Goal: Contribute content: Add original content to the website for others to see

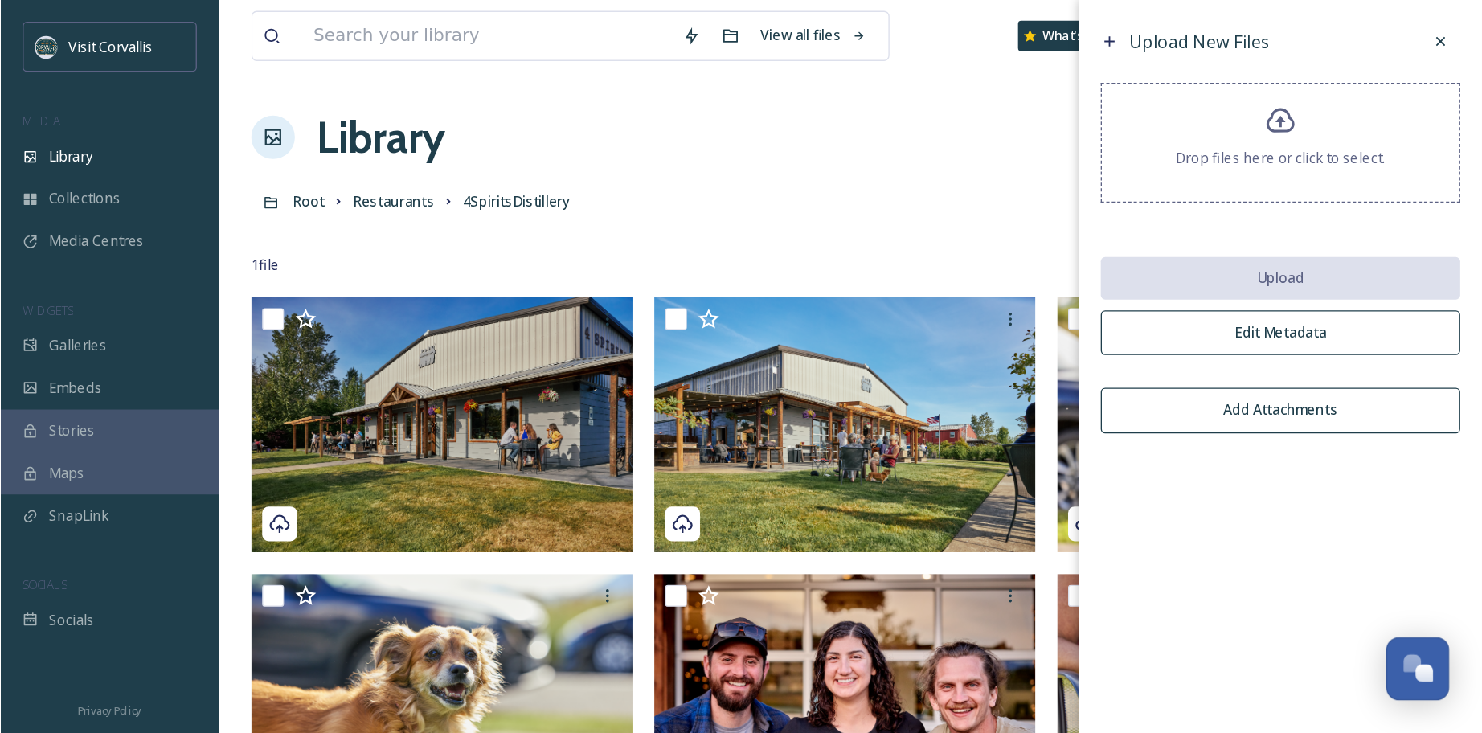
scroll to position [5, 0]
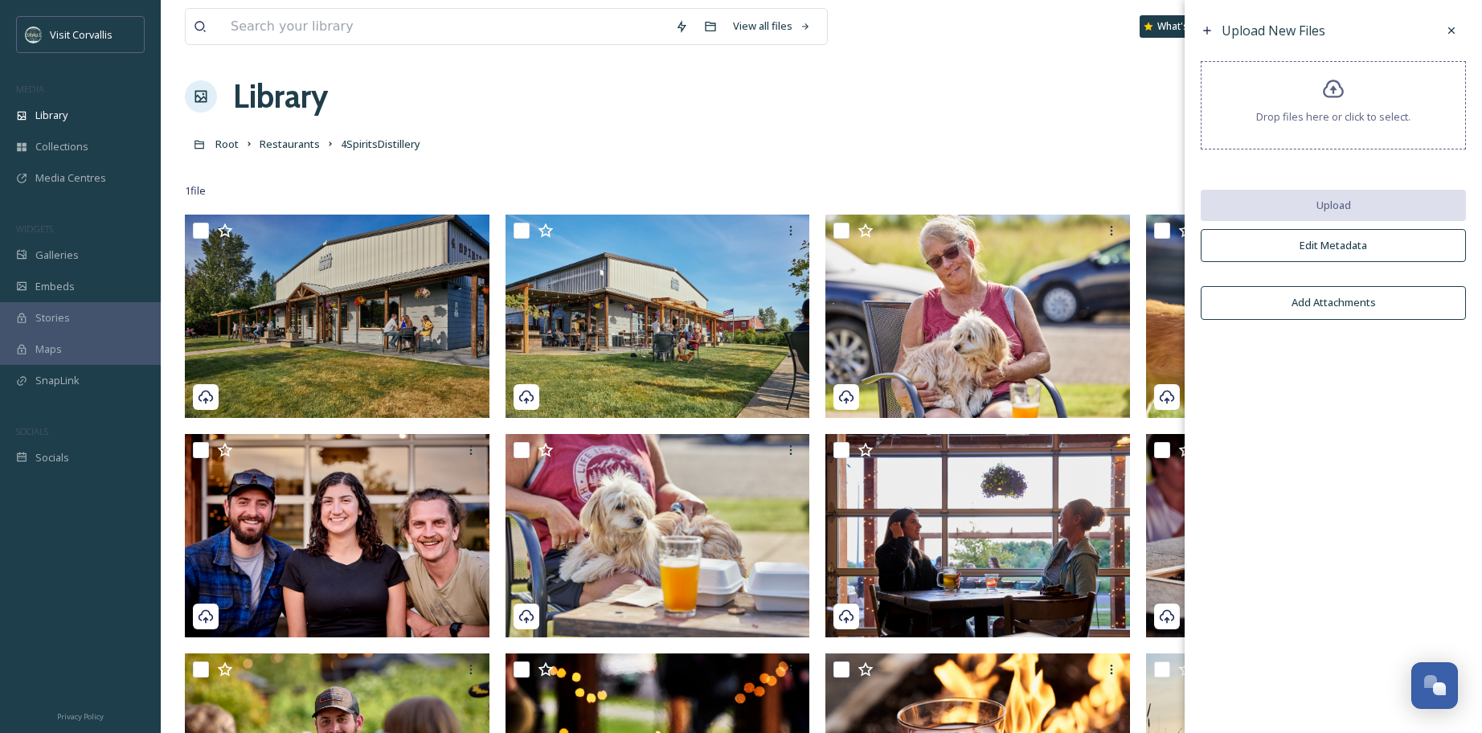
click at [437, 158] on div "Root Restaurants 4SpiritsDistillery" at bounding box center [821, 144] width 1273 height 31
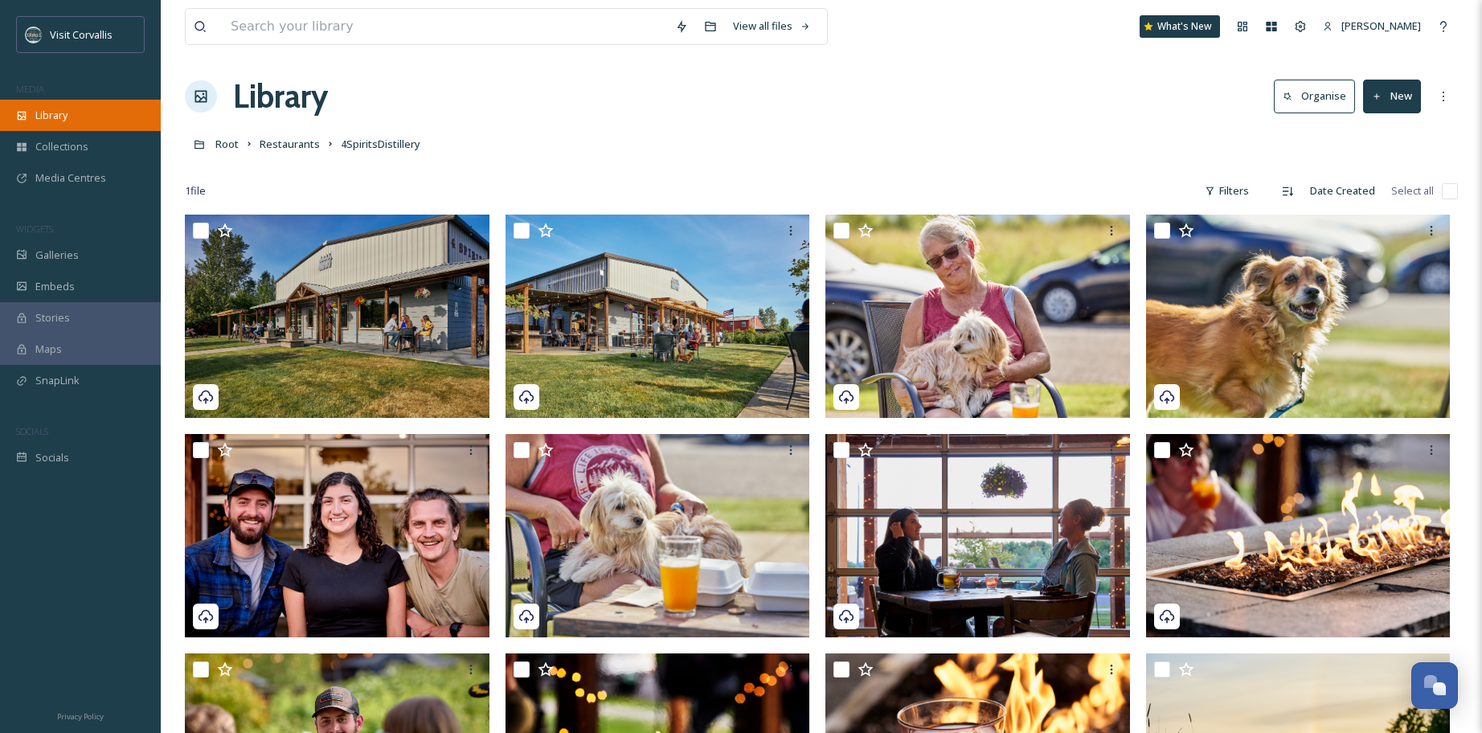
click at [58, 122] on span "Library" at bounding box center [51, 115] width 32 height 15
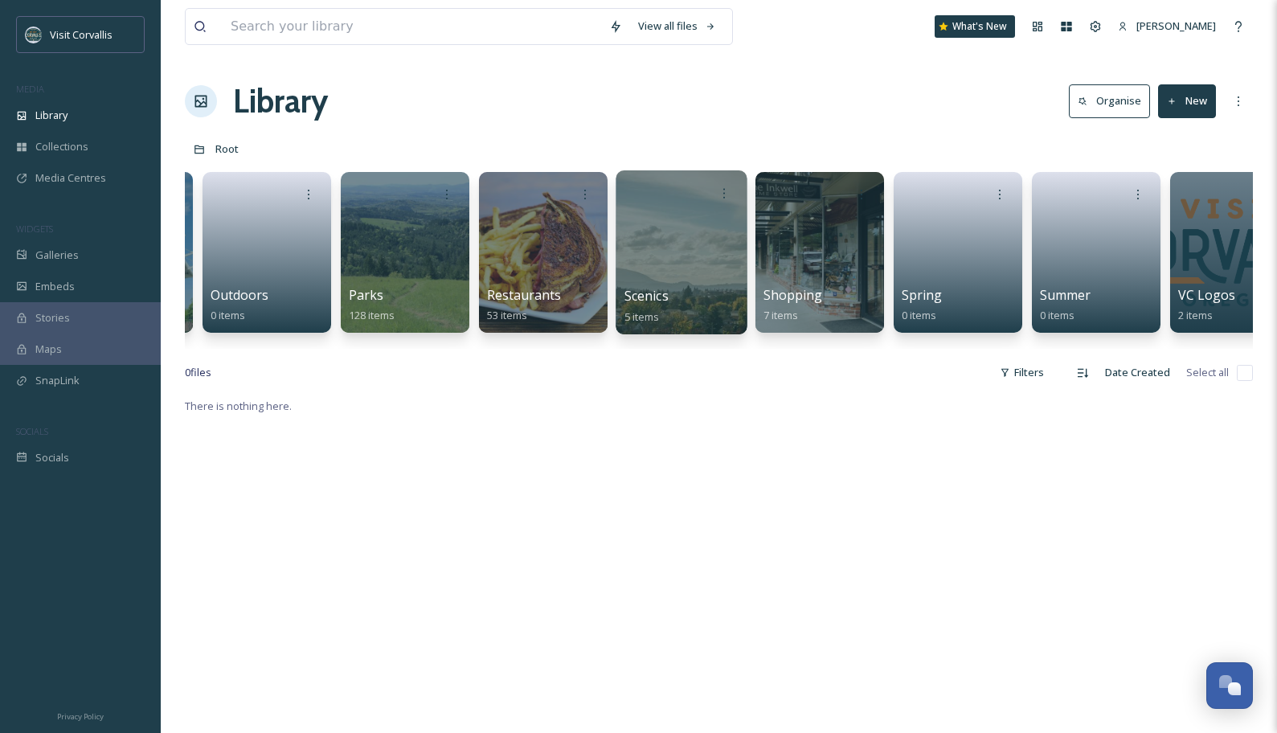
scroll to position [0, 2749]
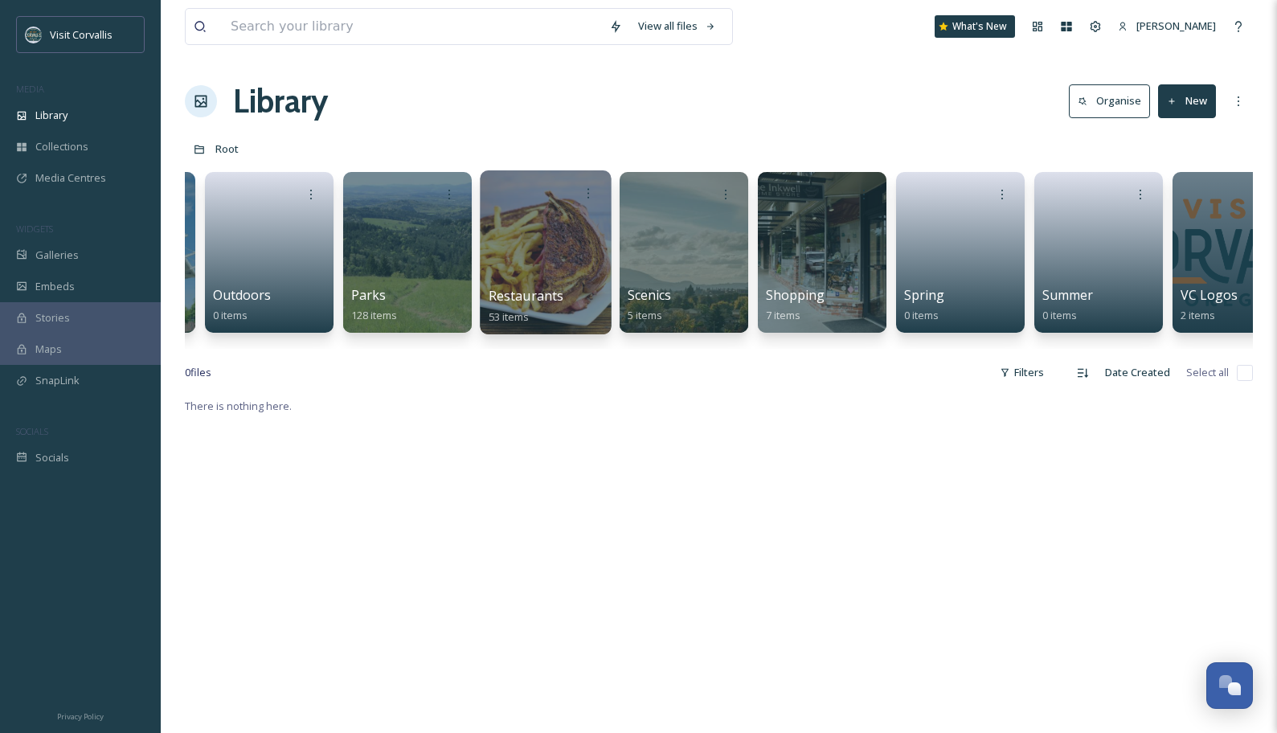
click at [561, 242] on div at bounding box center [545, 252] width 131 height 164
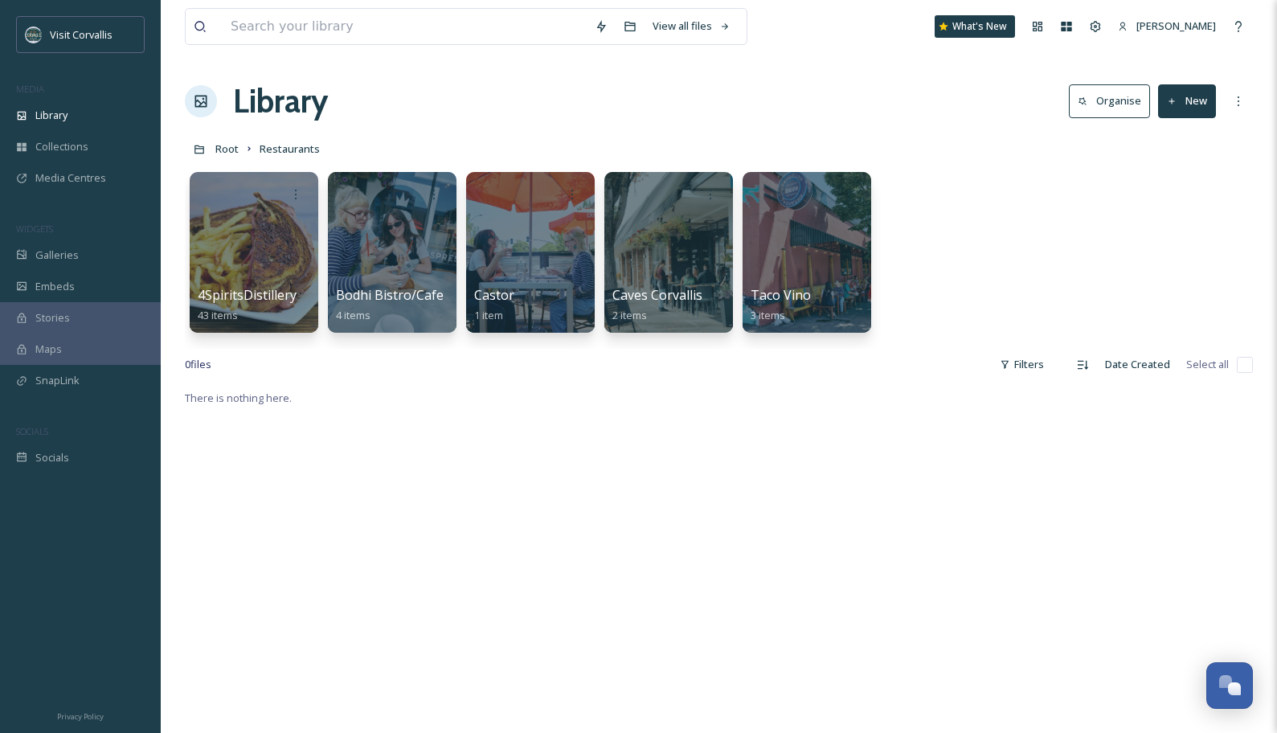
click at [1092, 96] on button "New" at bounding box center [1187, 100] width 58 height 33
click at [1092, 195] on span "Folder" at bounding box center [1168, 201] width 31 height 15
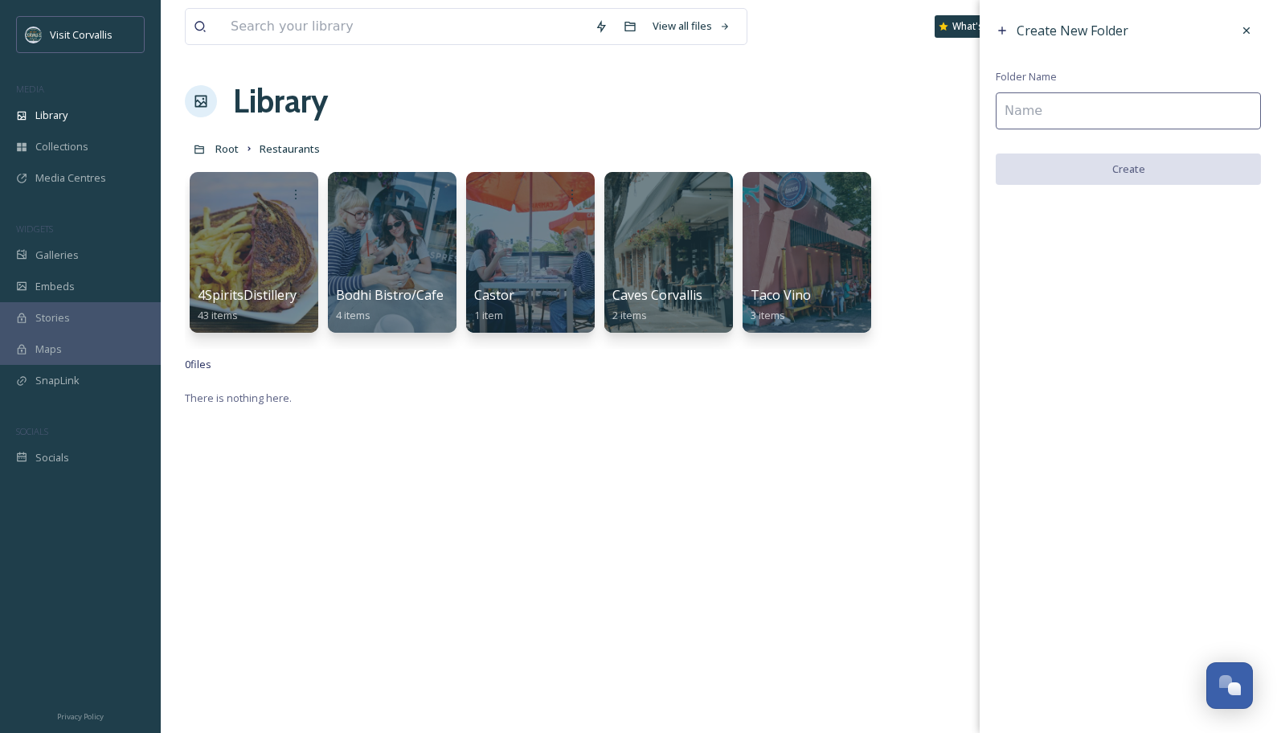
click at [1069, 117] on input at bounding box center [1128, 110] width 265 height 37
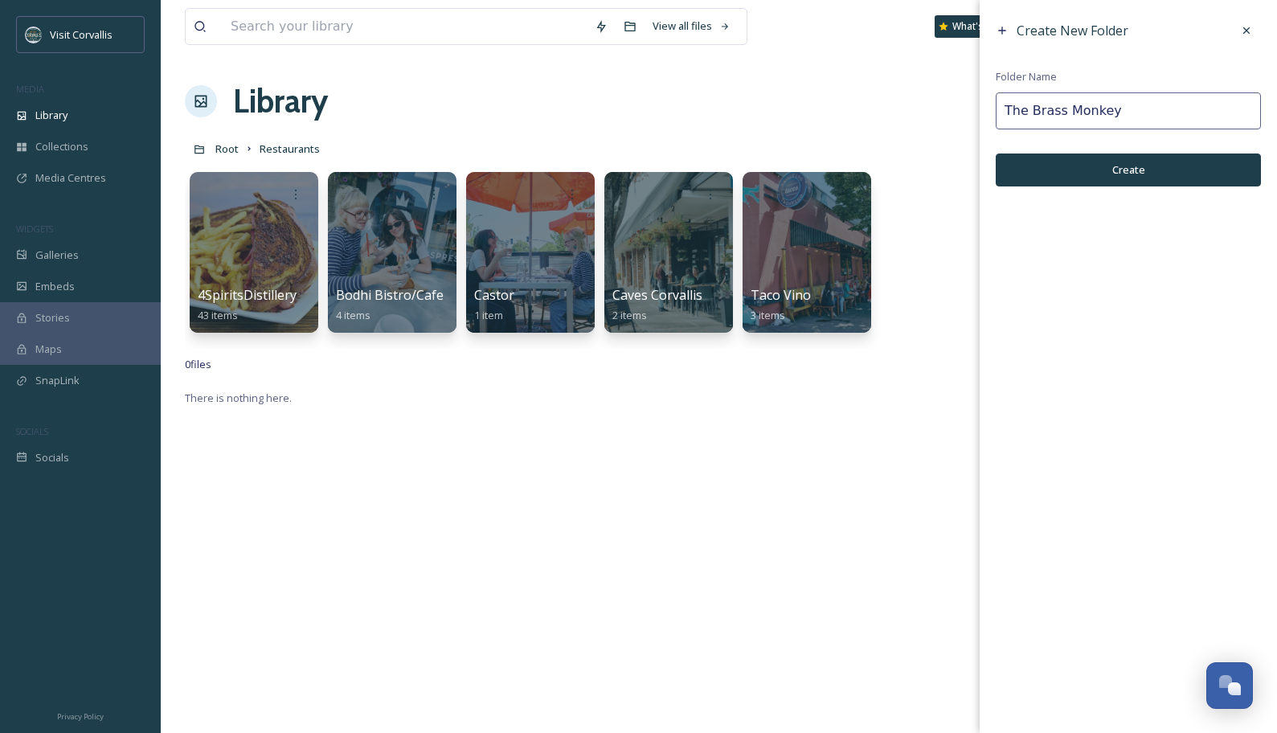
type input "The Brass Monkey"
click at [1092, 176] on button "Create" at bounding box center [1128, 169] width 265 height 33
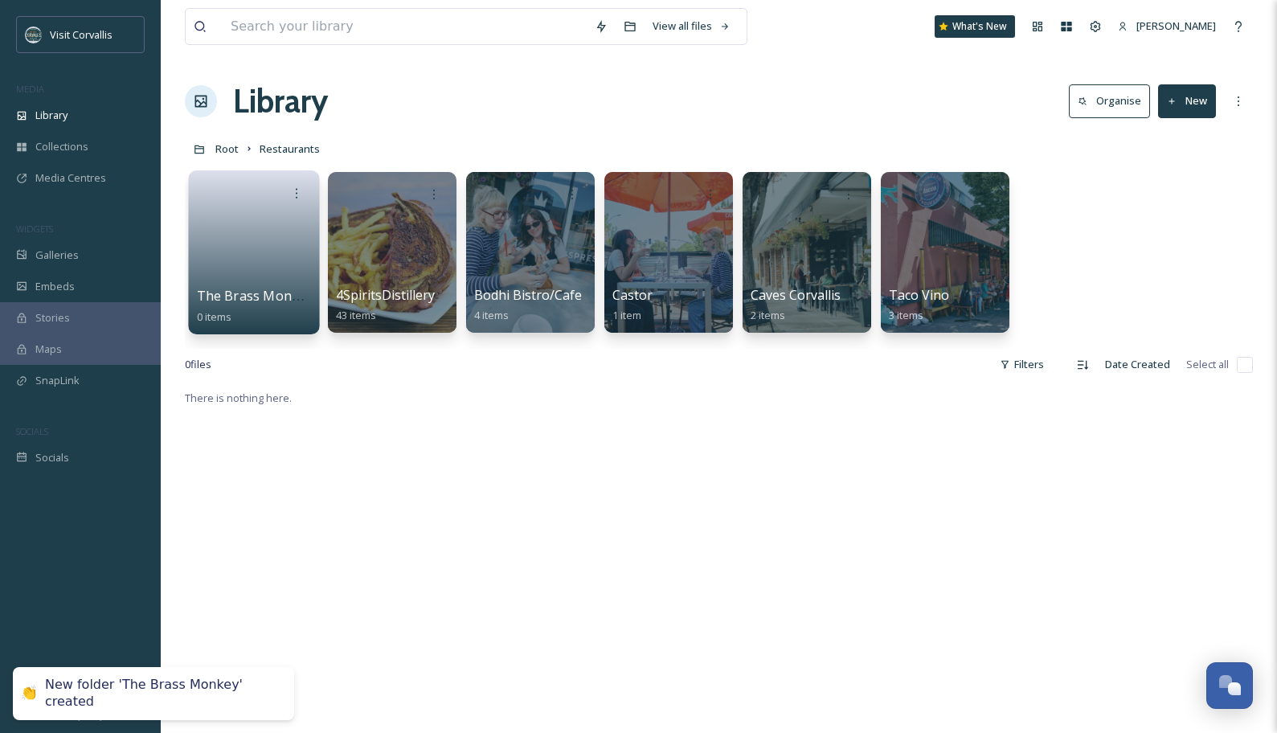
click at [212, 264] on link at bounding box center [254, 247] width 115 height 78
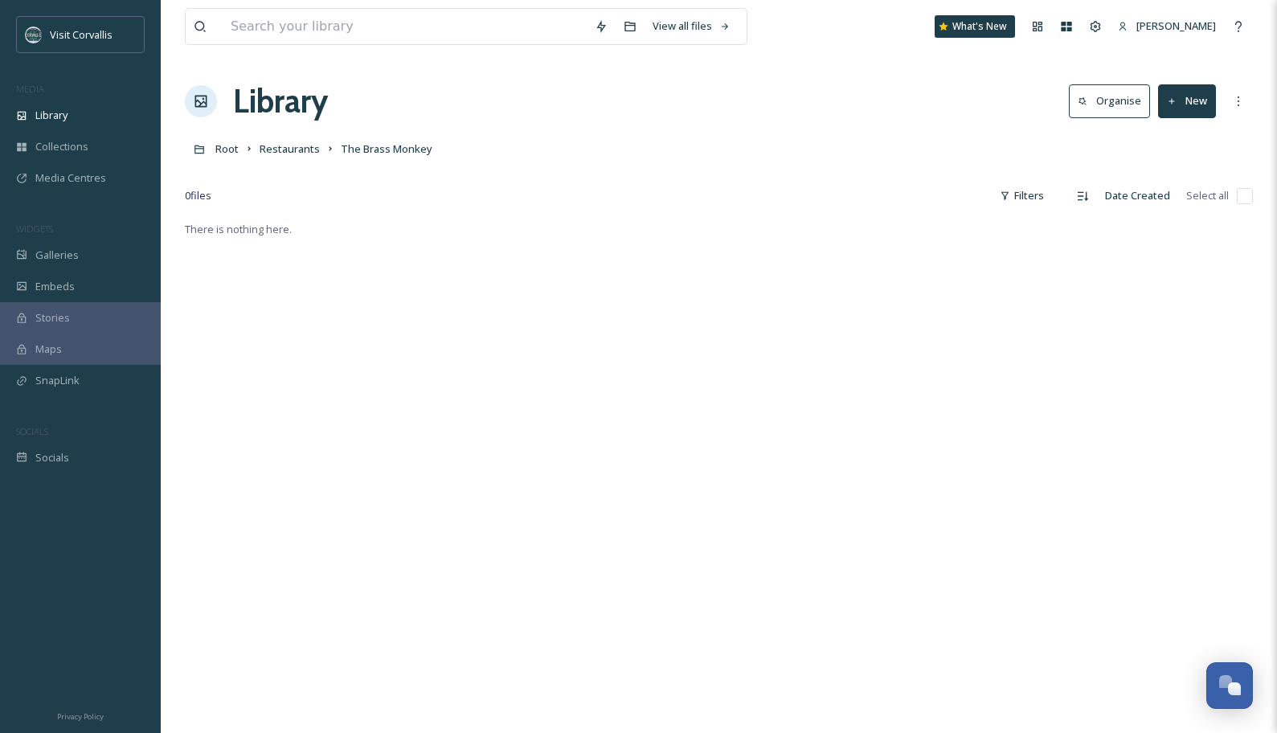
click at [1092, 105] on button "New" at bounding box center [1187, 100] width 58 height 33
click at [1092, 130] on div "File Upload" at bounding box center [1169, 138] width 91 height 31
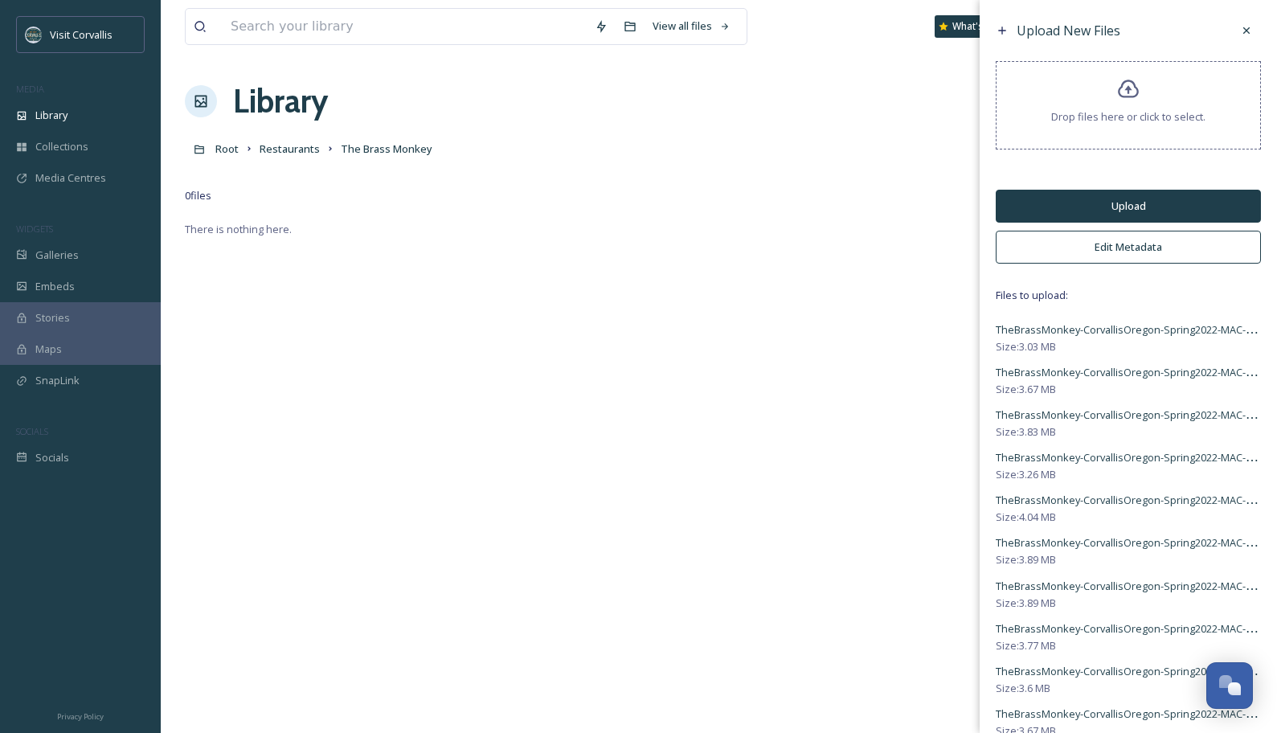
click at [1092, 251] on button "Edit Metadata" at bounding box center [1128, 247] width 265 height 33
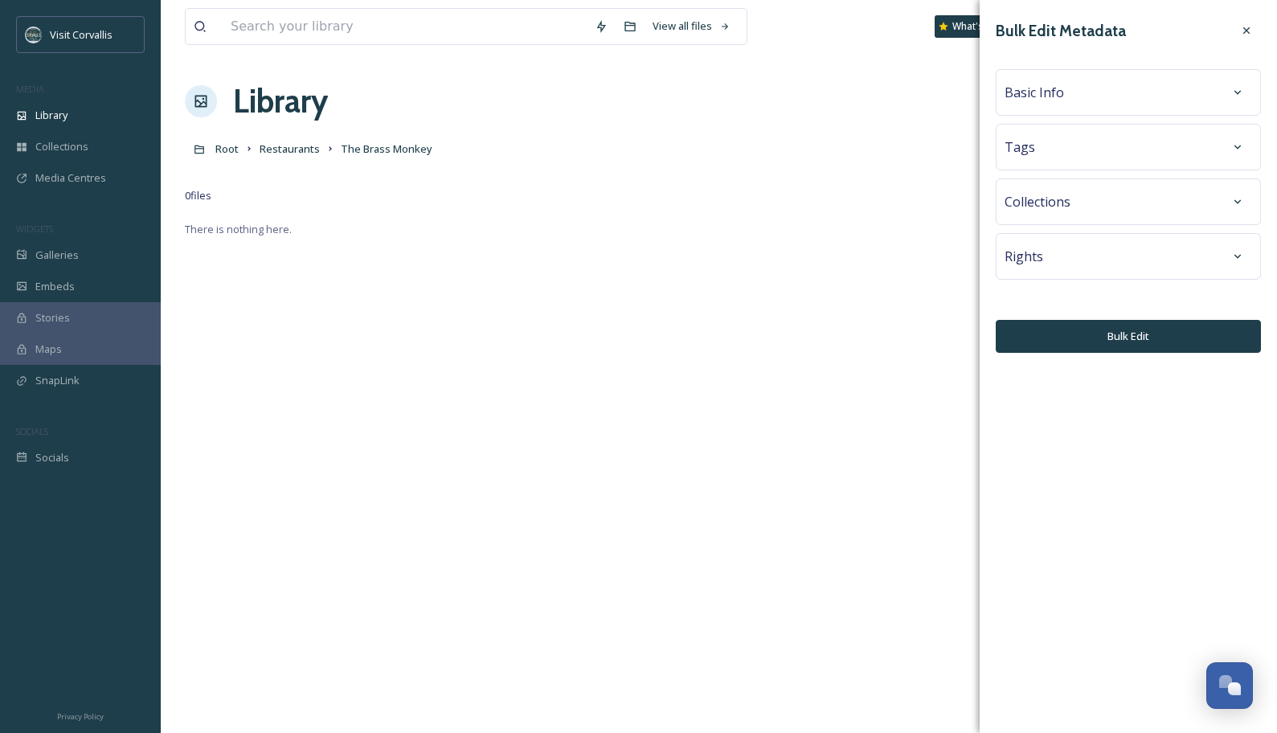
click at [1045, 99] on span "Basic Info" at bounding box center [1033, 92] width 59 height 19
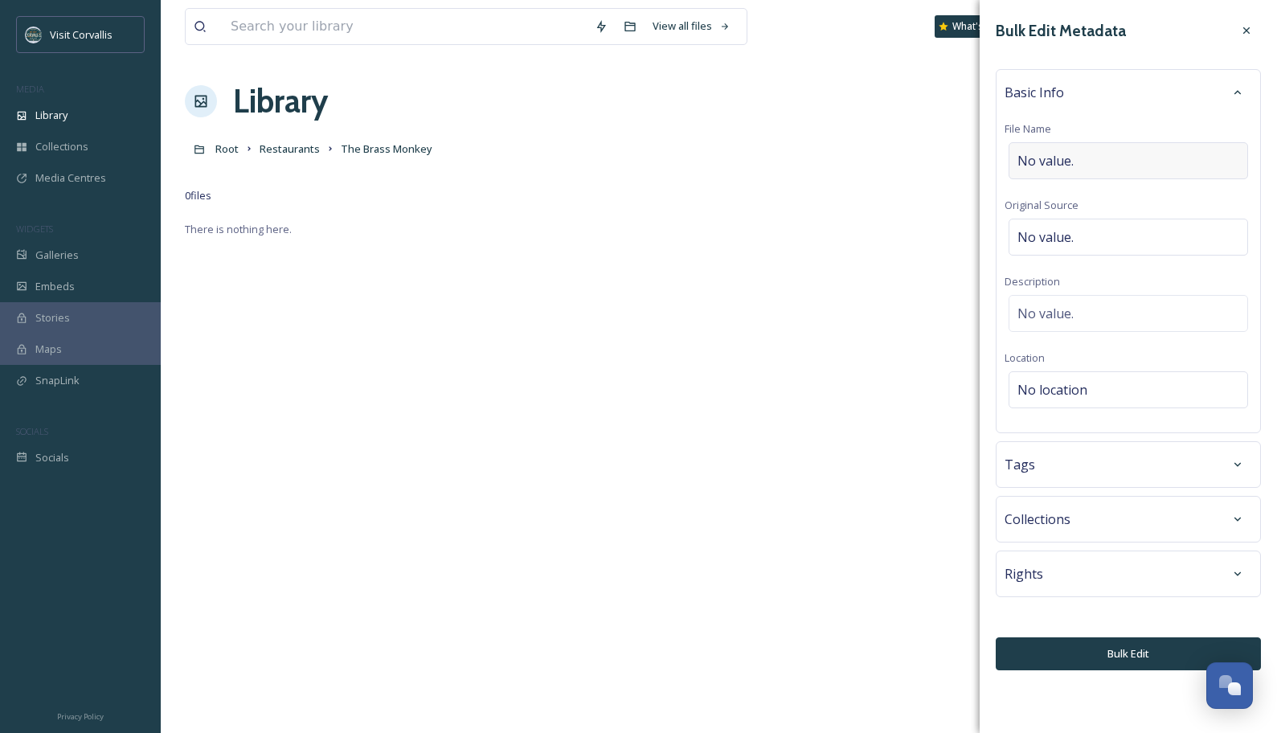
click at [1049, 158] on span "No value." at bounding box center [1045, 160] width 56 height 19
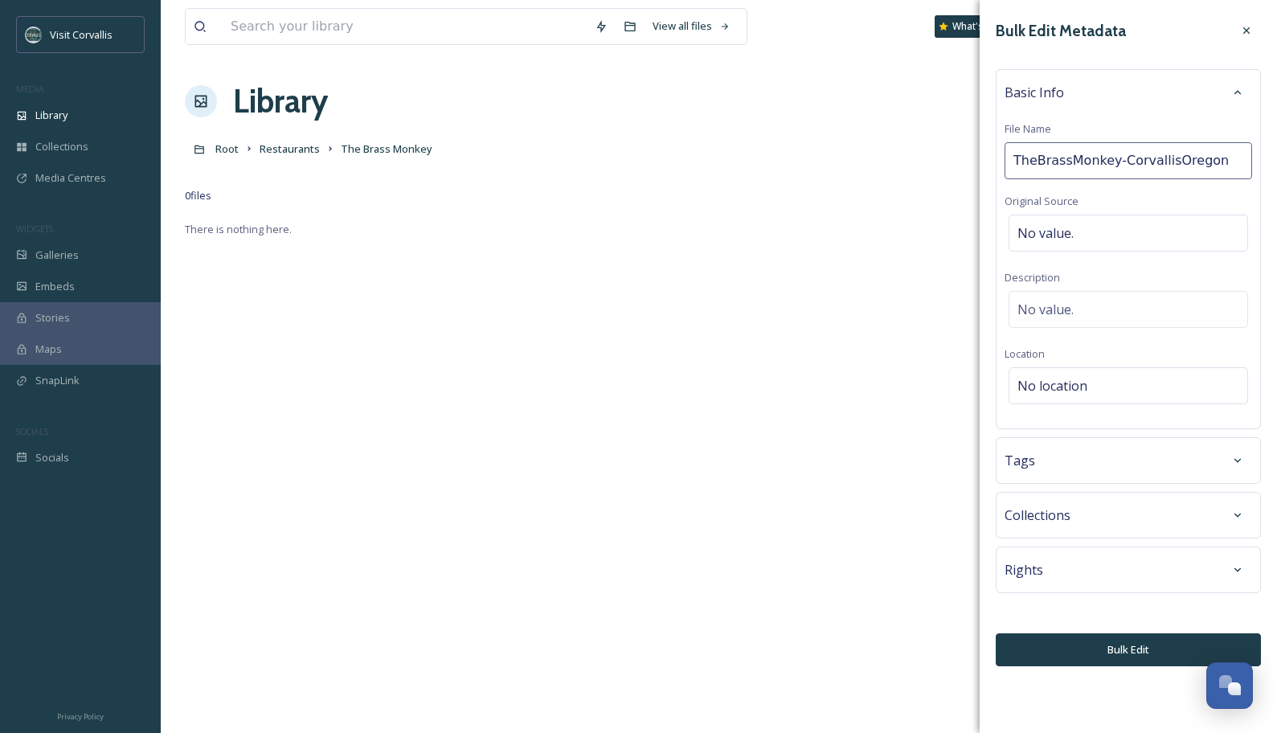
drag, startPoint x: 1037, startPoint y: 165, endPoint x: 1049, endPoint y: 164, distance: 12.9
click at [1037, 165] on input "TheBrassMonkey-CorvallisOregon" at bounding box center [1127, 160] width 247 height 37
click at [1073, 158] on input "The BrassMonkey-CorvallisOregon" at bounding box center [1127, 160] width 247 height 37
click at [1092, 157] on input "The Brass Monkey-CorvallisOregon" at bounding box center [1127, 160] width 247 height 37
type input "The Brass Monkey Corvallis [US_STATE]"
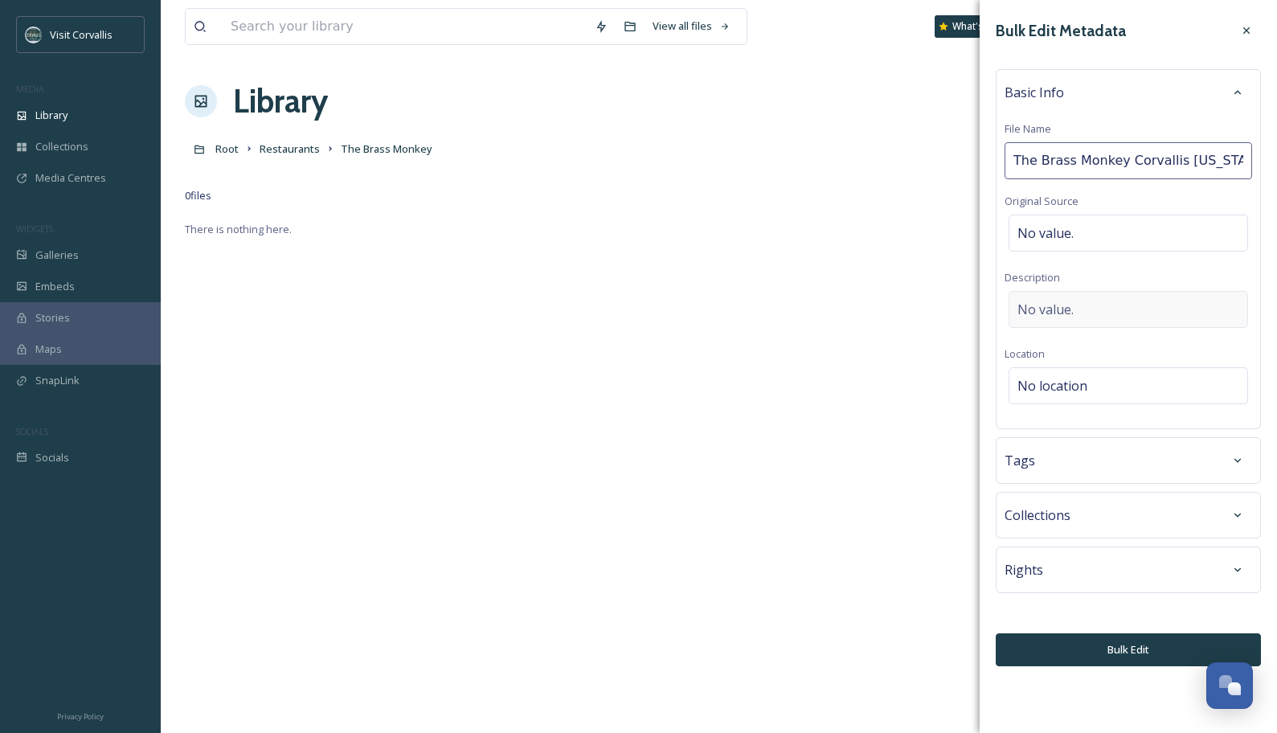
click at [1082, 310] on div "No value." at bounding box center [1127, 309] width 239 height 37
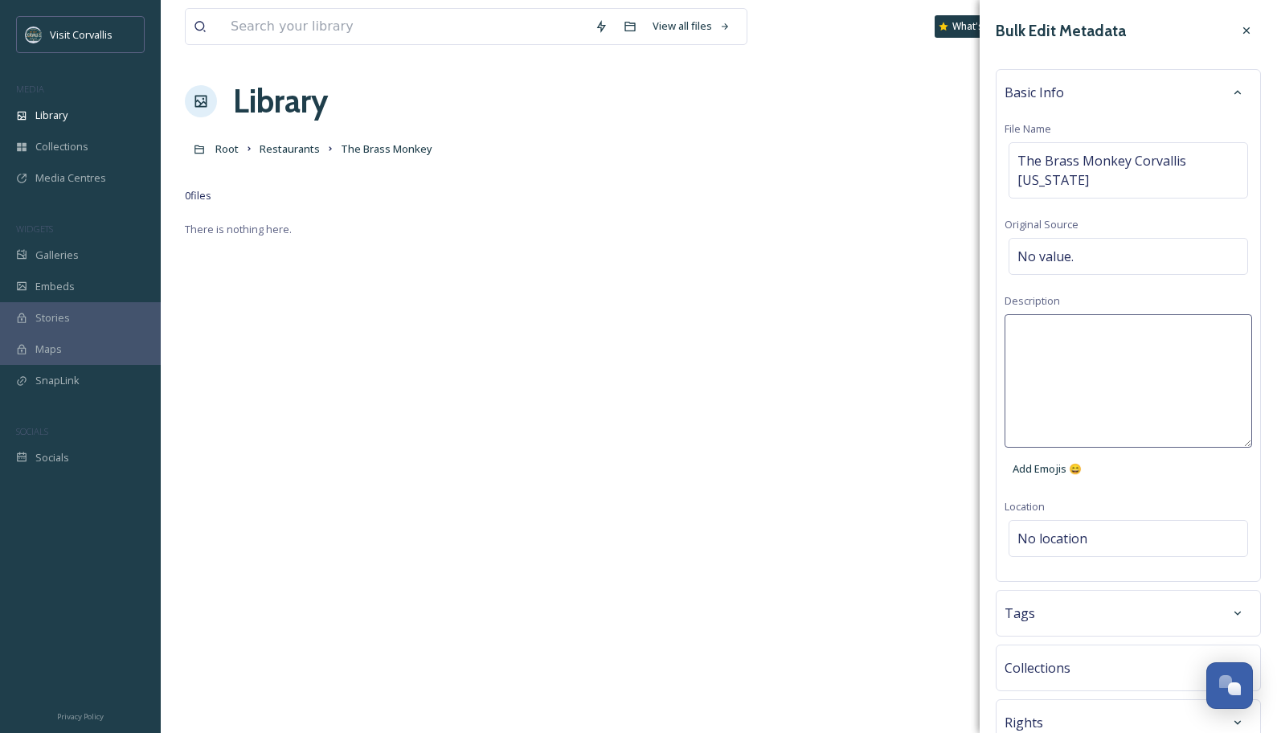
click at [1092, 320] on textarea at bounding box center [1127, 380] width 247 height 133
paste textarea "The Brass Monkey calls itself Corvallis’ riverside living room. Join them for s…"
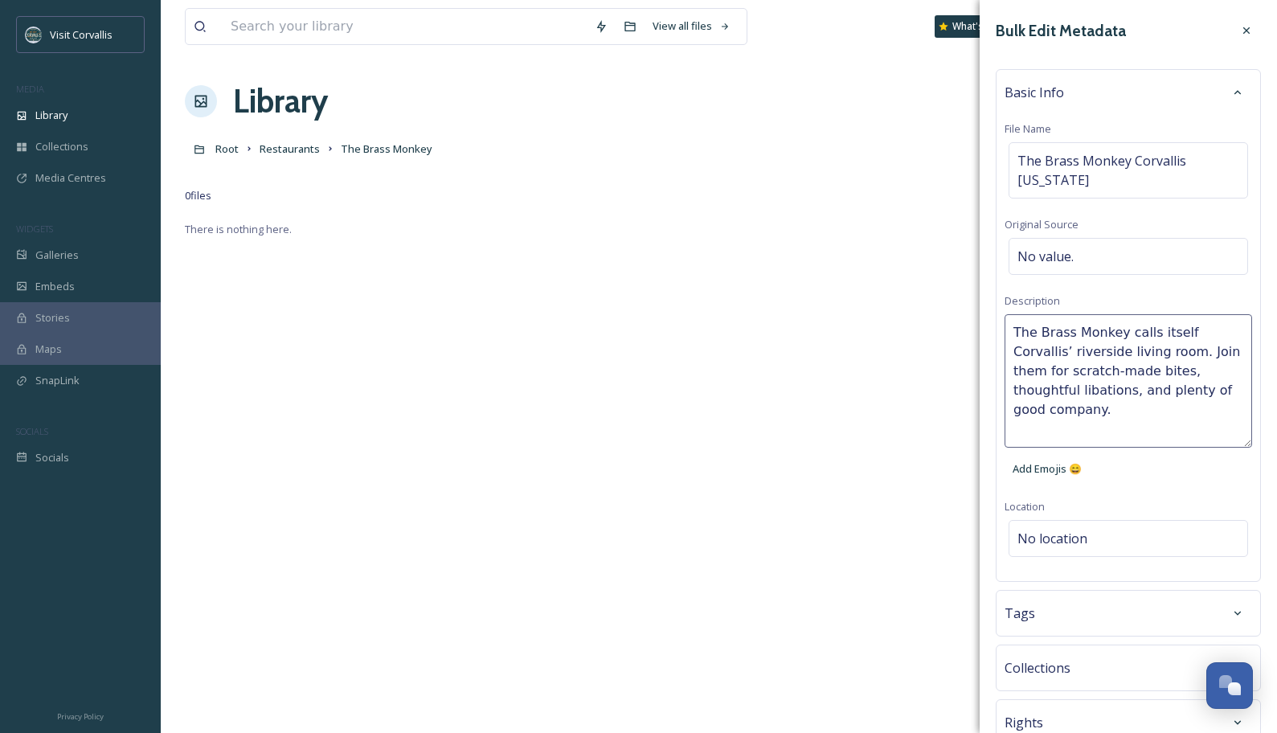
drag, startPoint x: 1141, startPoint y: 333, endPoint x: 1274, endPoint y: 340, distance: 132.8
click at [1092, 329] on textarea "The Brass Monkey calls itself Corvallis’ riverside living room. Join them for s…" at bounding box center [1127, 380] width 247 height 133
type textarea "The Brass Monkey calls itself Corvallis’ riverside living room. Stop in for scr…"
click at [1092, 398] on textarea "The Brass Monkey calls itself Corvallis’ riverside living room. Stop in for scr…" at bounding box center [1127, 380] width 247 height 133
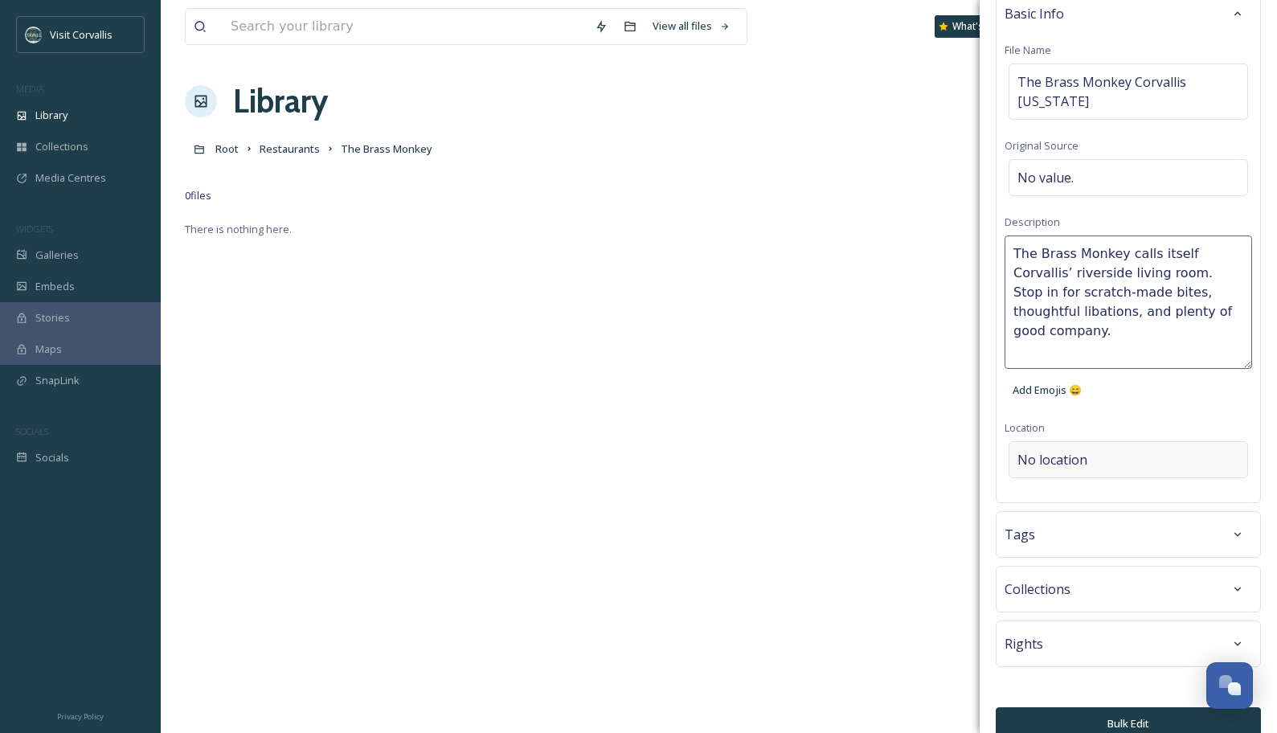
click at [1092, 441] on div "No location" at bounding box center [1127, 459] width 239 height 37
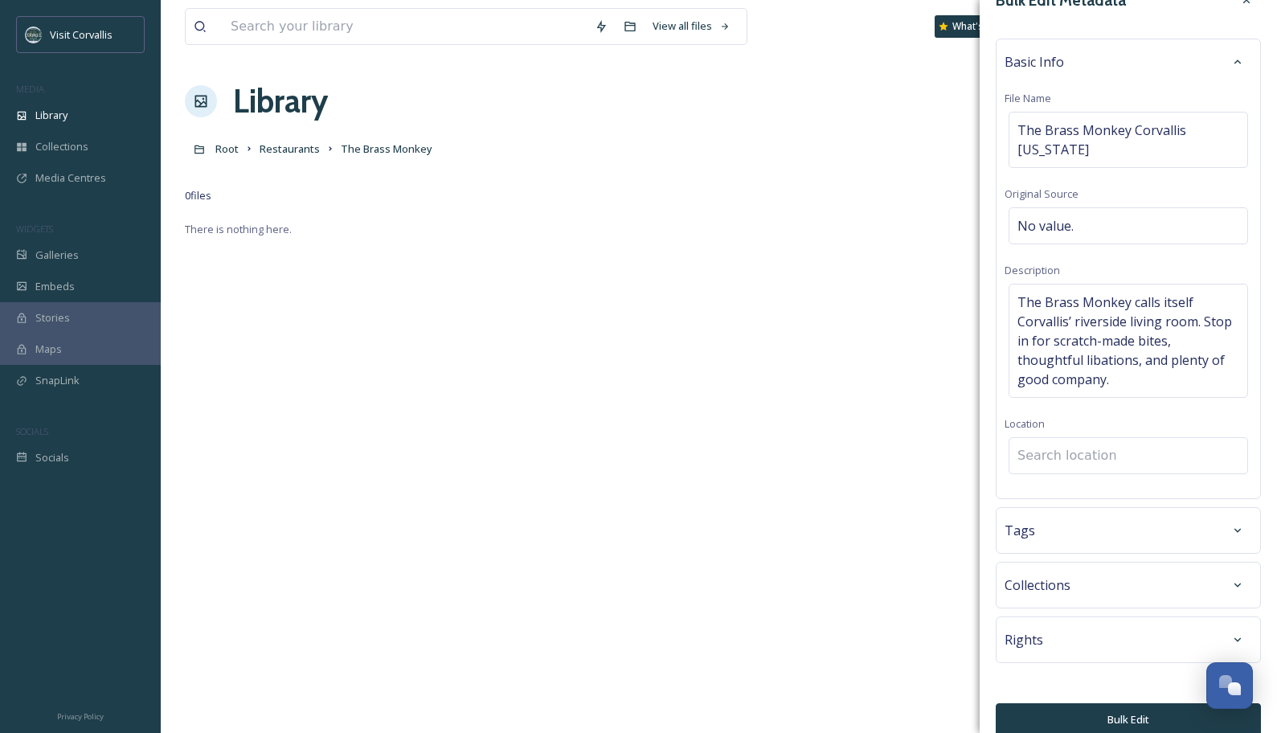
click at [1064, 438] on input at bounding box center [1128, 455] width 238 height 35
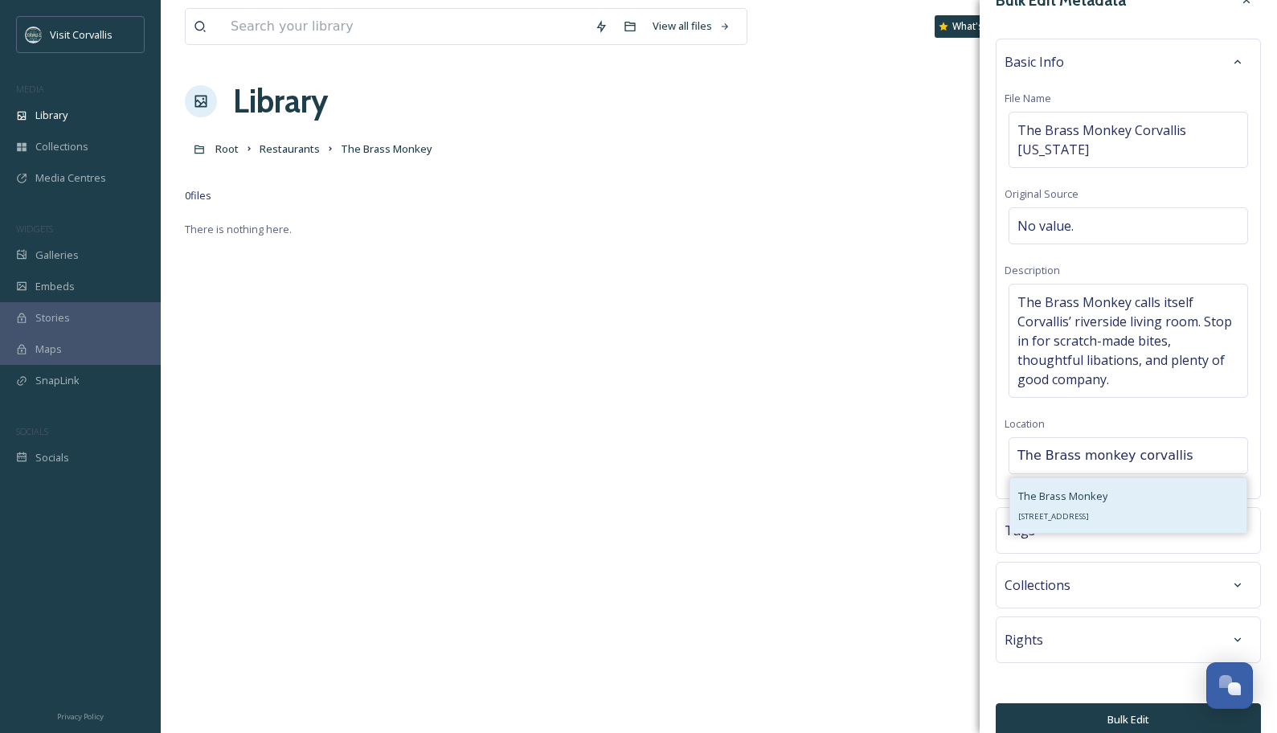
type input "The Brass monkey corvallis"
click at [1071, 511] on span "[STREET_ADDRESS]" at bounding box center [1053, 516] width 71 height 10
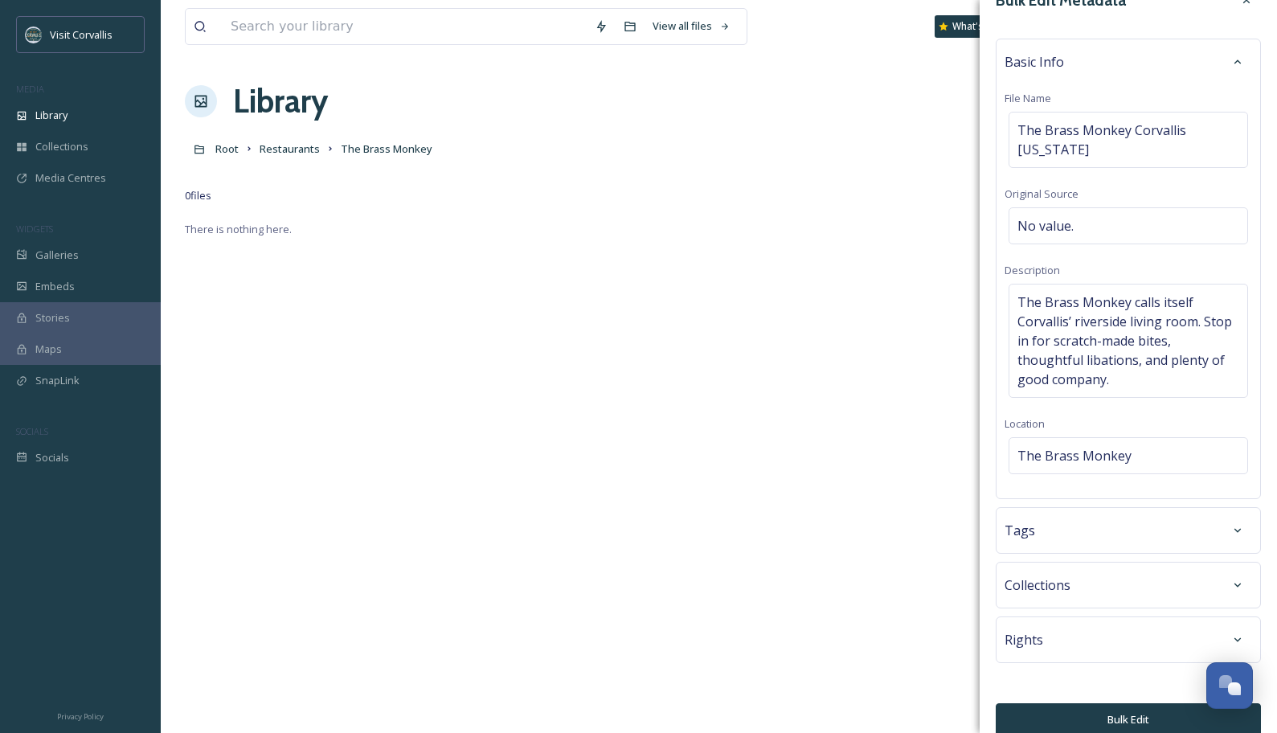
click at [1092, 516] on div "Tags" at bounding box center [1127, 530] width 247 height 29
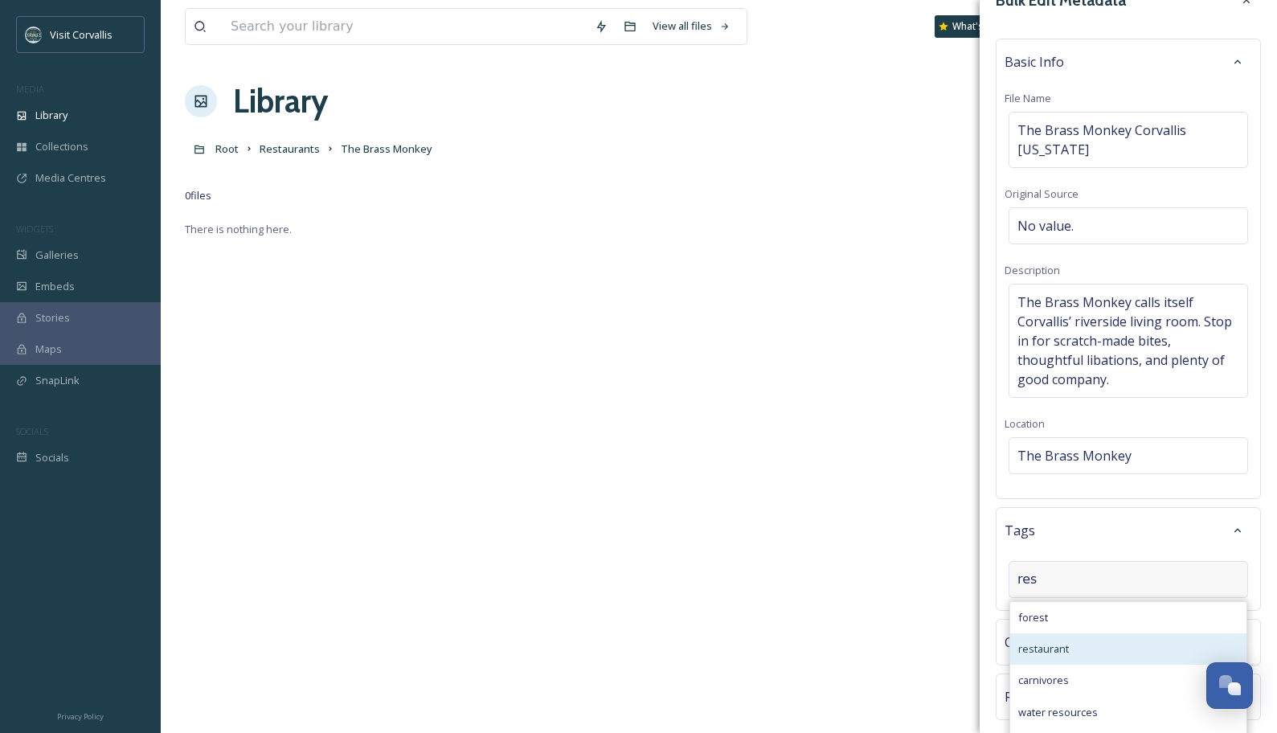
type input "res"
click at [1077, 540] on div "restaurant" at bounding box center [1128, 648] width 236 height 31
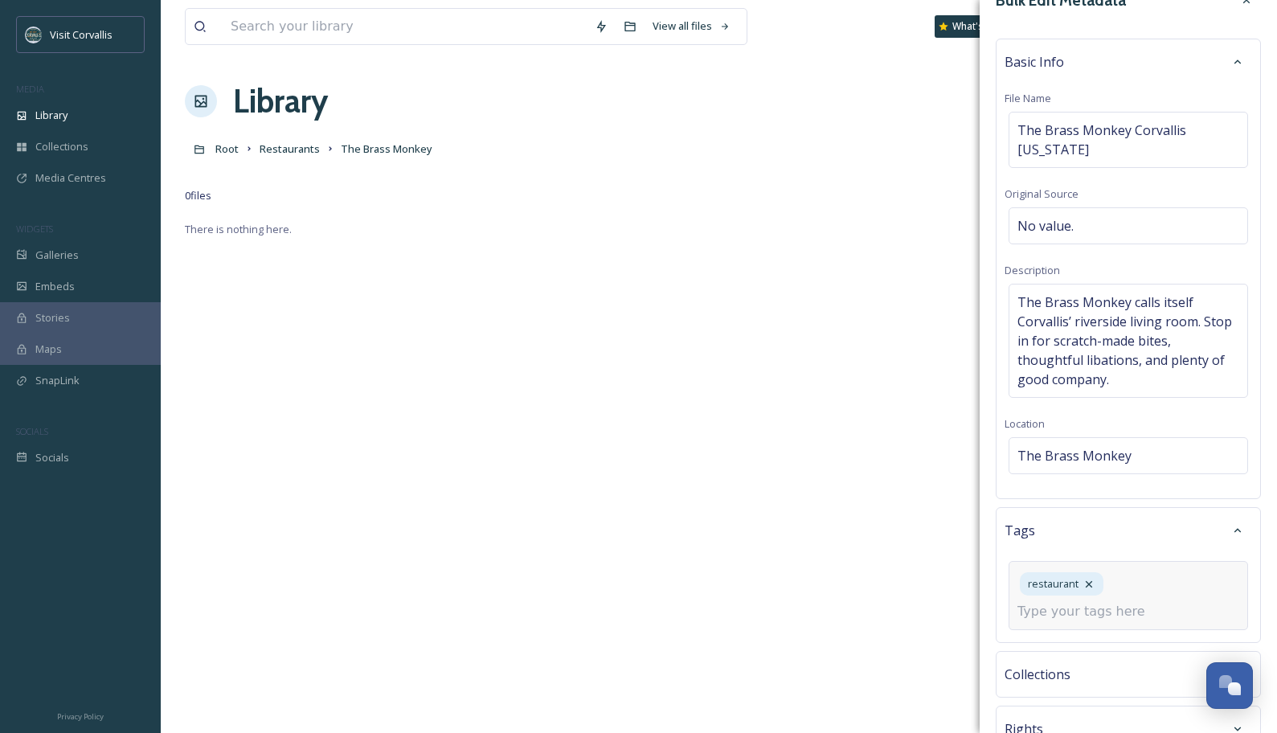
click at [1075, 540] on input at bounding box center [1097, 611] width 161 height 19
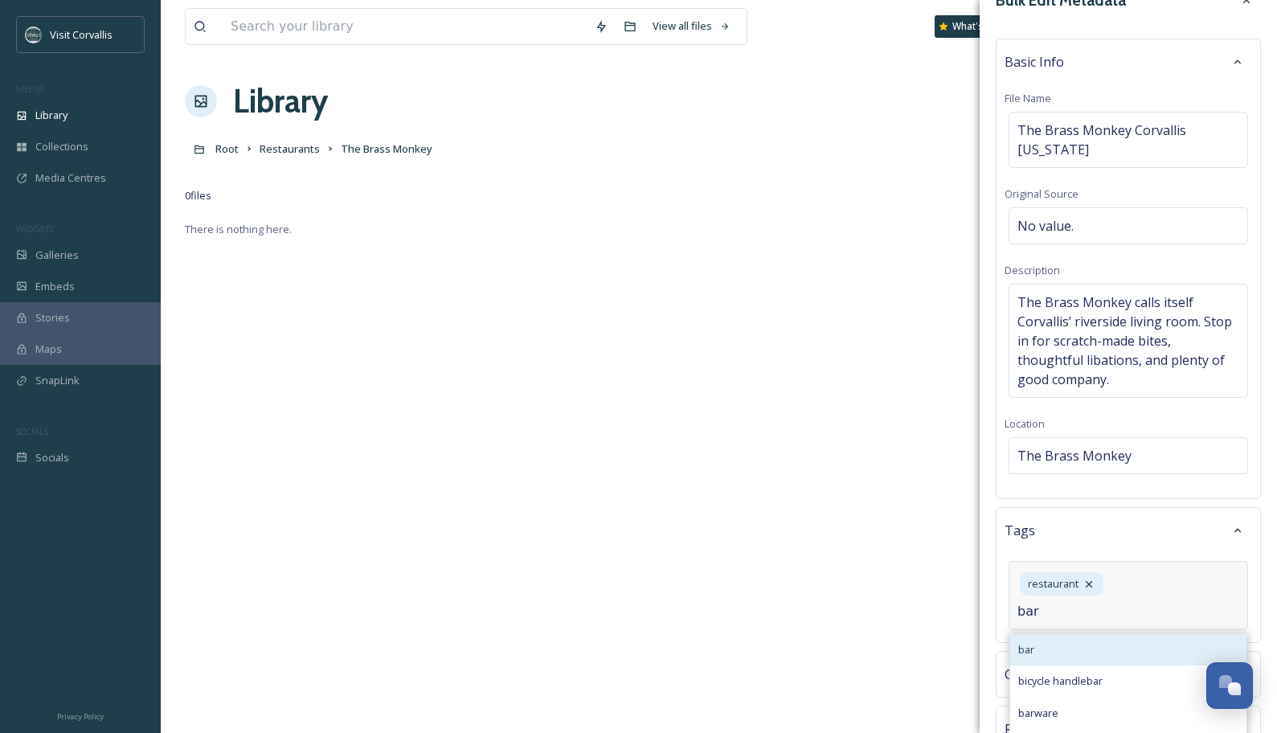
type input "bar"
click at [1071, 540] on div "bar" at bounding box center [1128, 649] width 236 height 31
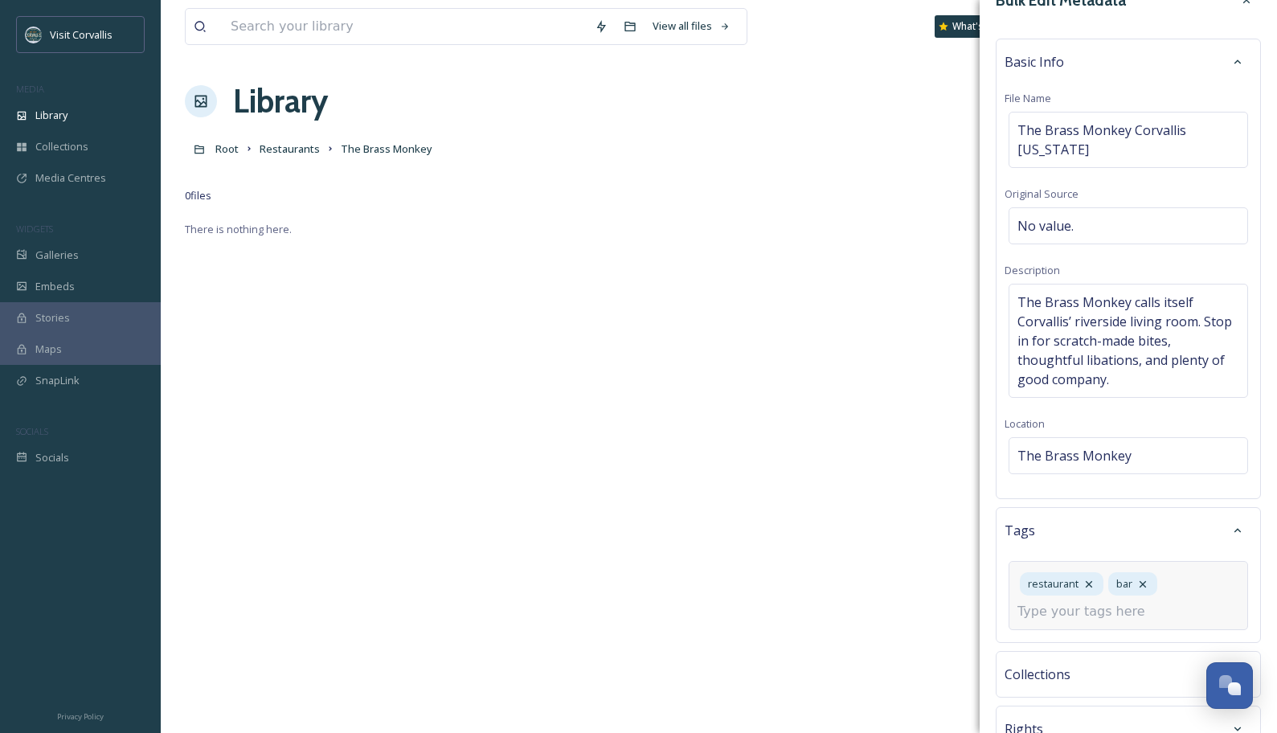
click at [1092, 540] on input at bounding box center [1097, 611] width 161 height 19
type input "s"
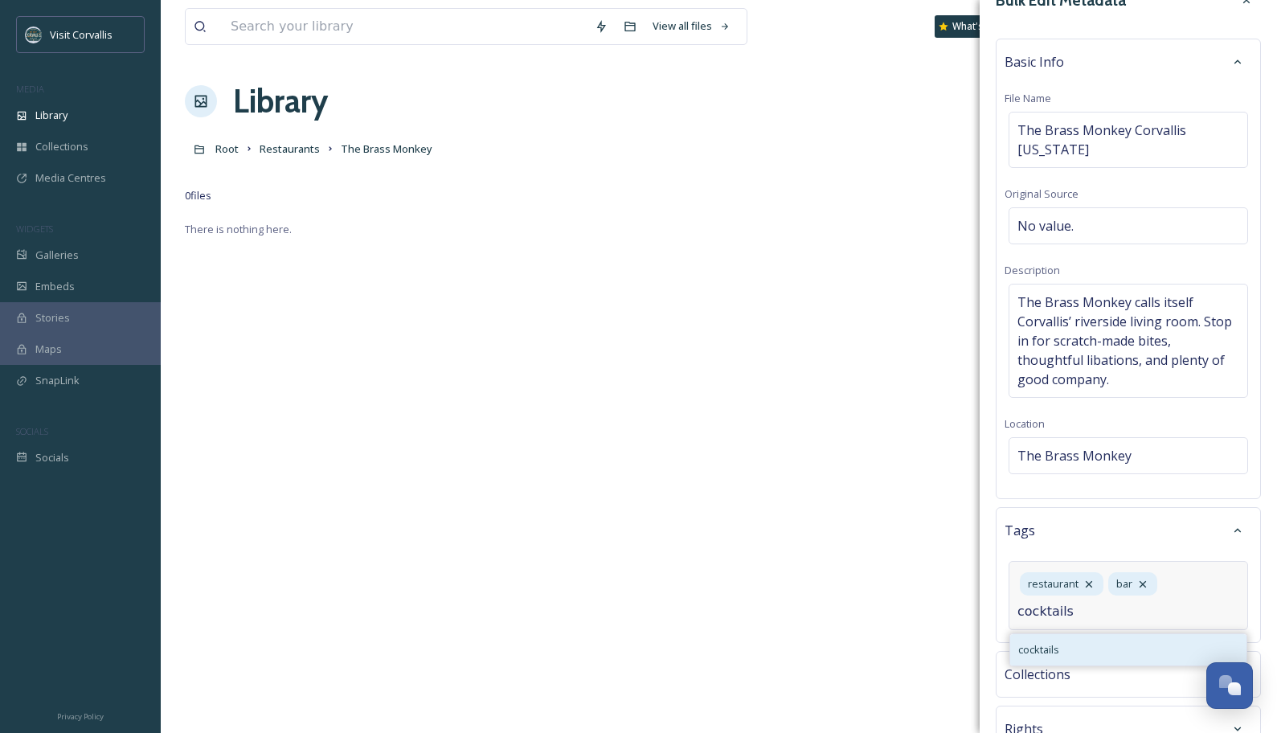
type input "cocktails"
click at [1092, 540] on div "cocktails" at bounding box center [1128, 649] width 236 height 31
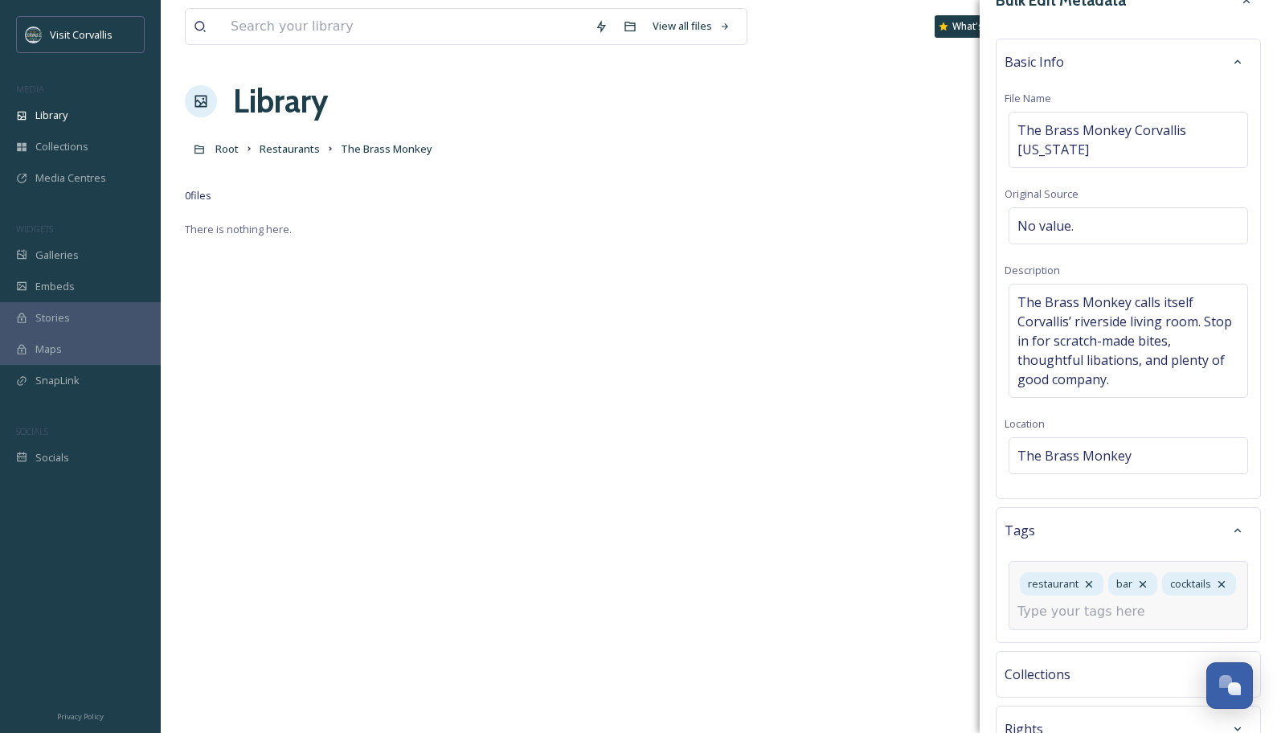
click at [1092, 540] on input at bounding box center [1097, 611] width 161 height 19
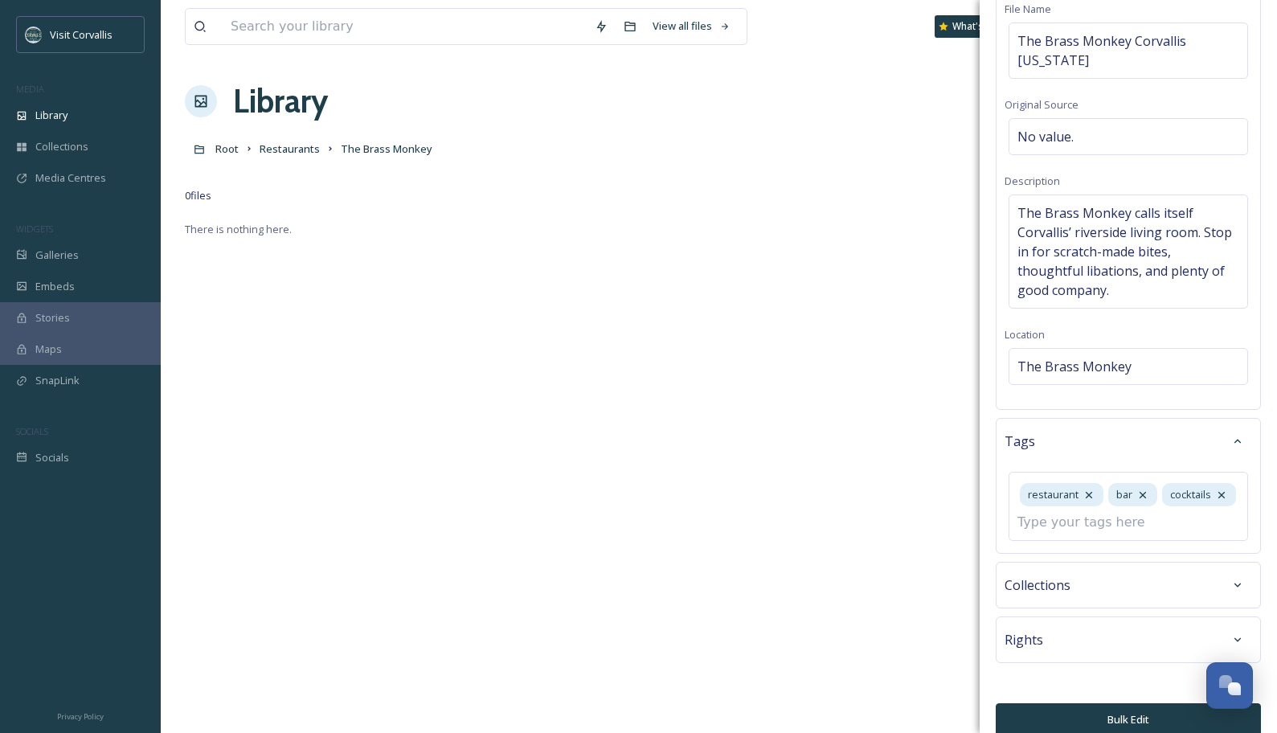
click at [1092, 540] on button "Bulk Edit" at bounding box center [1128, 719] width 265 height 33
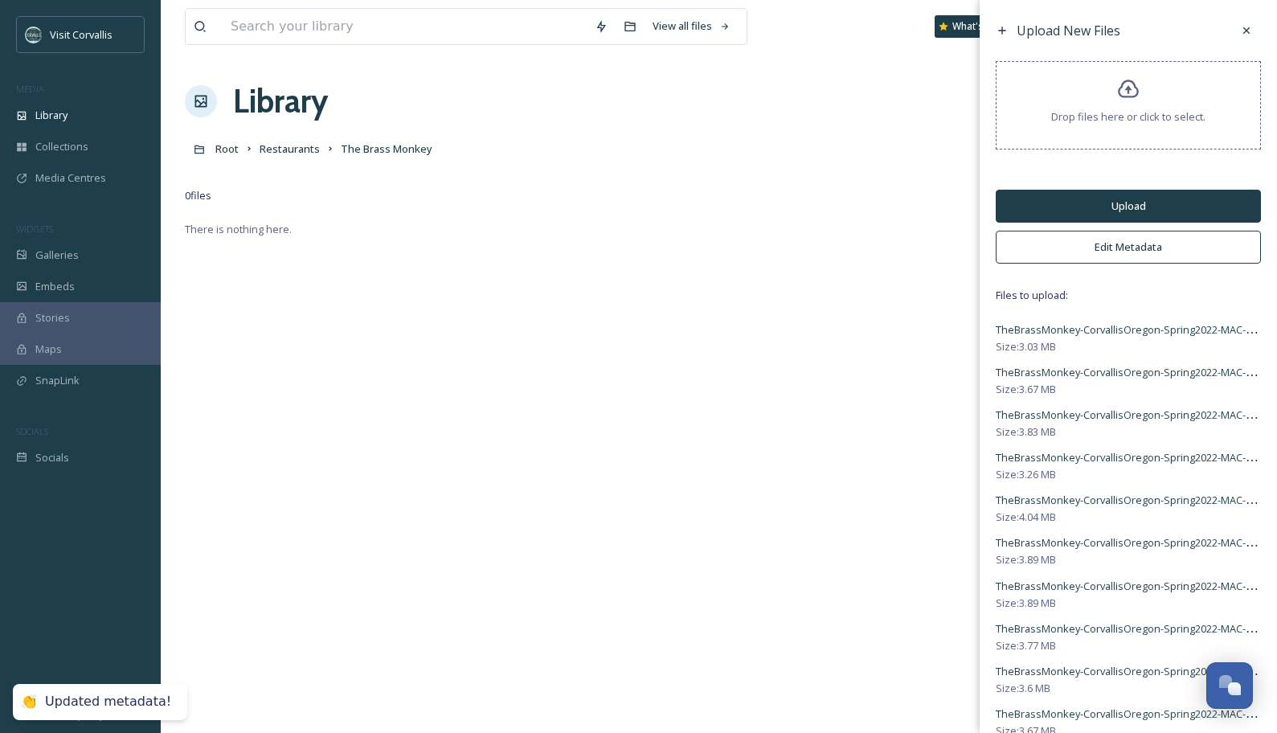
click at [1069, 200] on button "Upload" at bounding box center [1128, 206] width 265 height 33
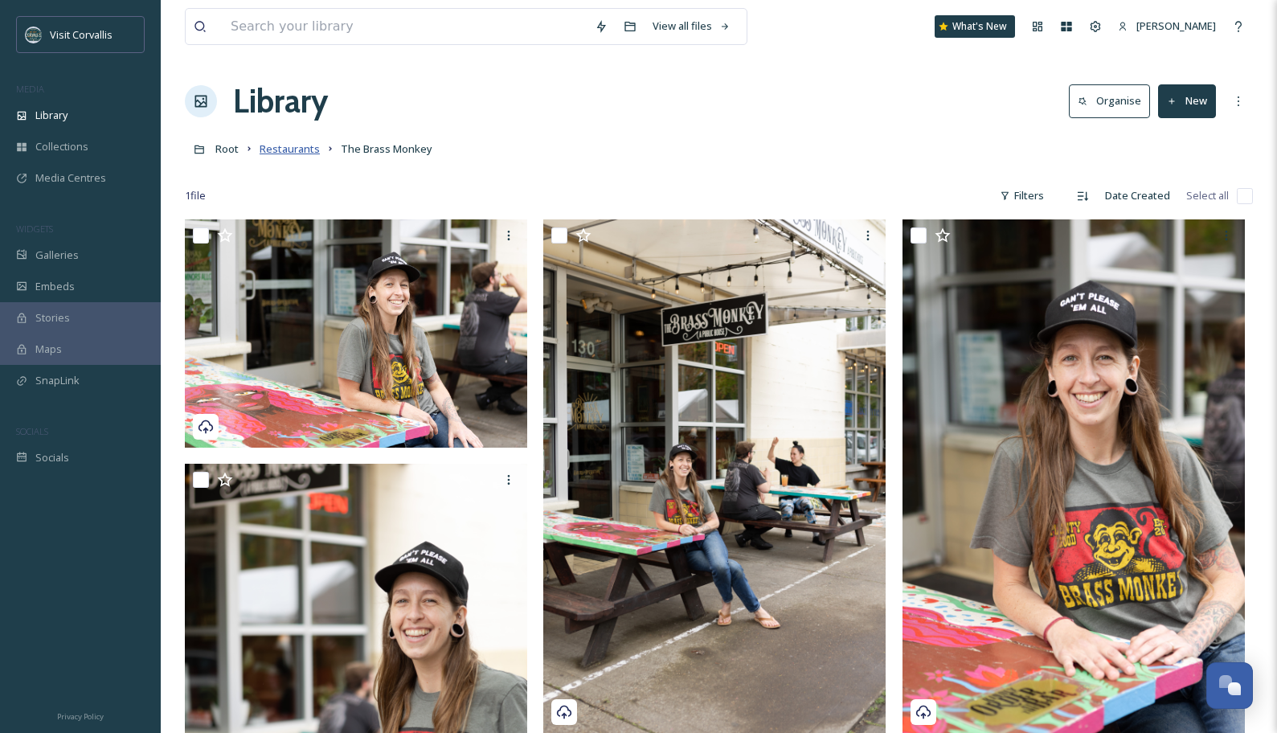
click at [300, 151] on span "Restaurants" at bounding box center [290, 148] width 60 height 14
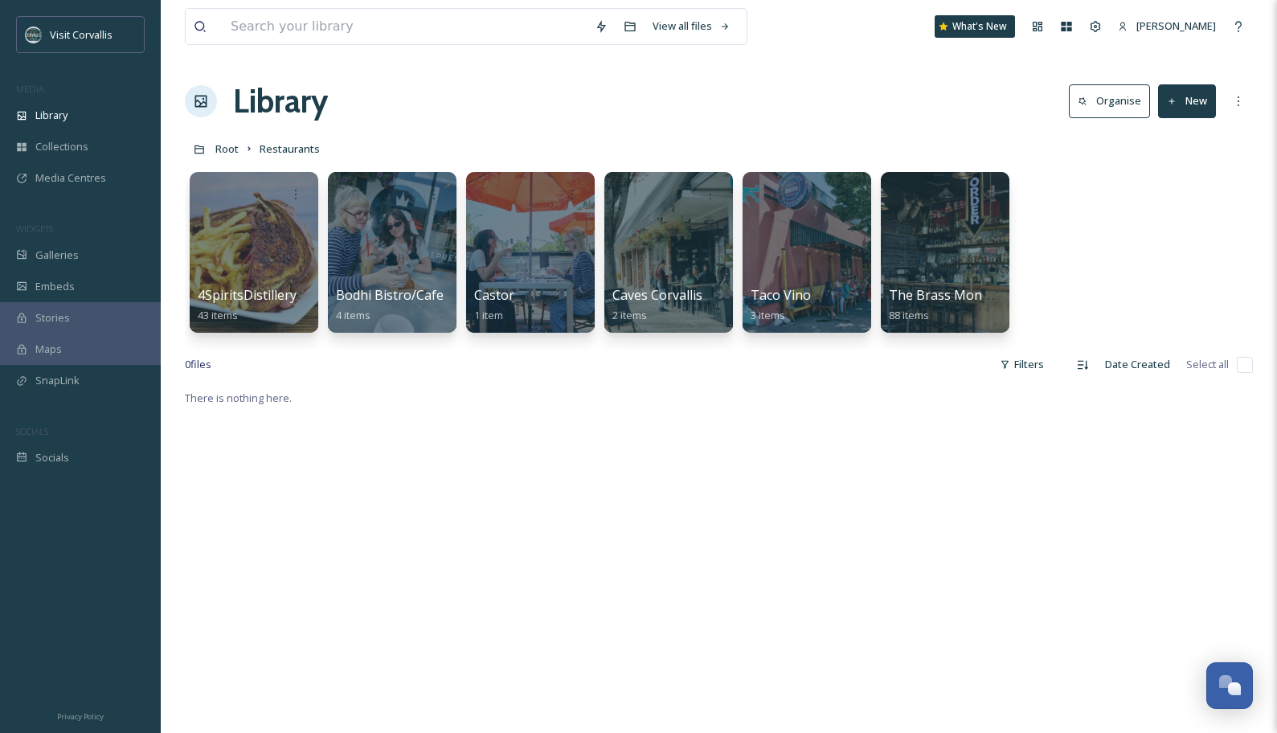
click at [1092, 104] on button "New" at bounding box center [1187, 100] width 58 height 33
click at [1092, 194] on span "Folder" at bounding box center [1168, 201] width 31 height 15
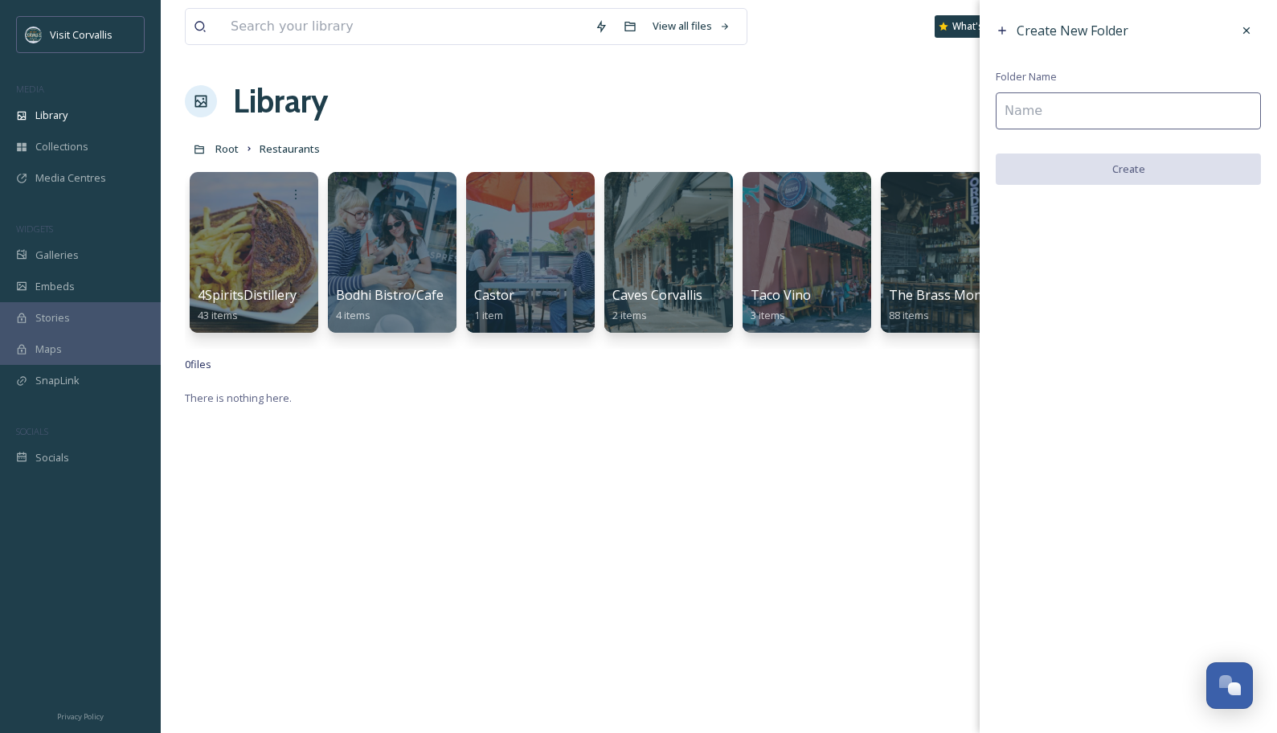
click at [1028, 108] on input at bounding box center [1128, 110] width 265 height 37
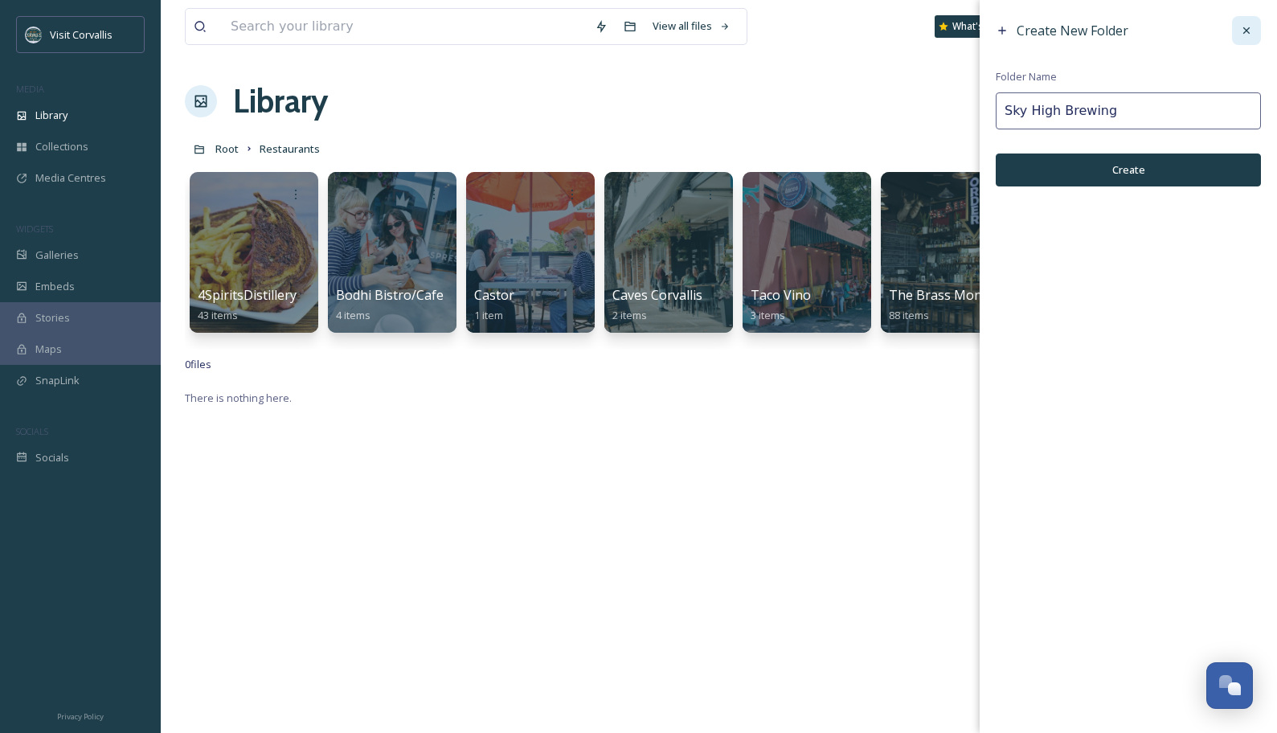
type input "Sky High Brewing"
click at [1092, 30] on icon at bounding box center [1246, 30] width 13 height 13
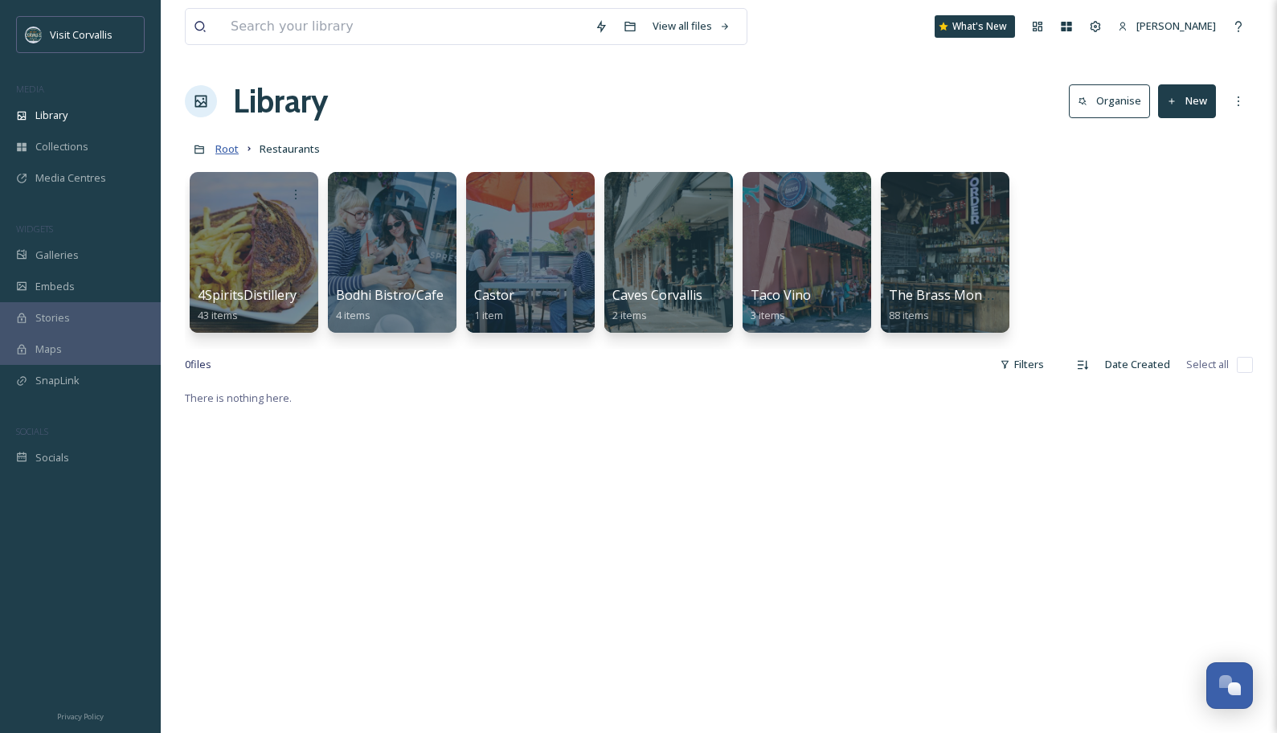
click at [223, 143] on span "Root" at bounding box center [226, 148] width 23 height 14
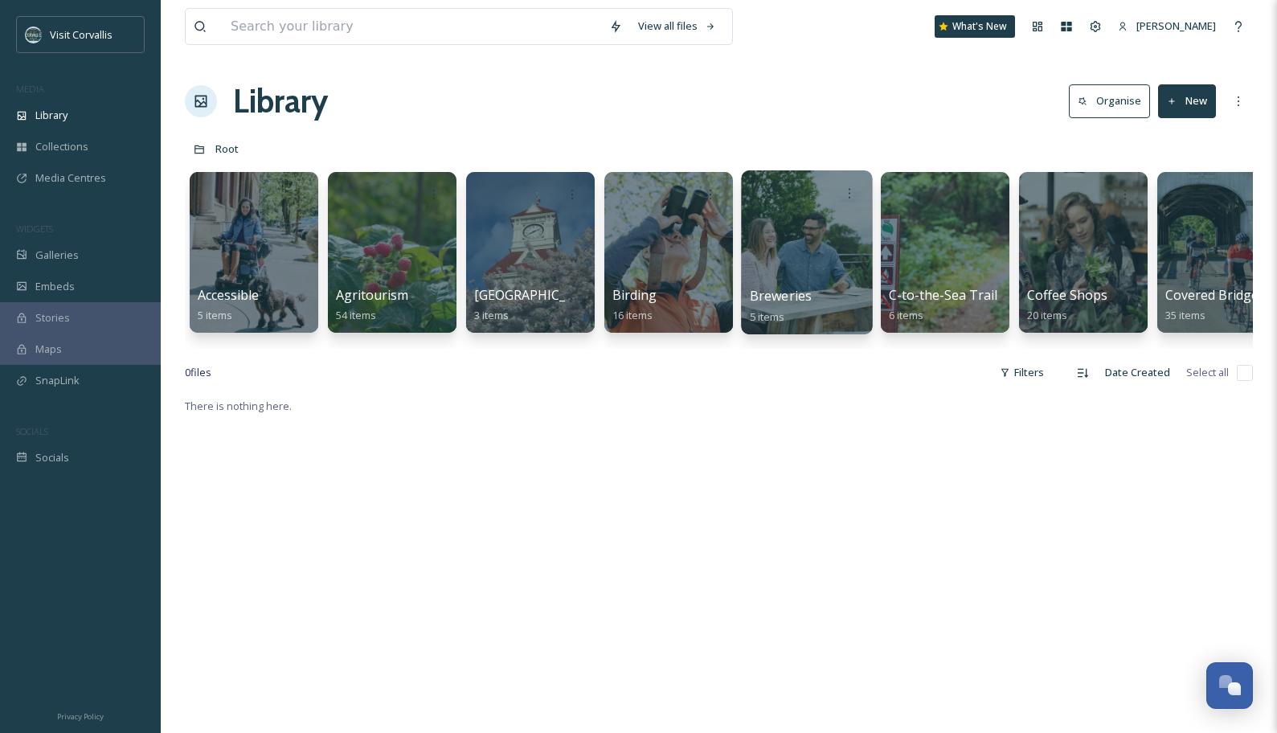
click at [806, 276] on div at bounding box center [806, 252] width 131 height 164
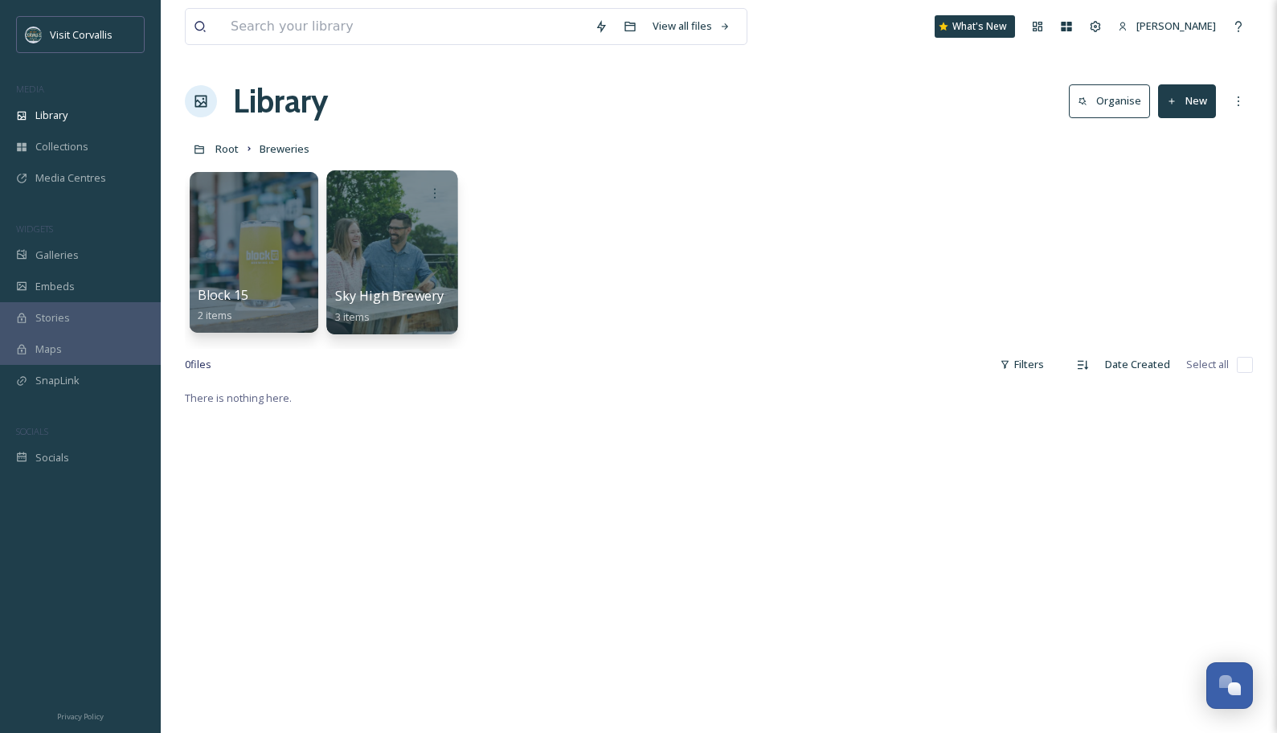
click at [395, 247] on div at bounding box center [391, 252] width 131 height 164
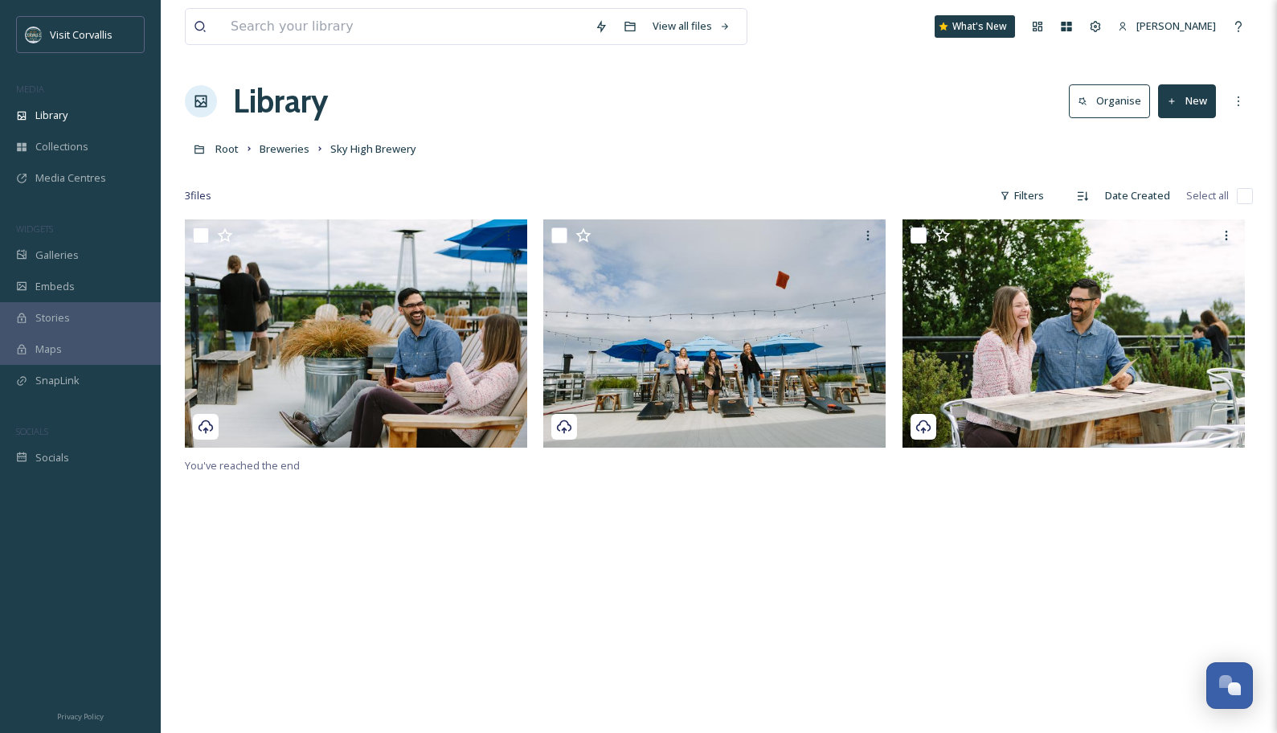
scroll to position [67, 0]
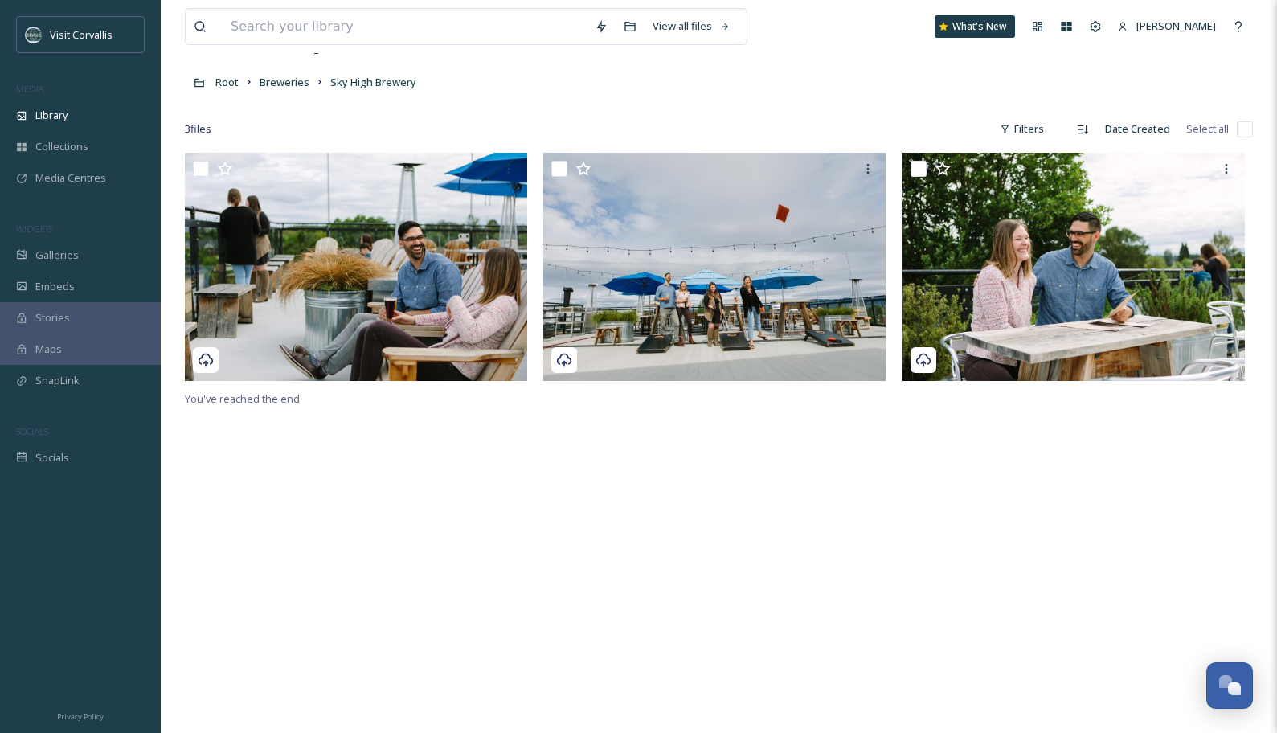
click at [734, 112] on div at bounding box center [719, 105] width 1068 height 16
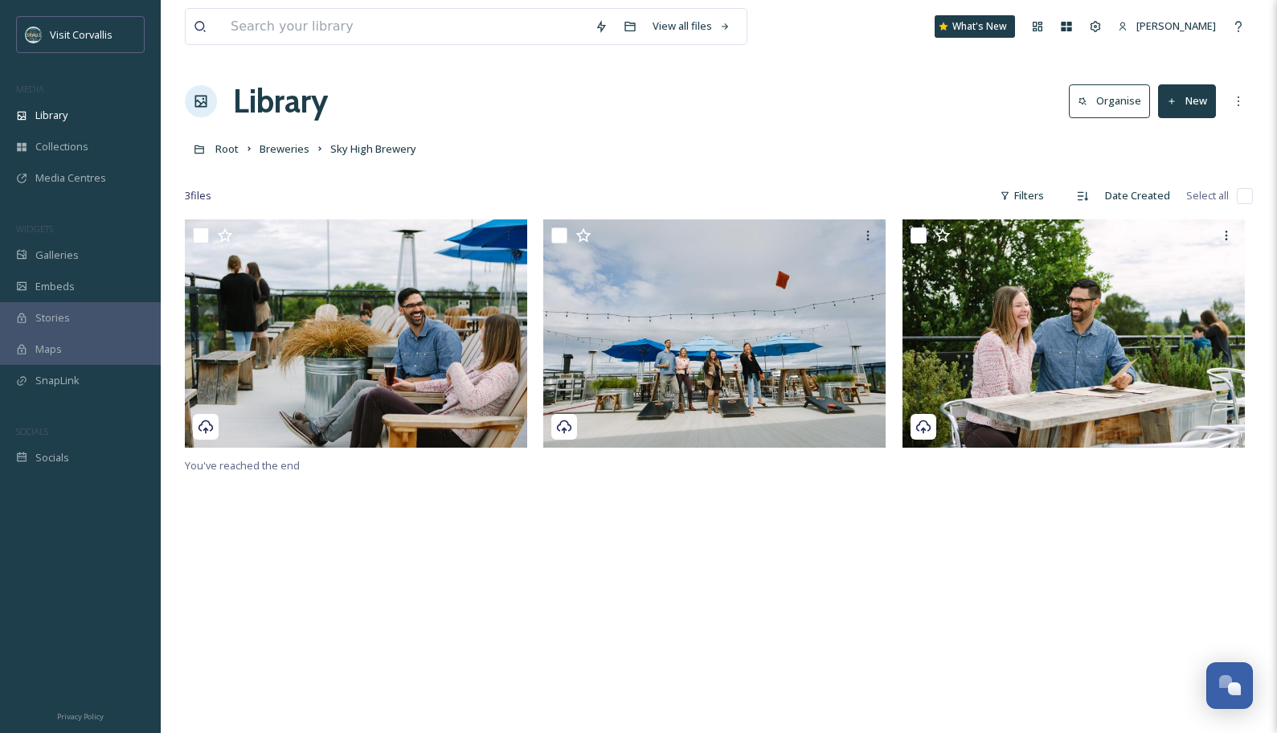
click at [1092, 100] on button "New" at bounding box center [1187, 100] width 58 height 33
click at [1092, 137] on span "File Upload" at bounding box center [1179, 138] width 53 height 15
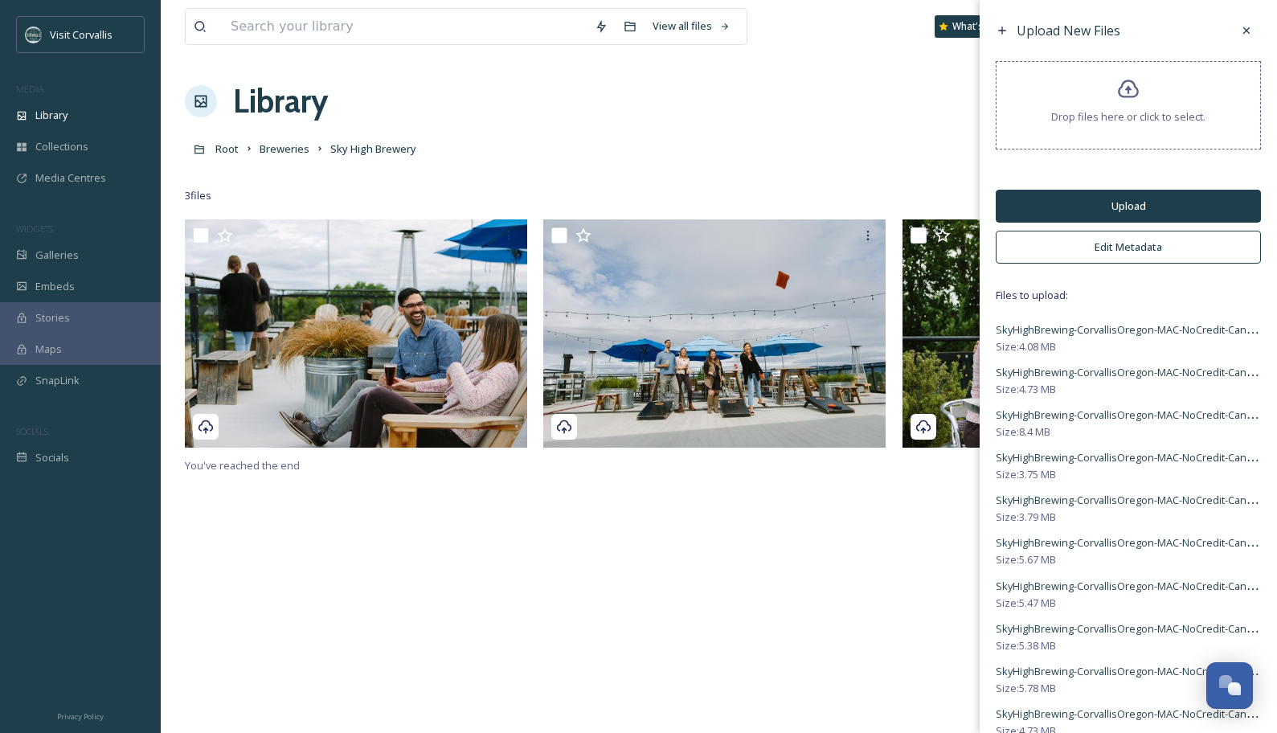
click at [1092, 239] on button "Edit Metadata" at bounding box center [1128, 247] width 265 height 33
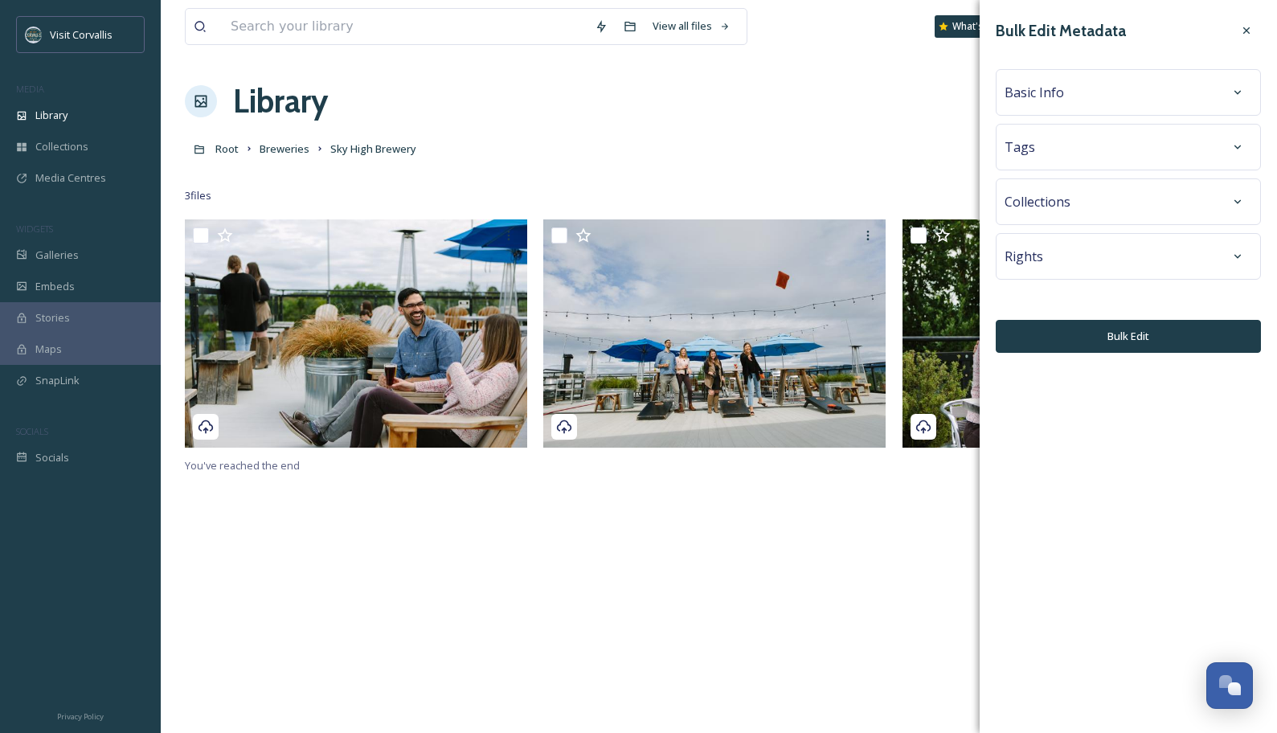
click at [1057, 150] on div "Tags" at bounding box center [1127, 147] width 247 height 29
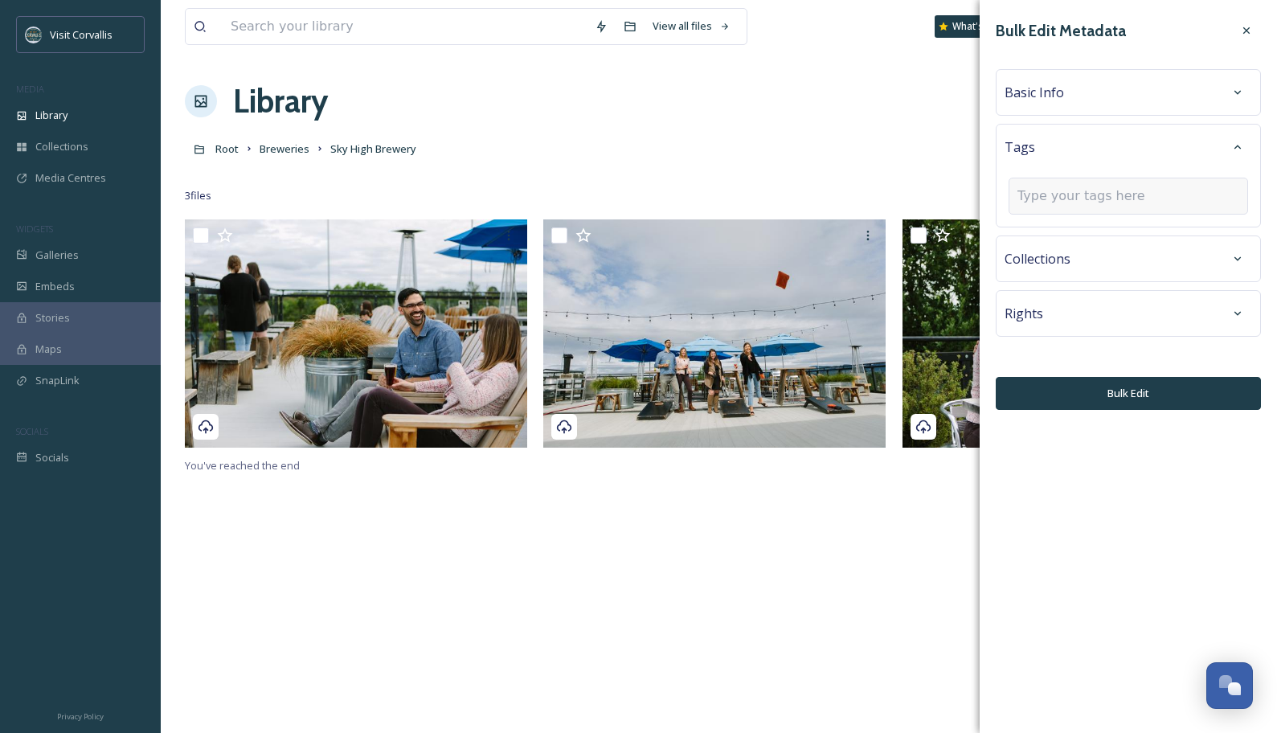
click at [1051, 201] on input at bounding box center [1097, 195] width 161 height 19
type input "brewery"
click at [1056, 236] on span "brewery" at bounding box center [1038, 234] width 40 height 15
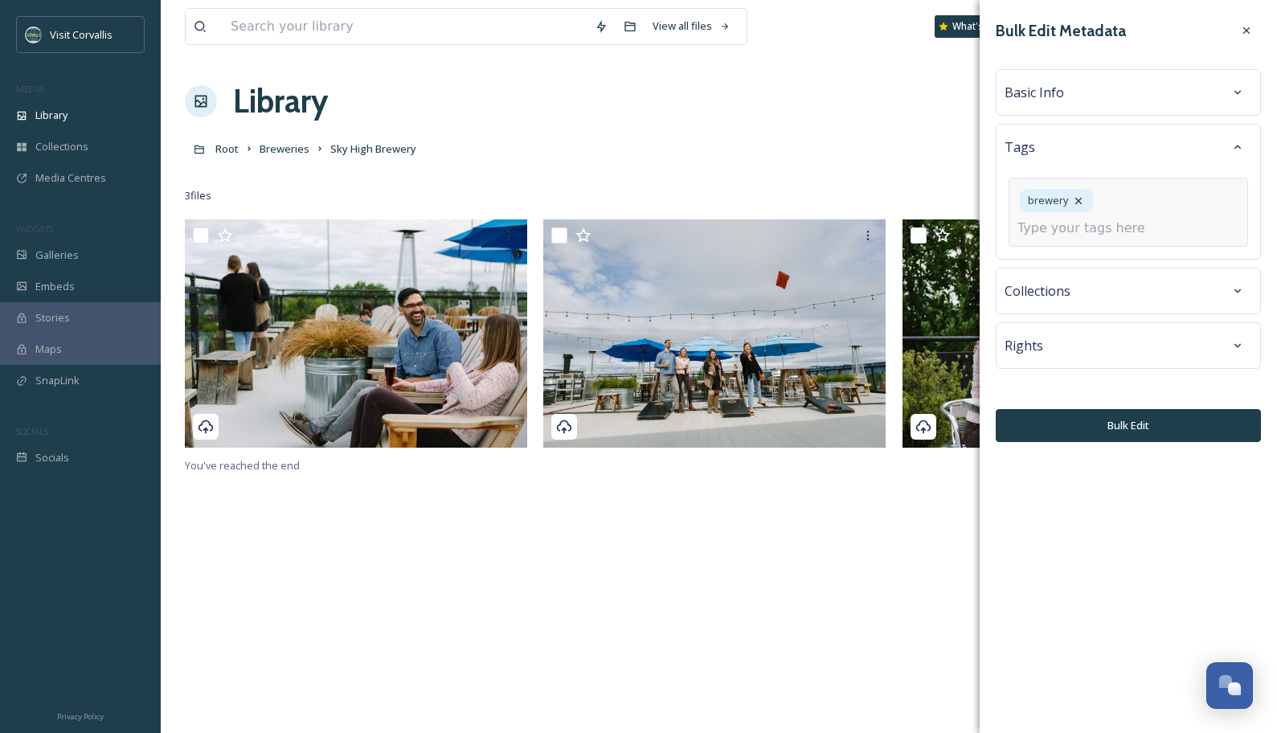
click at [1085, 222] on input at bounding box center [1097, 228] width 161 height 19
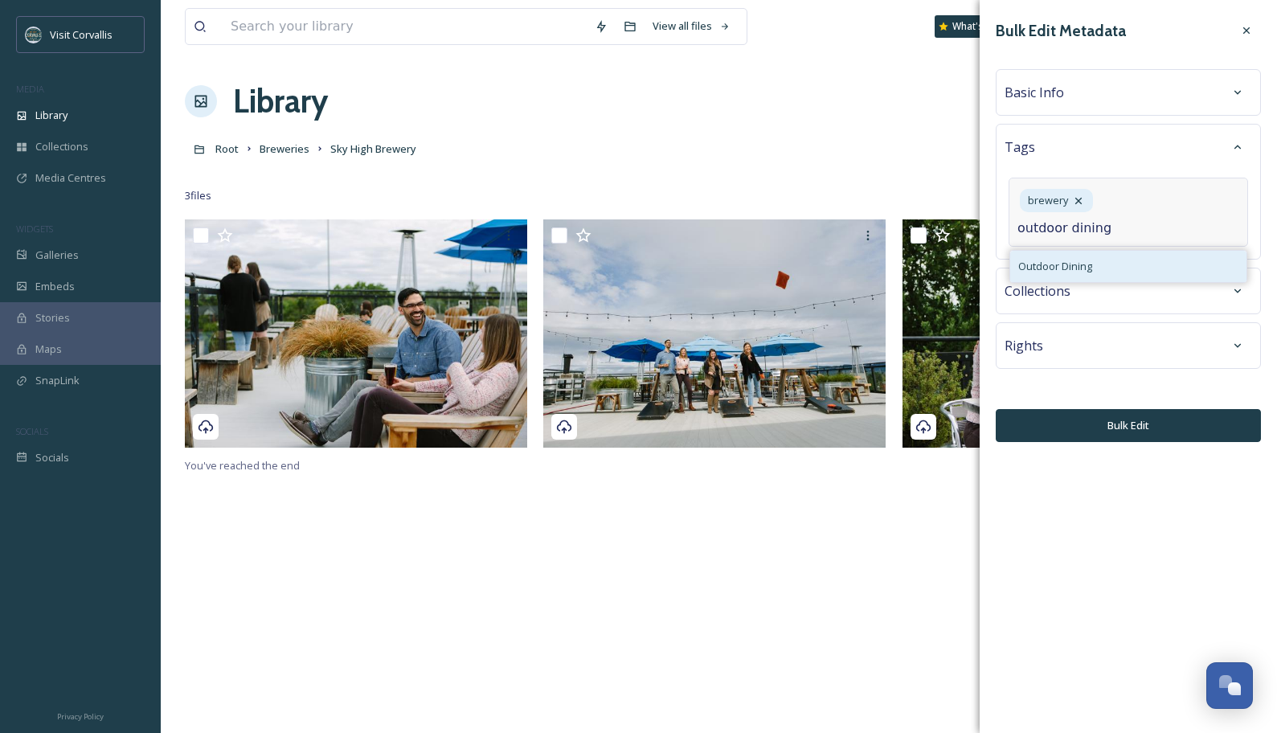
type input "outdoor dining"
click at [1077, 267] on span "Outdoor Dining" at bounding box center [1055, 266] width 74 height 15
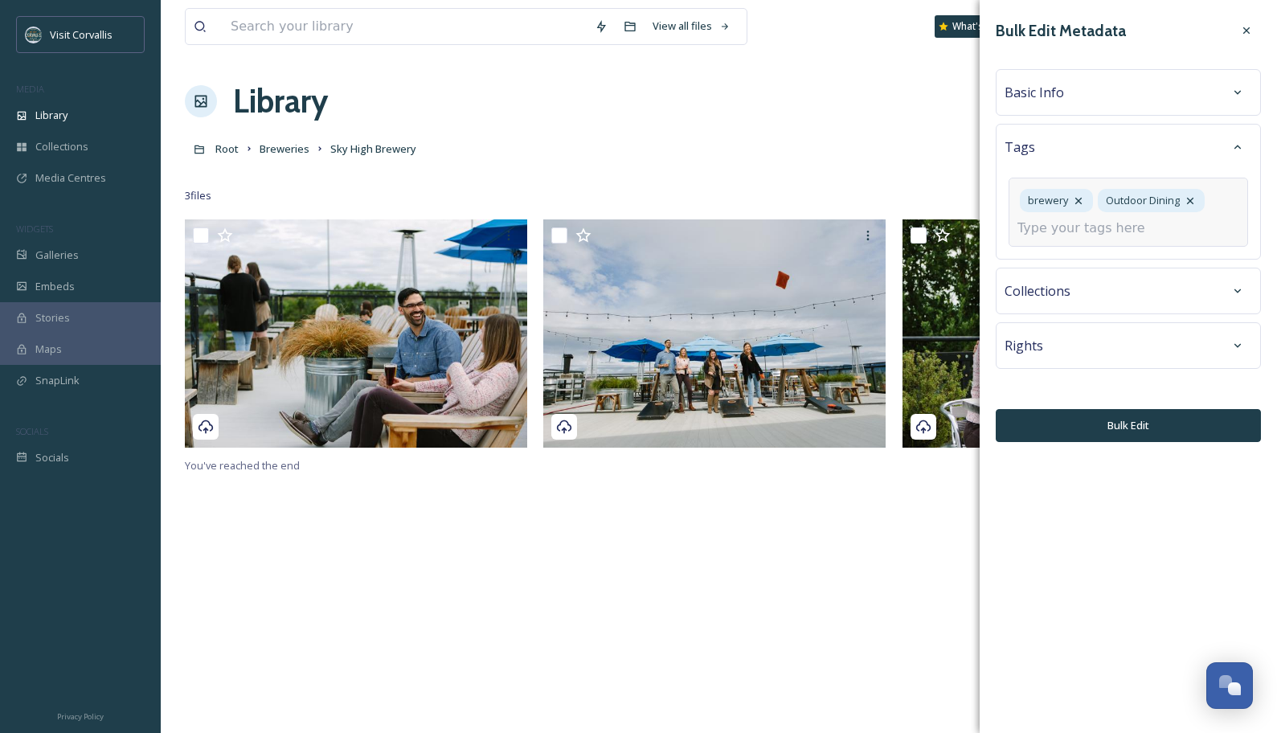
click at [1089, 228] on input at bounding box center [1097, 228] width 161 height 19
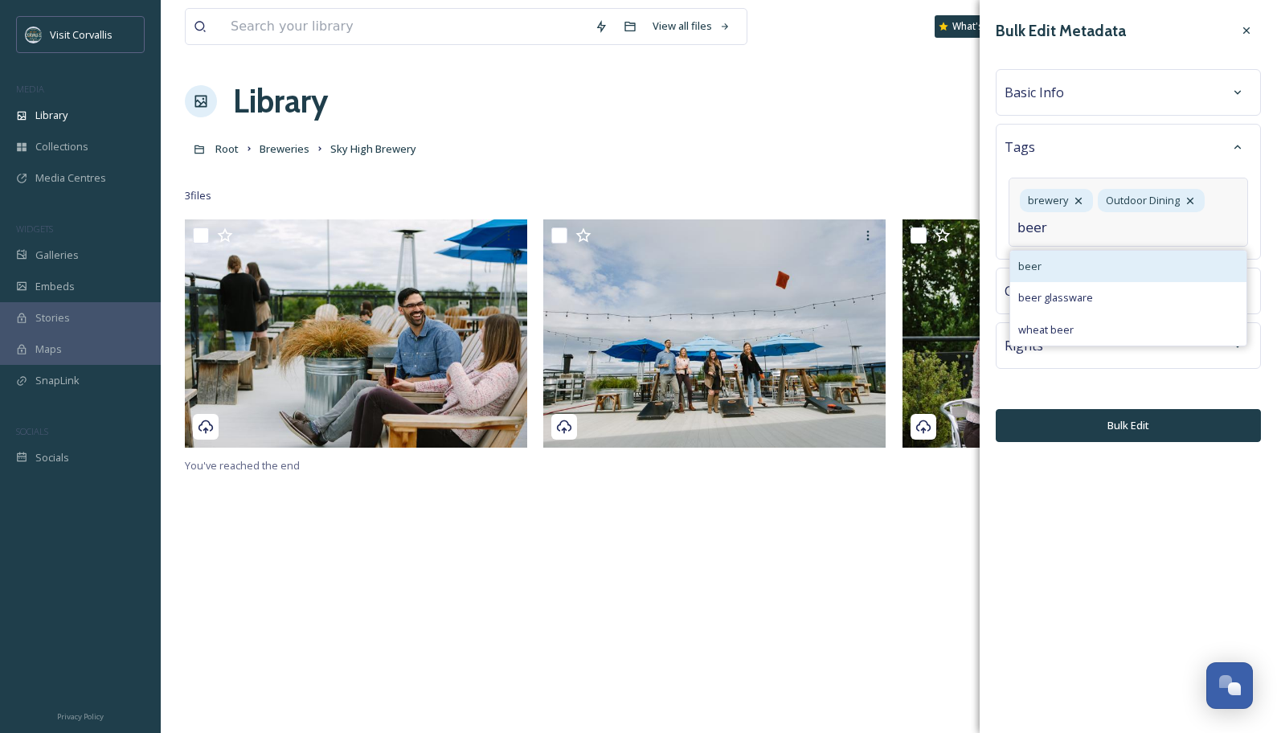
type input "beer"
click at [1086, 267] on div "beer" at bounding box center [1128, 266] width 236 height 31
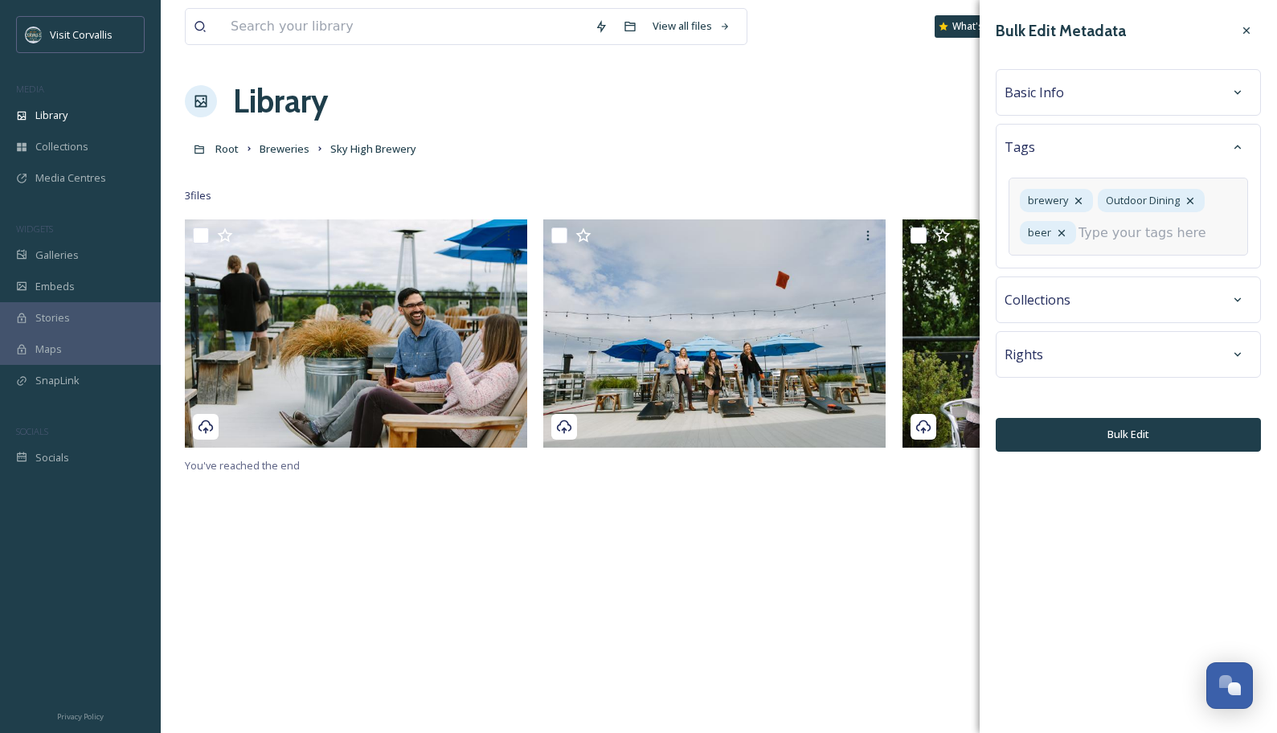
click at [1092, 232] on div "brewery Outdoor Dining beer" at bounding box center [1127, 217] width 239 height 78
click at [1065, 248] on div "brewery Outdoor Dining beer" at bounding box center [1127, 217] width 239 height 78
click at [1078, 243] on input at bounding box center [1158, 232] width 161 height 19
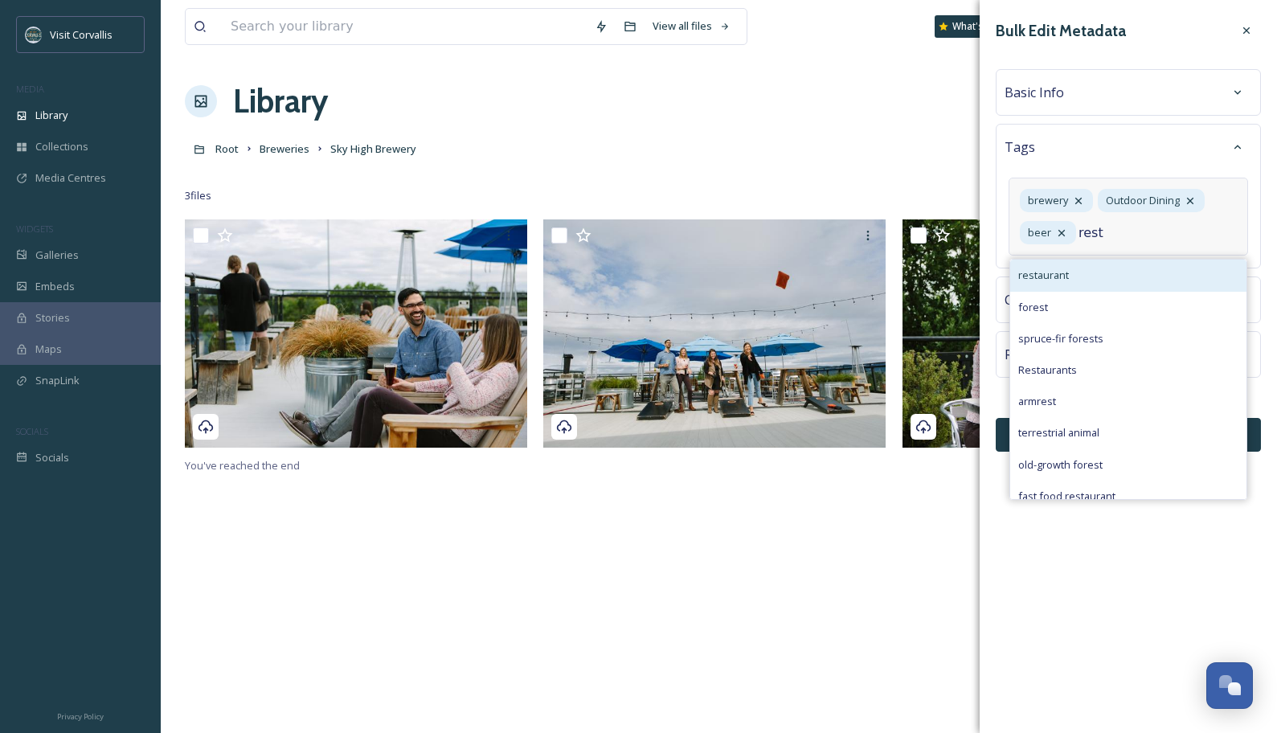
type input "rest"
click at [1073, 291] on div "restaurant" at bounding box center [1128, 275] width 236 height 31
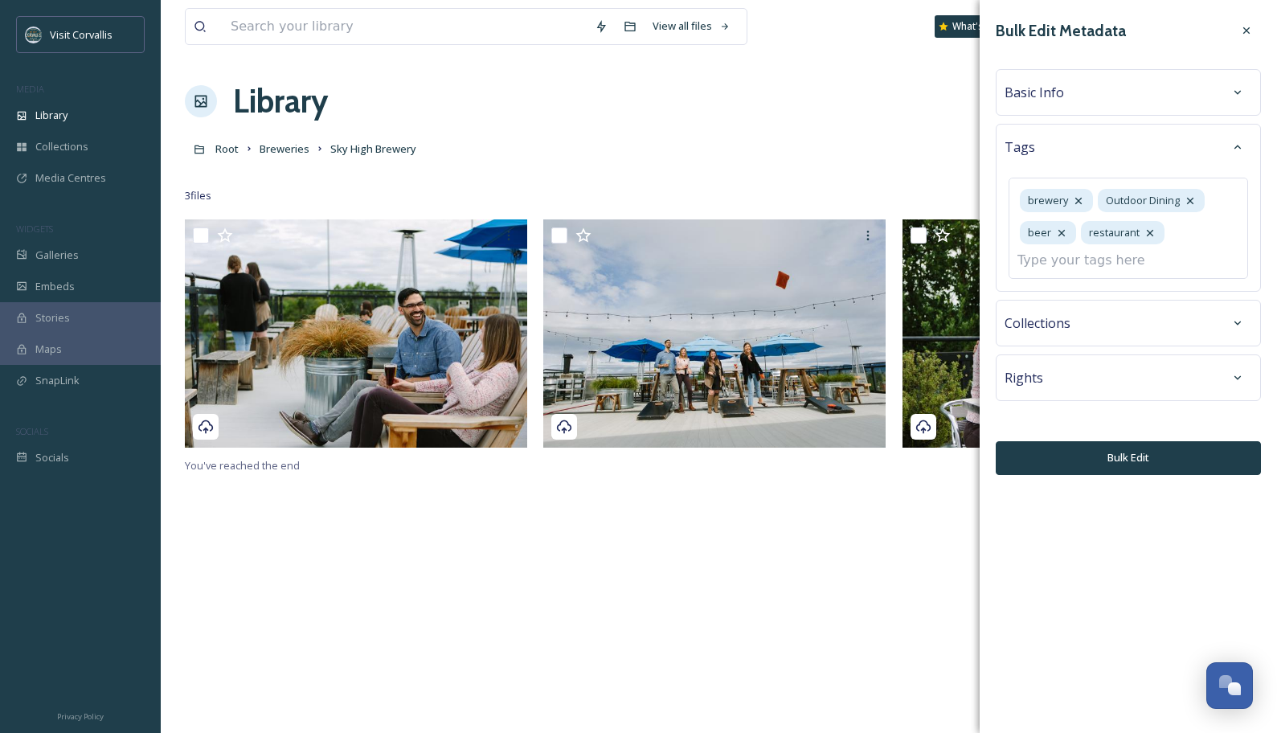
click at [1081, 92] on div "Basic Info" at bounding box center [1127, 92] width 247 height 29
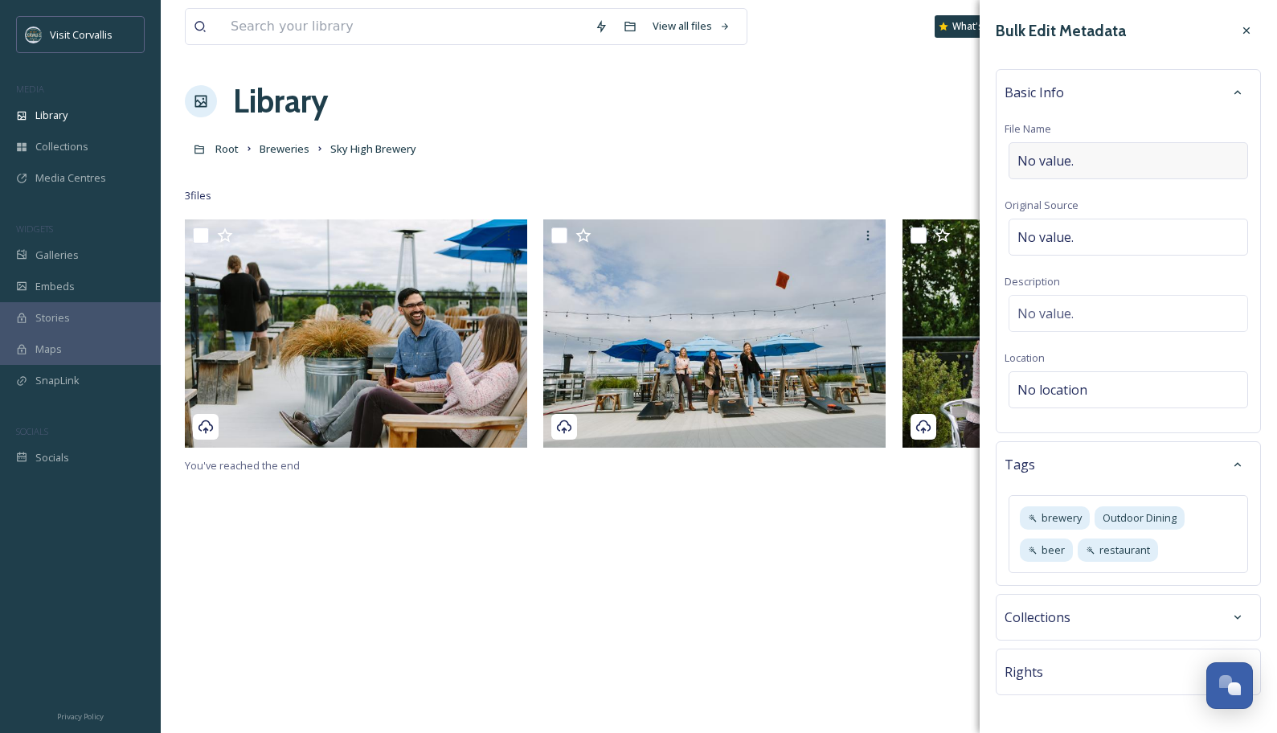
click at [1069, 170] on div "No value." at bounding box center [1127, 160] width 239 height 37
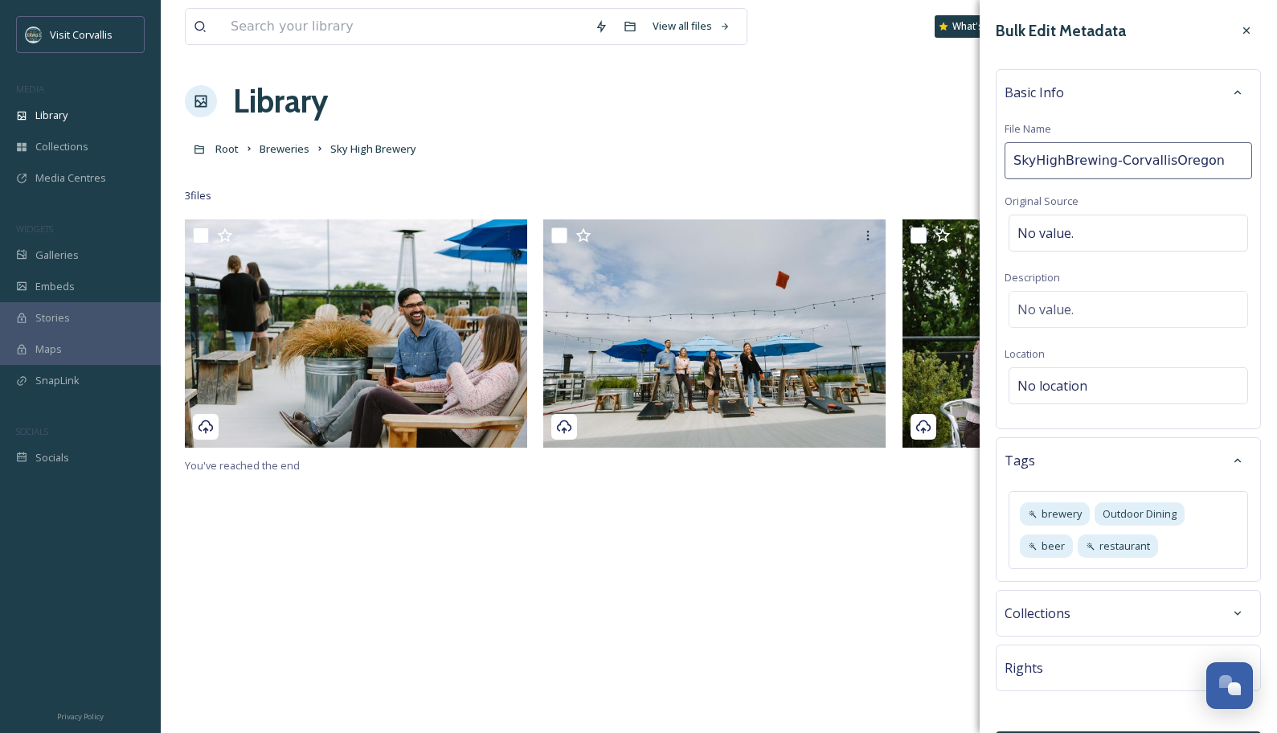
click at [1032, 162] on input "SkyHighBrewing-CorvallisOregon" at bounding box center [1127, 160] width 247 height 37
click at [1061, 158] on input "Sky HighBrewing-CorvallisOregon" at bounding box center [1127, 160] width 247 height 37
click at [1066, 157] on input "Sky HighBrewing-CorvallisOregon" at bounding box center [1127, 160] width 247 height 37
click at [1092, 155] on input "Sky High Brewing-CorvallisOregon" at bounding box center [1127, 160] width 247 height 37
type input "Sky High Brewing Corvallis [US_STATE]"
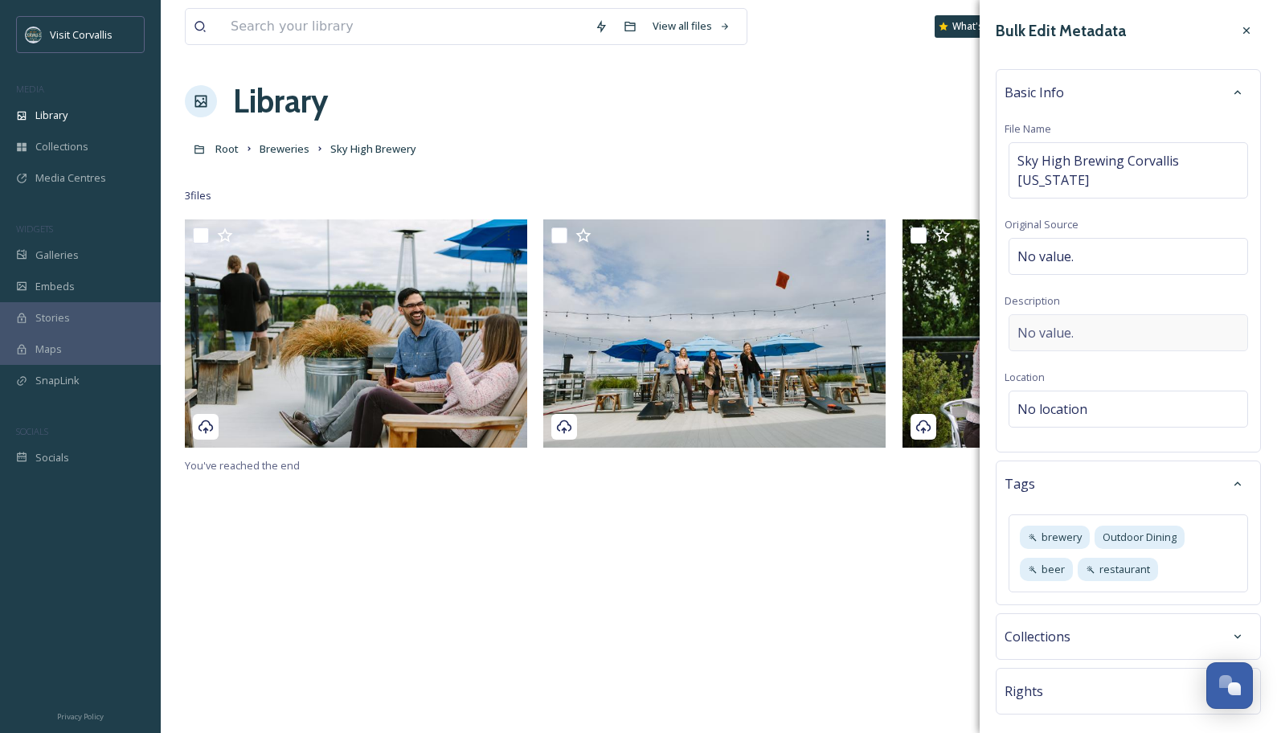
click at [1043, 314] on div "No value." at bounding box center [1127, 332] width 239 height 37
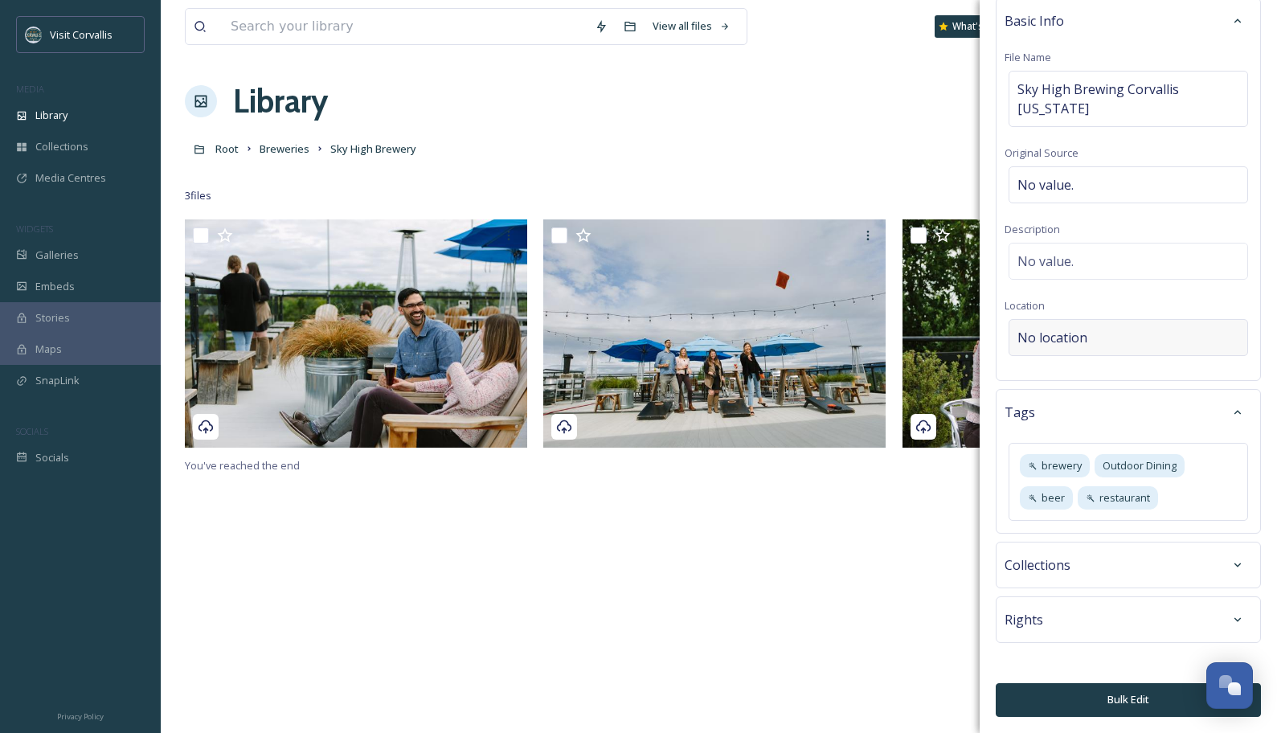
click at [1035, 331] on span "No location" at bounding box center [1052, 337] width 70 height 19
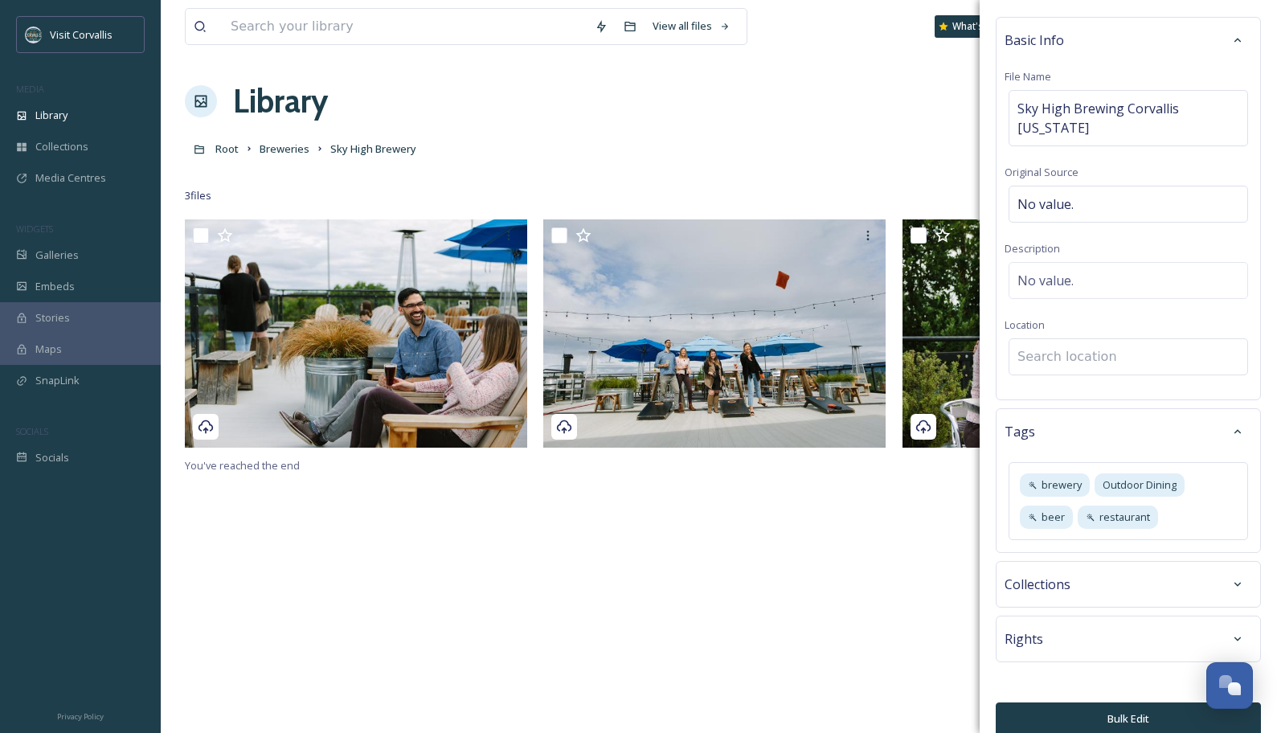
click at [1061, 339] on input at bounding box center [1128, 356] width 238 height 35
paste input "SkyHighBrewing-CorvallisOregon"
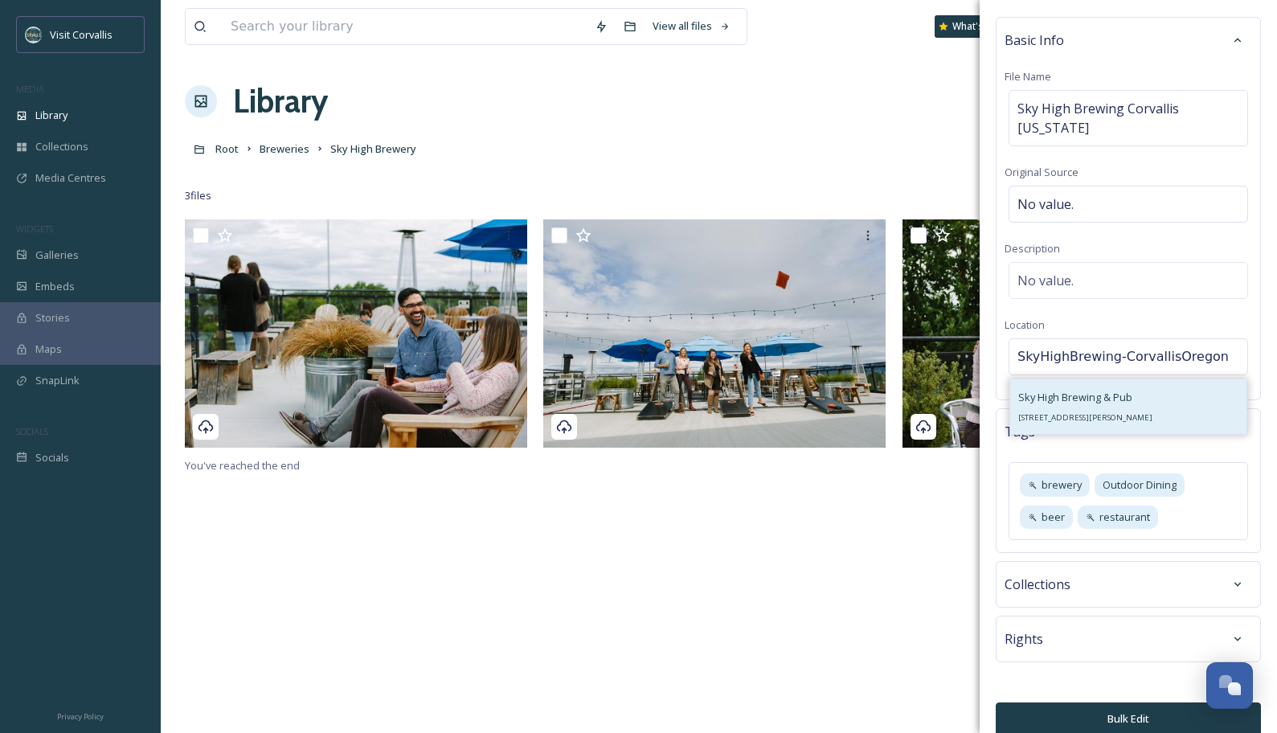
type input "SkyHighBrewing-CorvallisOregon"
click at [1092, 390] on span "Sky High Brewing & Pub" at bounding box center [1075, 397] width 114 height 14
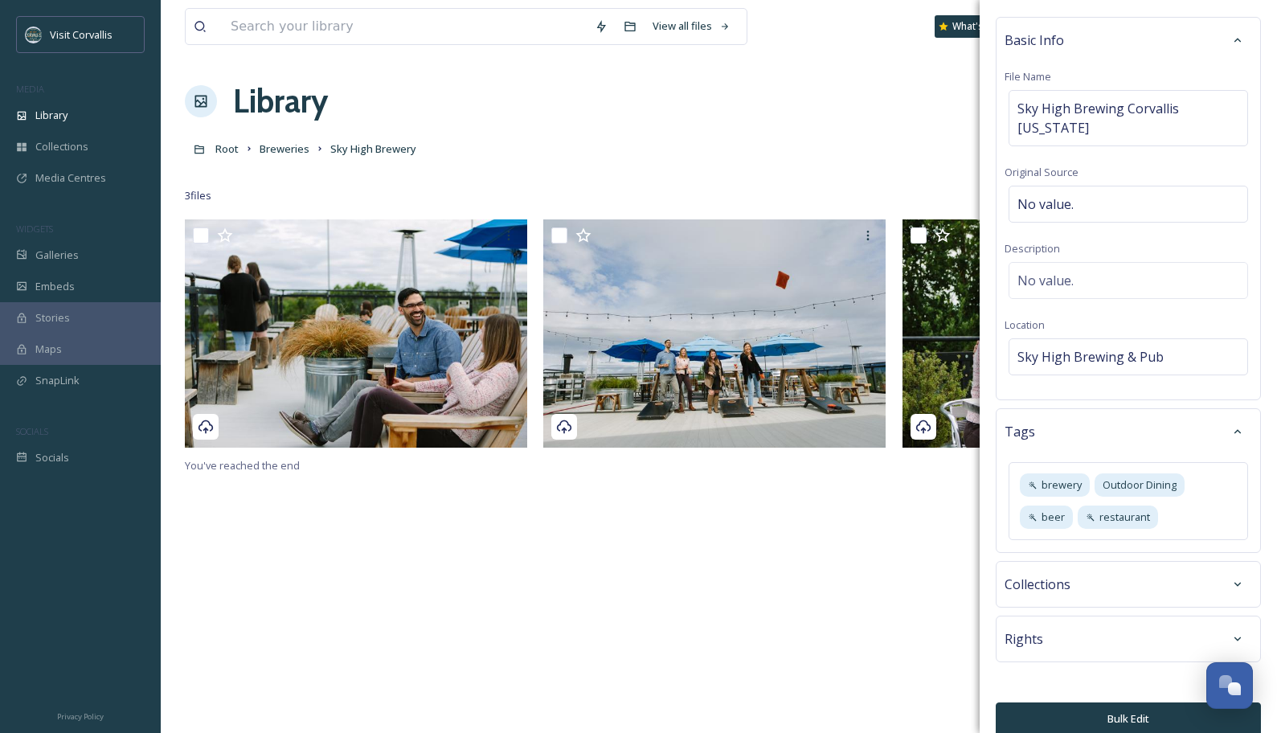
click at [1092, 540] on button "Bulk Edit" at bounding box center [1128, 718] width 265 height 33
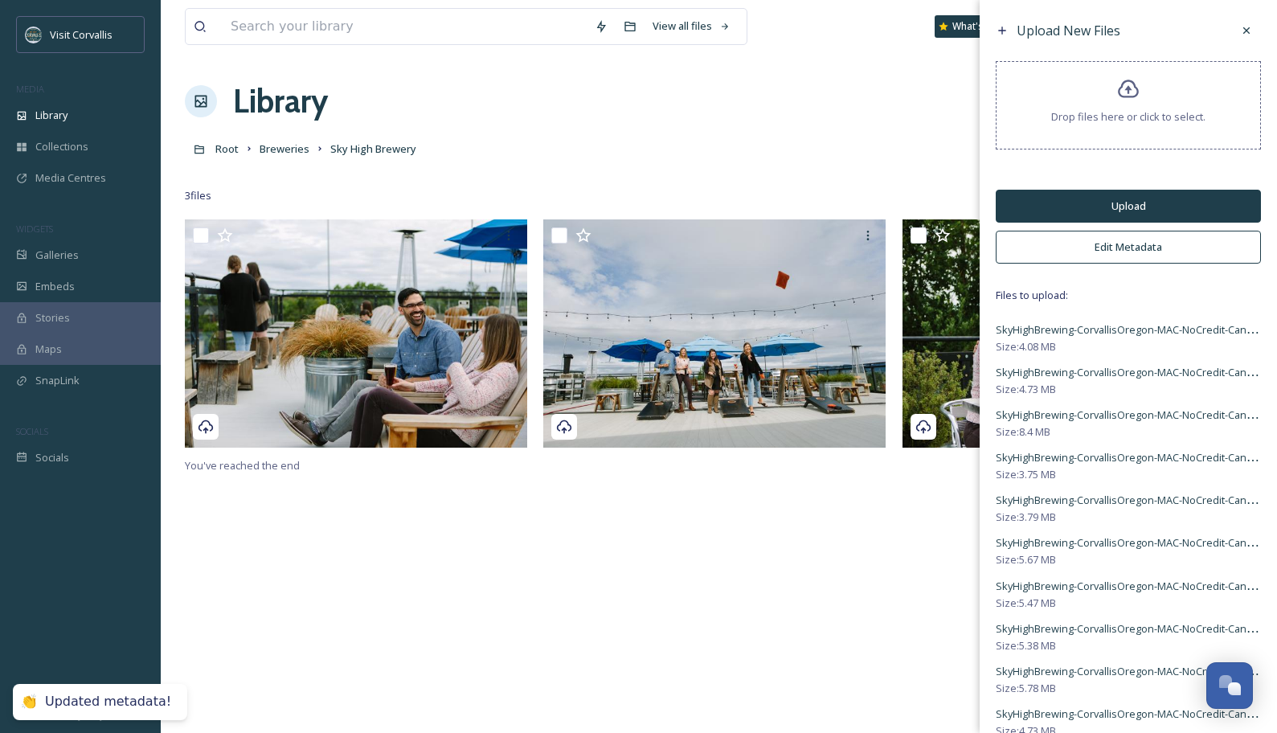
click at [1092, 207] on button "Upload" at bounding box center [1128, 206] width 265 height 33
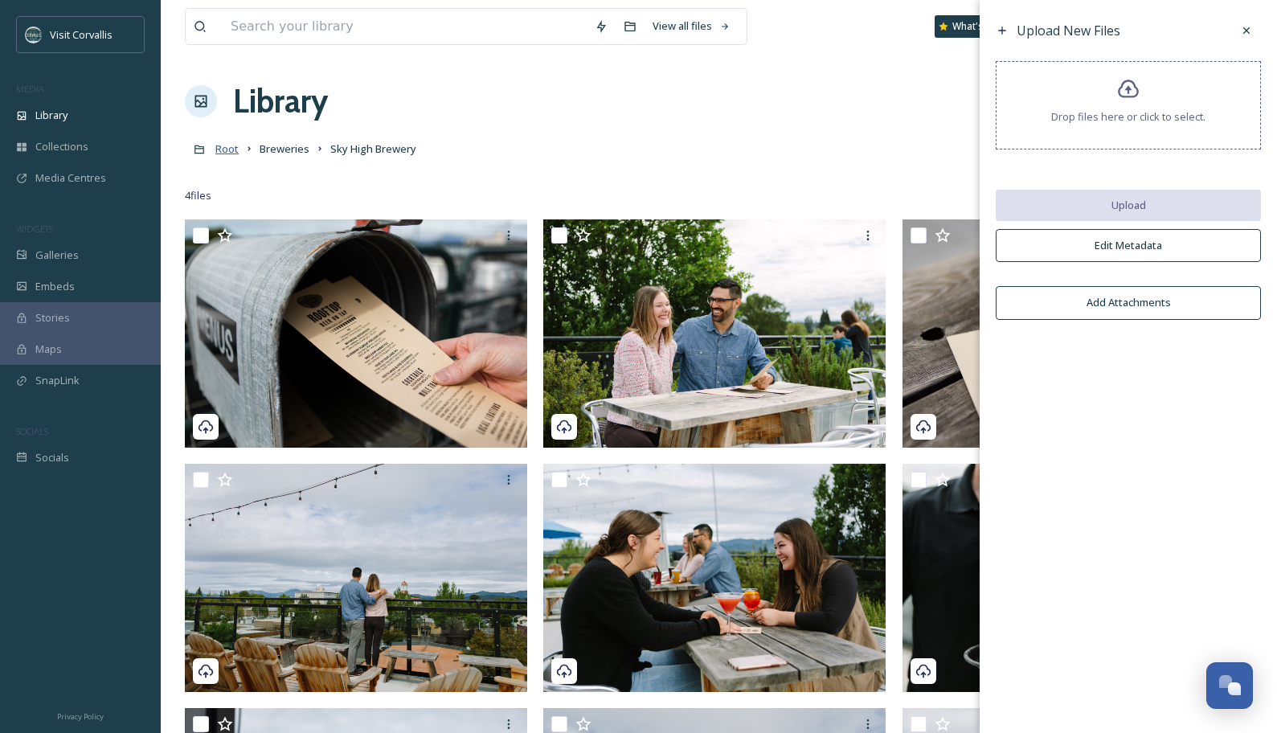
click at [227, 151] on span "Root" at bounding box center [226, 148] width 23 height 14
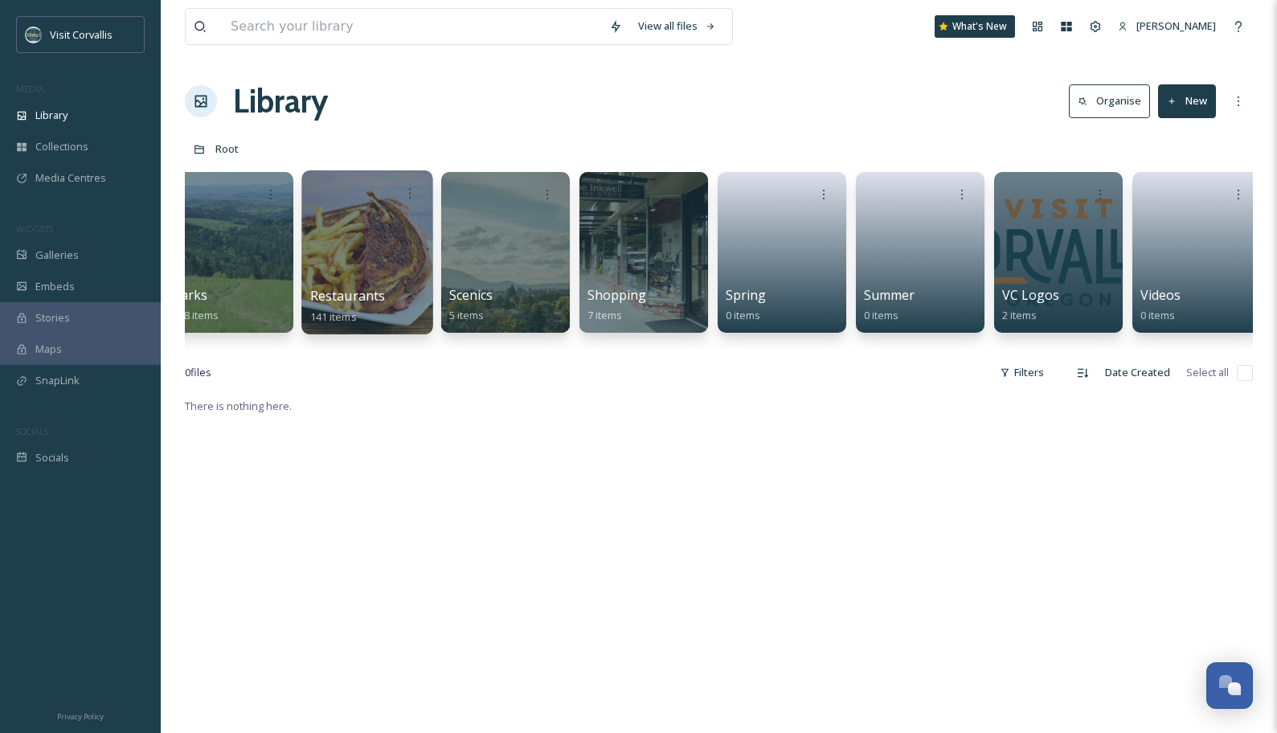
scroll to position [0, 2926]
click at [362, 235] on div at bounding box center [367, 252] width 131 height 164
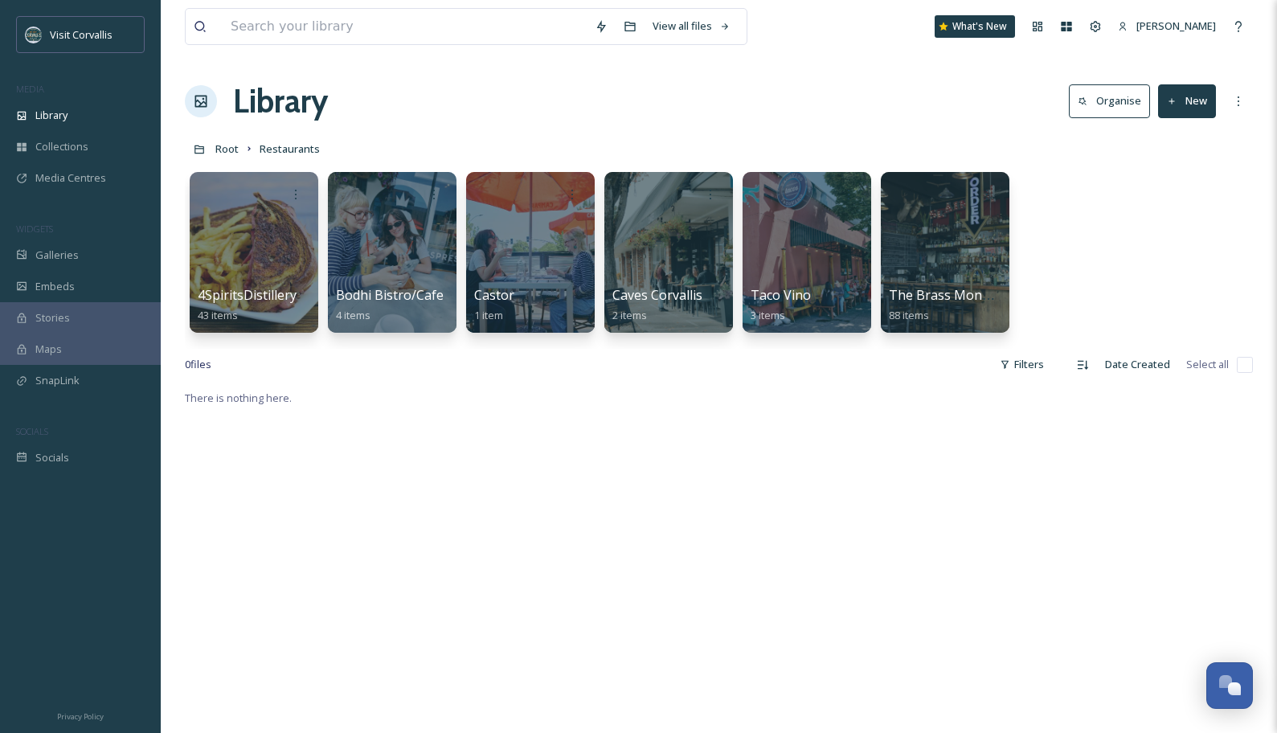
click at [1092, 102] on button "New" at bounding box center [1187, 100] width 58 height 33
click at [1092, 194] on span "Folder" at bounding box center [1168, 201] width 31 height 15
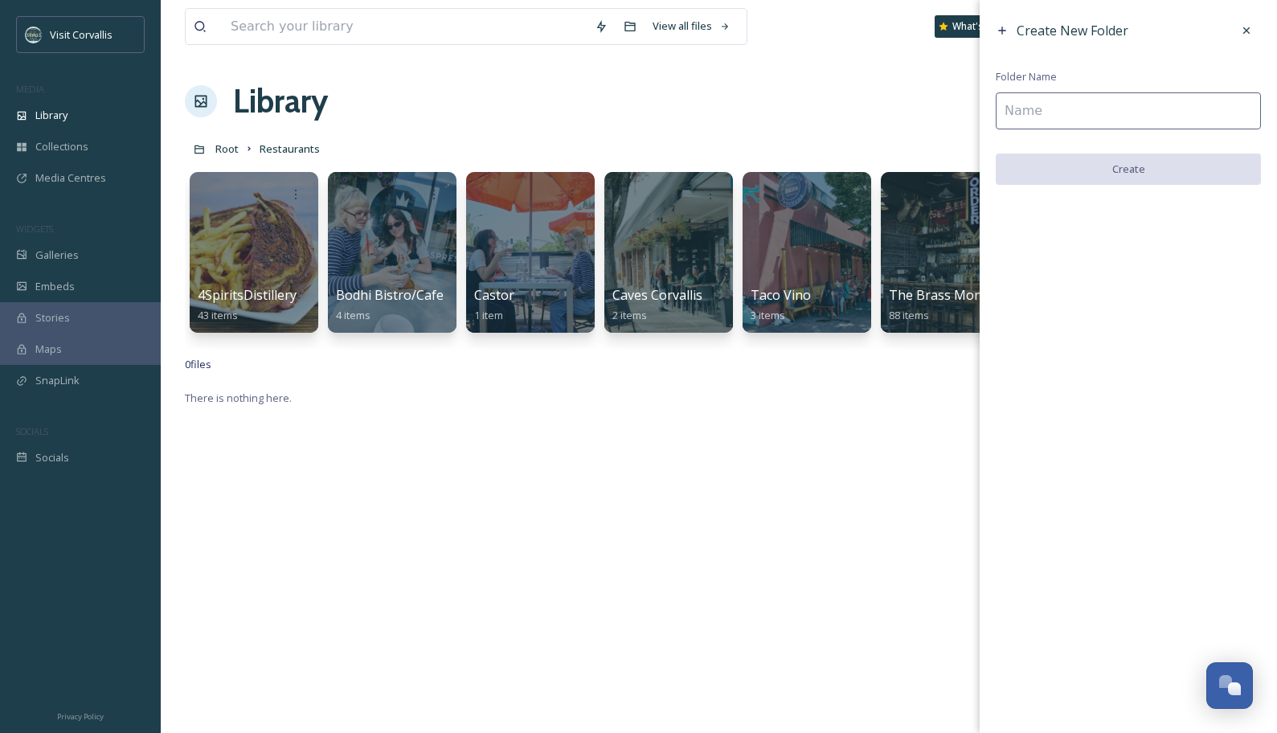
click at [1057, 106] on input at bounding box center [1128, 110] width 265 height 37
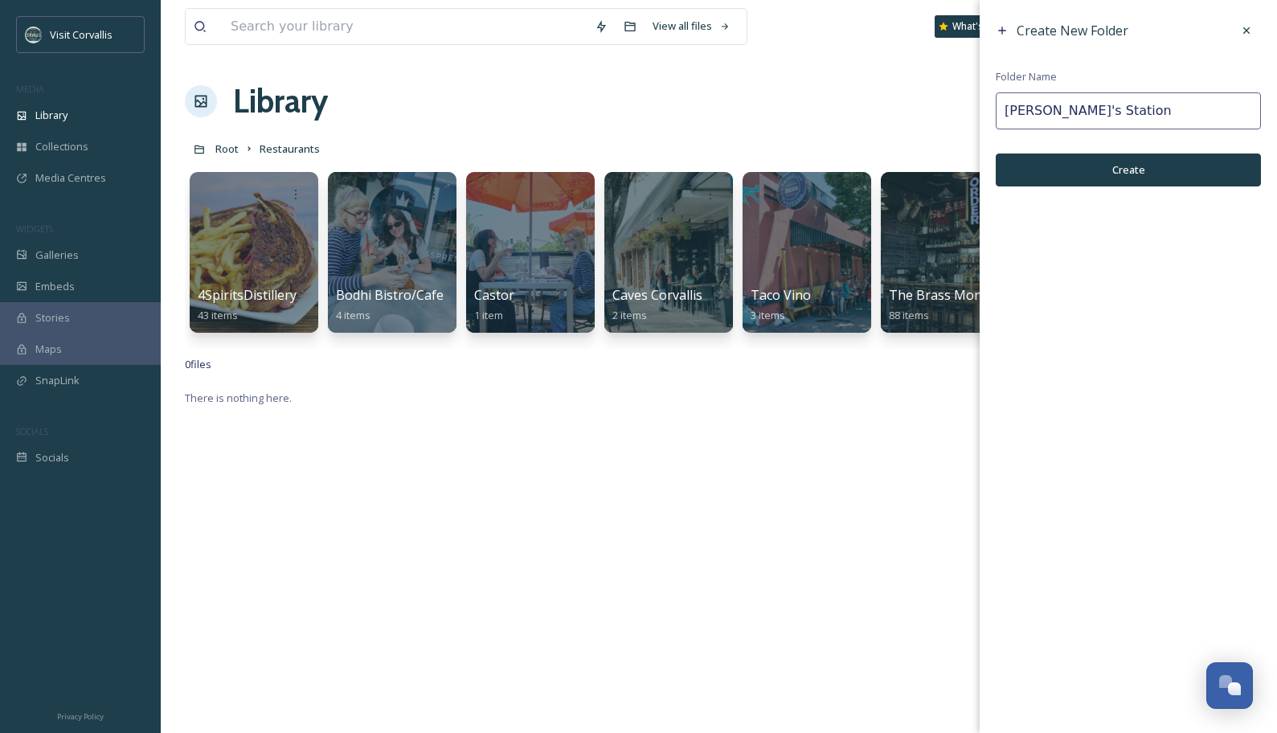
type input "[PERSON_NAME]'s Station"
click at [1092, 174] on button "Create" at bounding box center [1128, 169] width 265 height 33
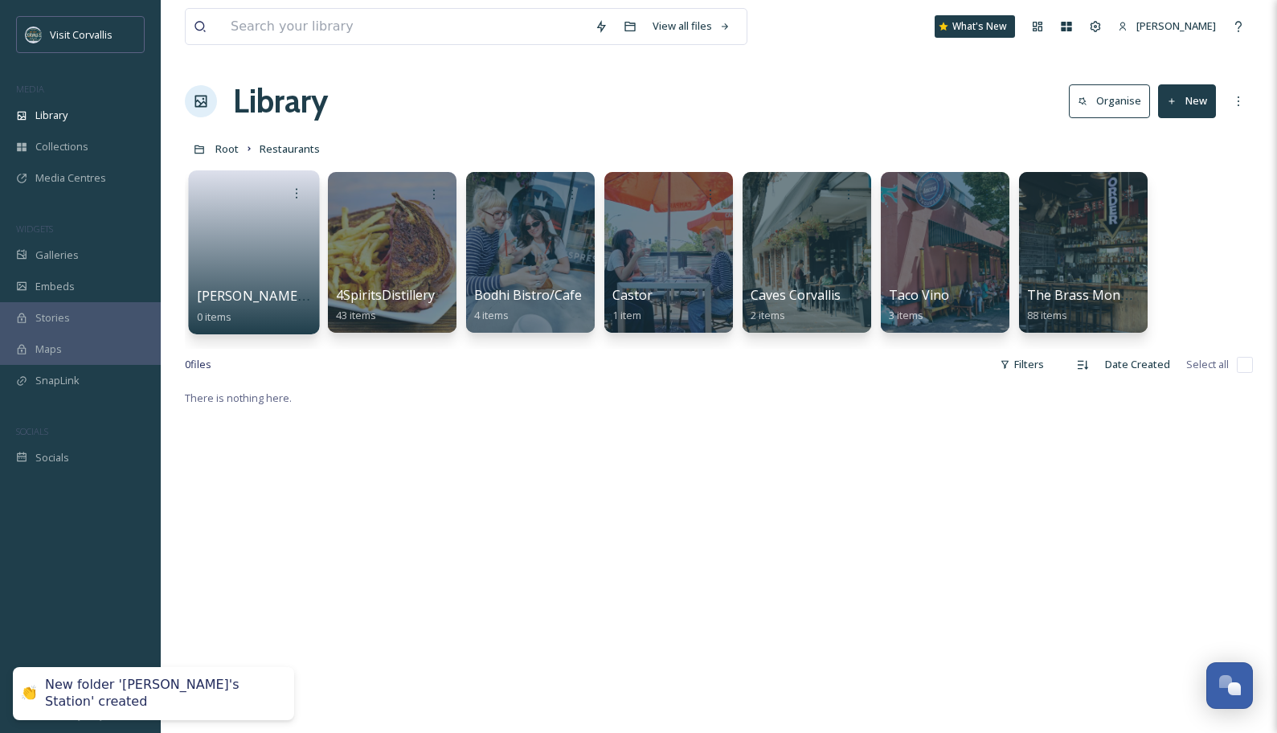
click at [266, 260] on link at bounding box center [254, 247] width 115 height 78
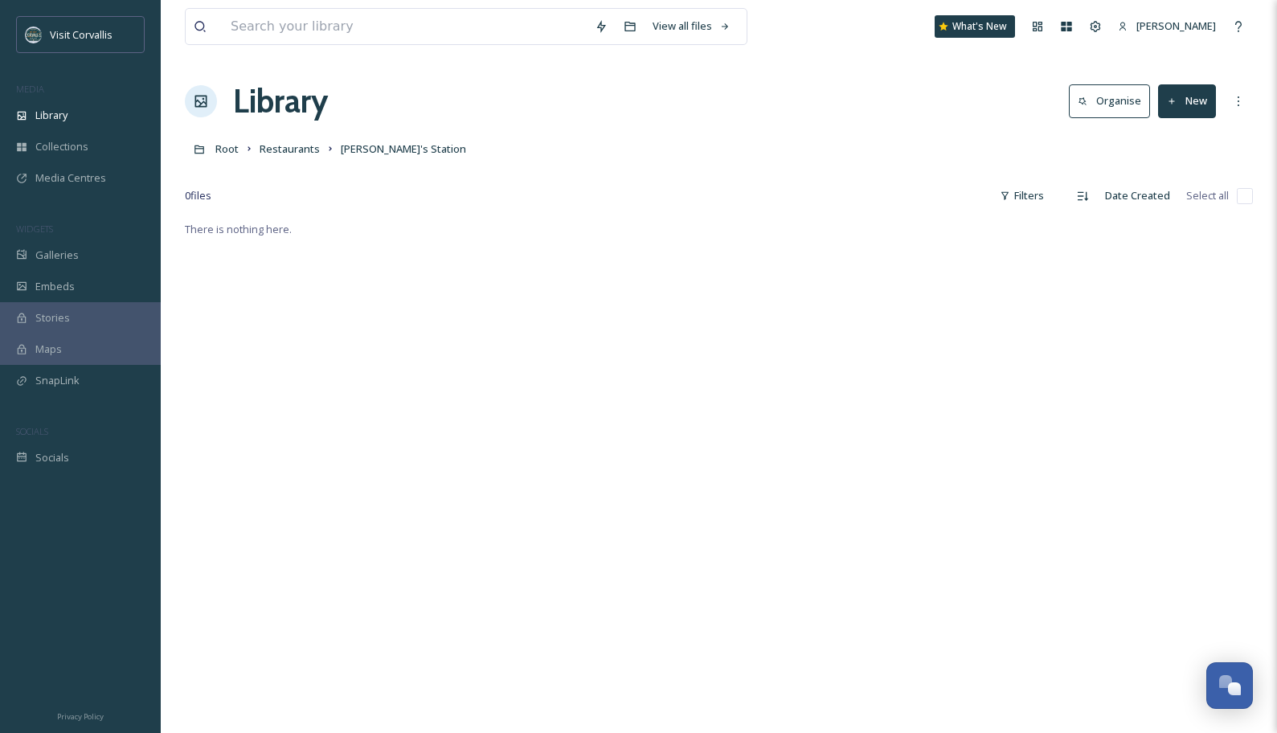
click at [1092, 92] on button "New" at bounding box center [1187, 100] width 58 height 33
click at [1092, 130] on div "File Upload" at bounding box center [1169, 138] width 91 height 31
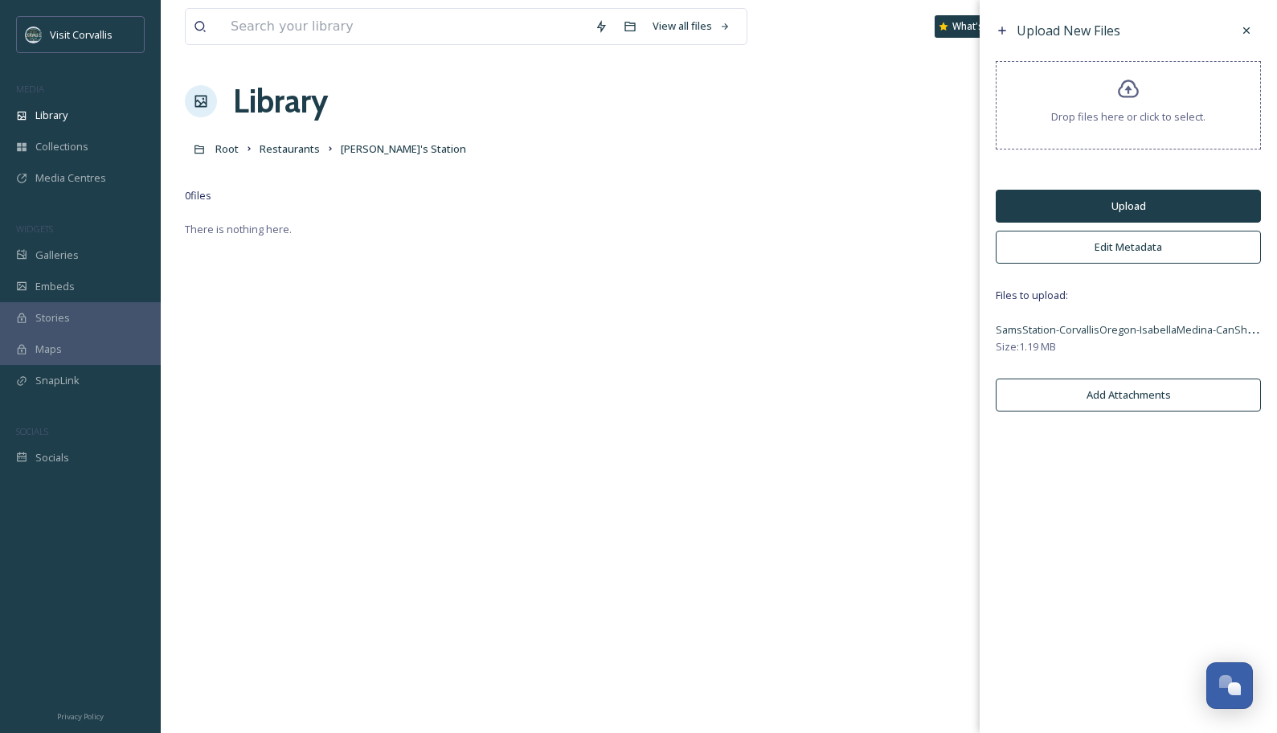
click at [1092, 207] on button "Upload" at bounding box center [1128, 206] width 265 height 33
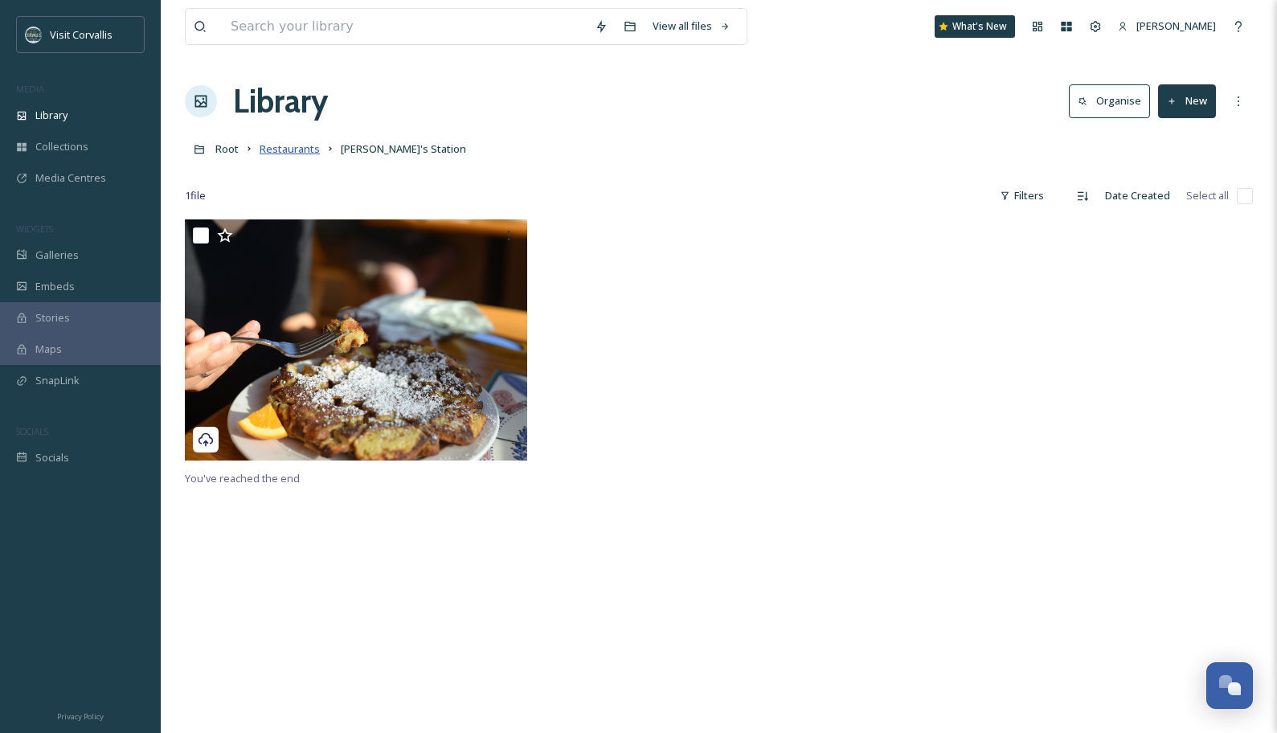
click at [289, 145] on span "Restaurants" at bounding box center [290, 148] width 60 height 14
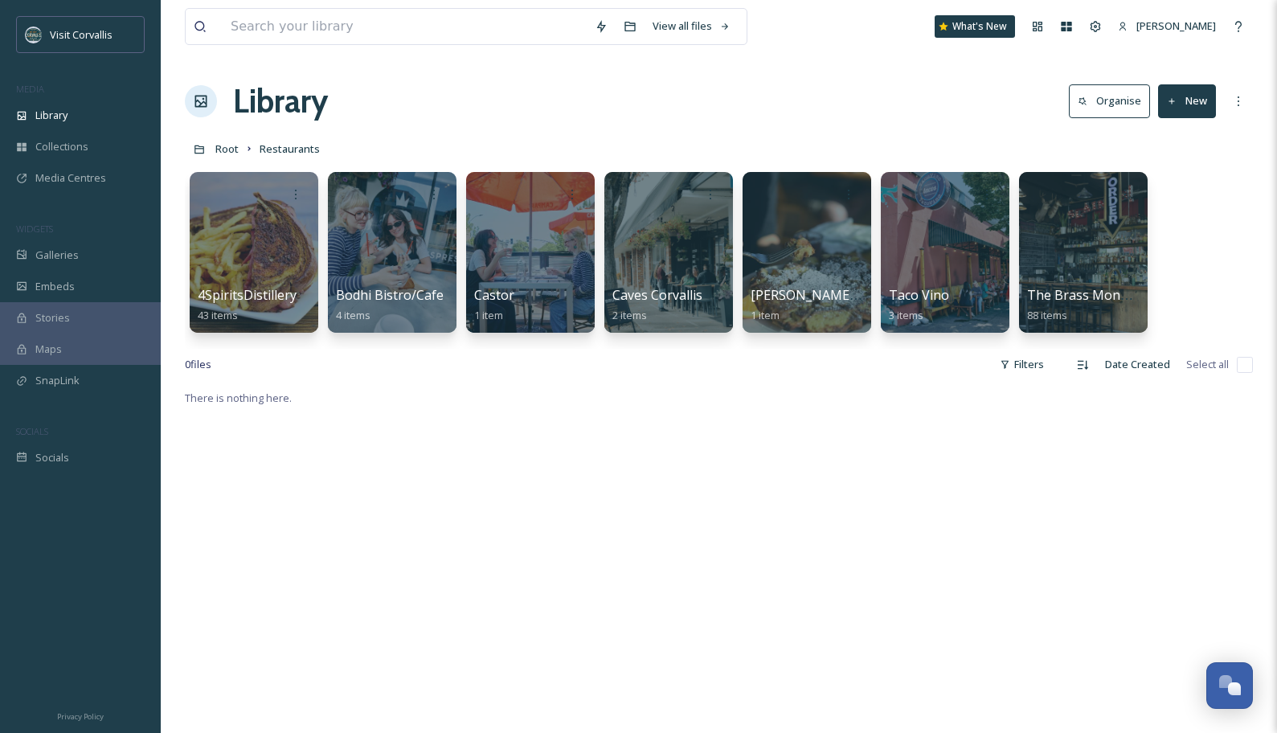
click at [1092, 103] on button "New" at bounding box center [1187, 100] width 58 height 33
click at [1092, 197] on span "Folder" at bounding box center [1168, 201] width 31 height 15
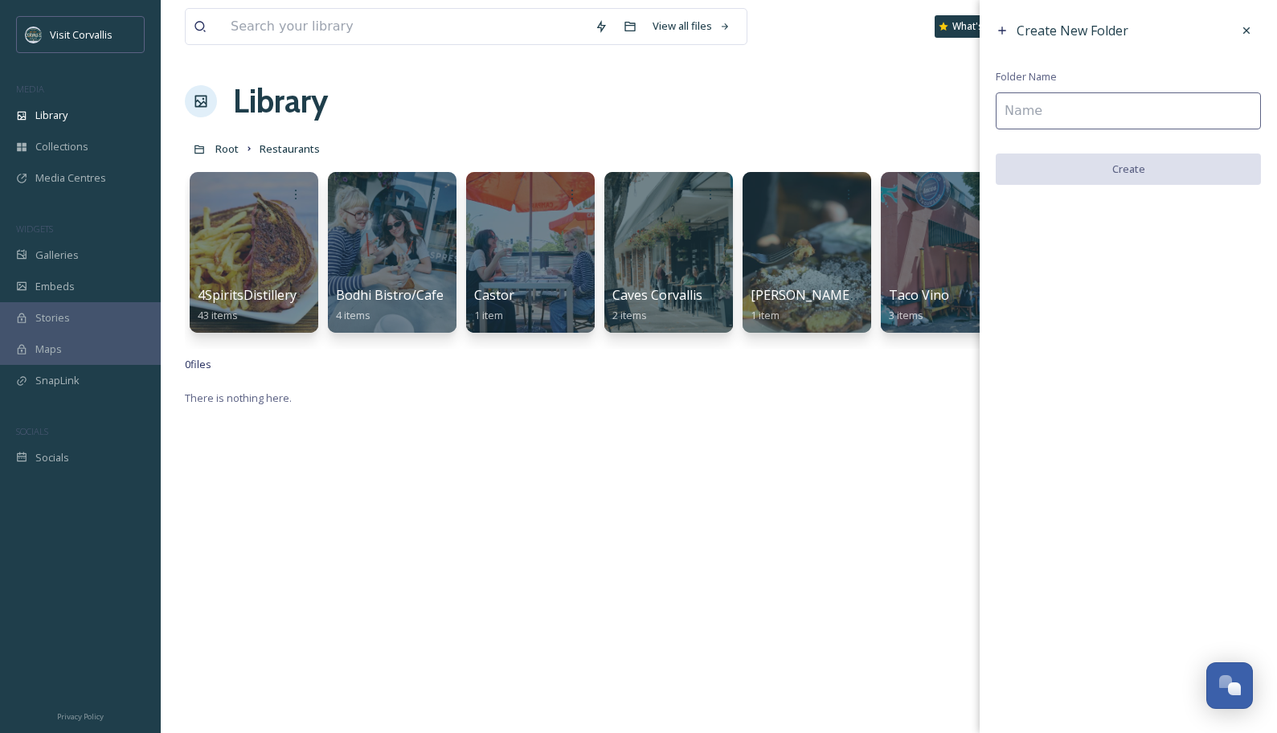
click at [1048, 119] on input at bounding box center [1128, 110] width 265 height 37
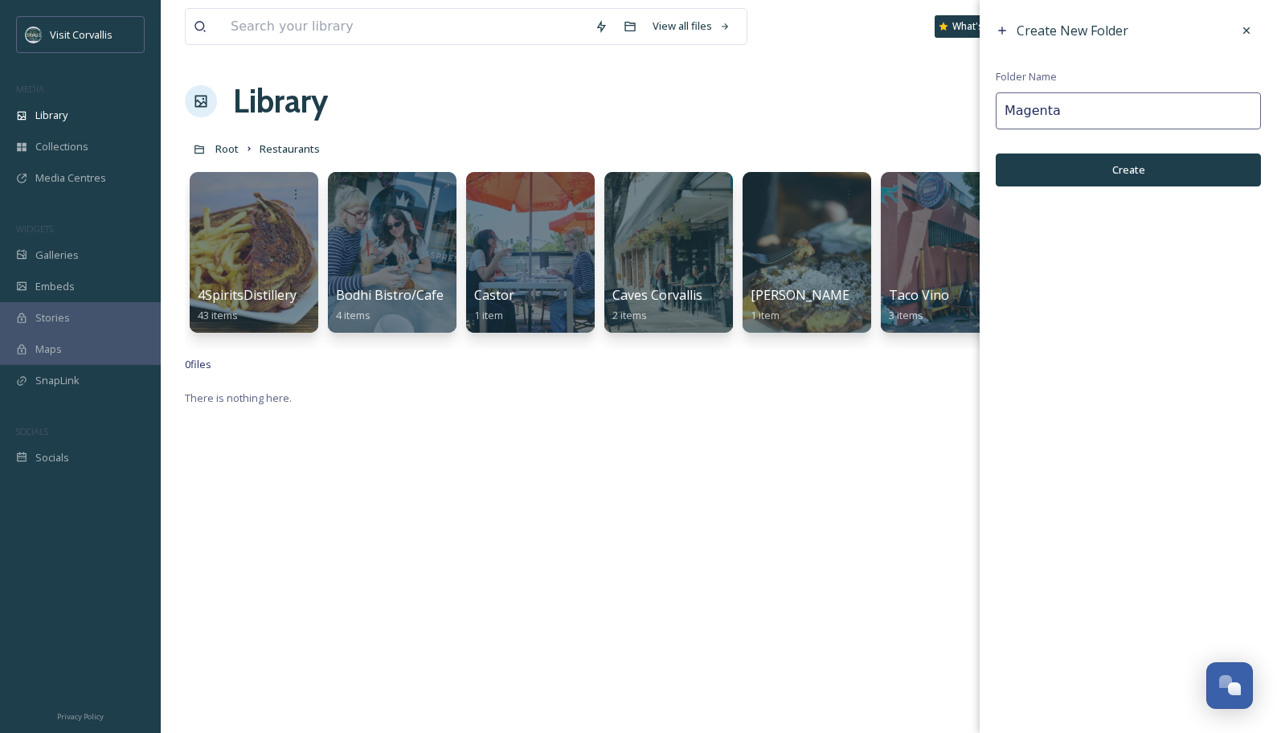
type input "Magenta"
click at [1053, 175] on button "Create" at bounding box center [1128, 169] width 265 height 33
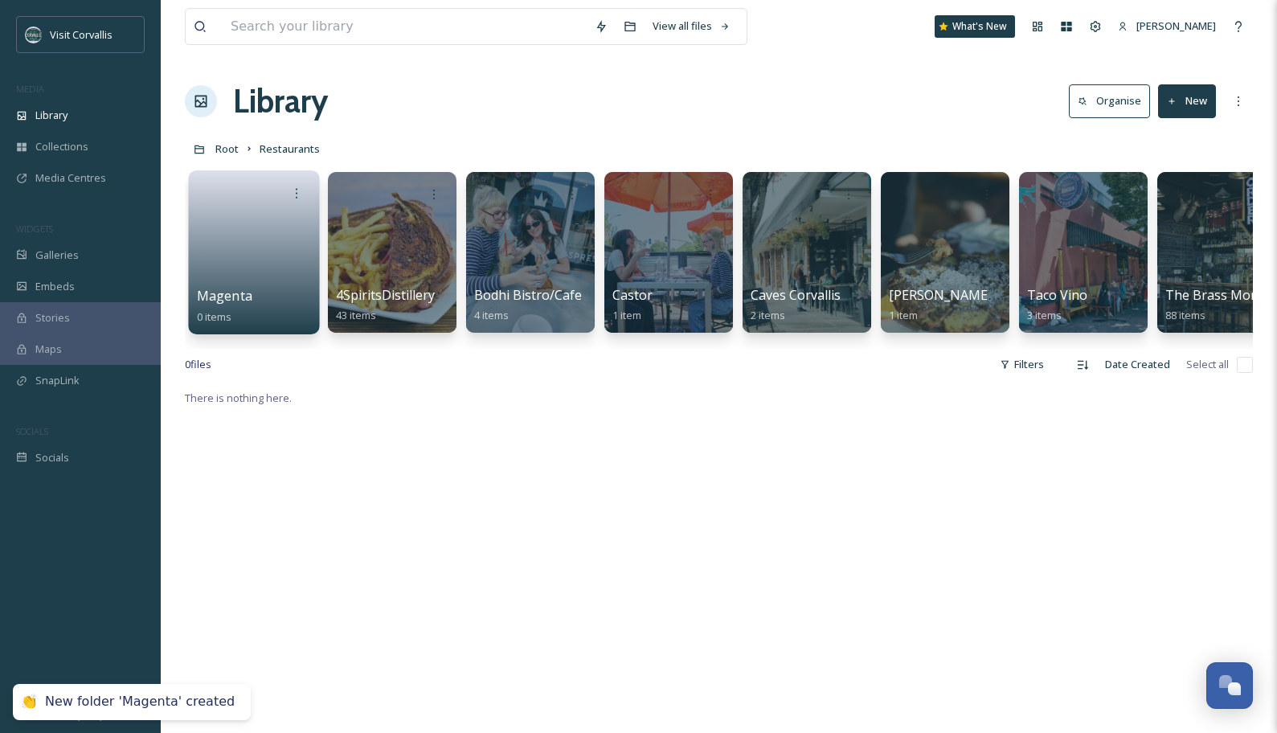
click at [239, 241] on link at bounding box center [254, 247] width 115 height 78
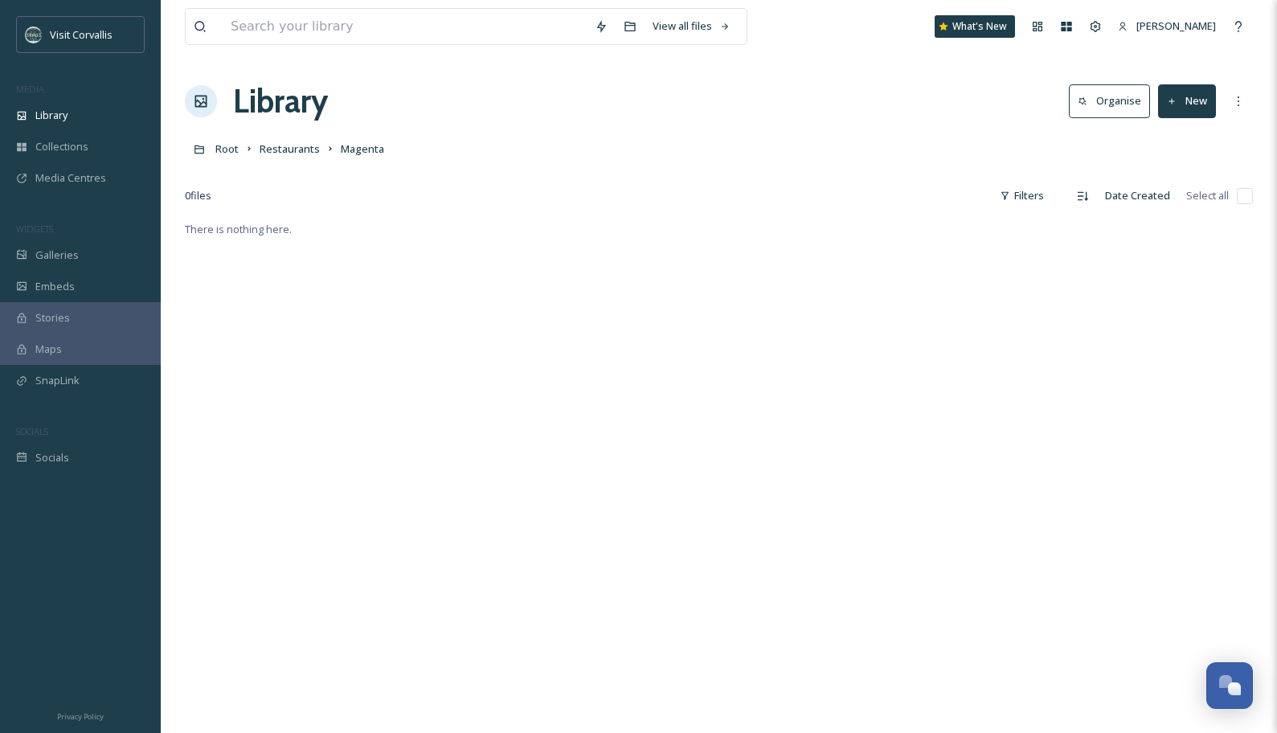
click at [1092, 104] on button "New" at bounding box center [1187, 100] width 58 height 33
click at [1092, 136] on span "File Upload" at bounding box center [1179, 138] width 53 height 15
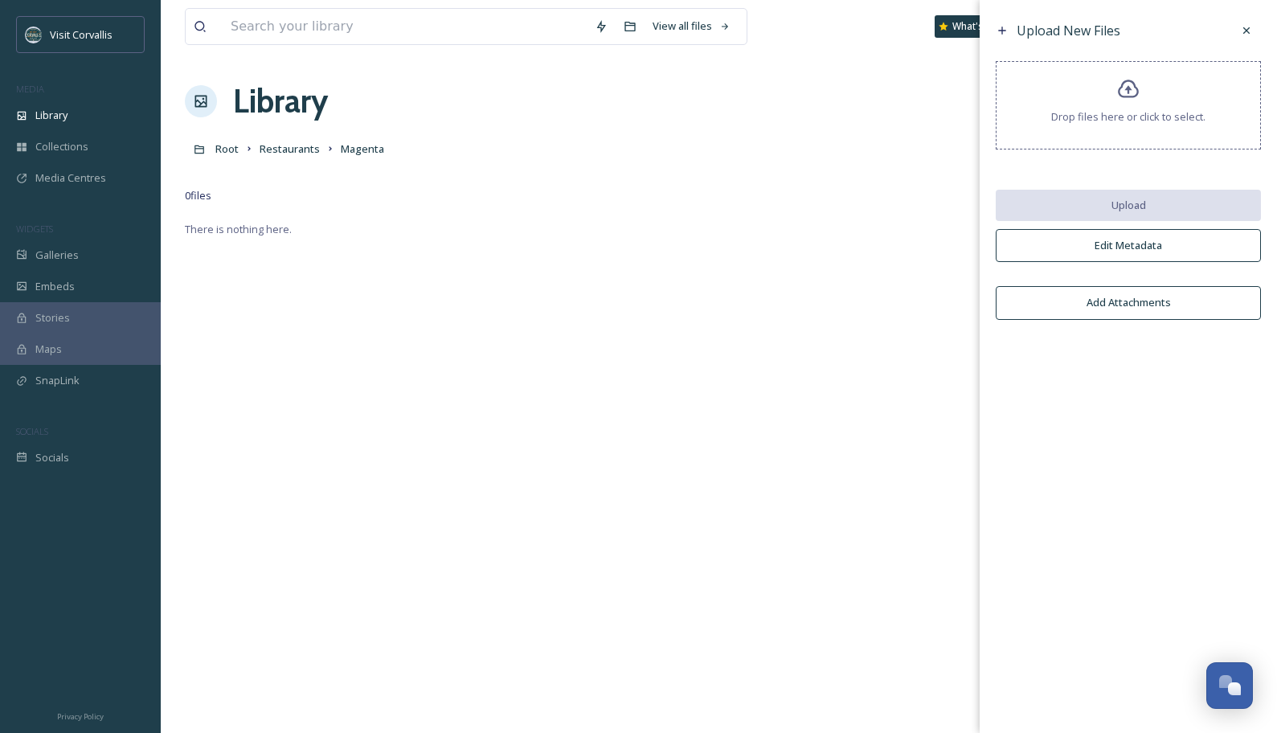
click at [1092, 250] on button "Edit Metadata" at bounding box center [1128, 245] width 265 height 33
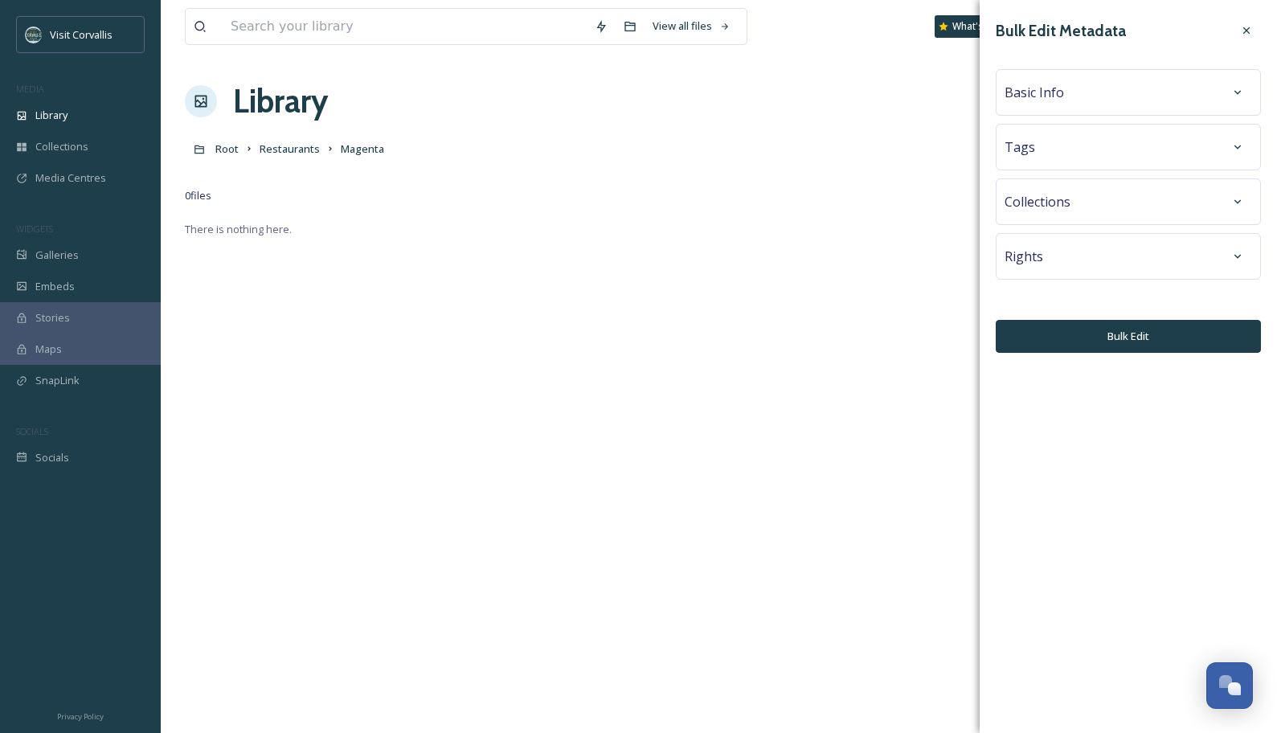
click at [1070, 88] on div "Basic Info" at bounding box center [1127, 92] width 247 height 29
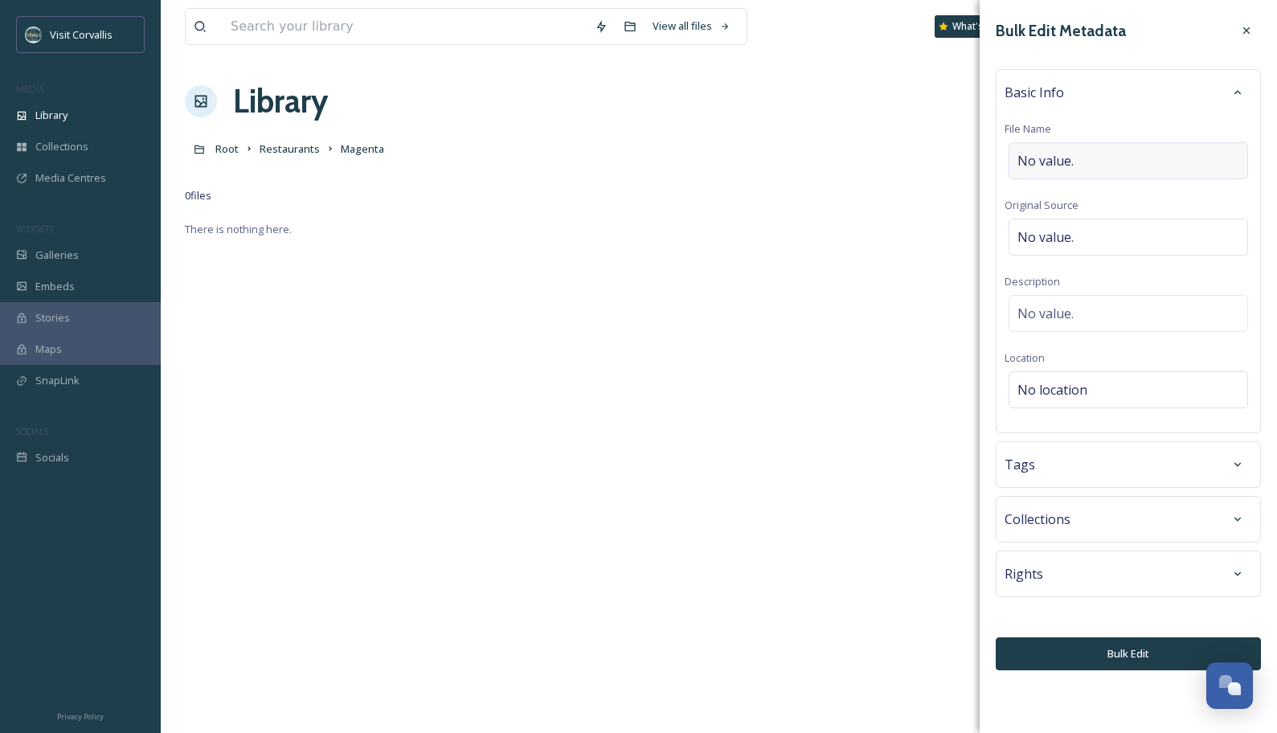
click at [1051, 158] on span "No value." at bounding box center [1045, 160] width 56 height 19
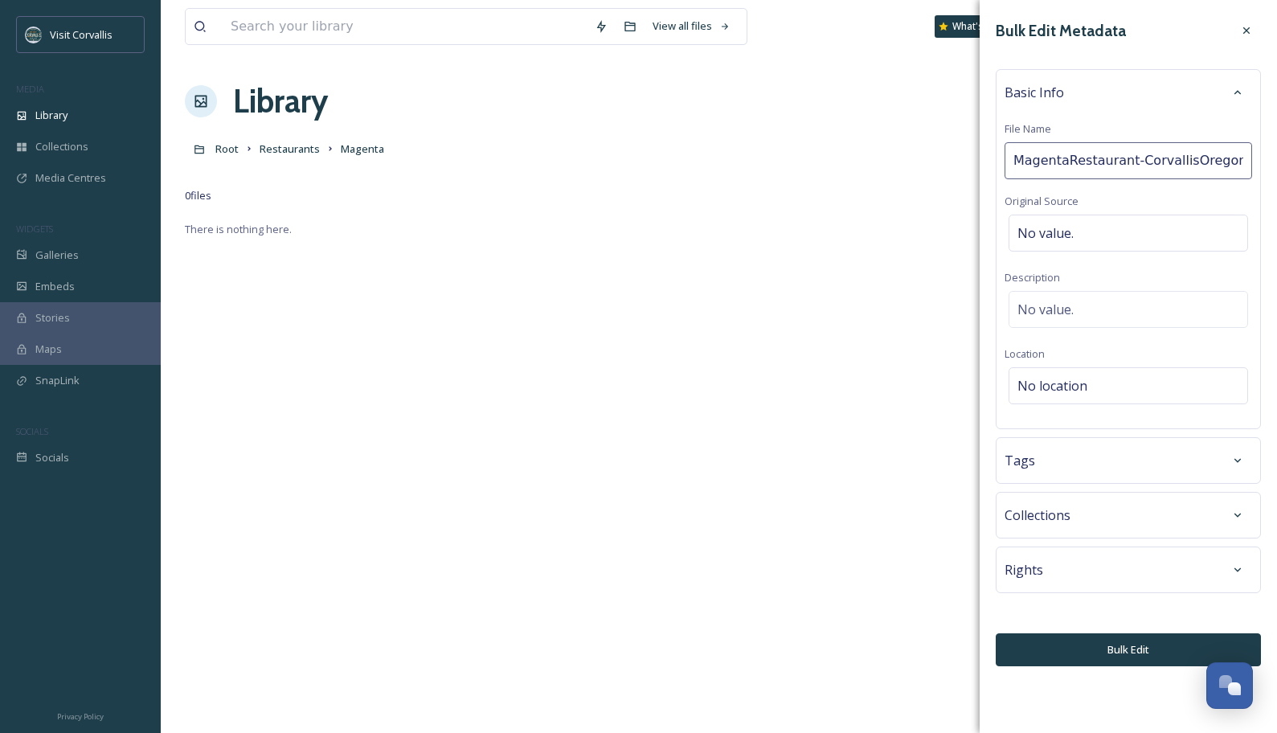
click at [1064, 159] on input "MagentaRestaurant-CorvallisOregon" at bounding box center [1127, 160] width 247 height 37
click at [1092, 159] on input "Magenta Restaurant-[GEOGRAPHIC_DATA]" at bounding box center [1127, 160] width 247 height 37
type input "Magenta Restaurant [GEOGRAPHIC_DATA] [US_STATE]"
click at [1069, 305] on div "Basic Info File Name Magenta Restaurant [GEOGRAPHIC_DATA] [US_STATE] Original S…" at bounding box center [1128, 249] width 265 height 360
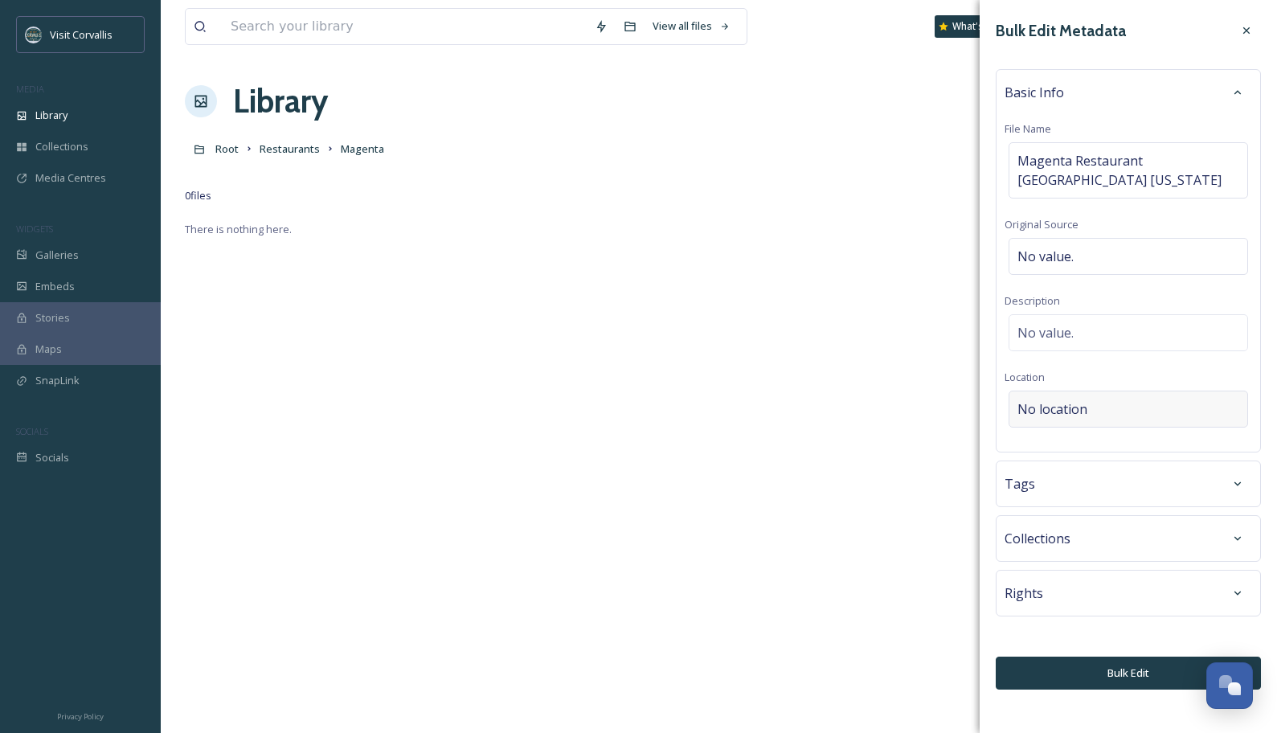
click at [1072, 406] on span "No location" at bounding box center [1052, 408] width 70 height 19
click at [1065, 406] on input at bounding box center [1128, 408] width 238 height 35
paste input "MagentaRestaurant-CorvallisOregon"
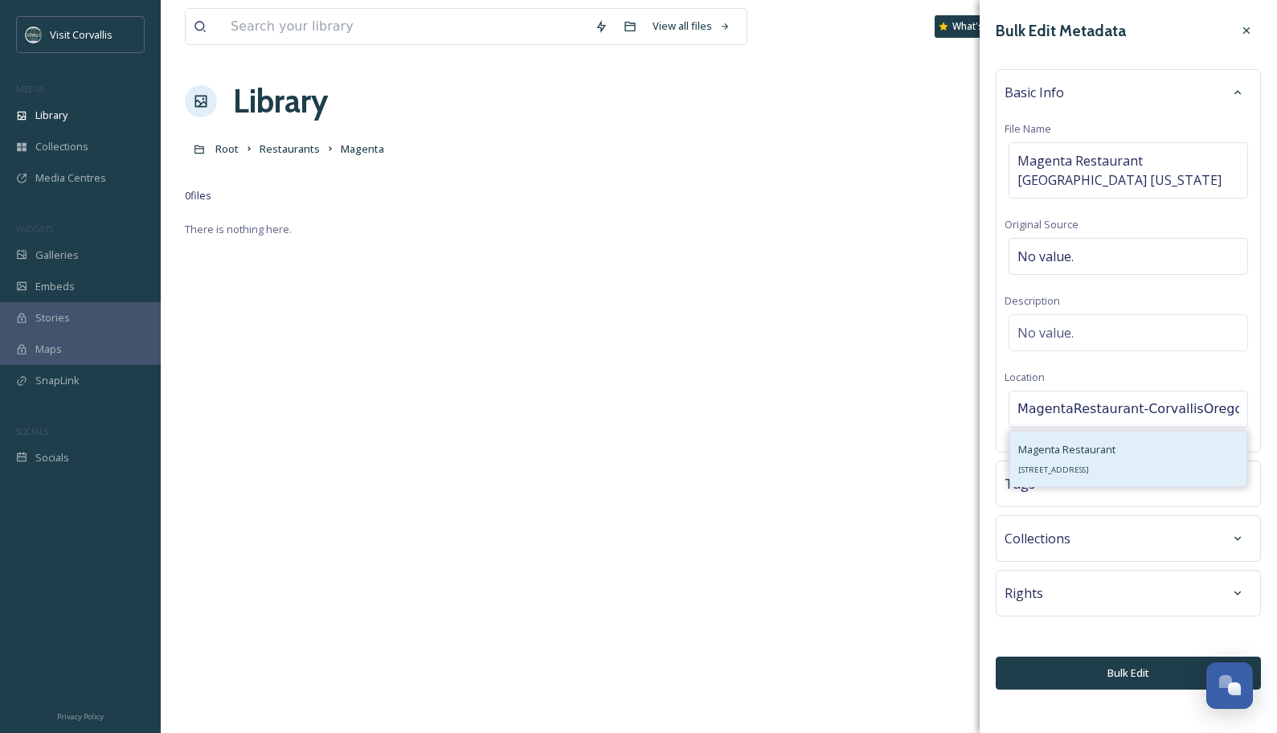
type input "MagentaRestaurant-CorvallisOregon"
click at [1071, 459] on div "Magenta Restaurant [STREET_ADDRESS]" at bounding box center [1066, 459] width 97 height 39
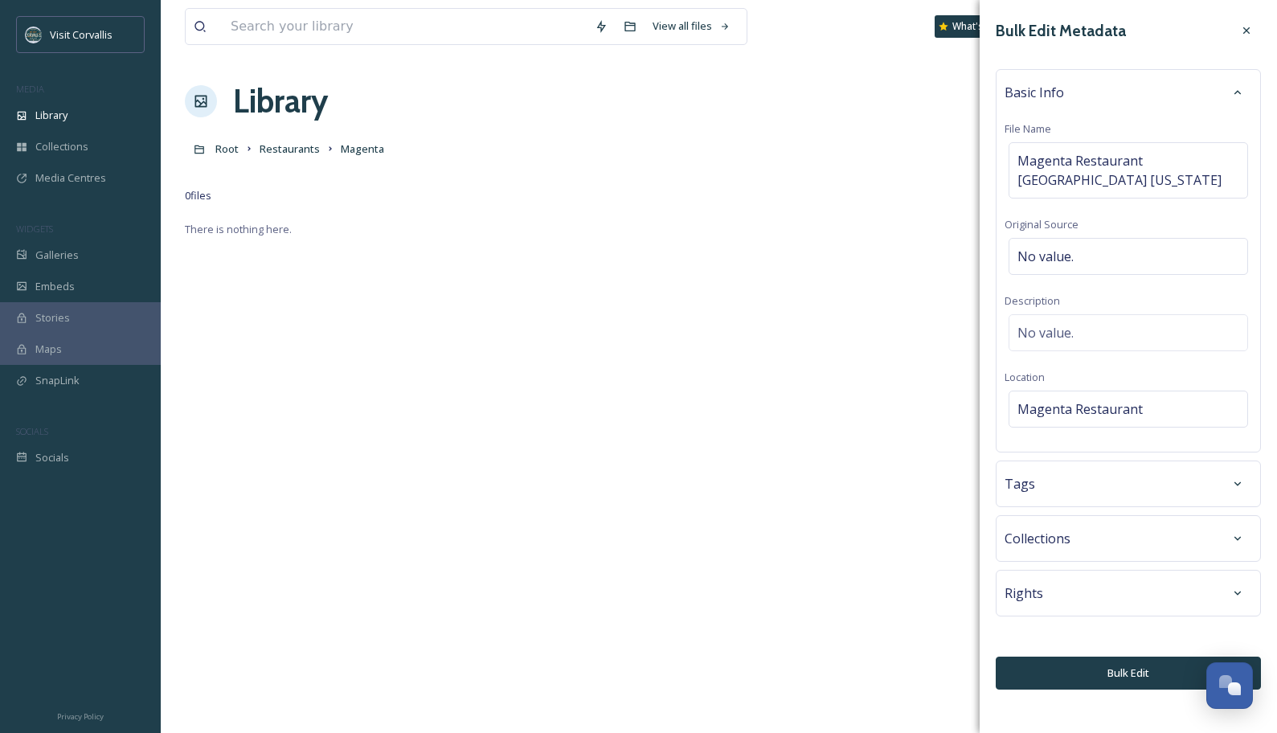
click at [1062, 480] on div "Tags" at bounding box center [1127, 483] width 247 height 29
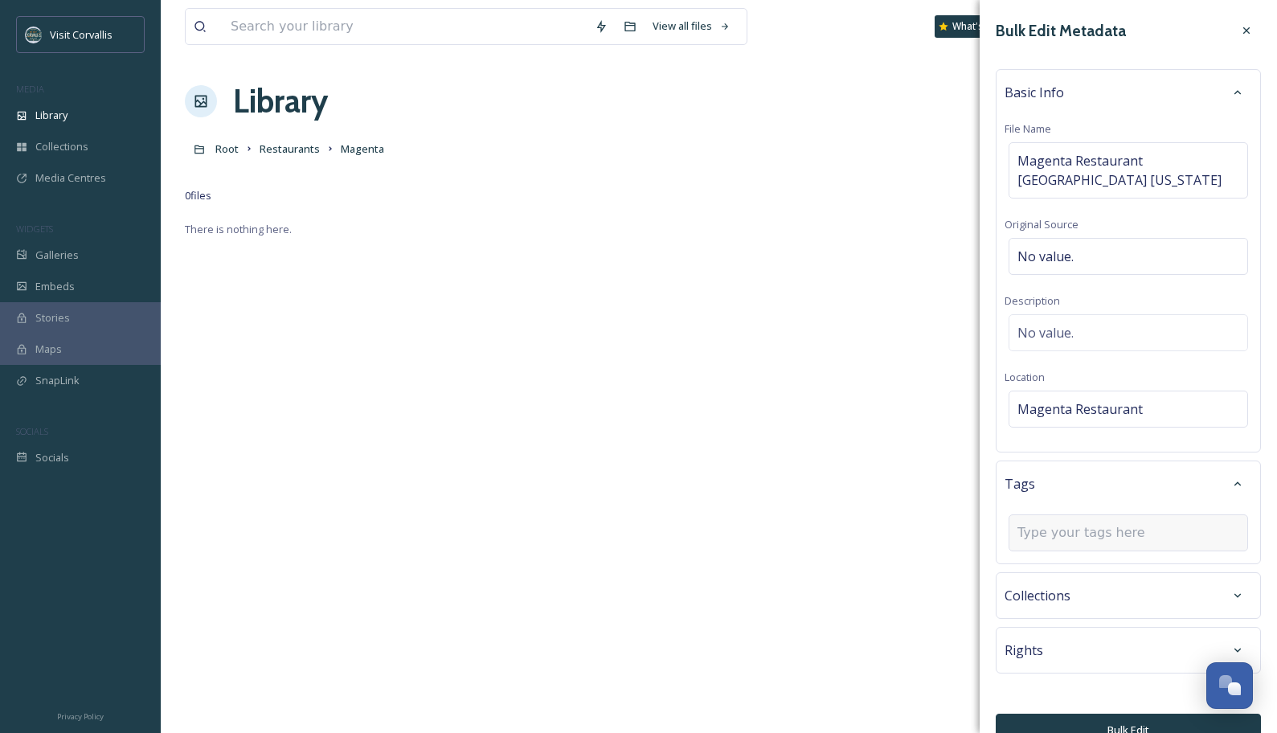
click at [1048, 525] on input at bounding box center [1097, 532] width 161 height 19
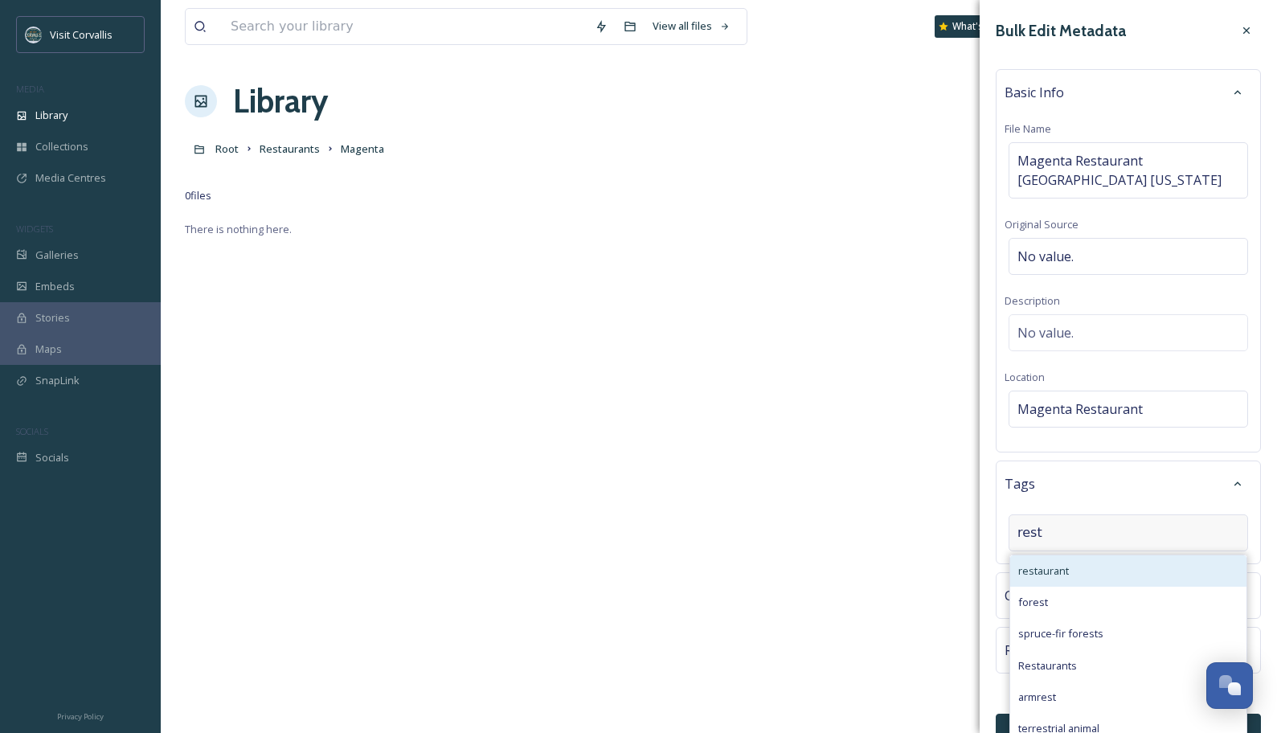
type input "rest"
click at [1065, 540] on span "restaurant" at bounding box center [1043, 570] width 51 height 15
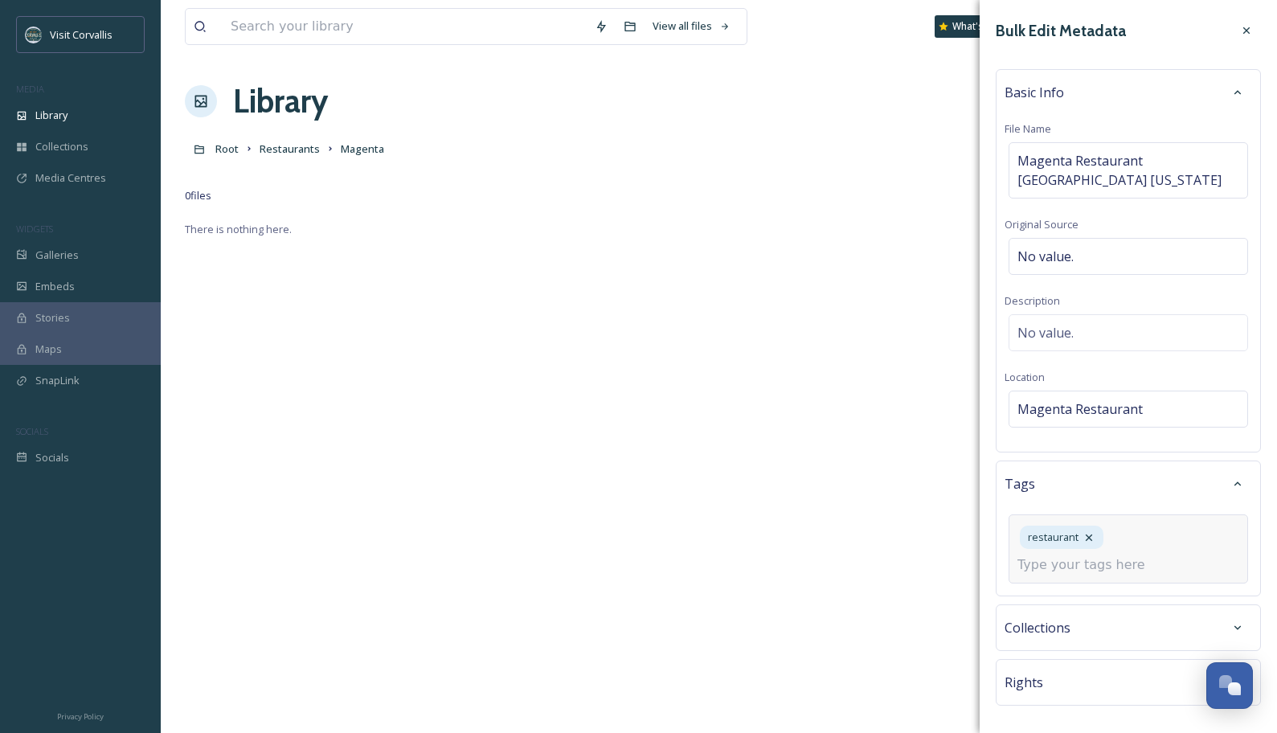
click at [1092, 540] on input at bounding box center [1097, 564] width 161 height 19
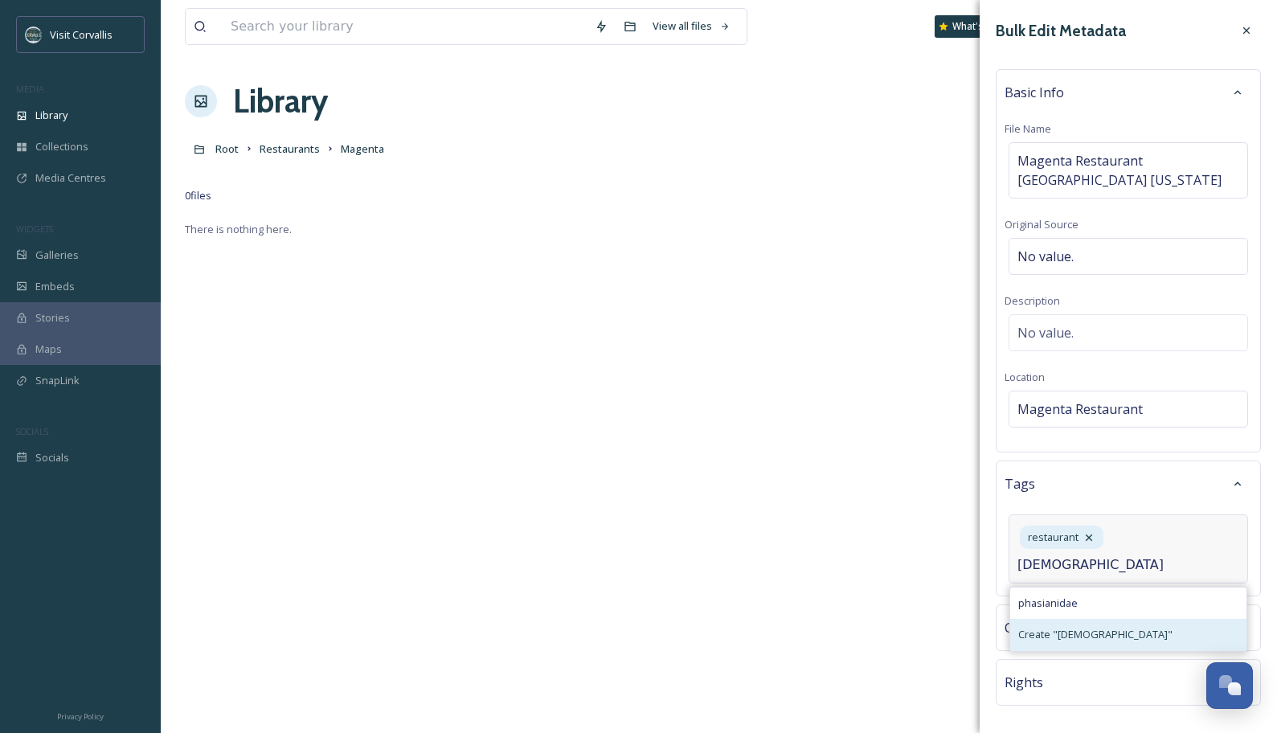
type input "[DEMOGRAPHIC_DATA]"
click at [1082, 540] on span "Create " asian "" at bounding box center [1095, 634] width 154 height 15
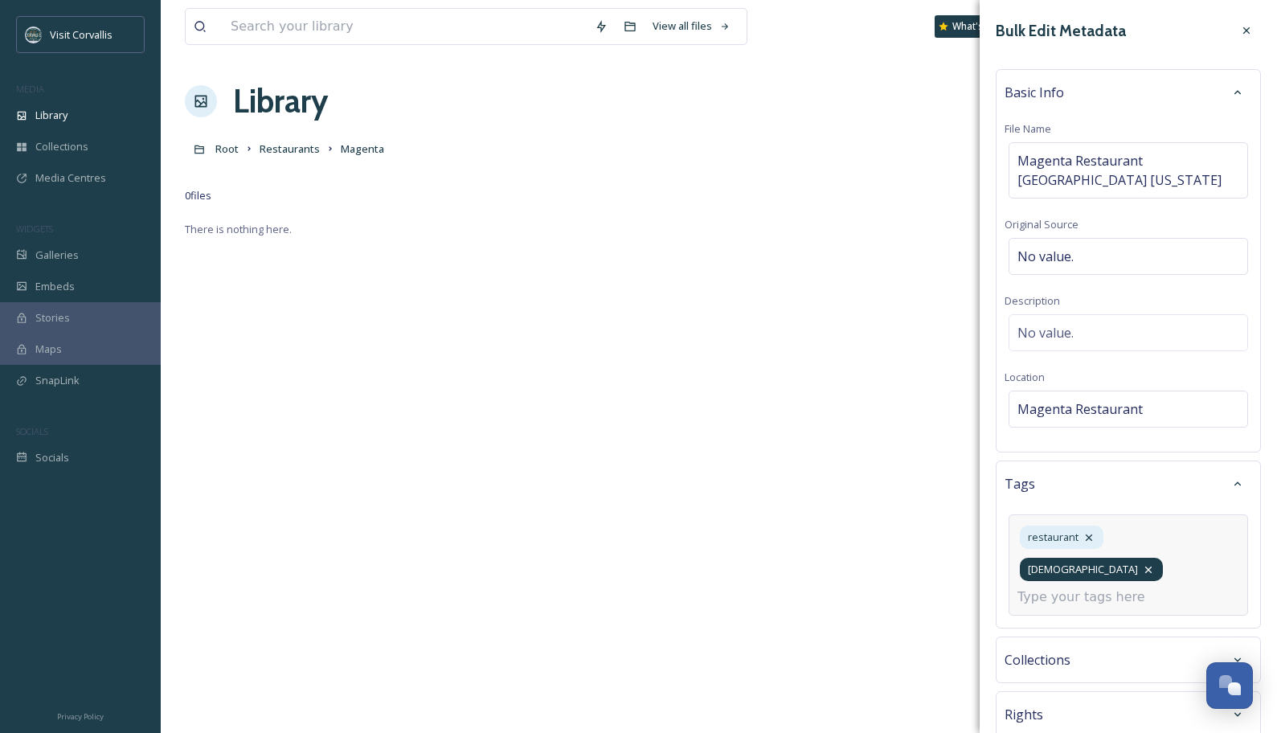
click at [1092, 540] on icon at bounding box center [1148, 569] width 13 height 13
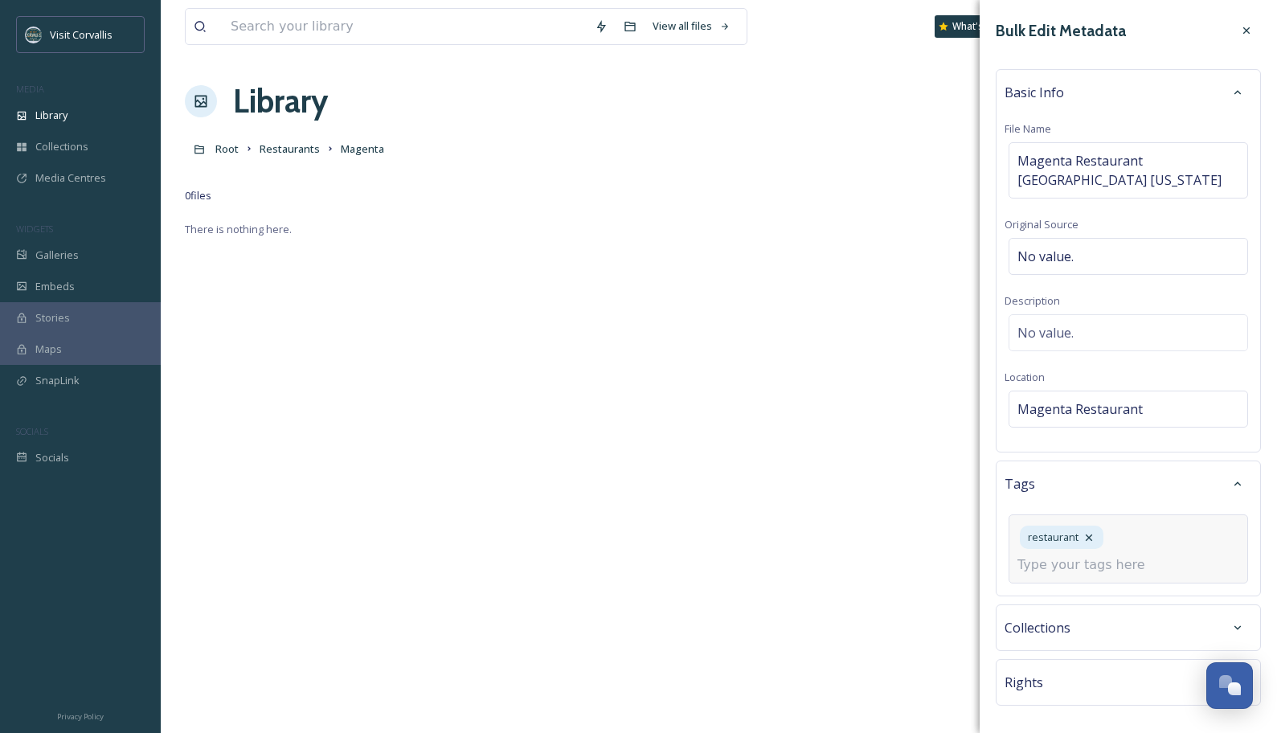
click at [1092, 540] on input at bounding box center [1097, 564] width 161 height 19
type input "a"
type input "cock"
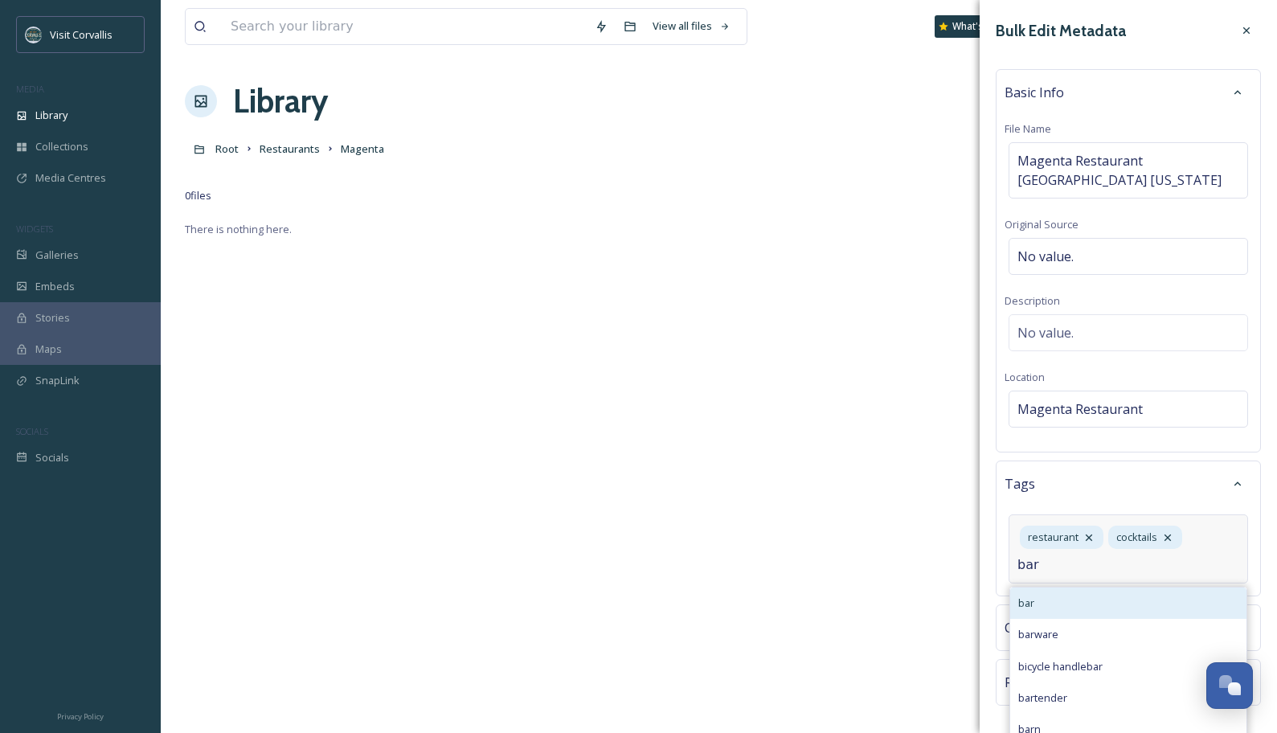
type input "bar"
click at [1057, 540] on div "bar" at bounding box center [1128, 602] width 236 height 31
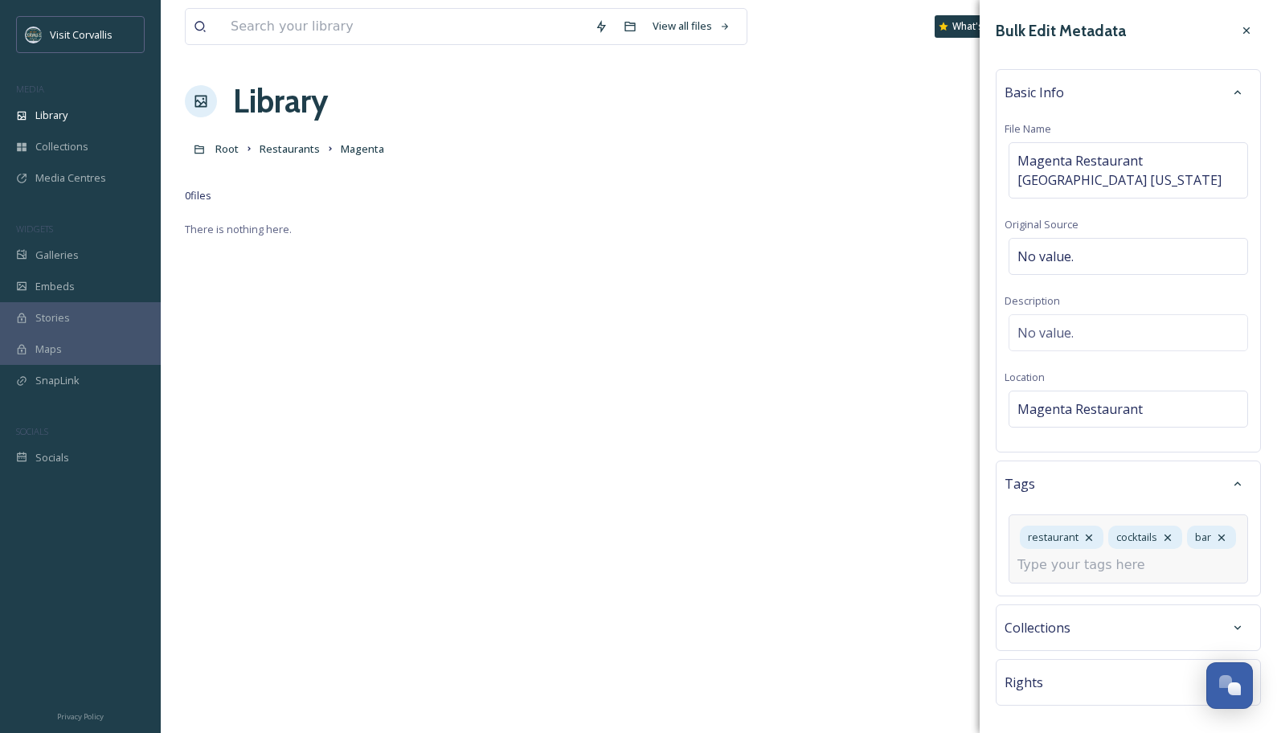
click at [1092, 540] on input at bounding box center [1097, 564] width 161 height 19
click at [1082, 328] on div "No value." at bounding box center [1127, 332] width 239 height 37
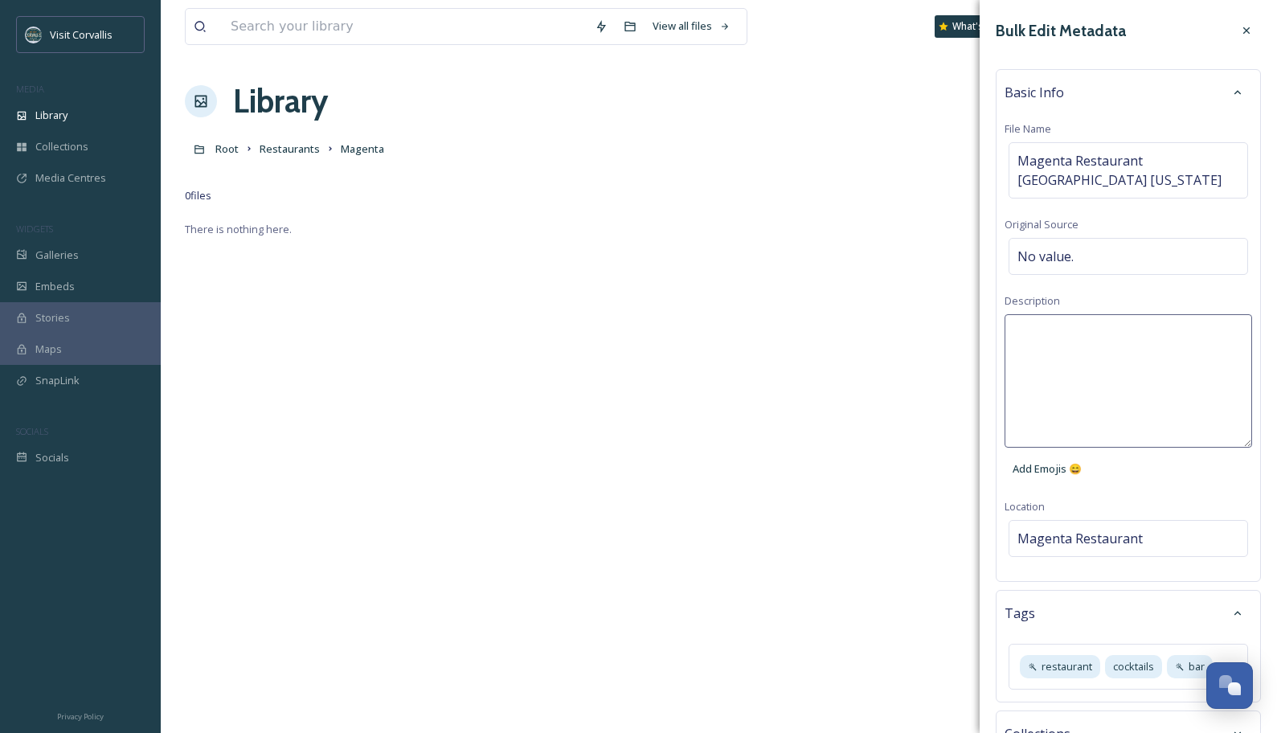
click at [1048, 331] on textarea at bounding box center [1127, 380] width 247 height 133
paste textarea "Magenta introduced Asian fusion cuisine to [GEOGRAPHIC_DATA] in [DATE]. Proprie…"
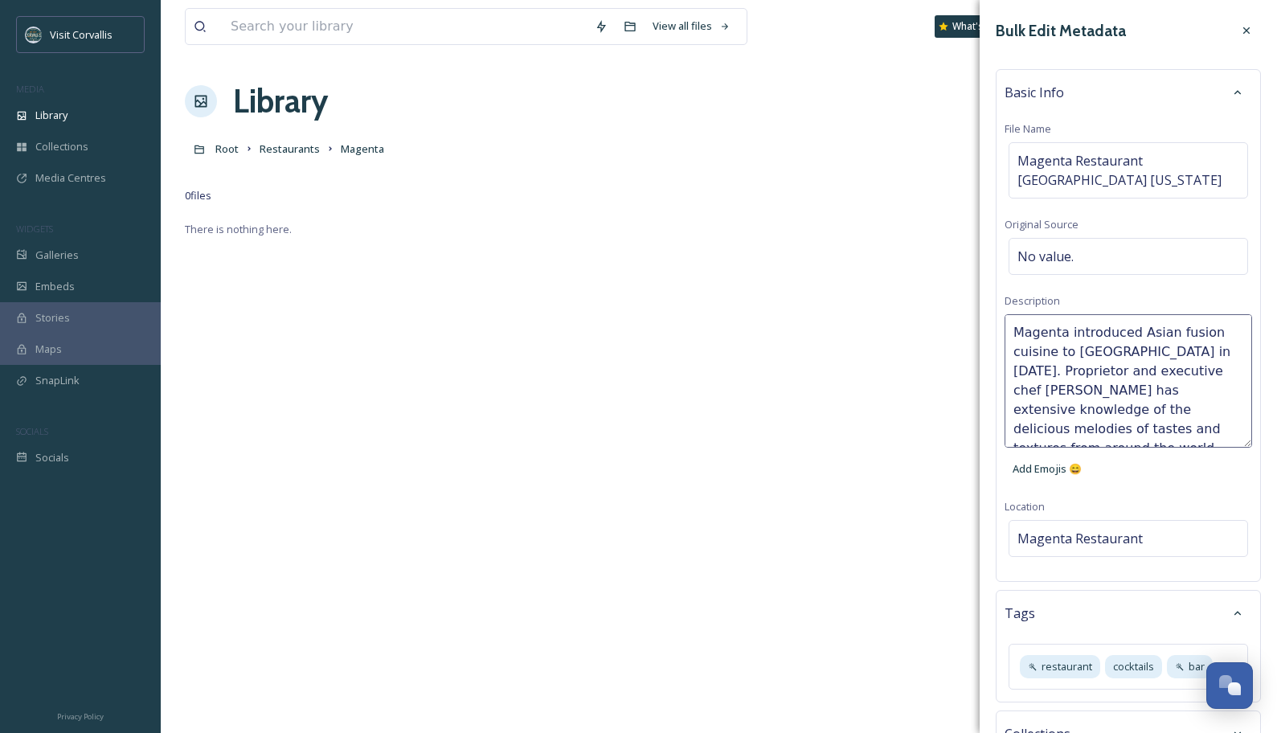
drag, startPoint x: 1069, startPoint y: 333, endPoint x: 1038, endPoint y: 375, distance: 51.7
click at [1040, 375] on textarea "Magenta introduced Asian fusion cuisine to [GEOGRAPHIC_DATA] in [DATE]. Proprie…" at bounding box center [1127, 380] width 247 height 133
drag, startPoint x: 1172, startPoint y: 402, endPoint x: 1081, endPoint y: 387, distance: 92.7
click at [1082, 387] on textarea "Magenta executive chef [PERSON_NAME] has extensive knowledge of the delicious m…" at bounding box center [1127, 380] width 247 height 133
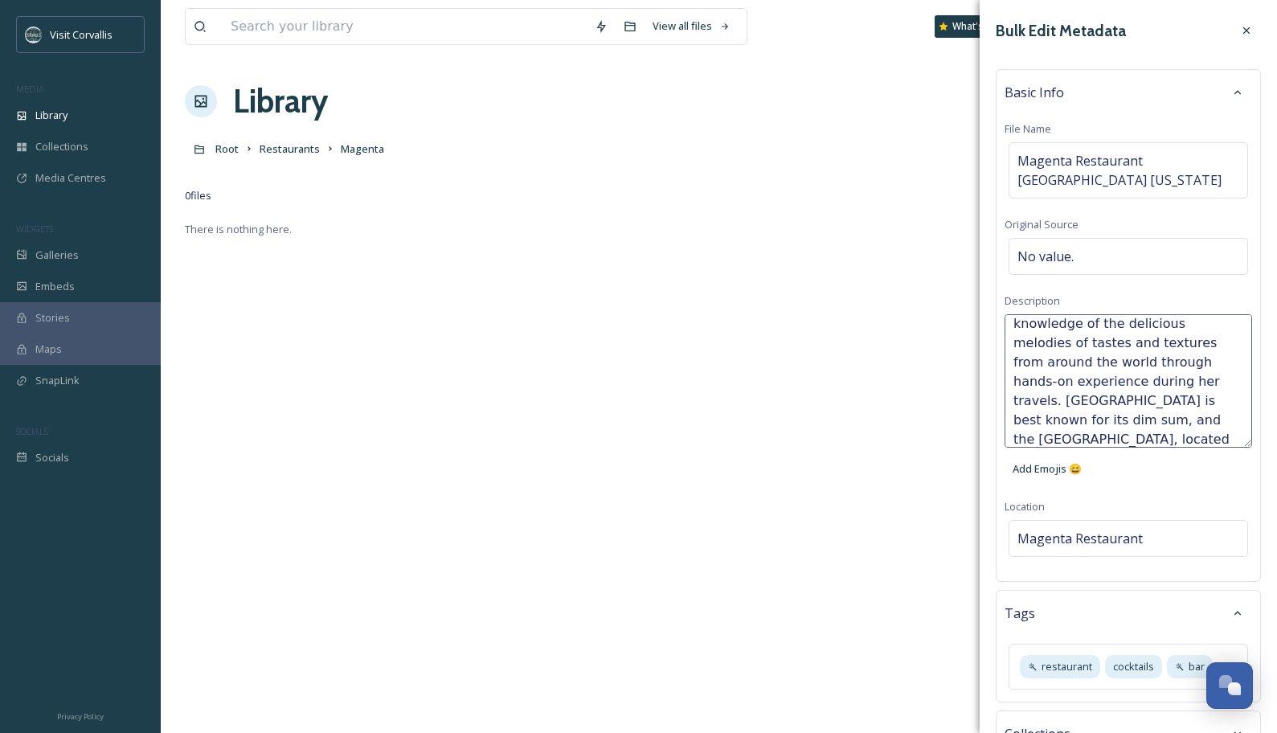
scroll to position [39, 0]
drag, startPoint x: 1097, startPoint y: 431, endPoint x: 1139, endPoint y: 397, distance: 54.3
click at [1079, 395] on textarea "Magenta executive chef [PERSON_NAME] has extensive knowledge of the delicious m…" at bounding box center [1127, 380] width 247 height 133
click at [1092, 389] on textarea "Magenta executive chef [PERSON_NAME] has extensive knowledge of the delicious m…" at bounding box center [1127, 380] width 247 height 133
drag, startPoint x: 1136, startPoint y: 391, endPoint x: 1213, endPoint y: 385, distance: 77.3
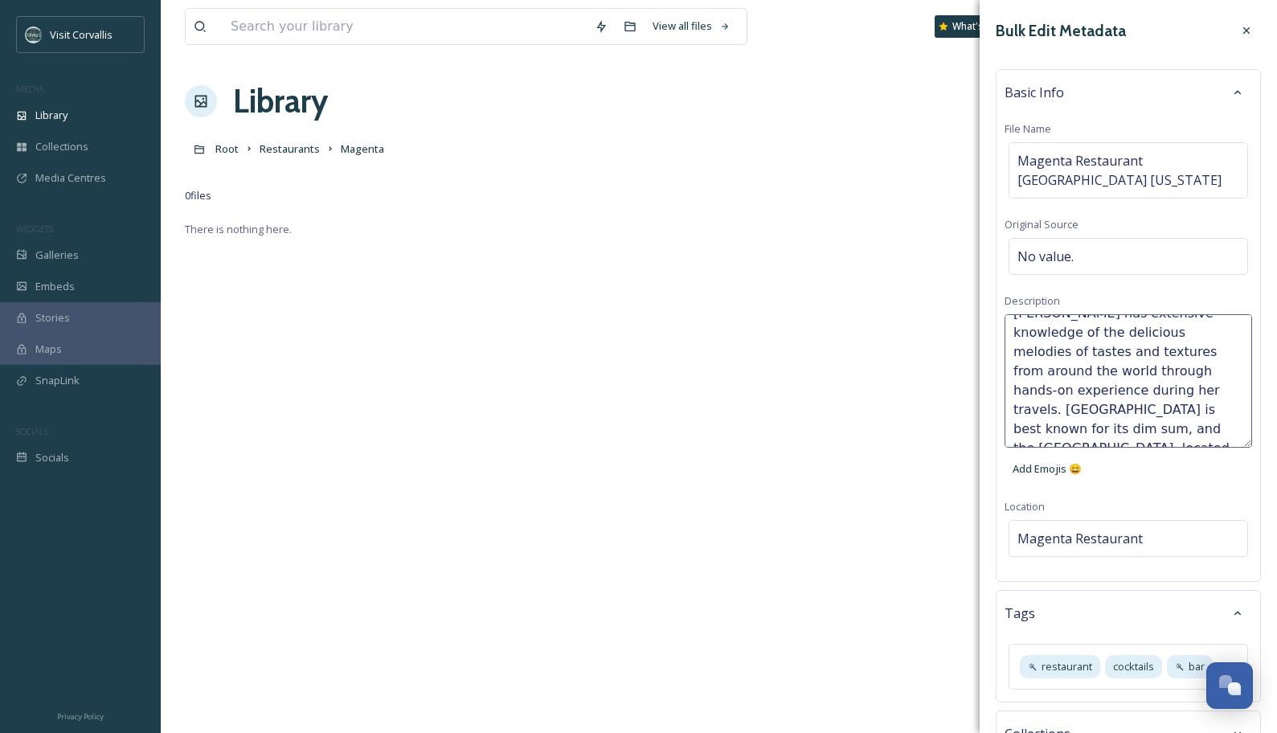
click at [1092, 385] on textarea "Magenta executive chef [PERSON_NAME] has extensive knowledge of the delicious m…" at bounding box center [1127, 380] width 247 height 133
click at [1092, 391] on textarea "Magenta executive chef [PERSON_NAME] has extensive knowledge of the delicious m…" at bounding box center [1127, 380] width 247 height 133
drag, startPoint x: 1115, startPoint y: 428, endPoint x: 1081, endPoint y: 398, distance: 46.1
click at [1081, 398] on textarea "Magenta executive chef [PERSON_NAME] has extensive knowledge of the delicious m…" at bounding box center [1127, 380] width 247 height 133
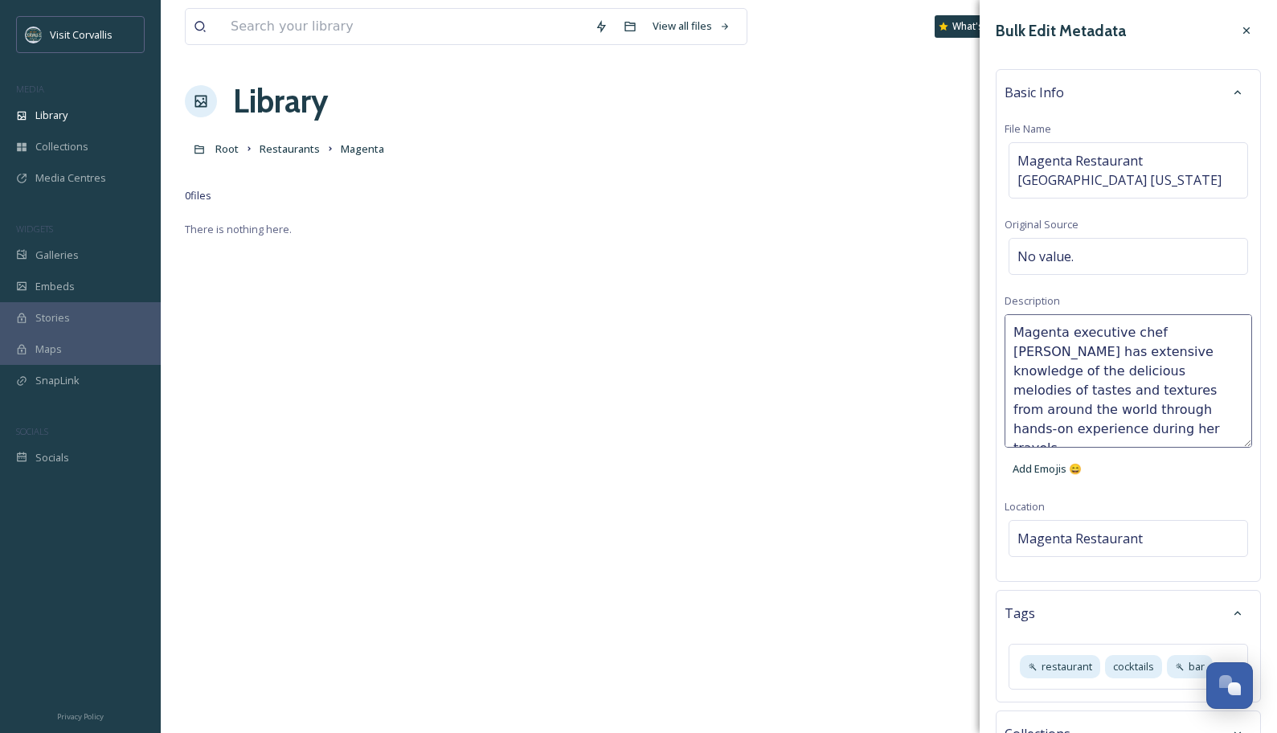
click at [1016, 331] on textarea "Magenta executive chef [PERSON_NAME] has extensive knowledge of the delicious m…" at bounding box center [1127, 380] width 247 height 133
paste textarea "Magenta is best known for its dim sum, and the Snug Bar, located in the basemen…"
click at [1067, 332] on textarea "Magenta is best known for its dim sum, and the Snug Bar, located in the basemen…" at bounding box center [1127, 380] width 247 height 133
click at [1067, 333] on textarea "Magenta in [GEOGRAPHIC_DATA] OR is best known for its dim sum, and the [GEOGRAP…" at bounding box center [1127, 380] width 247 height 133
click at [1092, 338] on textarea "Magenta is an Asian Fusion resturant in [GEOGRAPHIC_DATA] OR is best known for …" at bounding box center [1127, 380] width 247 height 133
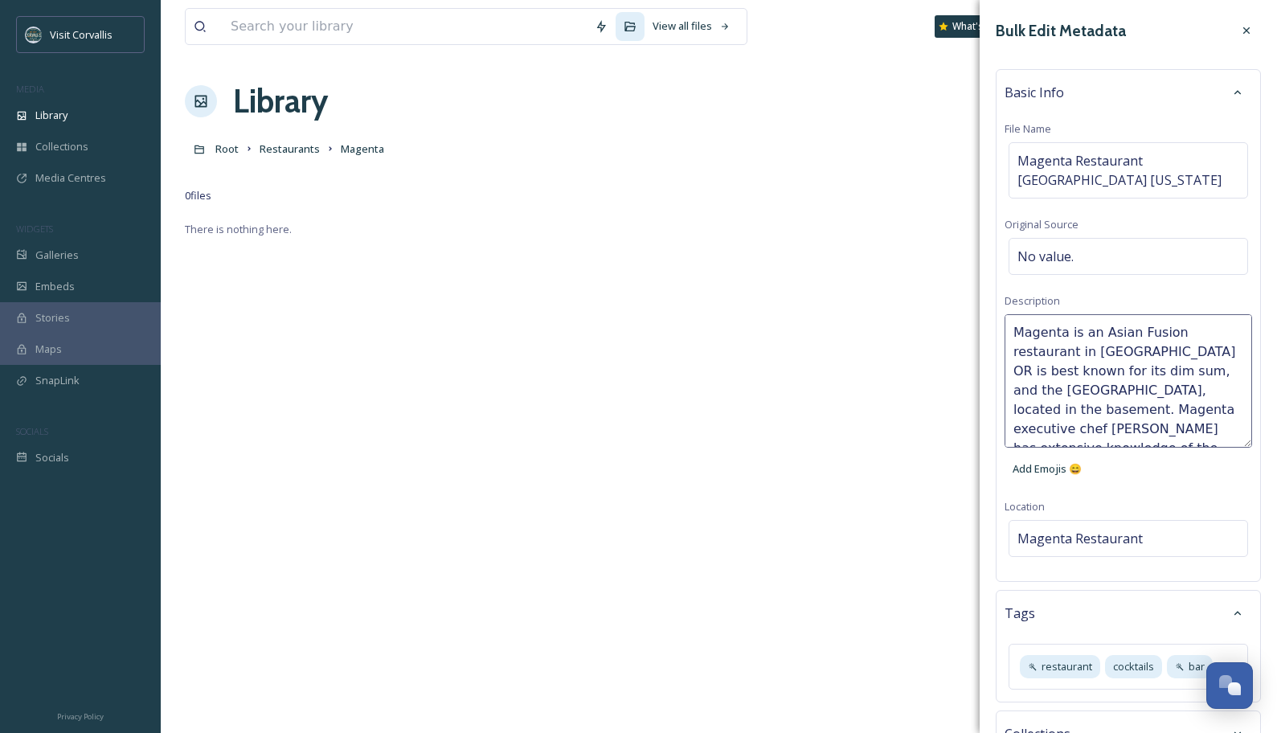
type textarea "Magenta is an Asian Fusion restaurant in [GEOGRAPHIC_DATA] OR is best known for…"
click at [1092, 476] on div "Magenta is an Asian Fusion restaurant in [GEOGRAPHIC_DATA] OR is best known for…" at bounding box center [1127, 399] width 247 height 170
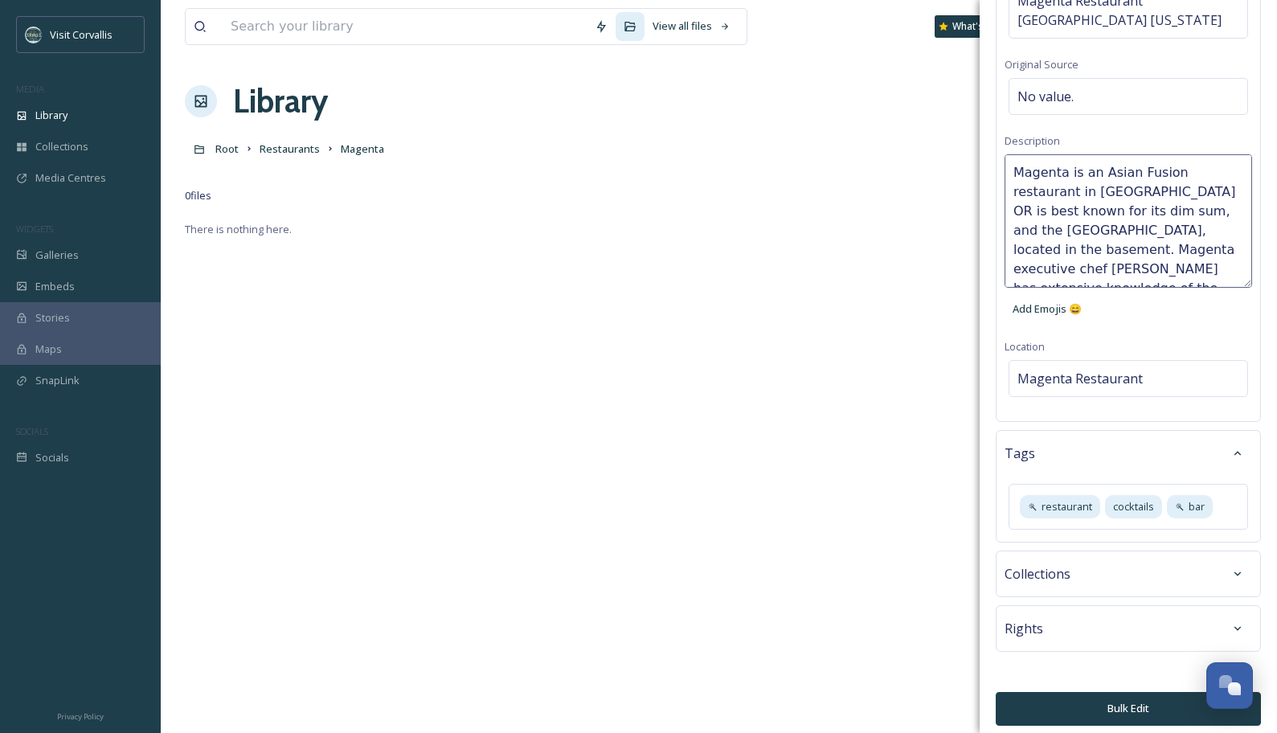
scroll to position [165, 0]
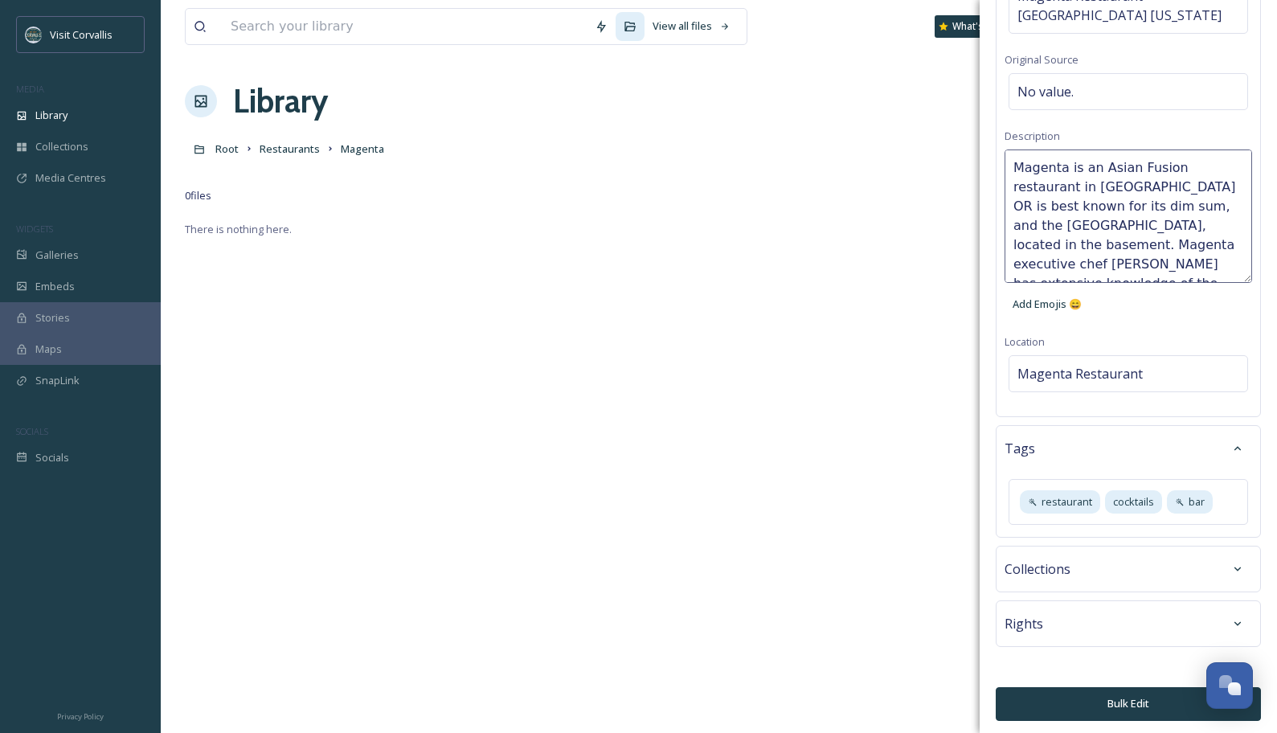
click at [1092, 540] on div "Bulk Edit Metadata Basic Info File Name Magenta Restaurant [GEOGRAPHIC_DATA] [U…" at bounding box center [1127, 286] width 297 height 902
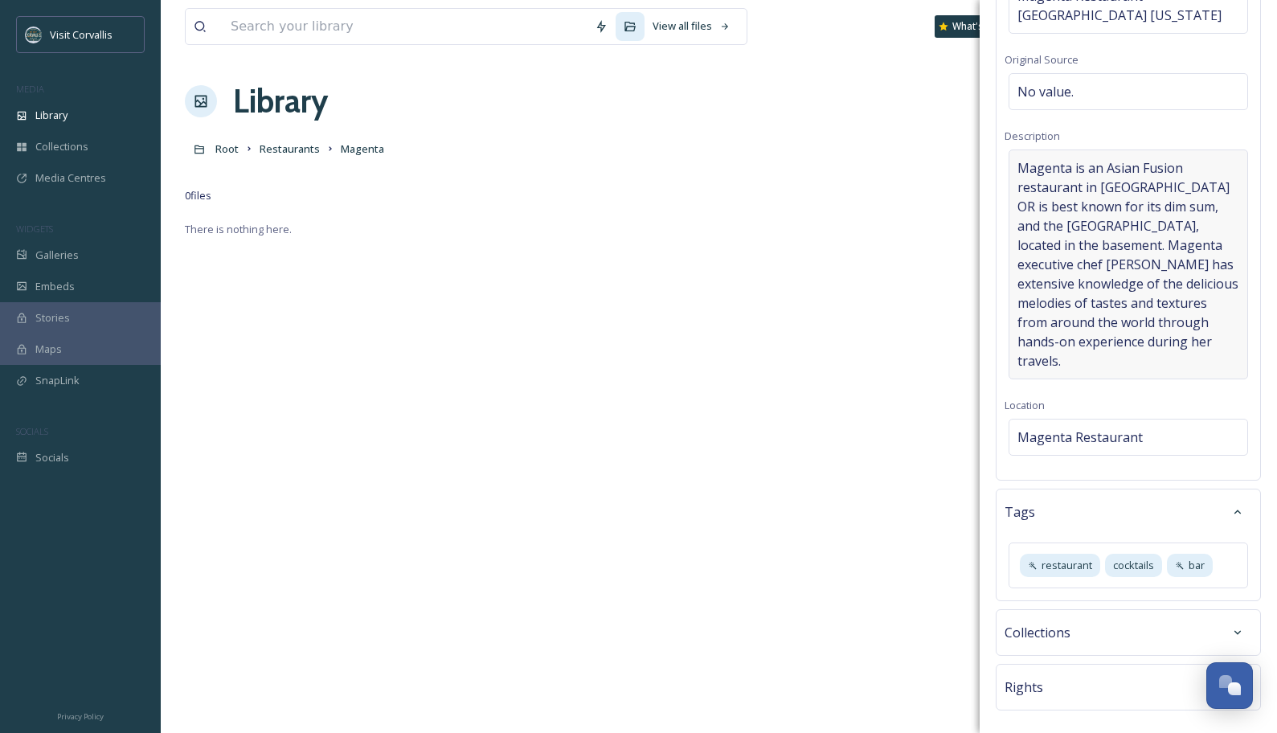
scroll to position [0, 0]
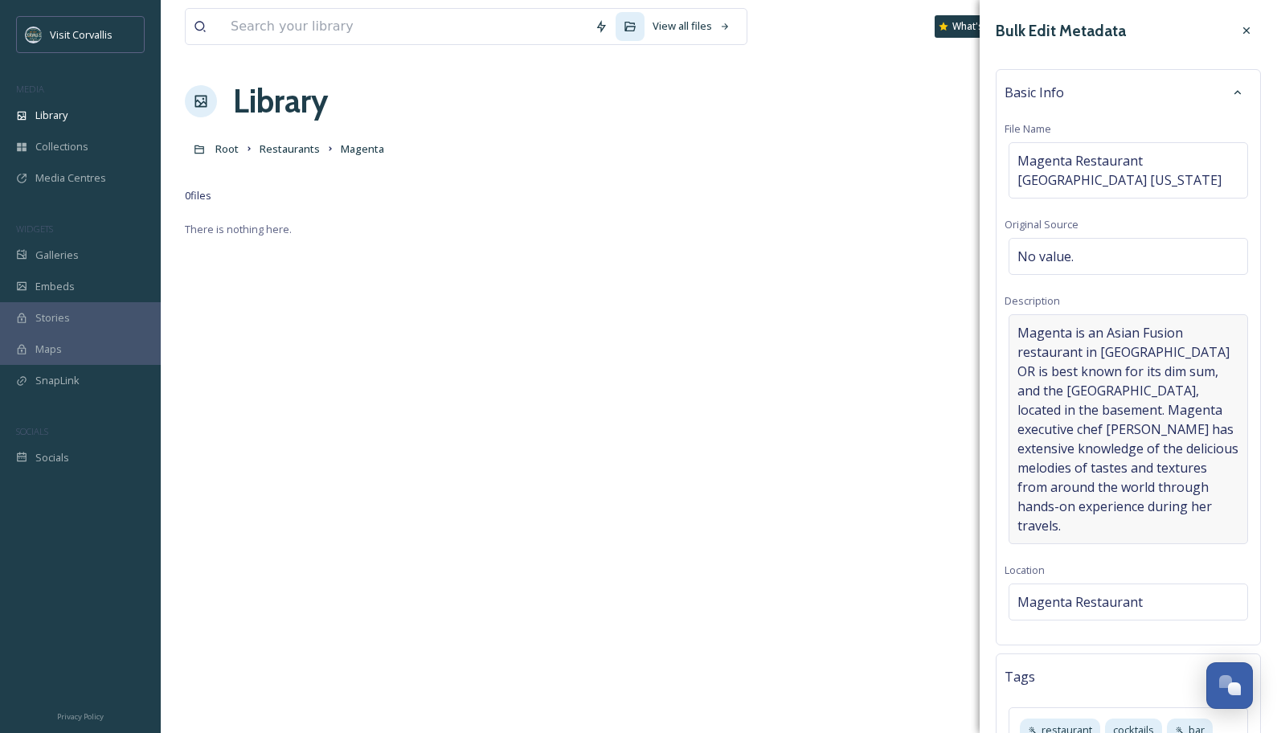
click at [1079, 370] on span "Magenta is an Asian Fusion restaurant in [GEOGRAPHIC_DATA] OR is best known for…" at bounding box center [1128, 429] width 222 height 212
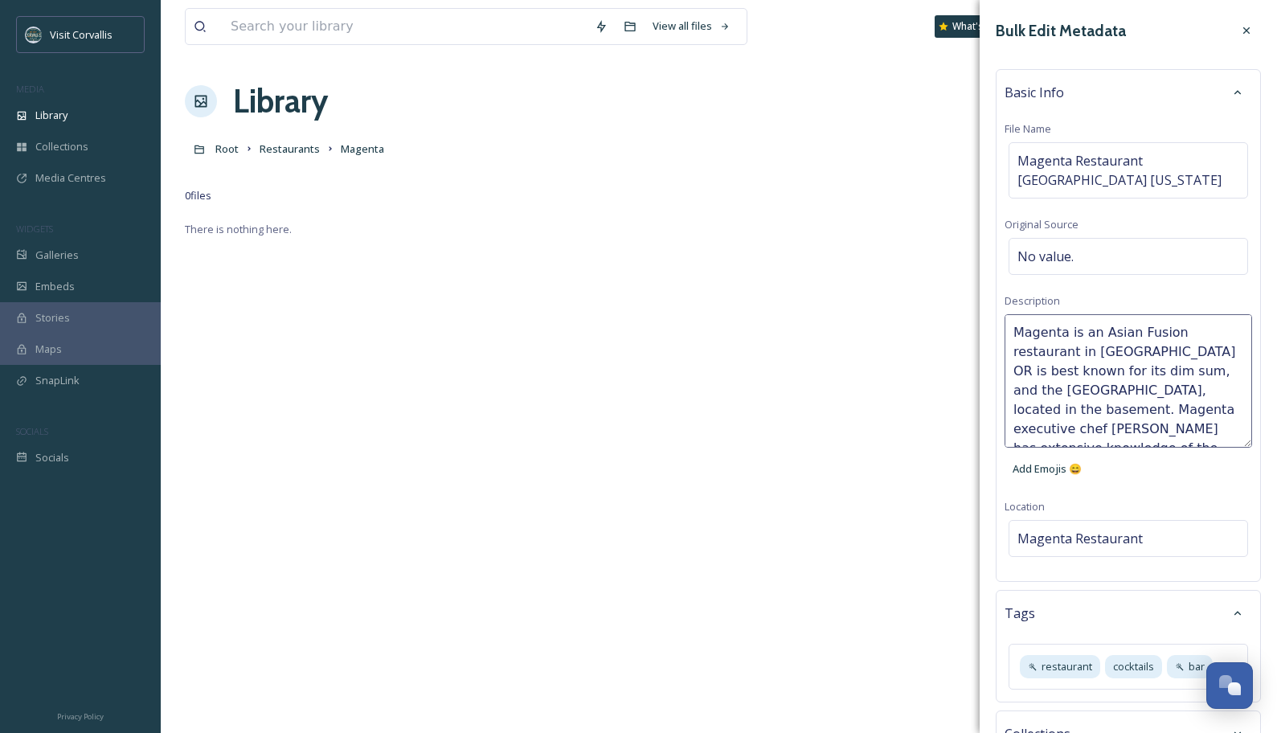
click at [1068, 361] on textarea "Magenta is an Asian Fusion restaurant in [GEOGRAPHIC_DATA] OR is best known for…" at bounding box center [1127, 380] width 247 height 133
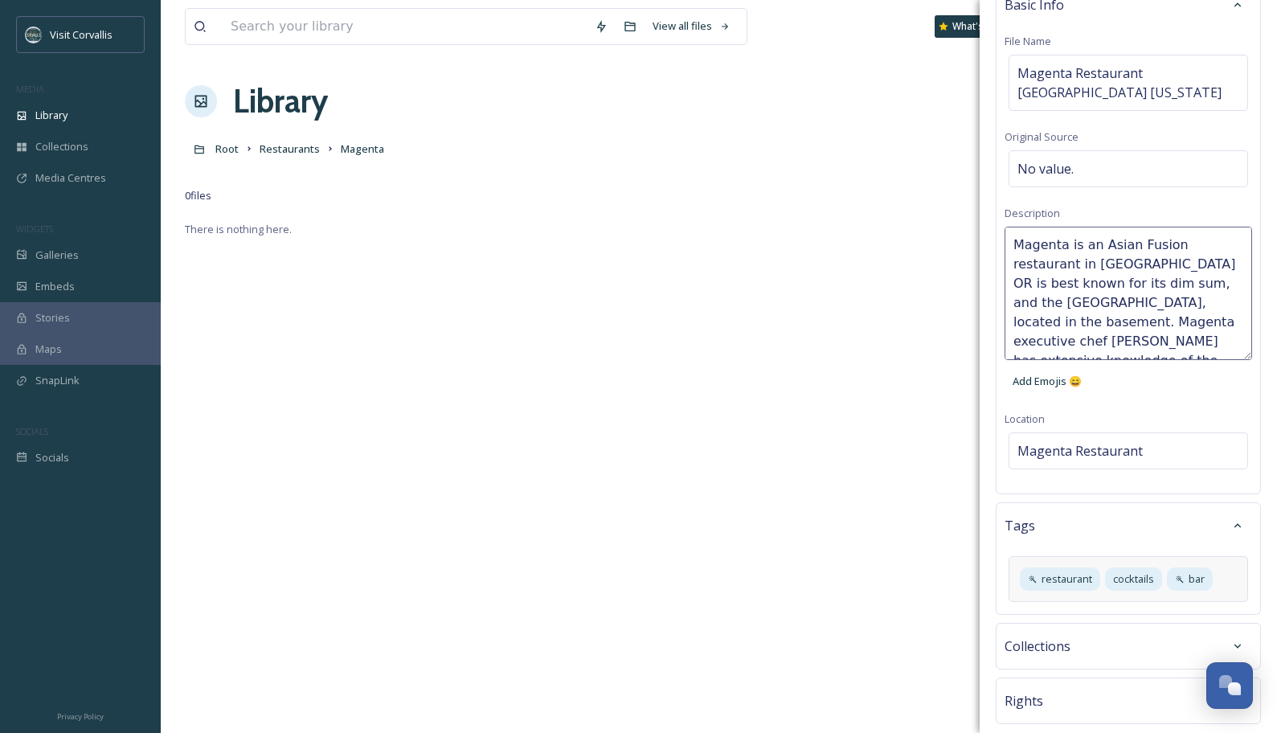
scroll to position [165, 0]
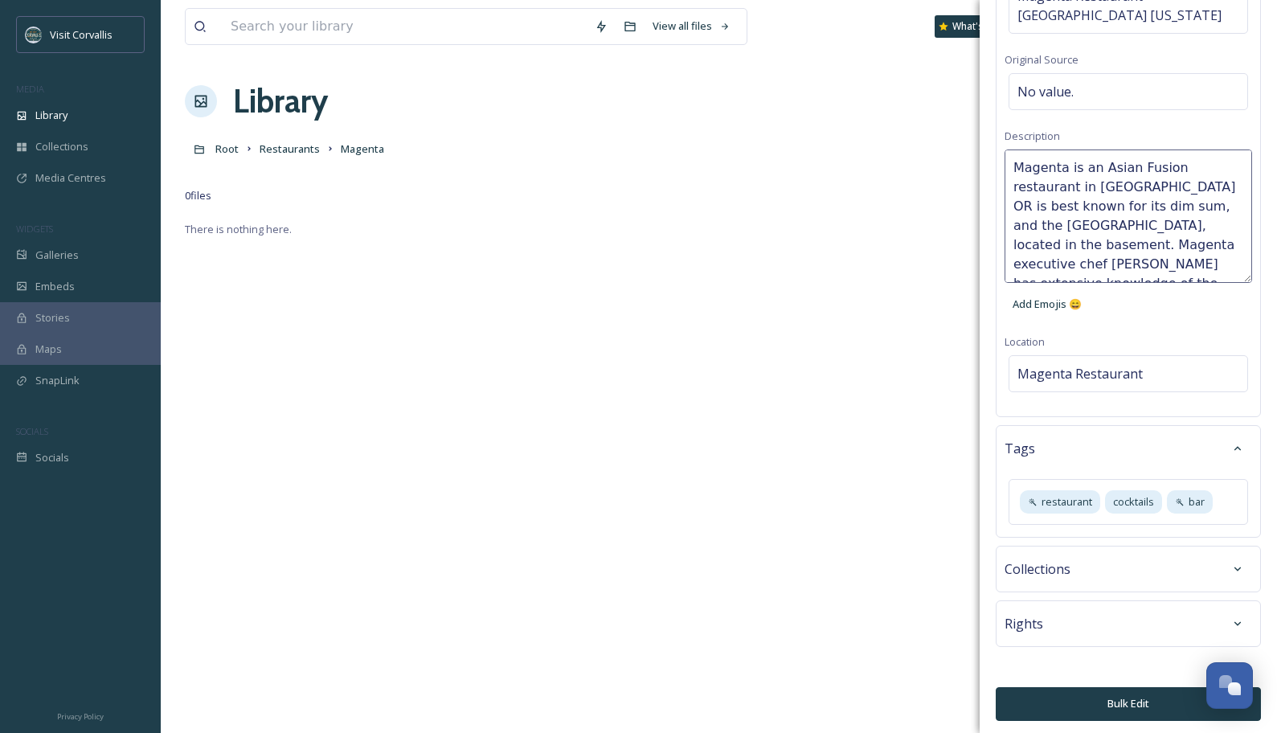
click at [1092, 540] on div "Bulk Edit Metadata Basic Info File Name Magenta Restaurant [GEOGRAPHIC_DATA] [U…" at bounding box center [1127, 286] width 297 height 902
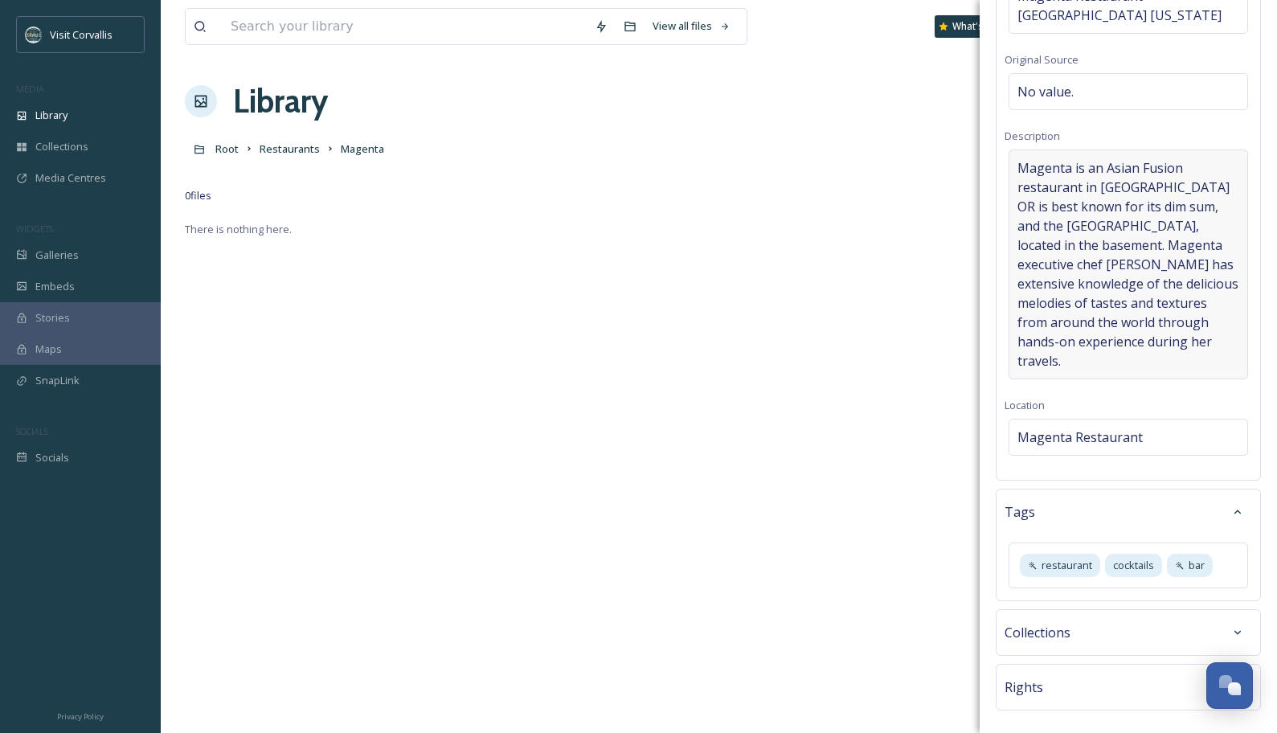
scroll to position [0, 0]
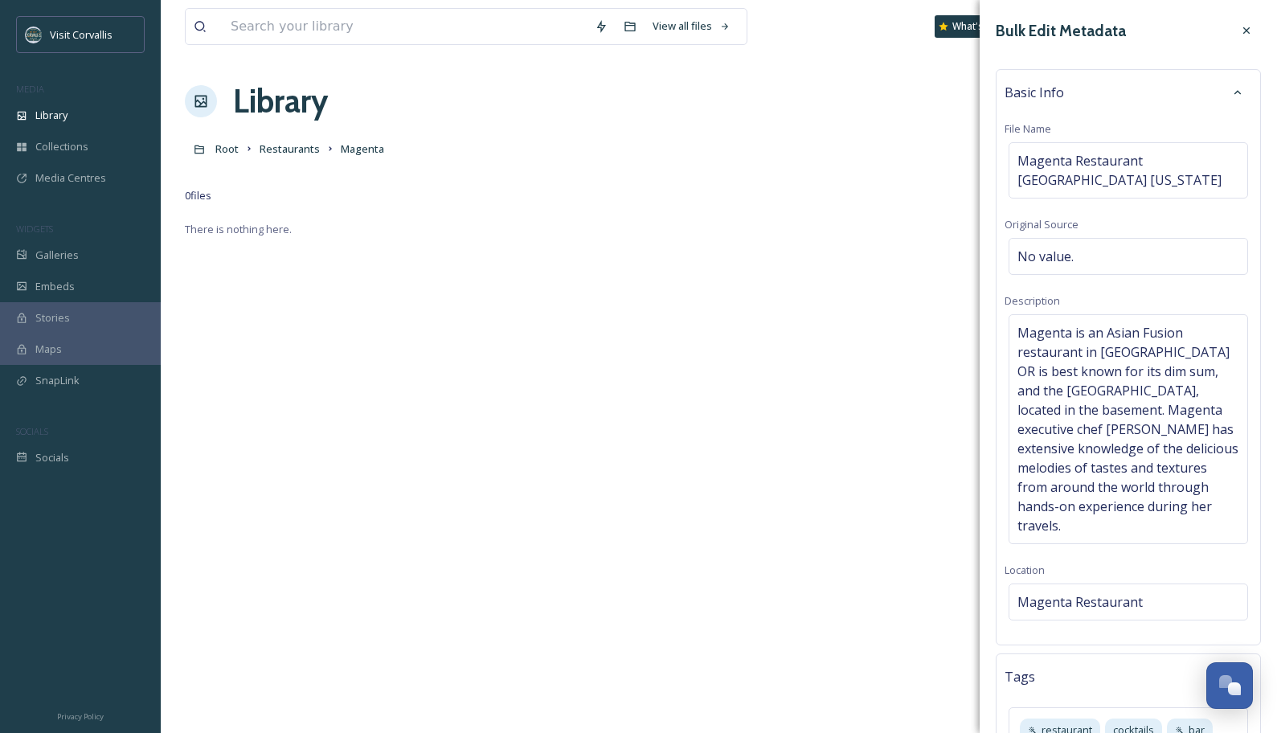
click at [1092, 31] on icon at bounding box center [1246, 30] width 13 height 13
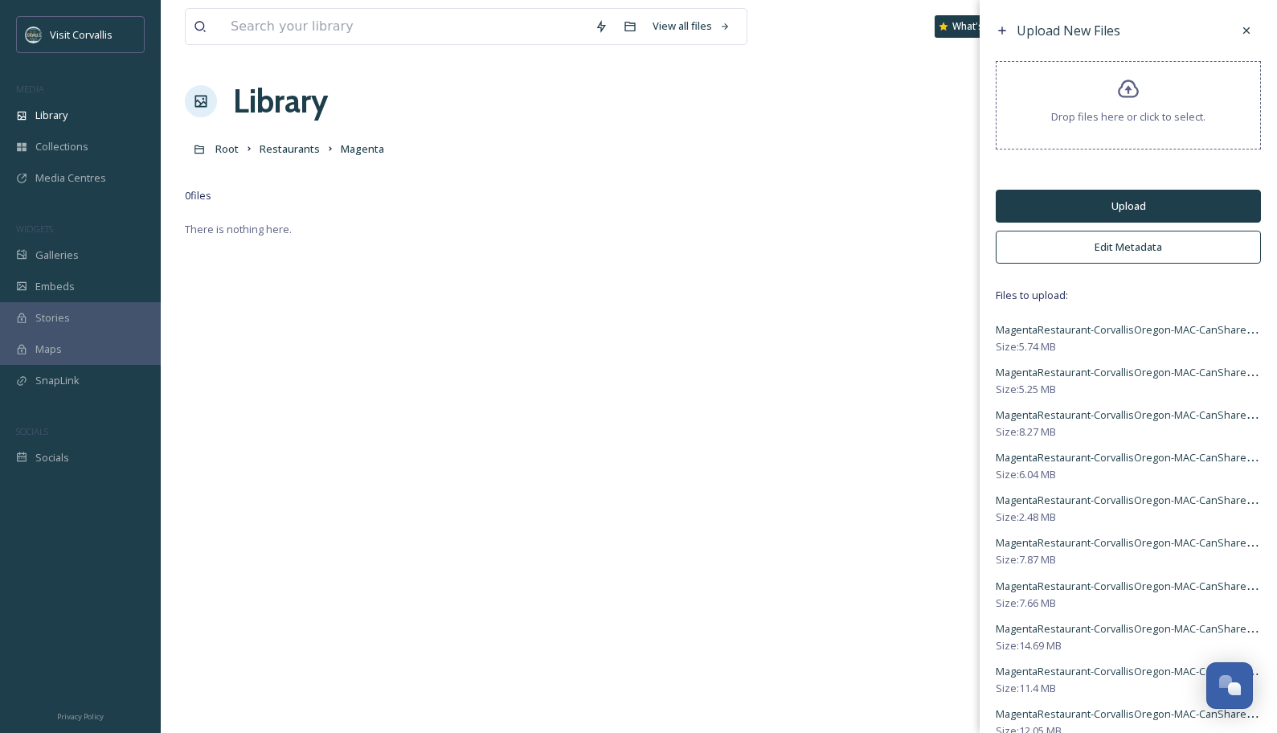
click at [1092, 247] on button "Edit Metadata" at bounding box center [1128, 247] width 265 height 33
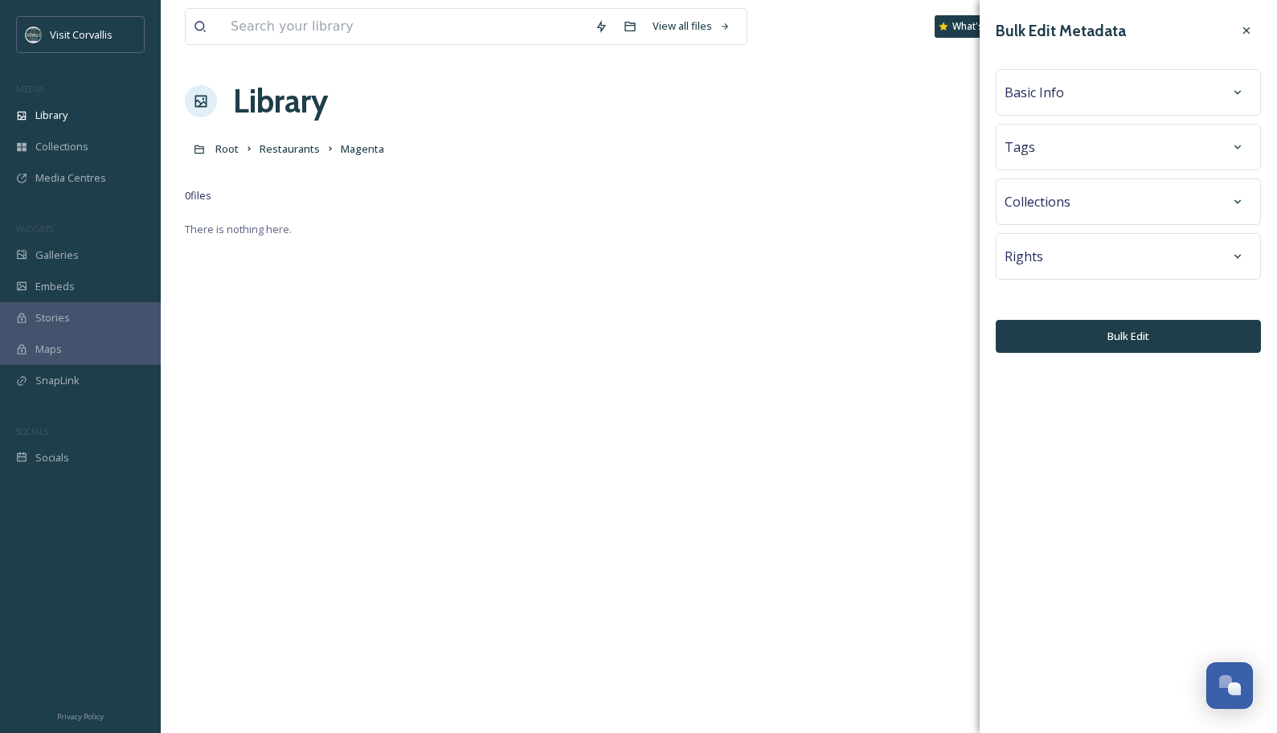
click at [1064, 153] on div "Tags" at bounding box center [1127, 147] width 247 height 29
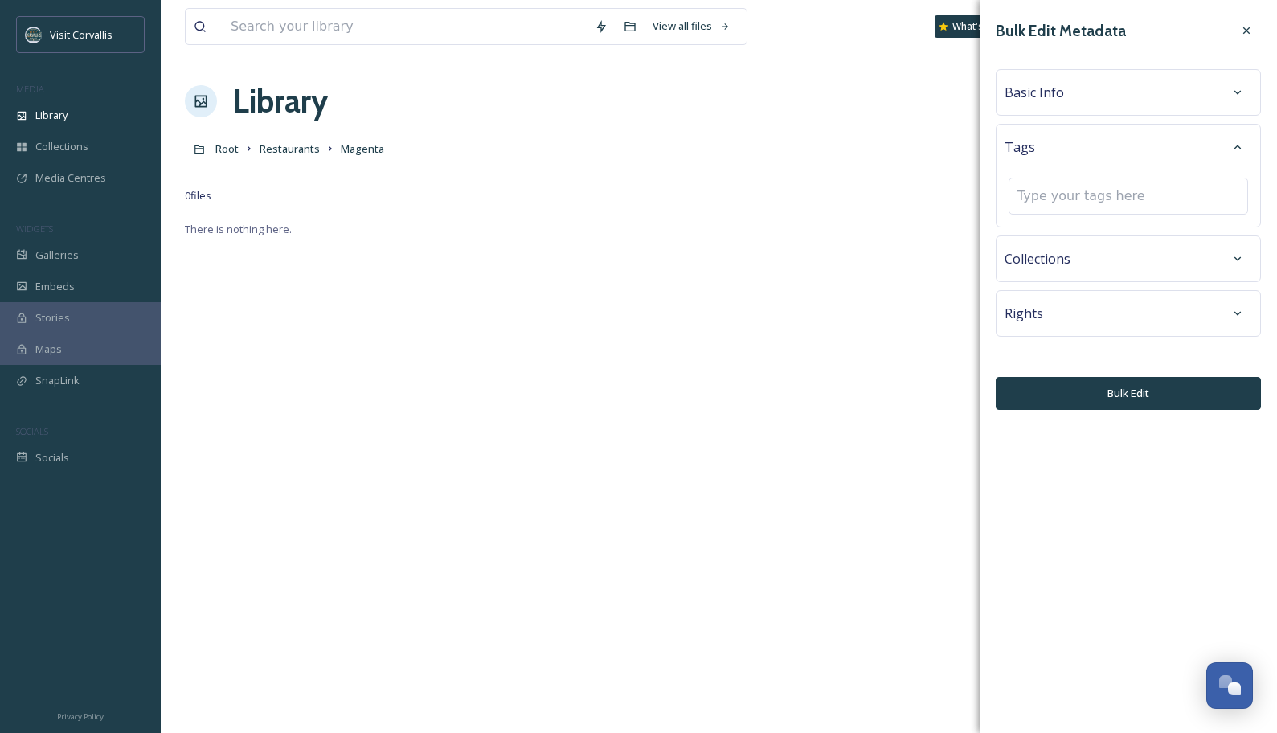
click at [1052, 93] on span "Basic Info" at bounding box center [1033, 92] width 59 height 19
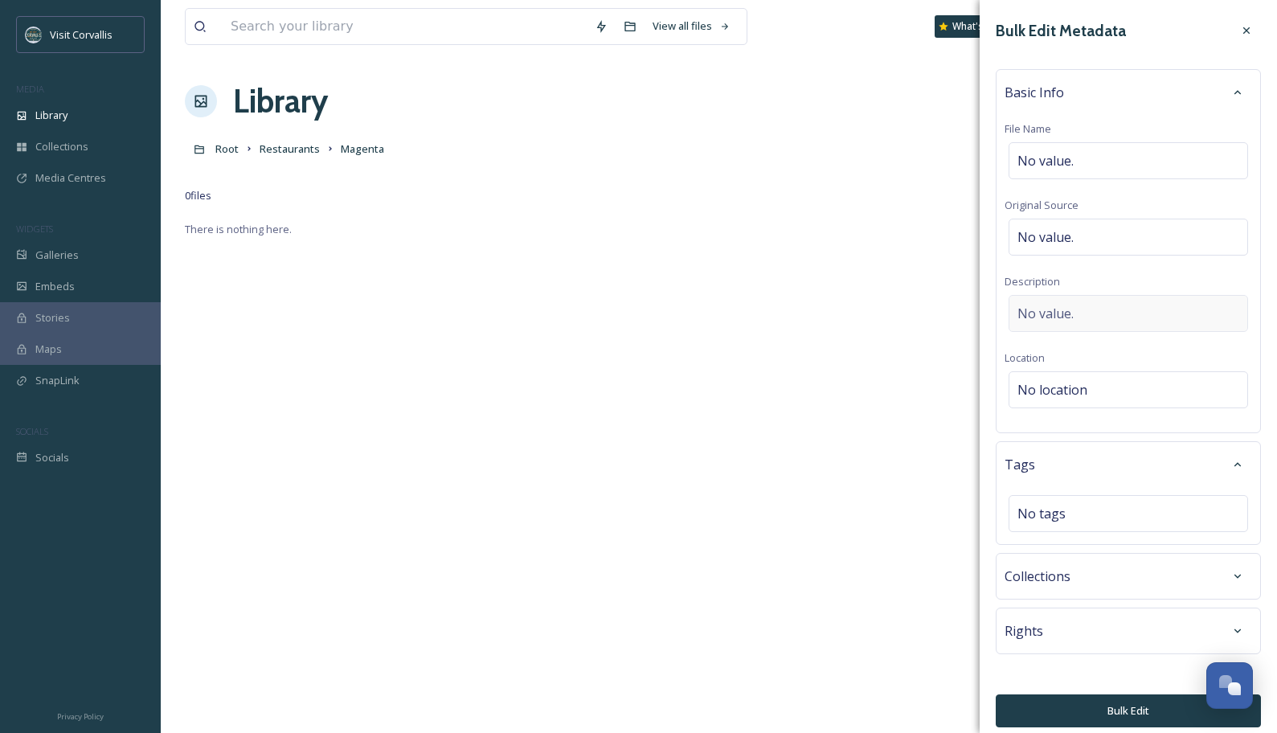
click at [1065, 318] on span "No value." at bounding box center [1045, 313] width 56 height 19
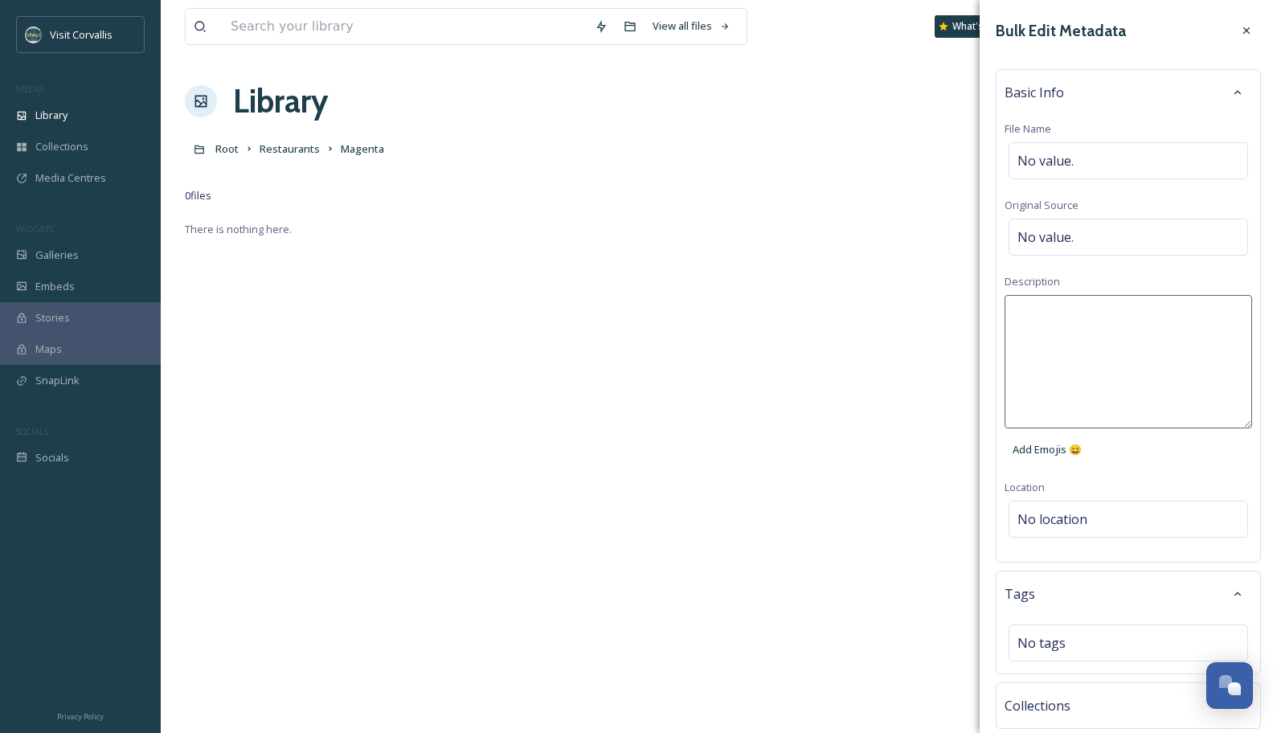
click at [1051, 315] on textarea at bounding box center [1127, 361] width 247 height 133
paste textarea "Magenta is an Asian Fusion restaurant in [GEOGRAPHIC_DATA] OR is best known for…"
type textarea "Magenta is an Asian Fusion restaurant in [GEOGRAPHIC_DATA] OR is best known for…"
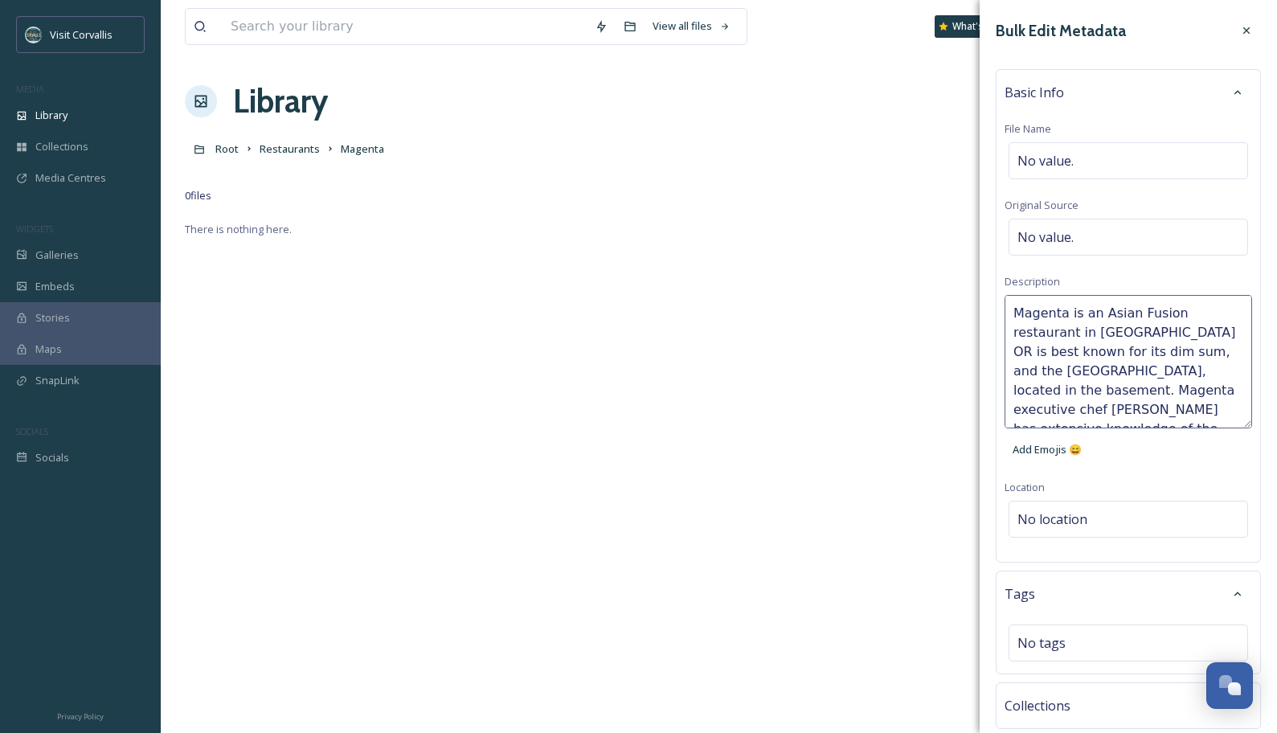
drag, startPoint x: 1102, startPoint y: 312, endPoint x: 1237, endPoint y: 312, distance: 135.8
click at [1092, 312] on textarea "Magenta is an Asian Fusion restaurant in [GEOGRAPHIC_DATA] OR is best known for…" at bounding box center [1127, 361] width 247 height 133
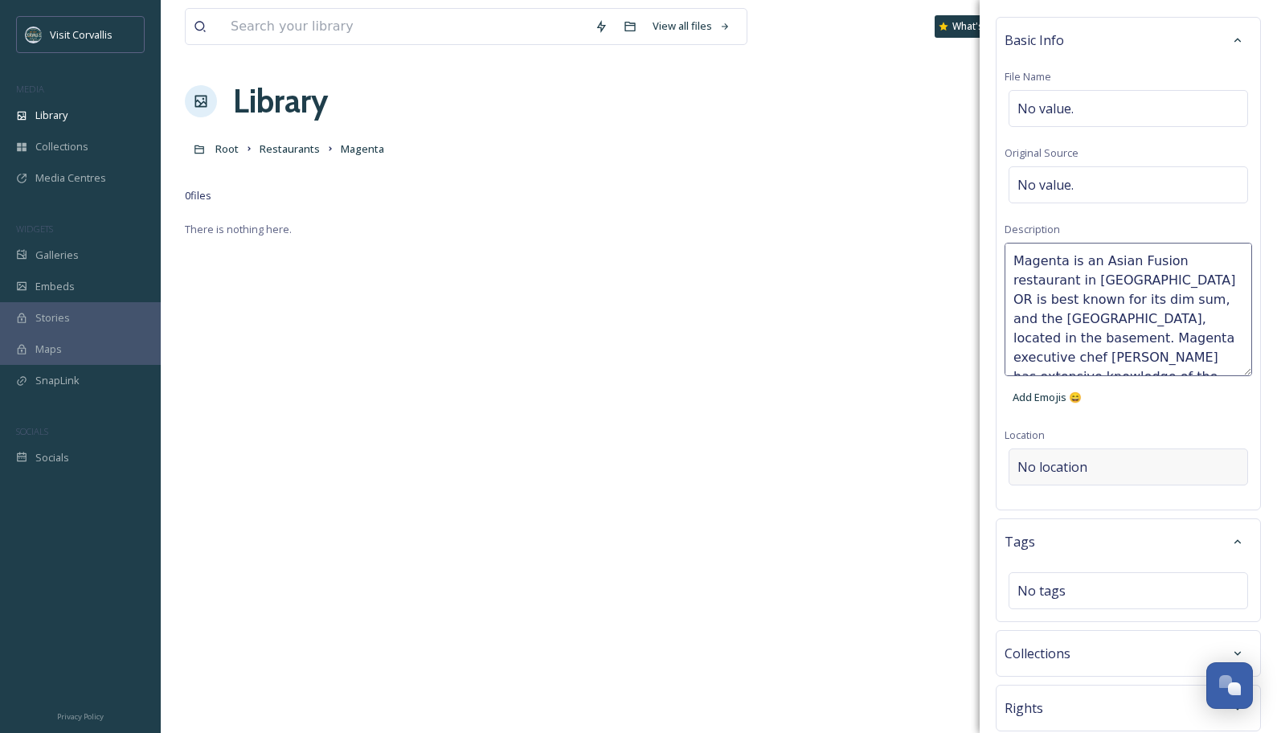
scroll to position [55, 0]
click at [1092, 478] on div "Basic Info File Name No value. Original Source No value. Description Magenta is…" at bounding box center [1128, 260] width 265 height 493
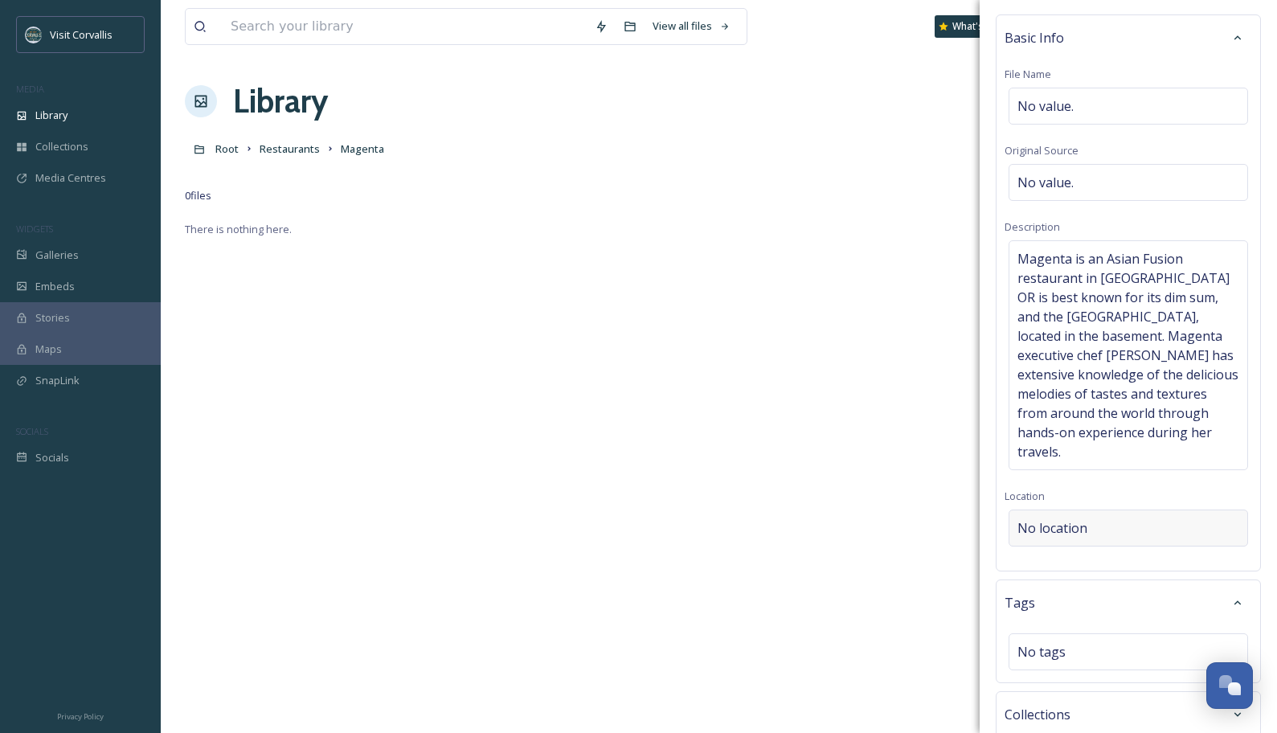
click at [1068, 518] on span "No location" at bounding box center [1052, 527] width 70 height 19
click at [1069, 510] on input at bounding box center [1128, 527] width 238 height 35
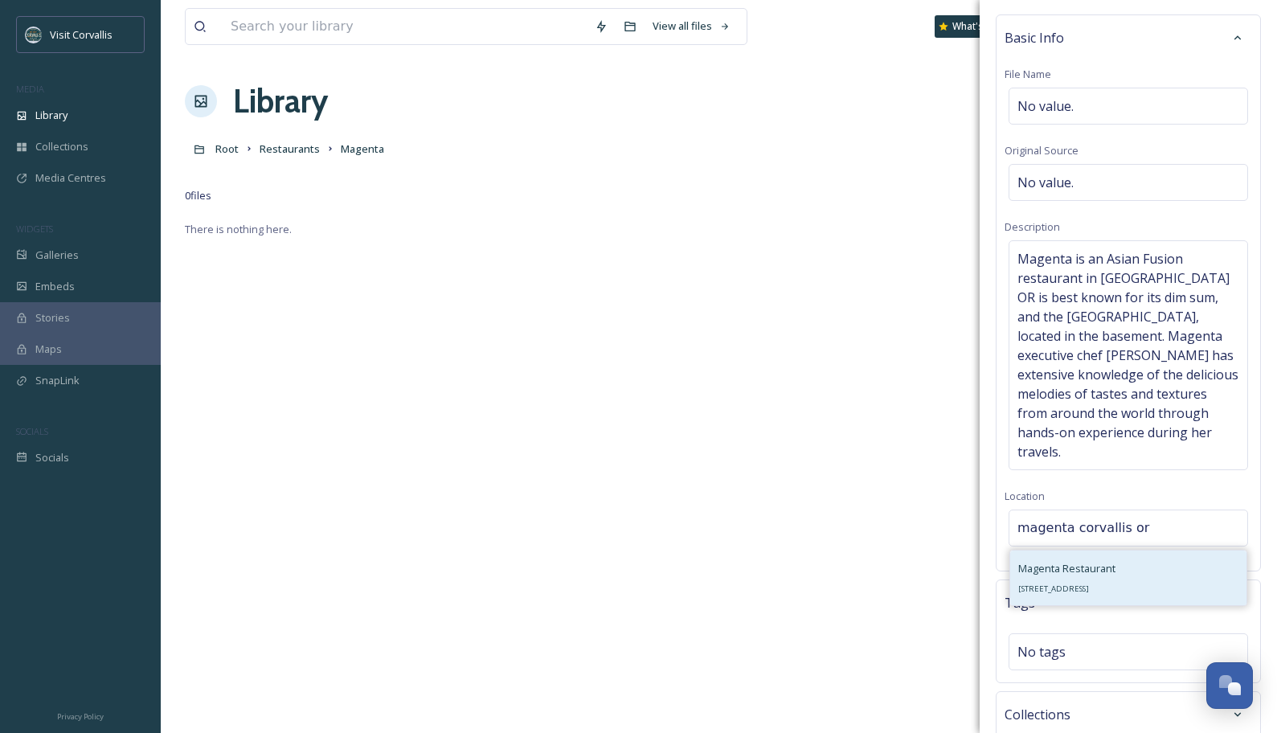
type input "magenta corvallis or"
click at [1091, 540] on div "Magenta Restaurant [STREET_ADDRESS]" at bounding box center [1066, 577] width 97 height 39
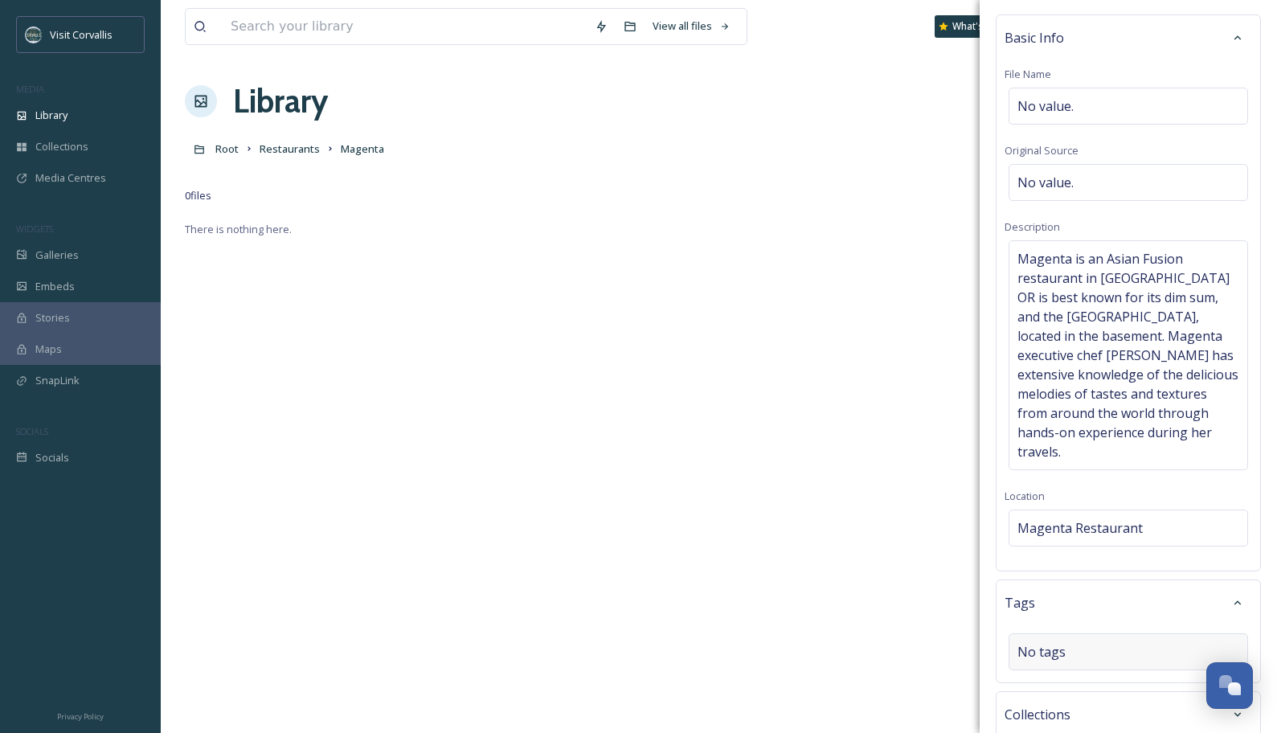
scroll to position [118, 0]
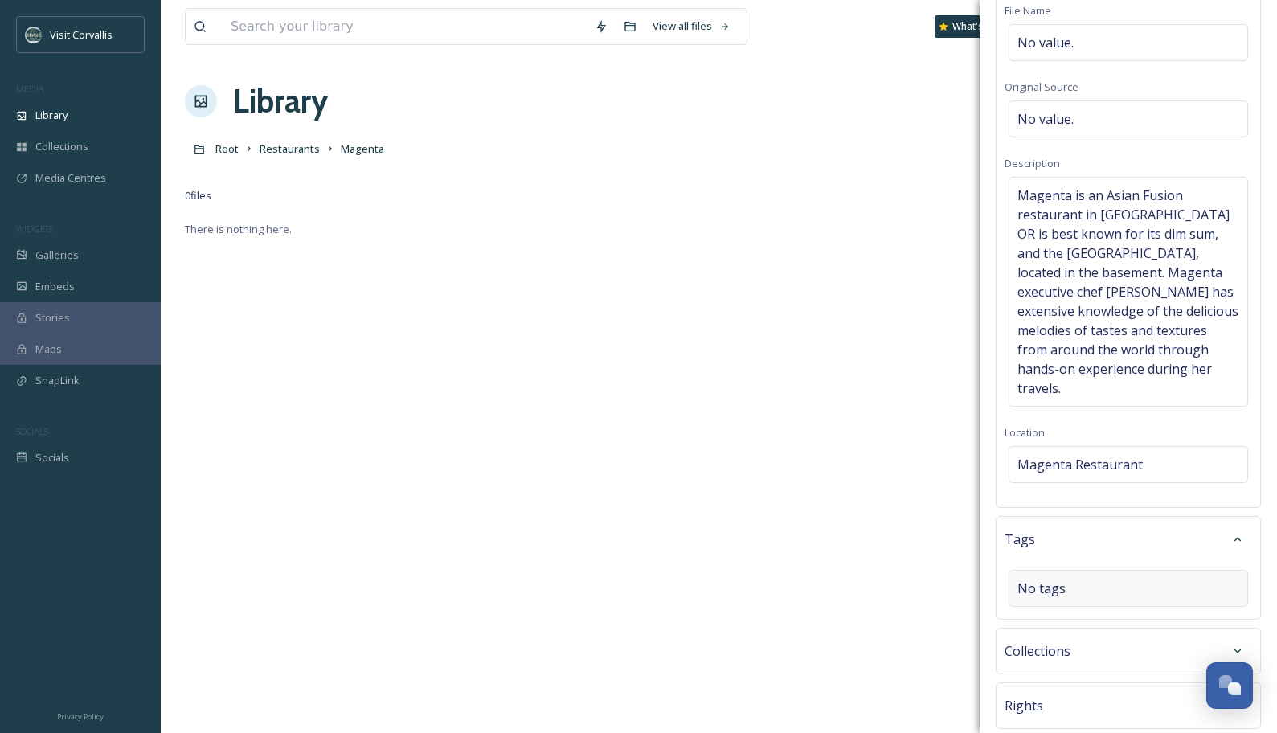
click at [1082, 540] on div "No tags" at bounding box center [1127, 588] width 239 height 37
type input "e"
type input "rest"
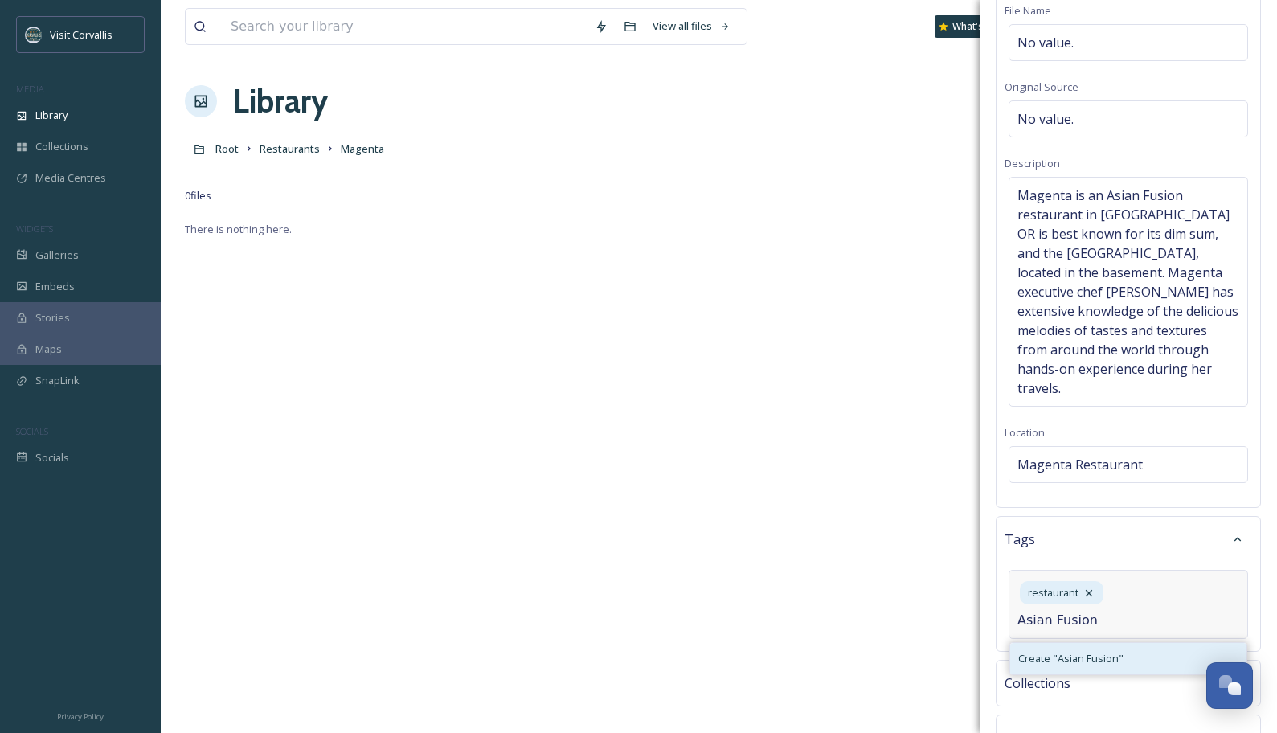
type input "Asian Fusion"
click at [1082, 540] on span "Create " Asian Fusion "" at bounding box center [1070, 658] width 105 height 15
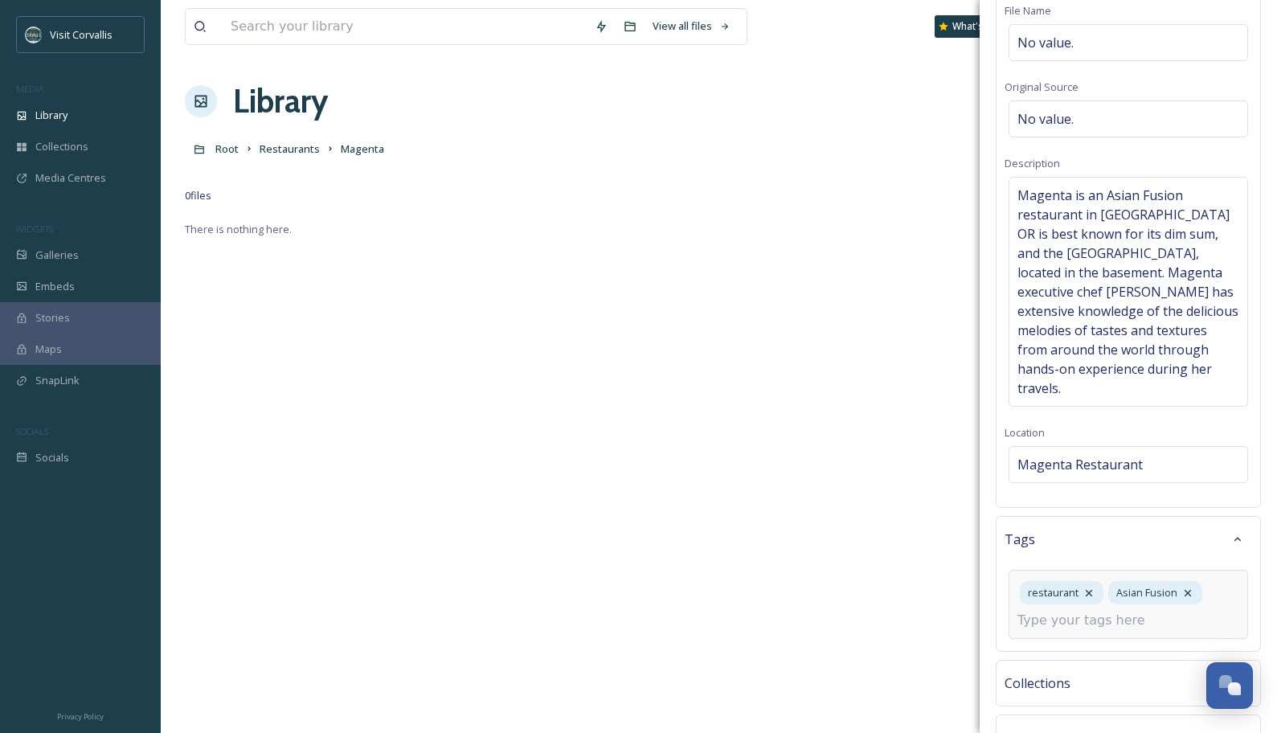
click at [1092, 540] on input at bounding box center [1097, 620] width 161 height 19
type input "bar"
click at [1092, 540] on div "bar" at bounding box center [1128, 658] width 236 height 31
click at [1088, 540] on input at bounding box center [1151, 624] width 161 height 19
type input "cocktails"
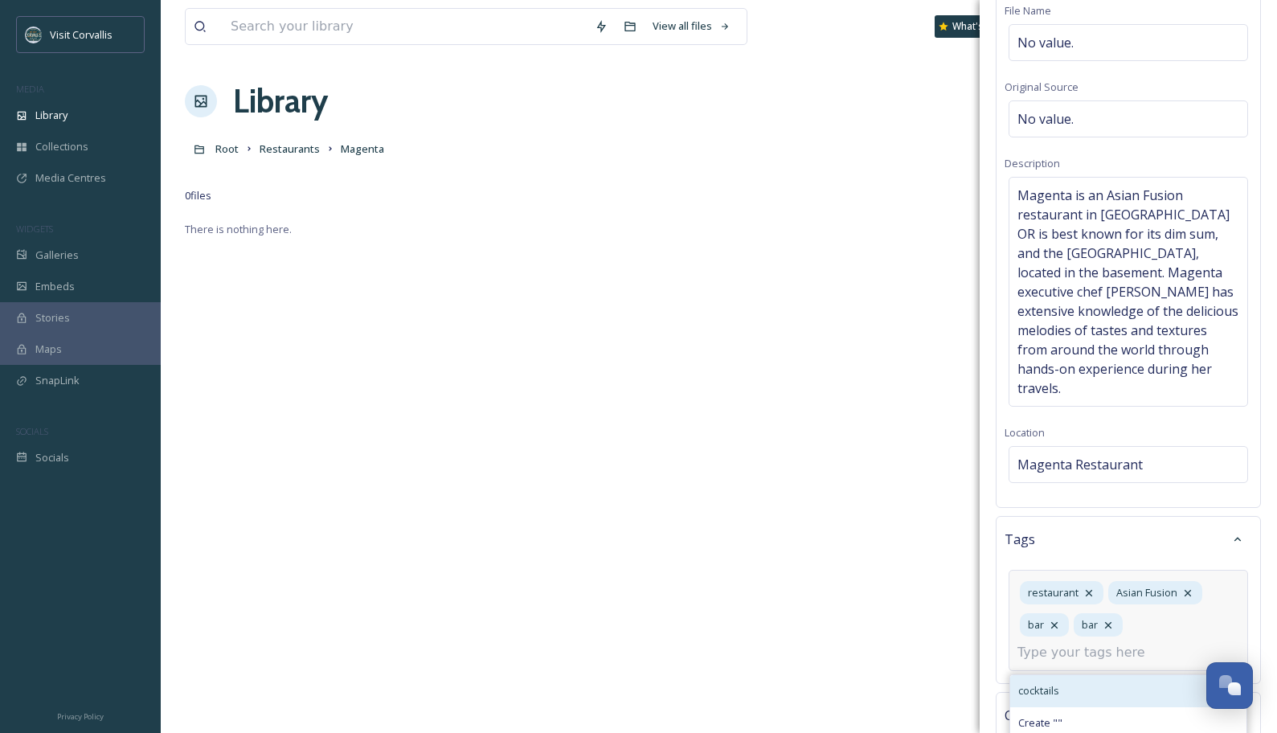
click at [1077, 540] on div "cocktails" at bounding box center [1128, 690] width 236 height 31
click at [1092, 540] on icon at bounding box center [1108, 625] width 13 height 13
click at [1092, 540] on input at bounding box center [1097, 652] width 161 height 19
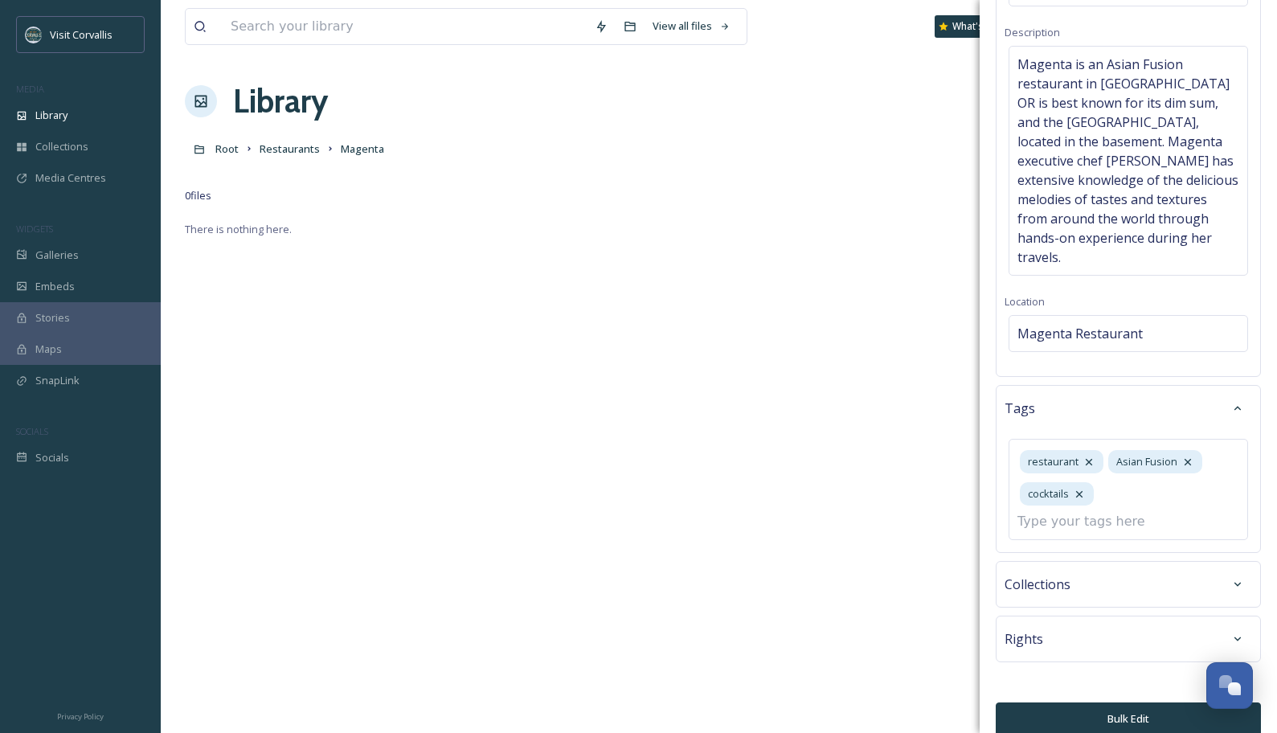
click at [1092, 540] on button "Bulk Edit" at bounding box center [1128, 718] width 265 height 33
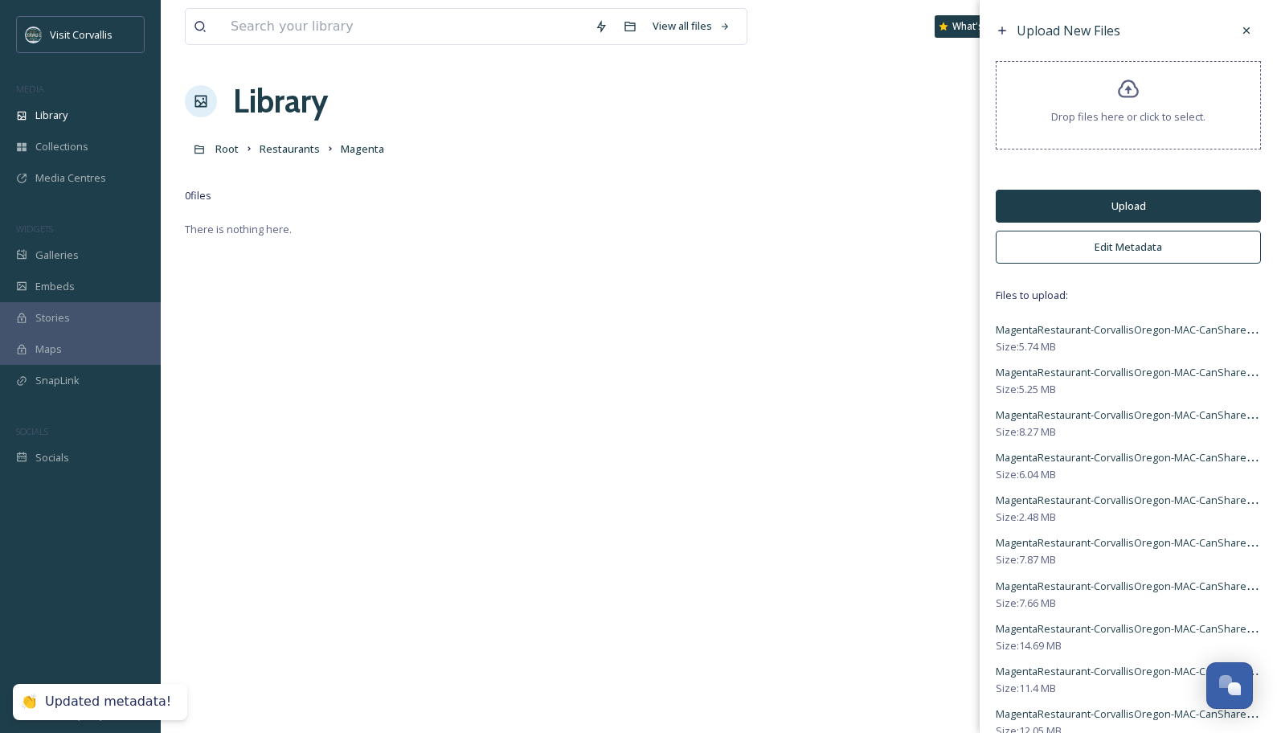
click at [1079, 207] on button "Upload" at bounding box center [1128, 206] width 265 height 33
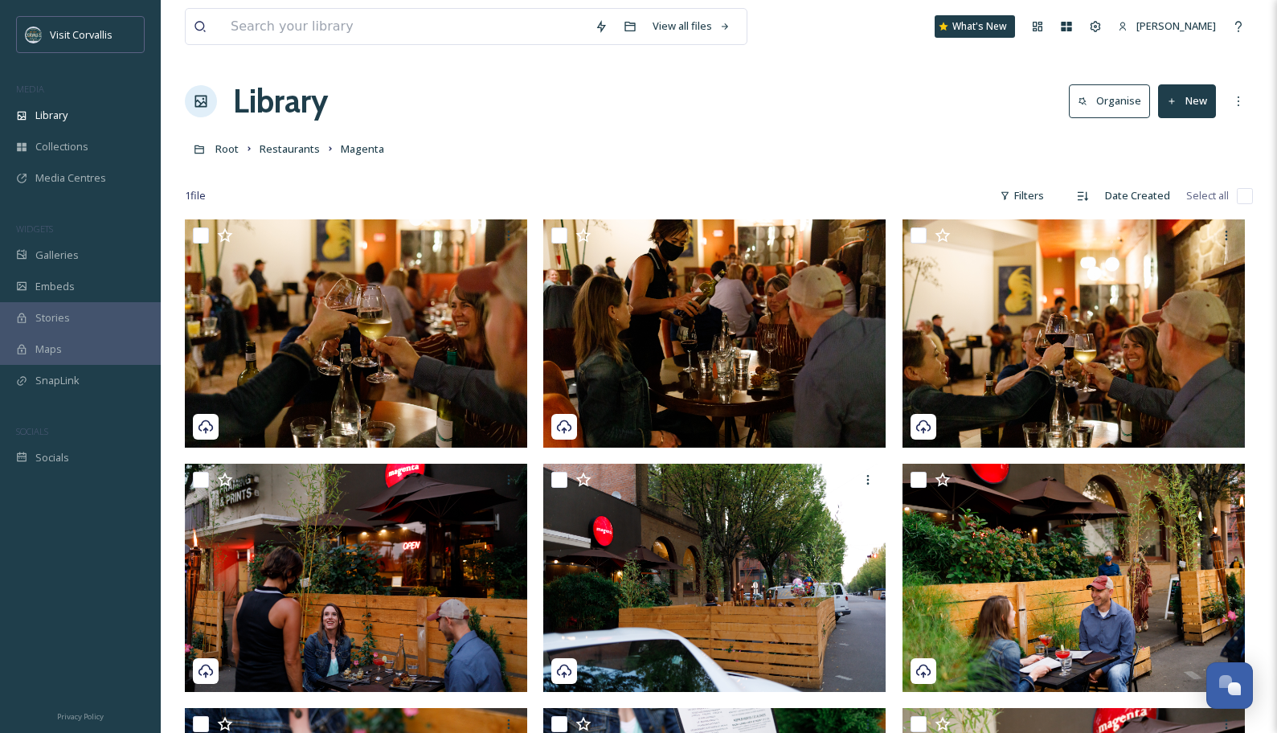
click at [243, 158] on div "Root Restaurants Magenta" at bounding box center [719, 148] width 1068 height 31
click at [235, 155] on span "Root" at bounding box center [226, 148] width 23 height 14
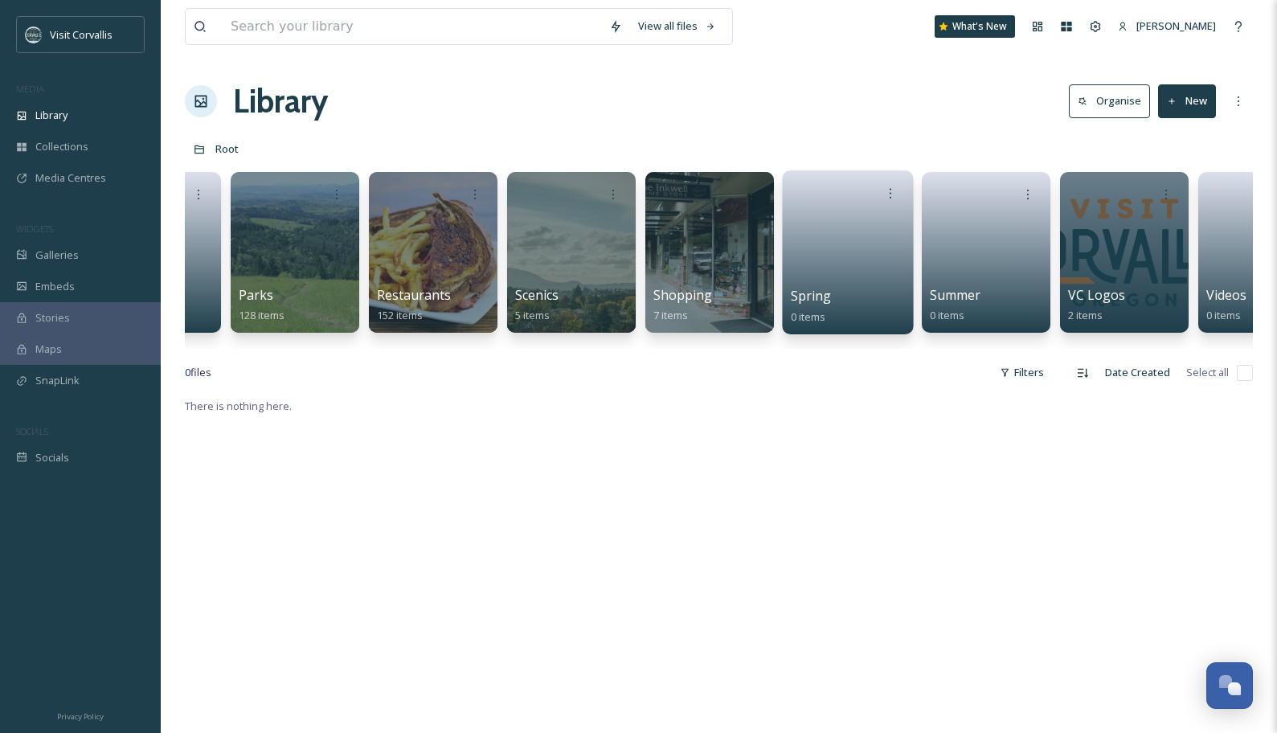
scroll to position [0, 2854]
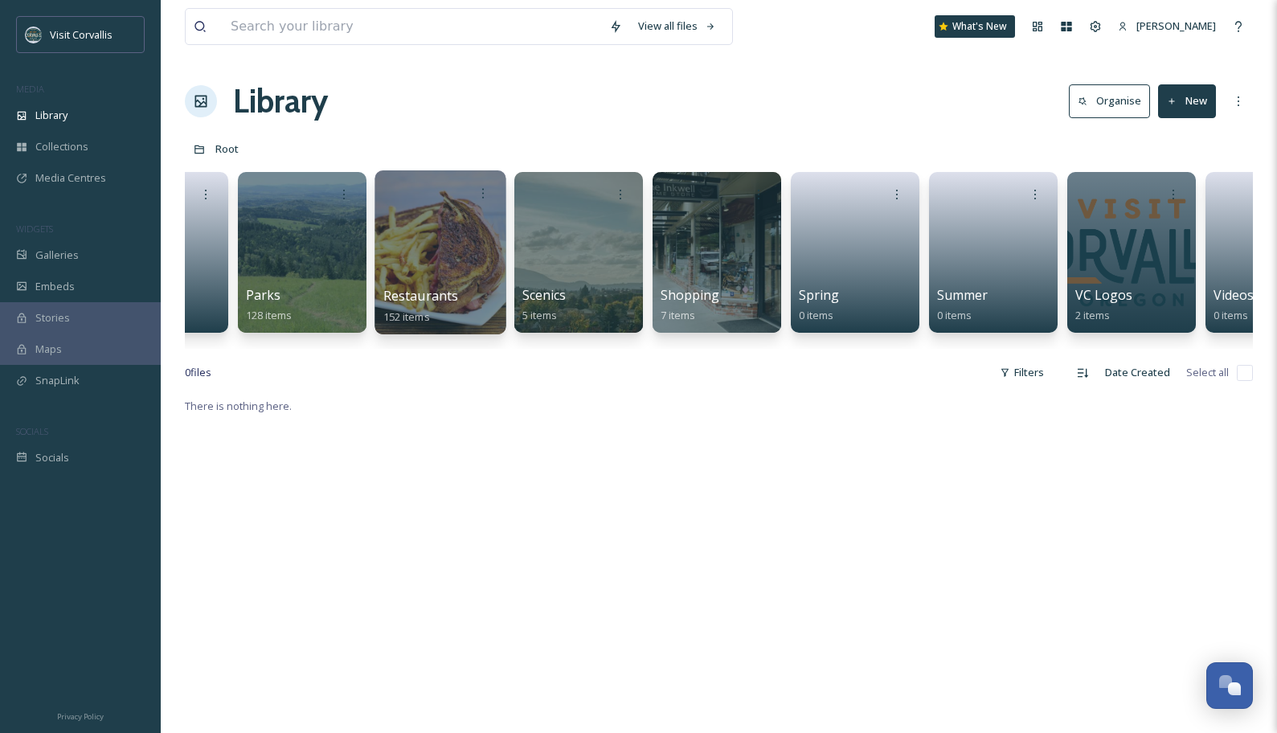
click at [418, 226] on div at bounding box center [439, 252] width 131 height 164
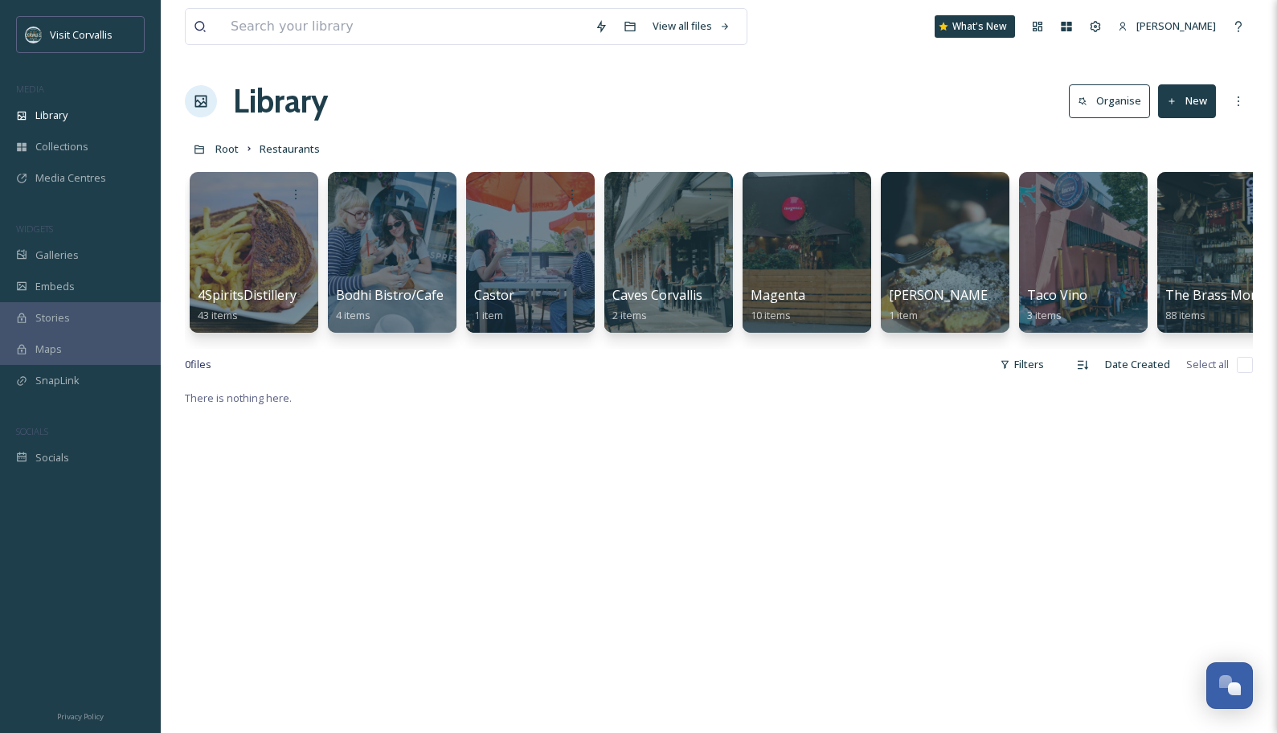
click at [1092, 100] on button "New" at bounding box center [1187, 100] width 58 height 33
click at [1092, 197] on span "Folder" at bounding box center [1168, 201] width 31 height 15
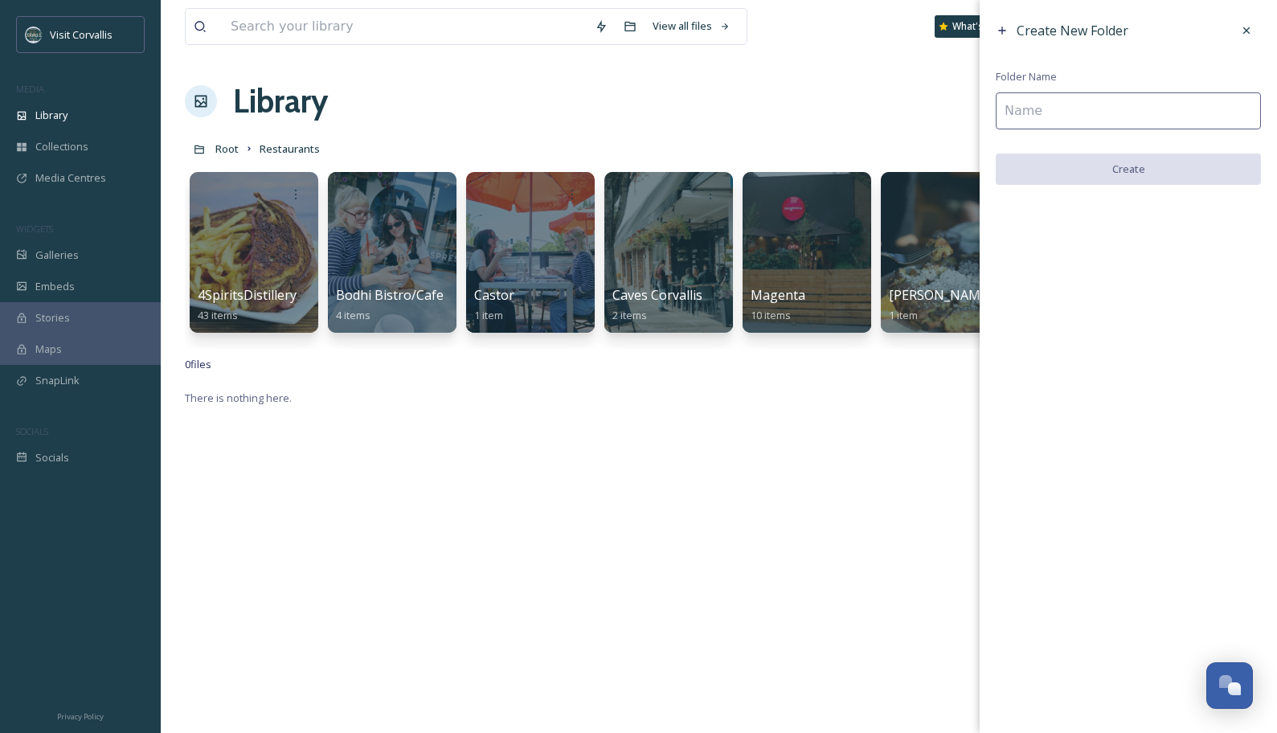
click at [1038, 106] on input at bounding box center [1128, 110] width 265 height 37
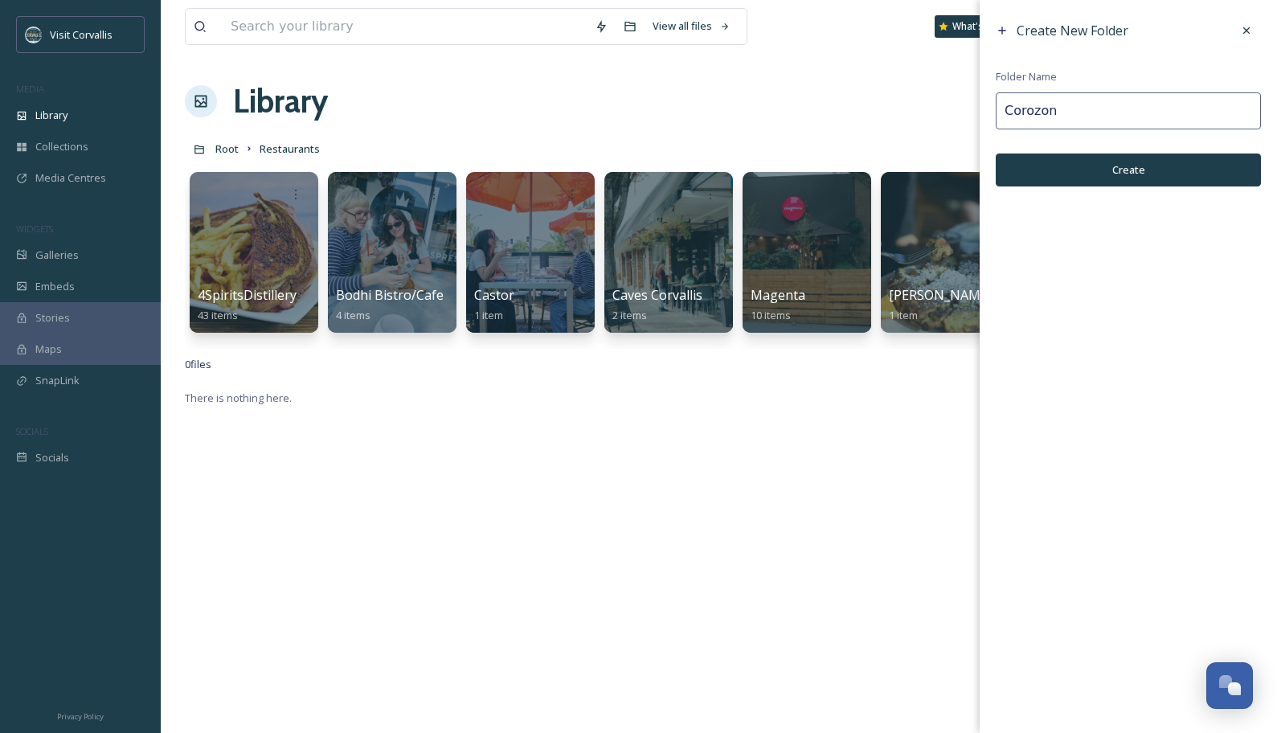
click at [1032, 107] on input "Corozon" at bounding box center [1128, 110] width 265 height 37
type input "Corazon"
click at [1086, 162] on button "Create" at bounding box center [1128, 169] width 265 height 33
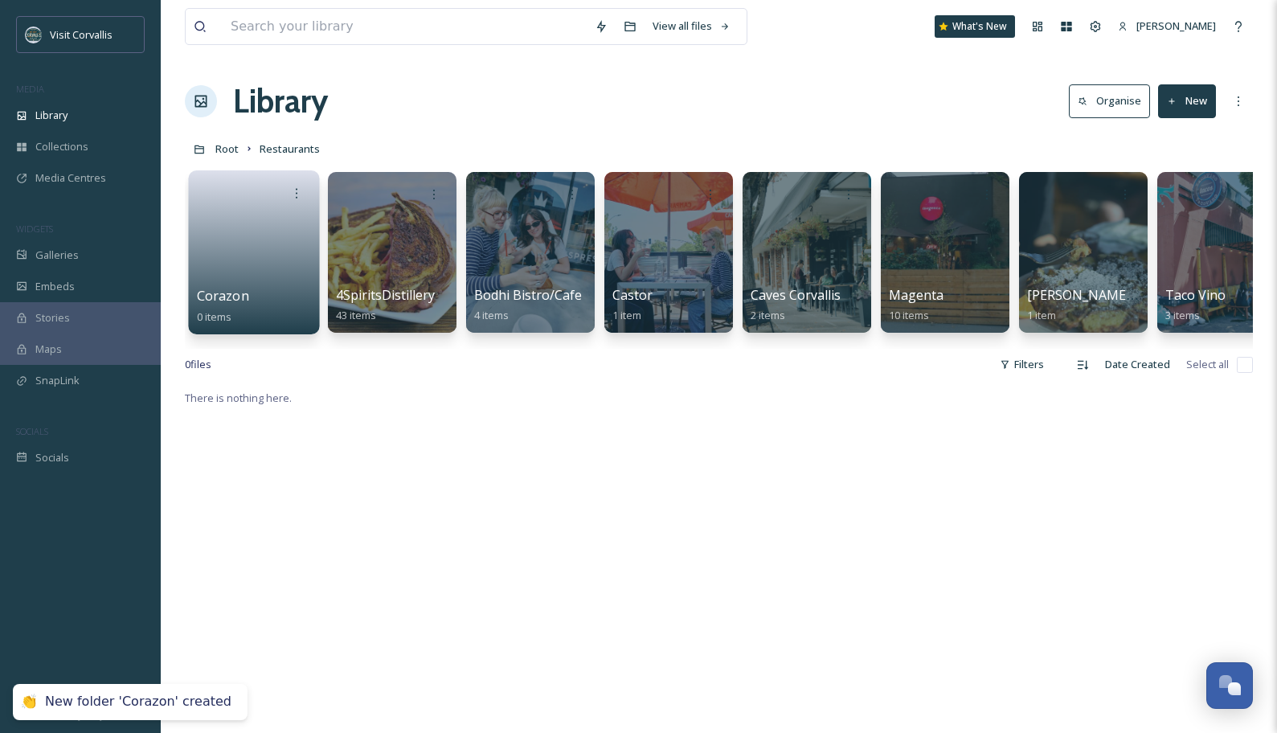
click at [262, 231] on link at bounding box center [254, 247] width 115 height 78
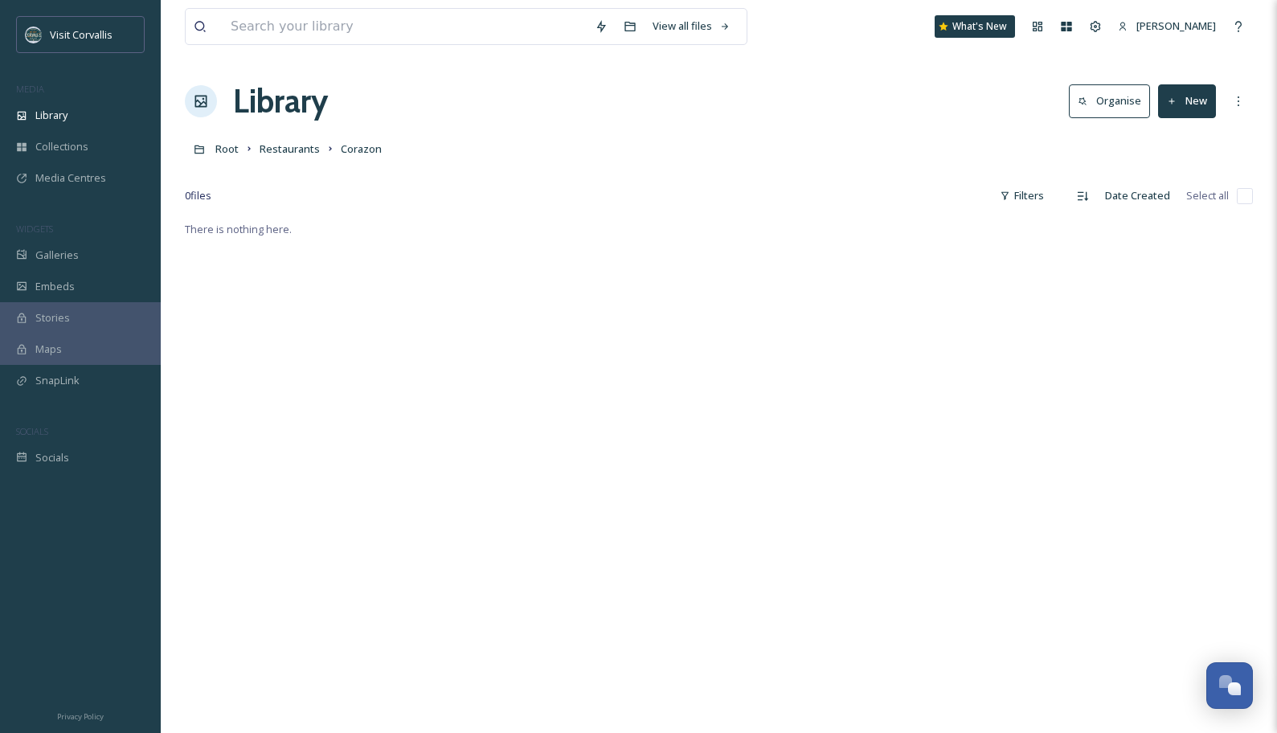
click at [1092, 107] on button "New" at bounding box center [1187, 100] width 58 height 33
click at [1092, 142] on span "File Upload" at bounding box center [1179, 138] width 53 height 15
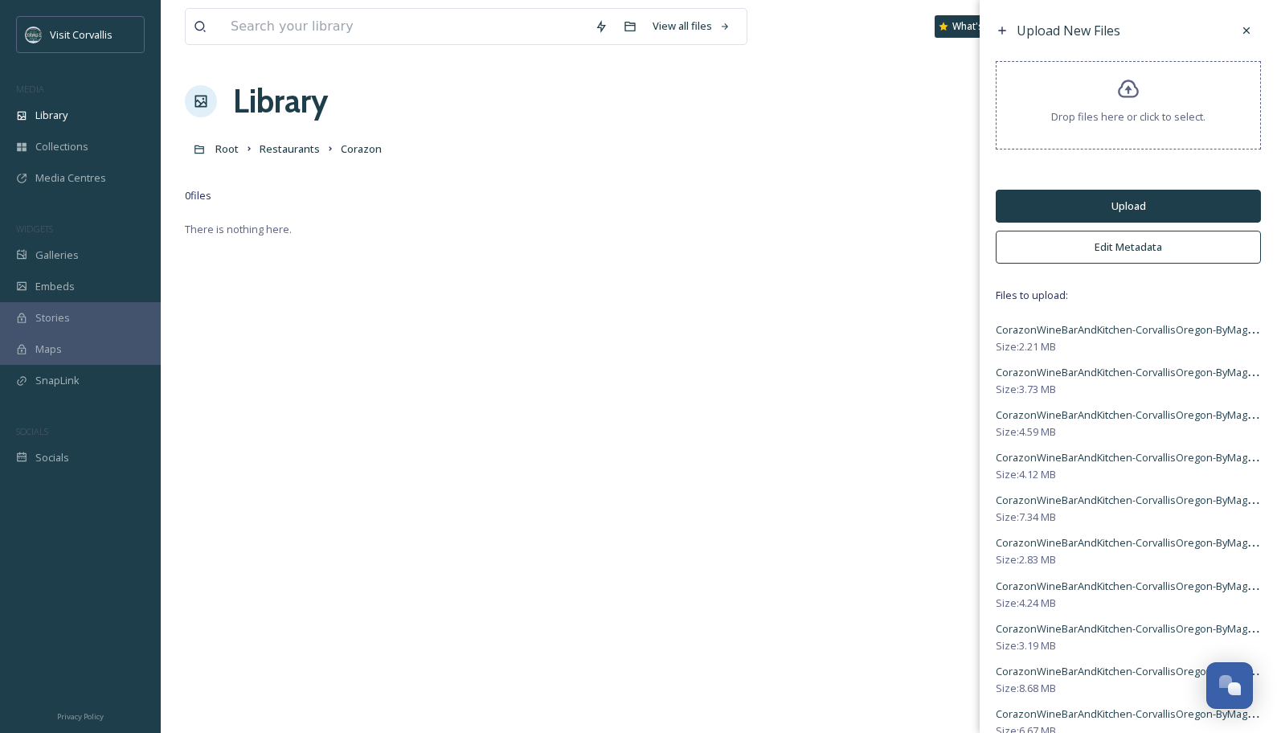
click at [1092, 253] on button "Edit Metadata" at bounding box center [1128, 247] width 265 height 33
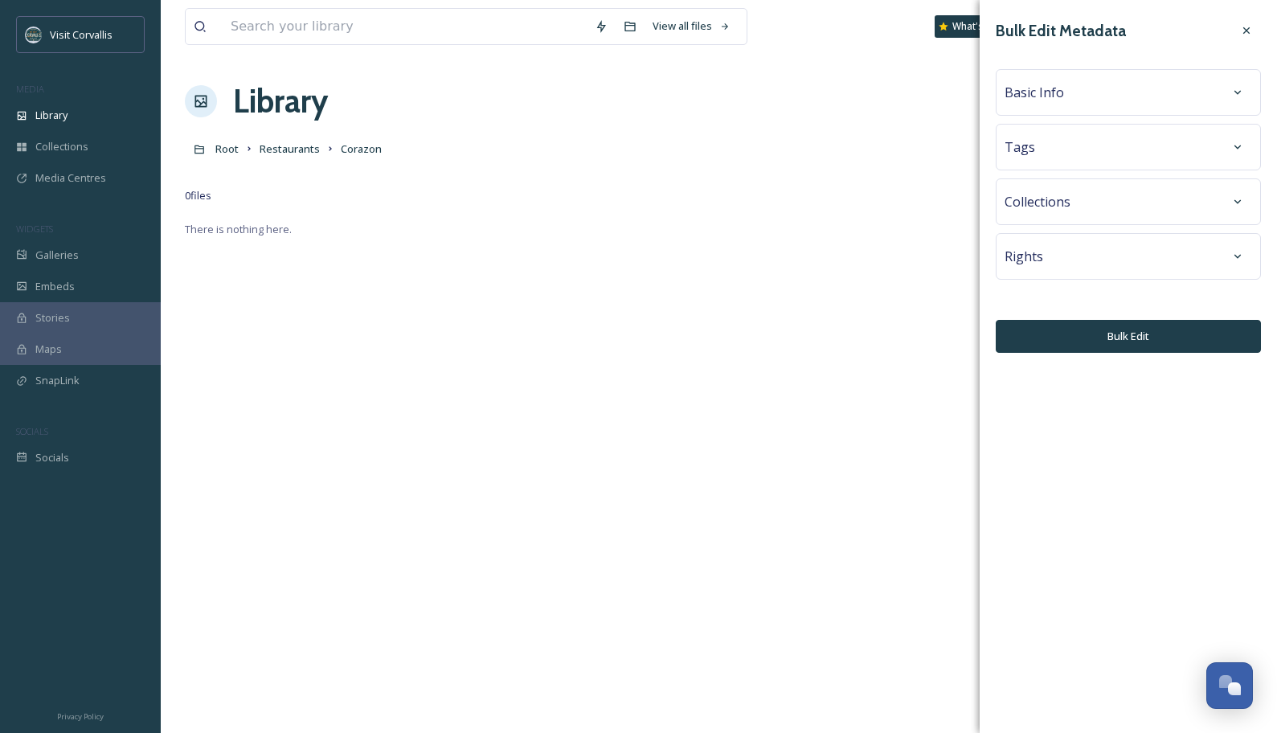
click at [1045, 96] on span "Basic Info" at bounding box center [1033, 92] width 59 height 19
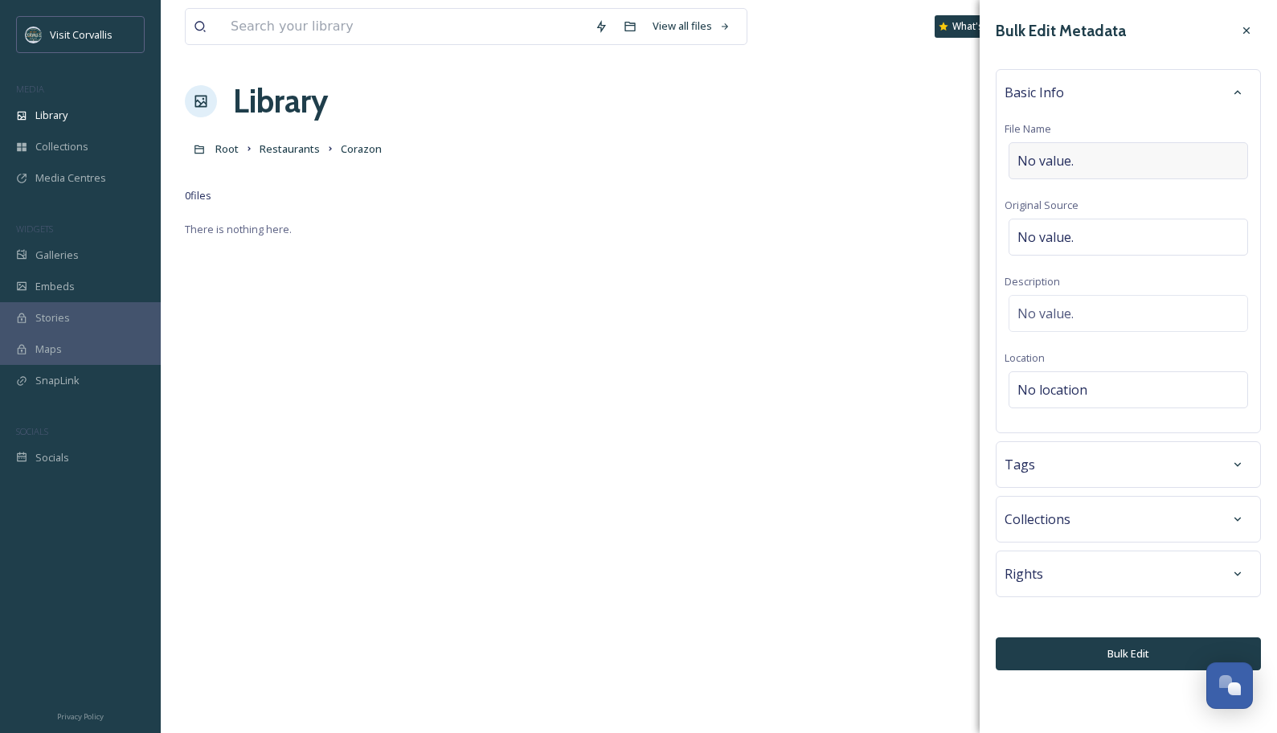
click at [1052, 164] on span "No value." at bounding box center [1045, 160] width 56 height 19
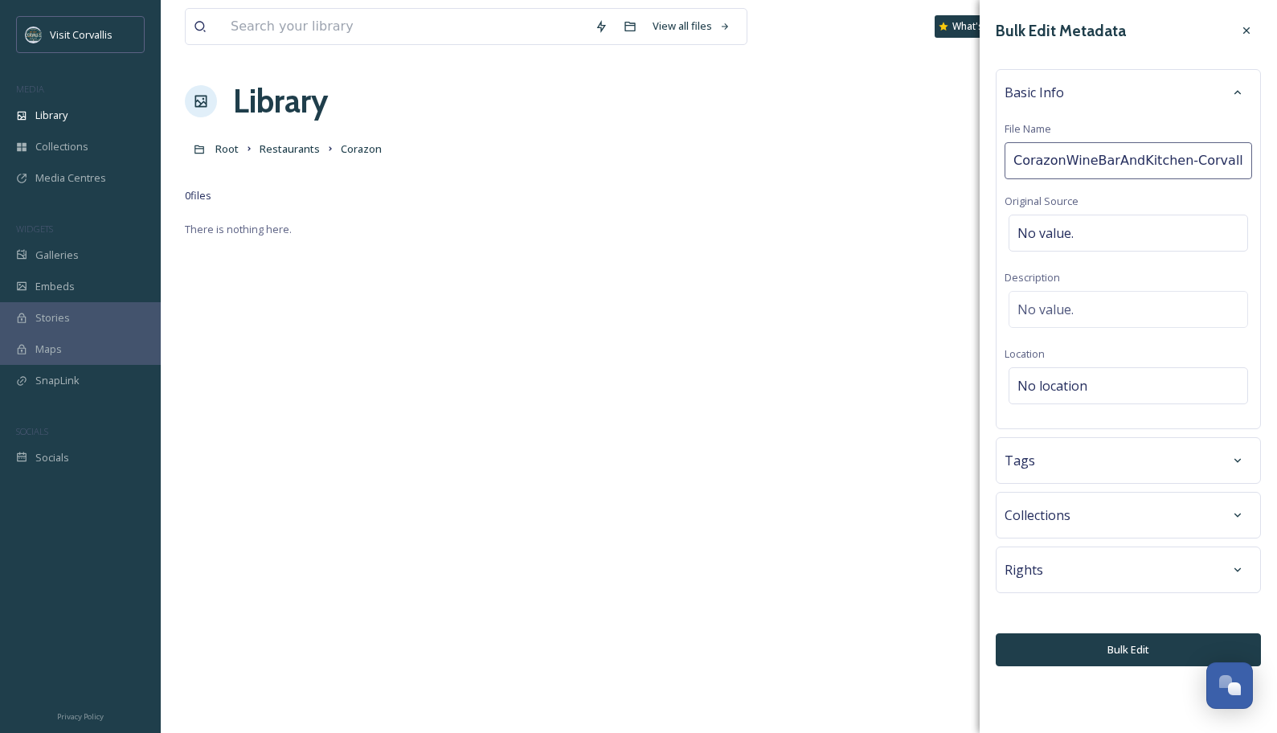
scroll to position [0, 33]
click at [1028, 158] on input "CorazonWineBarAndKitchen-CorvallisOregon" at bounding box center [1127, 160] width 247 height 37
drag, startPoint x: 1032, startPoint y: 161, endPoint x: 1146, endPoint y: 160, distance: 114.1
click at [1092, 160] on input "Corazon WineBarAndKitchen-CorvallisOregon" at bounding box center [1127, 160] width 247 height 37
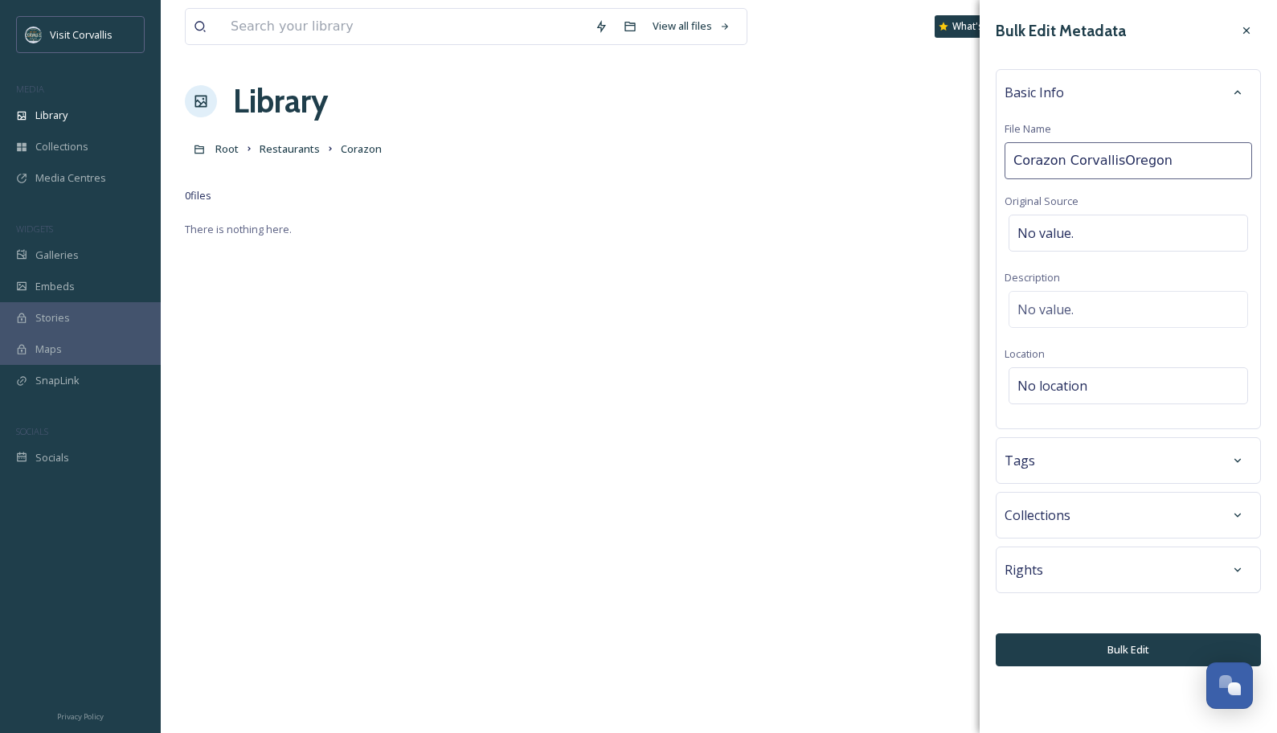
type input "Corazon Corvallis [US_STATE]"
click at [1092, 162] on input "Corazon Corvallis [US_STATE]" at bounding box center [1127, 160] width 247 height 37
drag, startPoint x: 1193, startPoint y: 164, endPoint x: 1013, endPoint y: 161, distance: 180.0
click at [1013, 161] on input "Corazon Corvallis [US_STATE]" at bounding box center [1127, 160] width 247 height 37
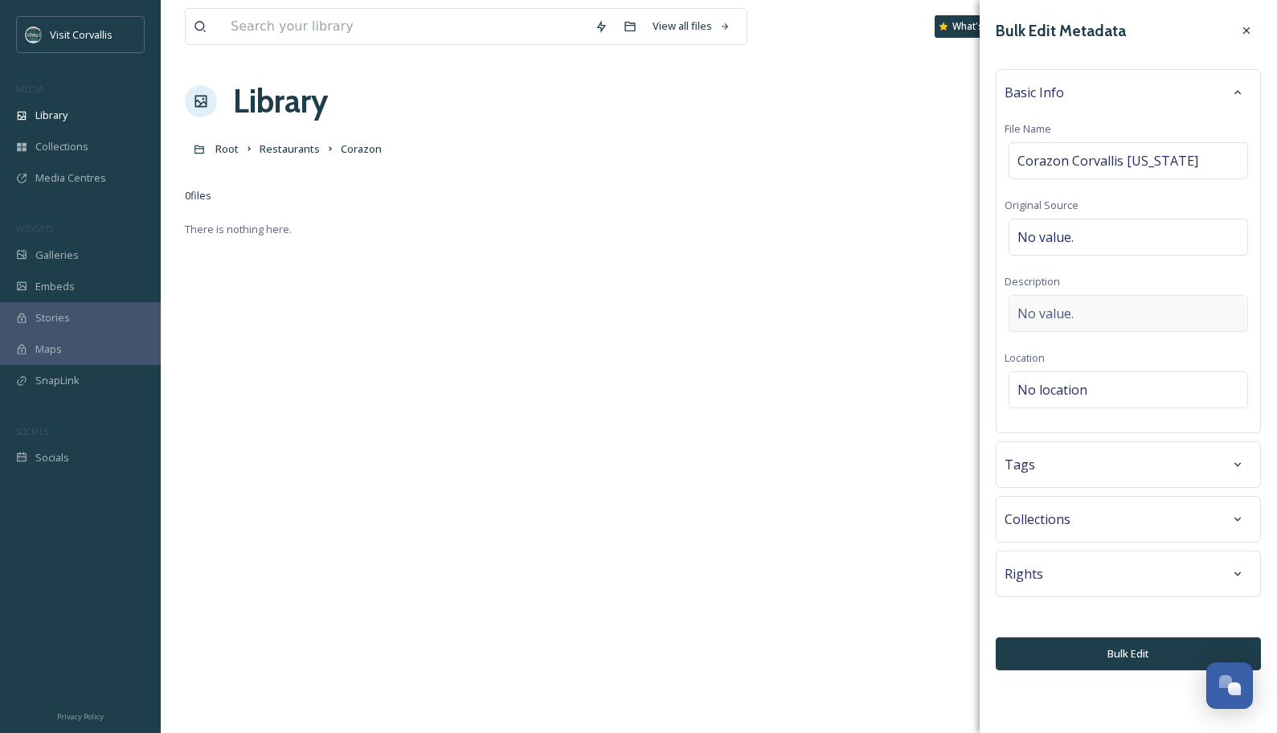
click at [1075, 304] on div "No value." at bounding box center [1127, 313] width 239 height 37
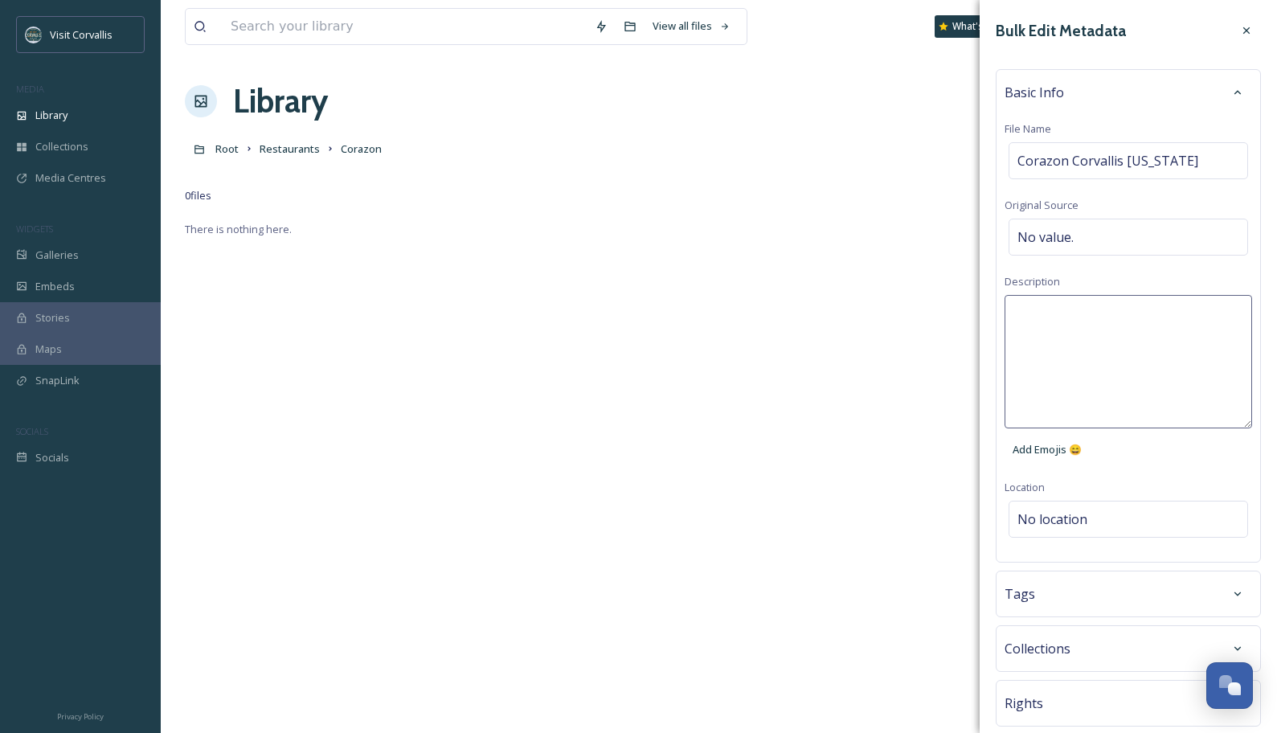
click at [1055, 315] on textarea at bounding box center [1127, 361] width 247 height 133
paste textarea "Corazon Corvallis [US_STATE]"
type textarea "Corazon Corvallis [US_STATE]"
click at [1092, 517] on div "Bulk Edit Metadata Basic Info File Name [PERSON_NAME] [US_STATE] Original Sourc…" at bounding box center [1127, 408] width 297 height 816
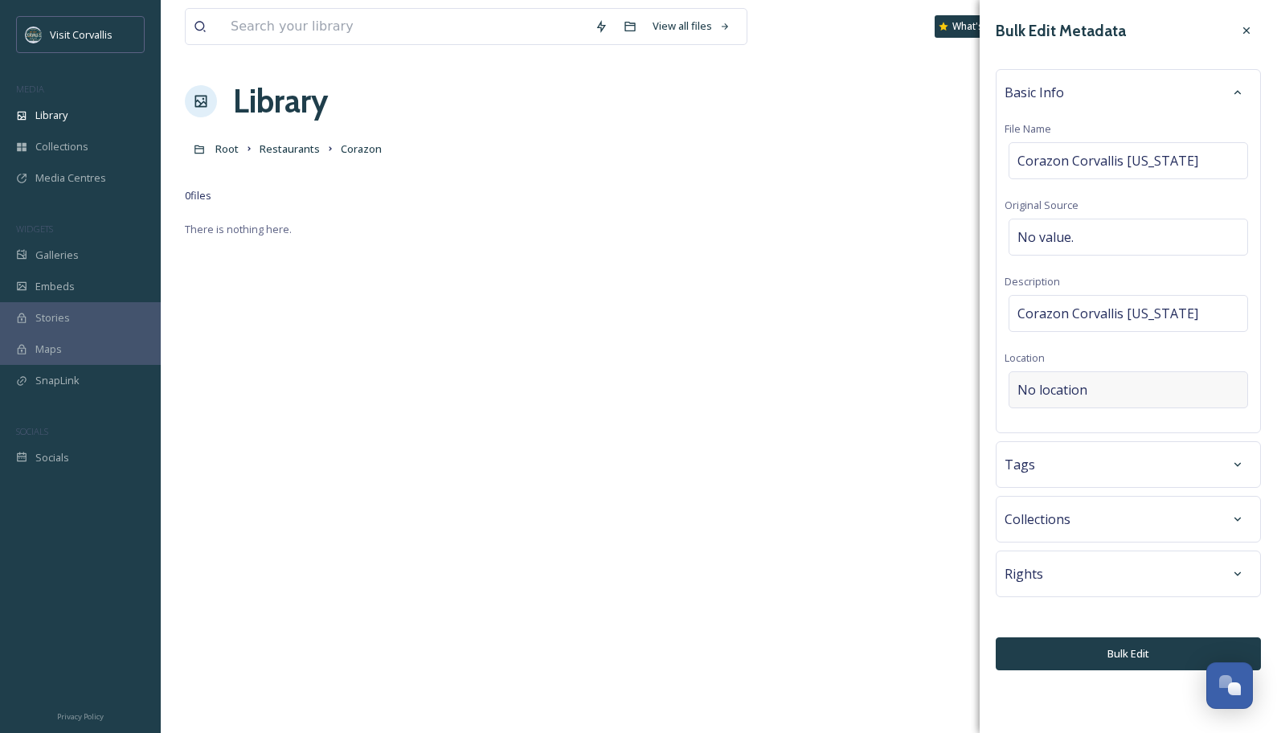
click at [1056, 389] on span "No location" at bounding box center [1052, 389] width 70 height 19
click at [1049, 388] on input at bounding box center [1128, 389] width 238 height 35
paste input "Corazon Corvallis [US_STATE]"
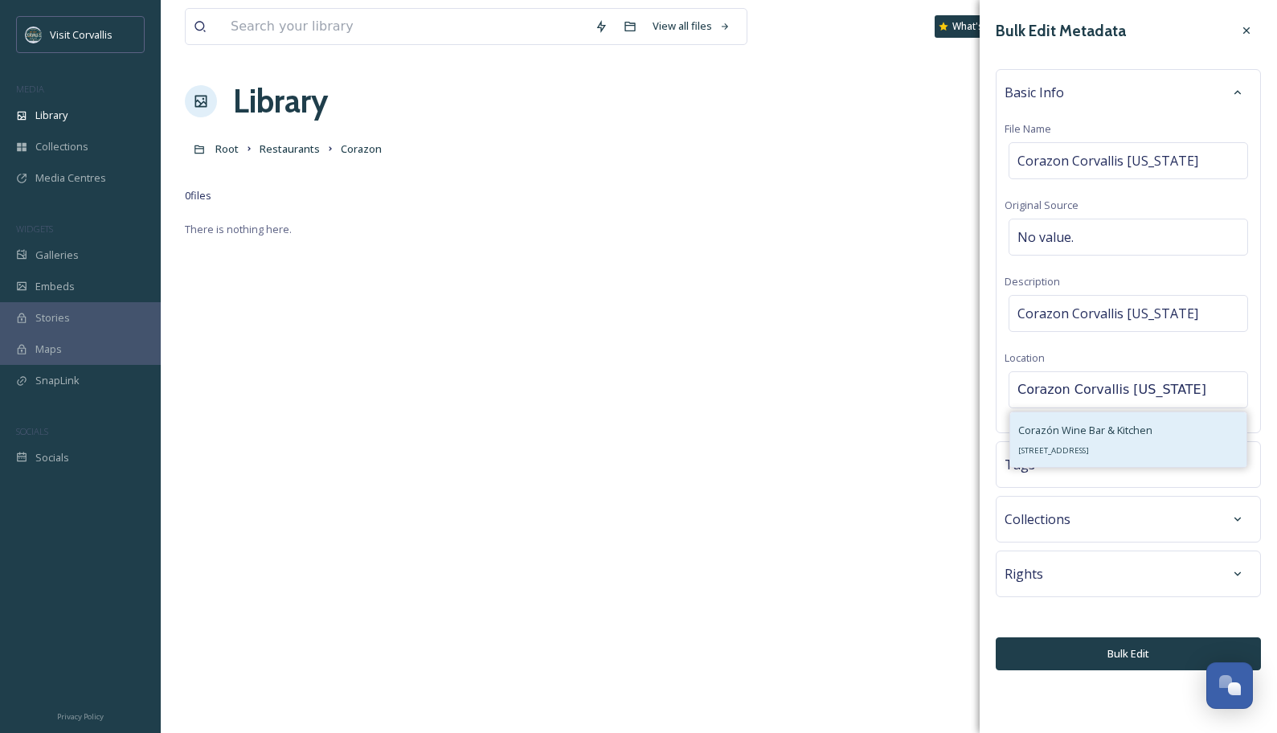
type input "Corazon Corvallis [US_STATE]"
click at [1074, 431] on span "Corazón Wine Bar & Kitchen" at bounding box center [1085, 430] width 134 height 14
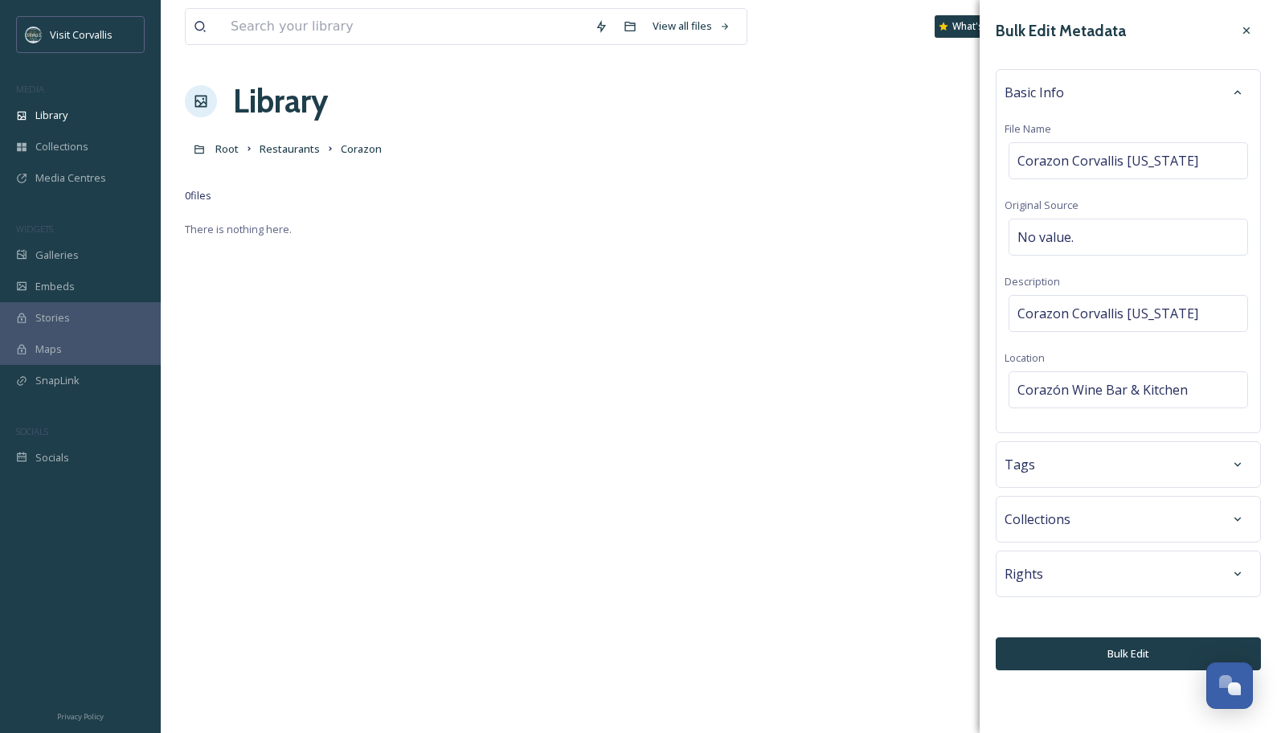
click at [1053, 480] on div "Tags" at bounding box center [1128, 464] width 265 height 47
click at [1058, 468] on div "Tags" at bounding box center [1127, 464] width 247 height 29
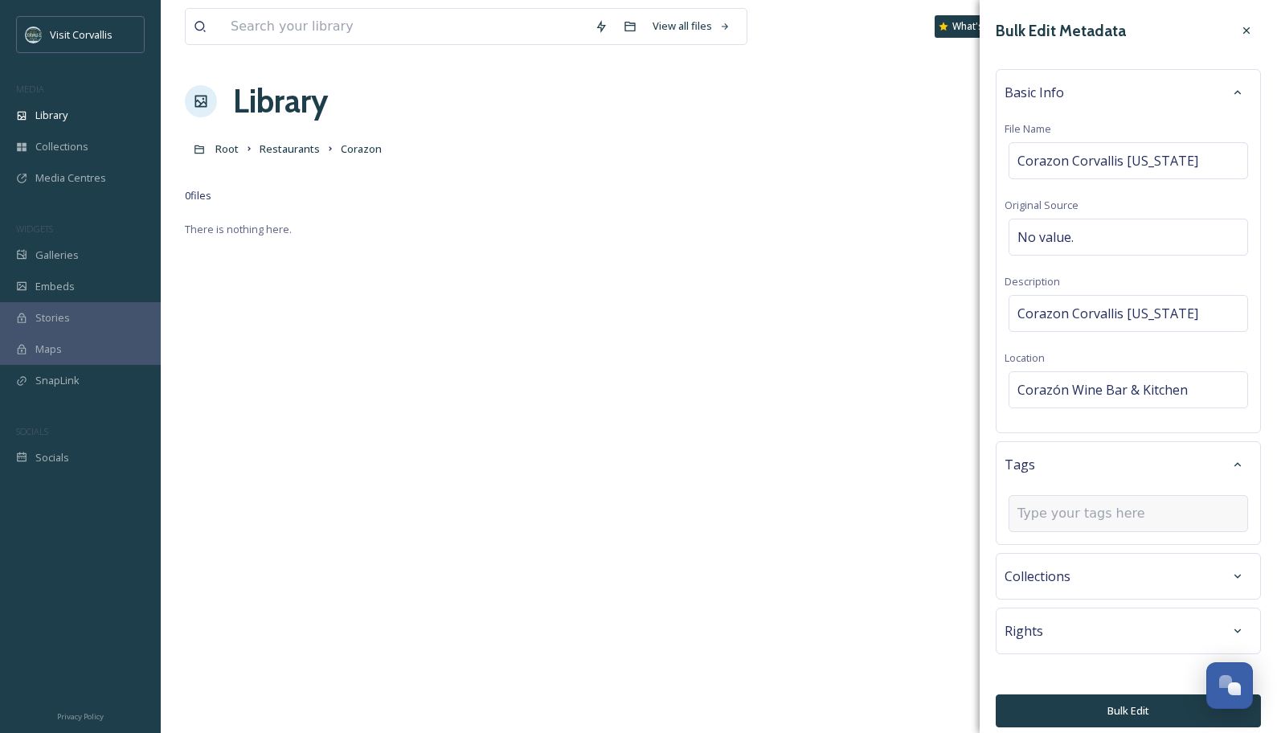
click at [1048, 511] on input at bounding box center [1097, 513] width 161 height 19
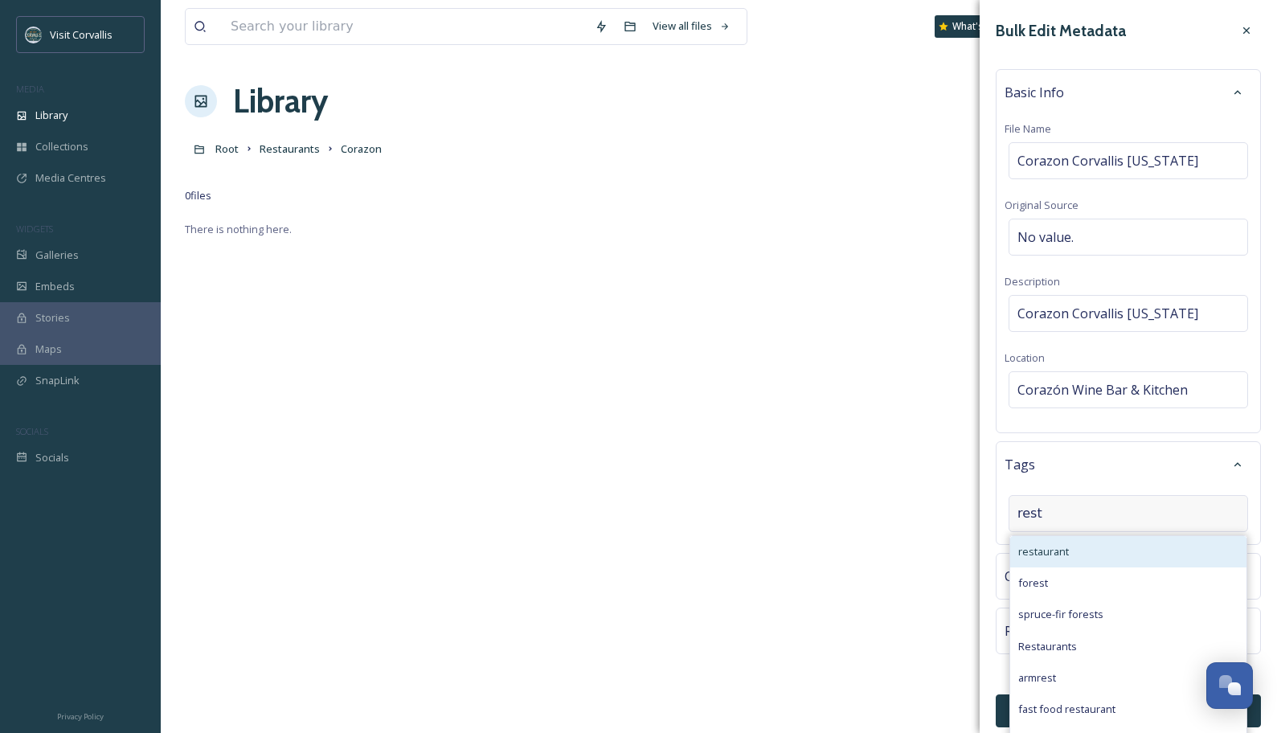
type input "rest"
click at [1042, 540] on div "restaurant" at bounding box center [1128, 551] width 236 height 31
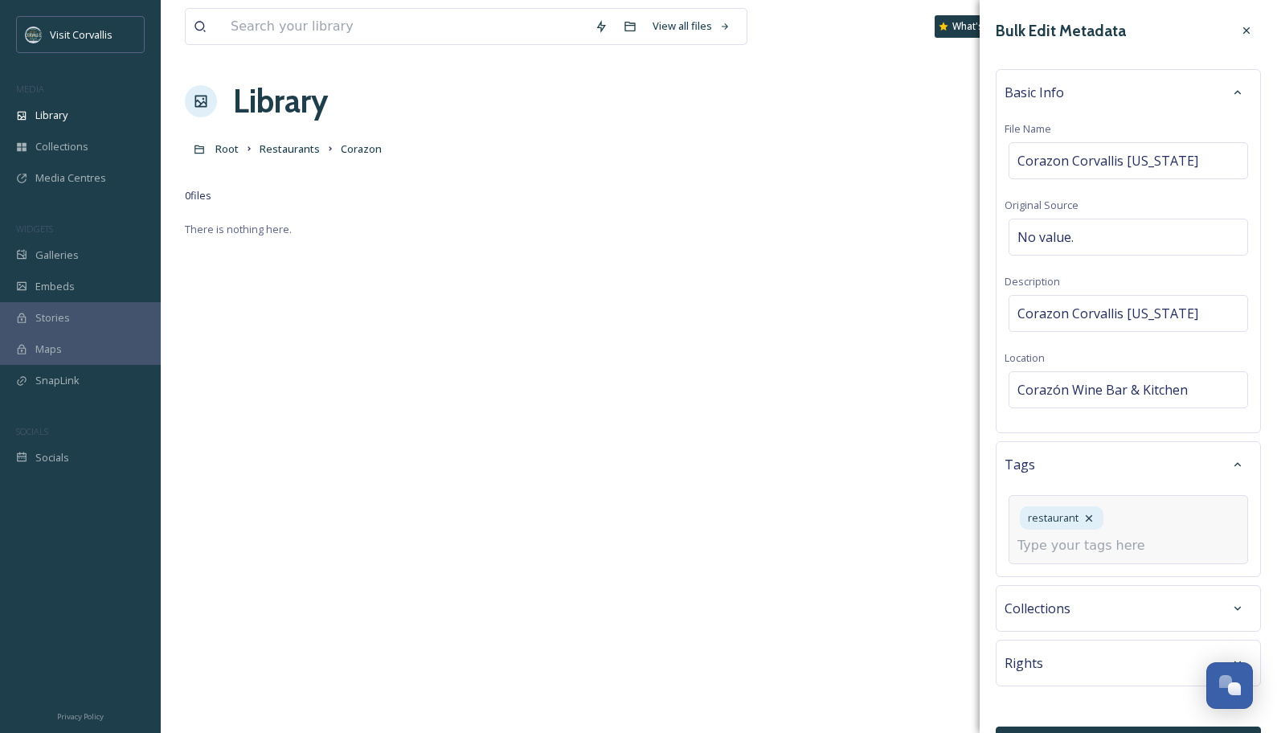
click at [1092, 540] on input at bounding box center [1097, 545] width 161 height 19
type input "wine"
click at [1084, 540] on div "Create " wine "" at bounding box center [1128, 647] width 236 height 31
click at [1092, 540] on input at bounding box center [1097, 545] width 161 height 19
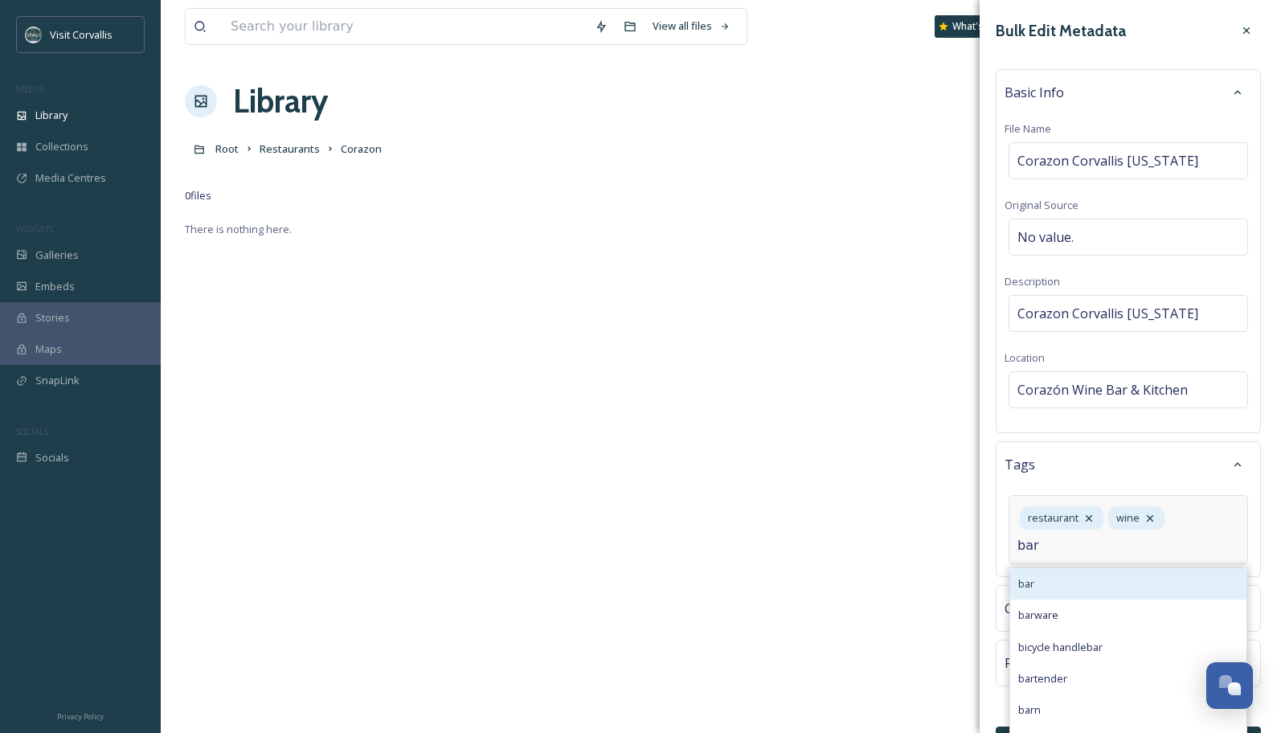
type input "bar"
click at [1073, 540] on div "bar" at bounding box center [1128, 583] width 236 height 31
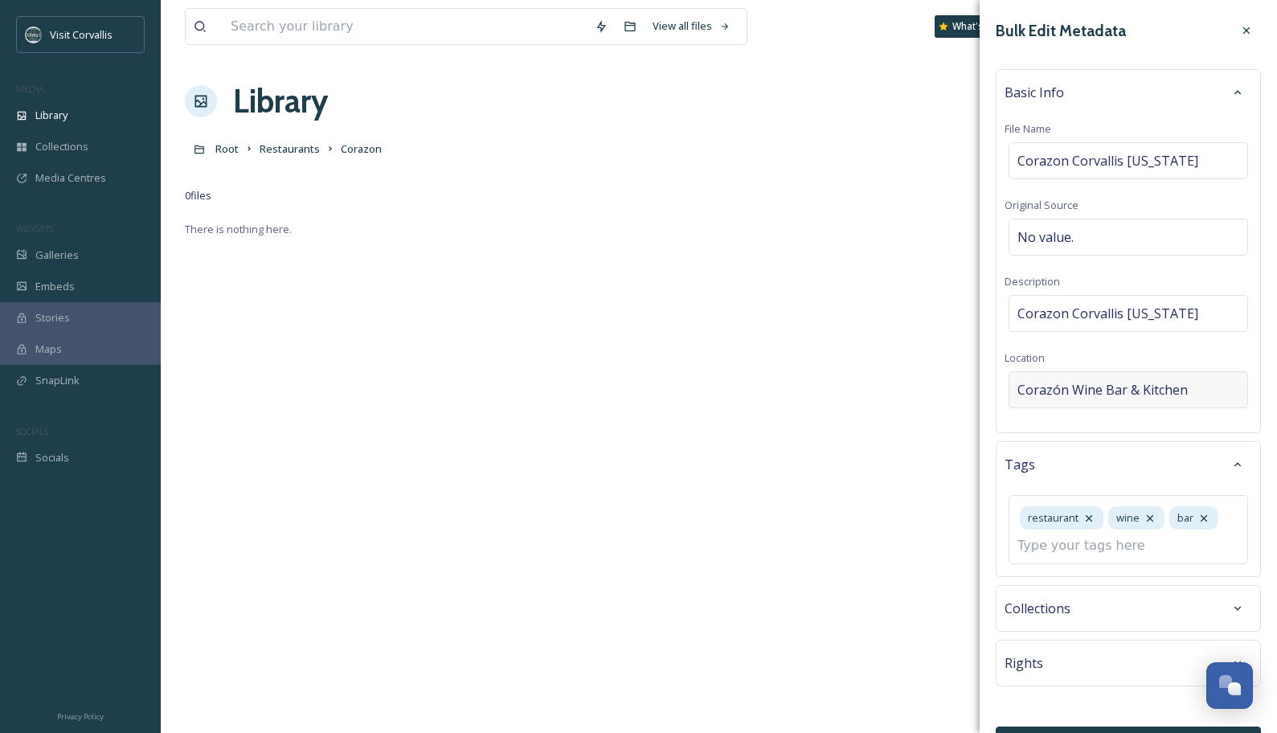
click at [1092, 391] on span "Corazón Wine Bar & Kitchen" at bounding box center [1102, 389] width 170 height 19
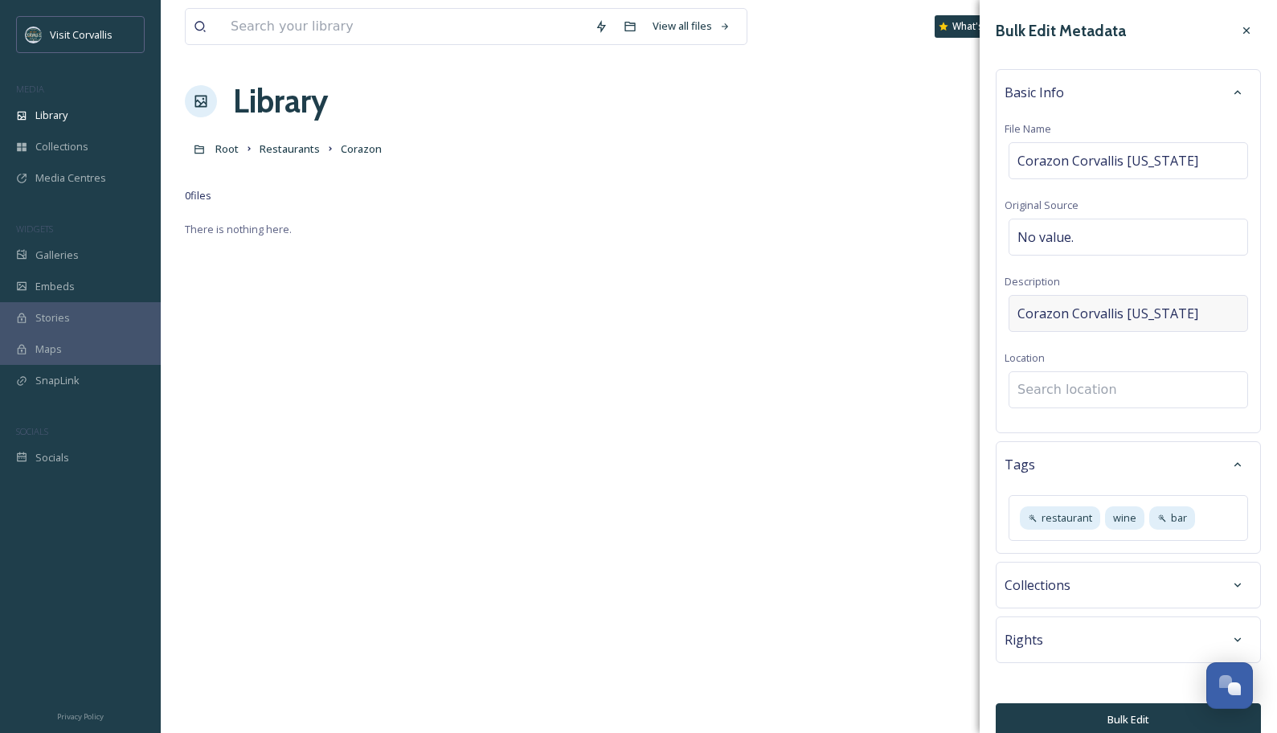
click at [1092, 316] on span "Corazon Corvallis [US_STATE]" at bounding box center [1107, 313] width 181 height 19
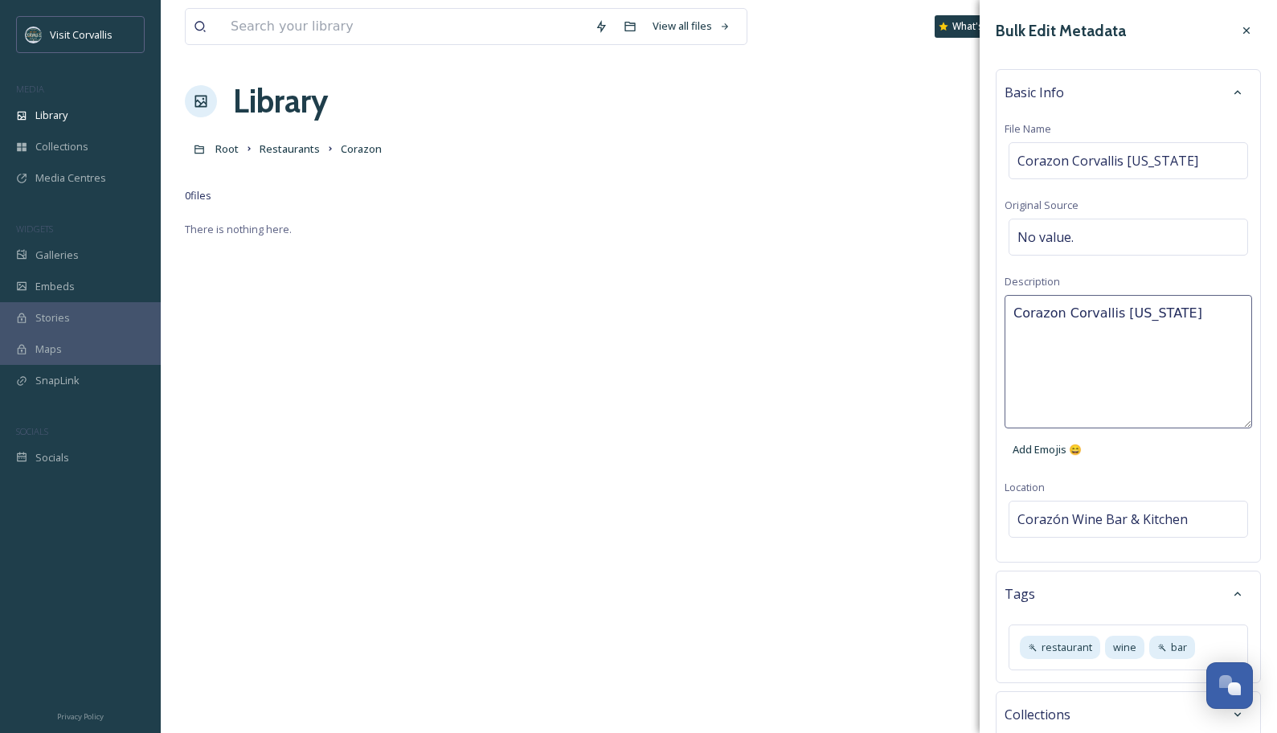
drag, startPoint x: 1175, startPoint y: 315, endPoint x: 971, endPoint y: 308, distance: 203.4
click at [1004, 308] on textarea "Corazon Corvallis [US_STATE]" at bounding box center [1127, 361] width 247 height 133
paste textarea "ón, located in downtown [GEOGRAPHIC_DATA], is a full-service restaurant where e…"
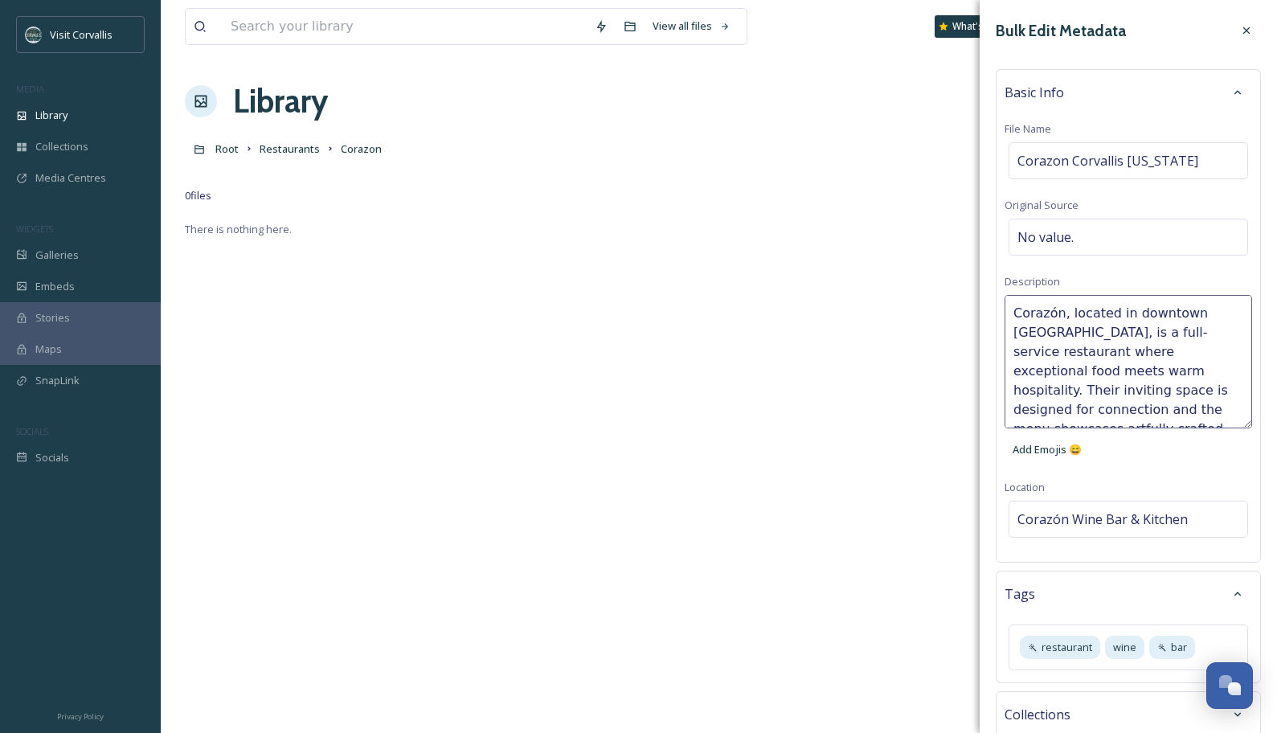
scroll to position [97, 0]
type textarea "Corazón, located in downtown [GEOGRAPHIC_DATA], is a full-service restaurant wh…"
click at [1092, 448] on div "Corazón, located in downtown [GEOGRAPHIC_DATA], is a full-service restaurant wh…" at bounding box center [1127, 380] width 247 height 170
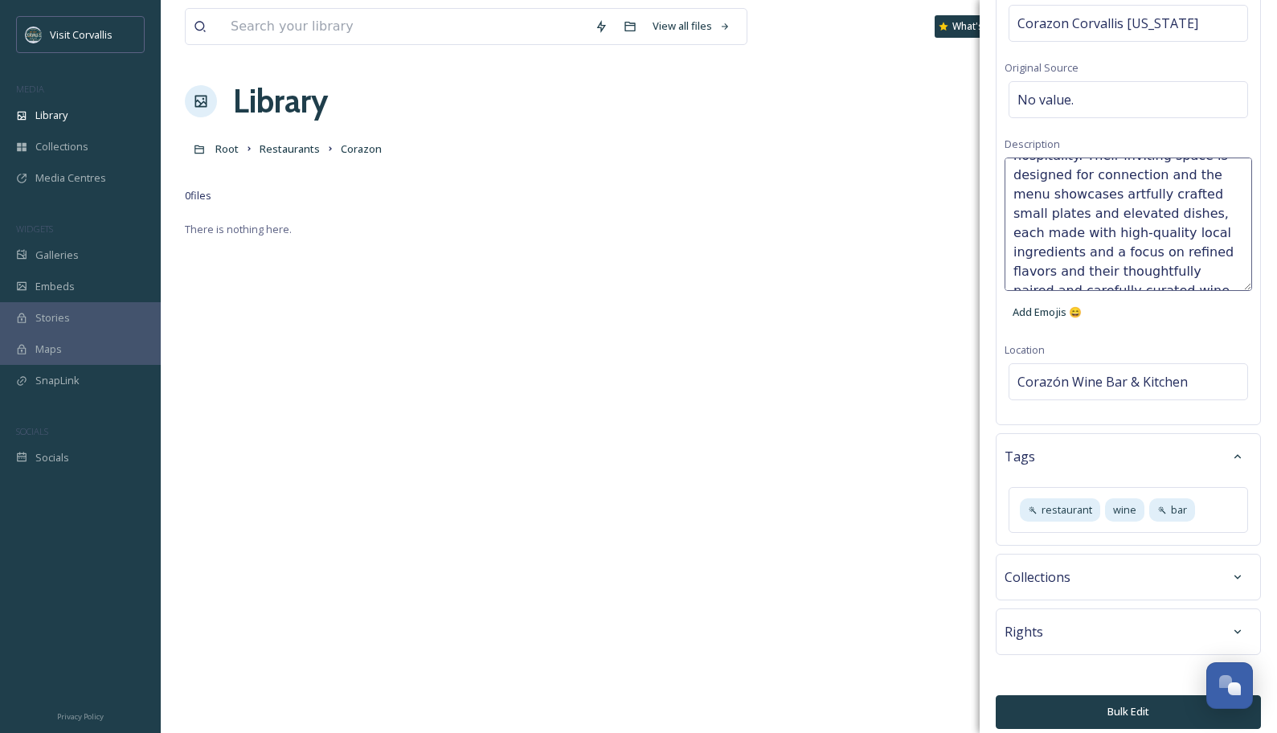
scroll to position [145, 0]
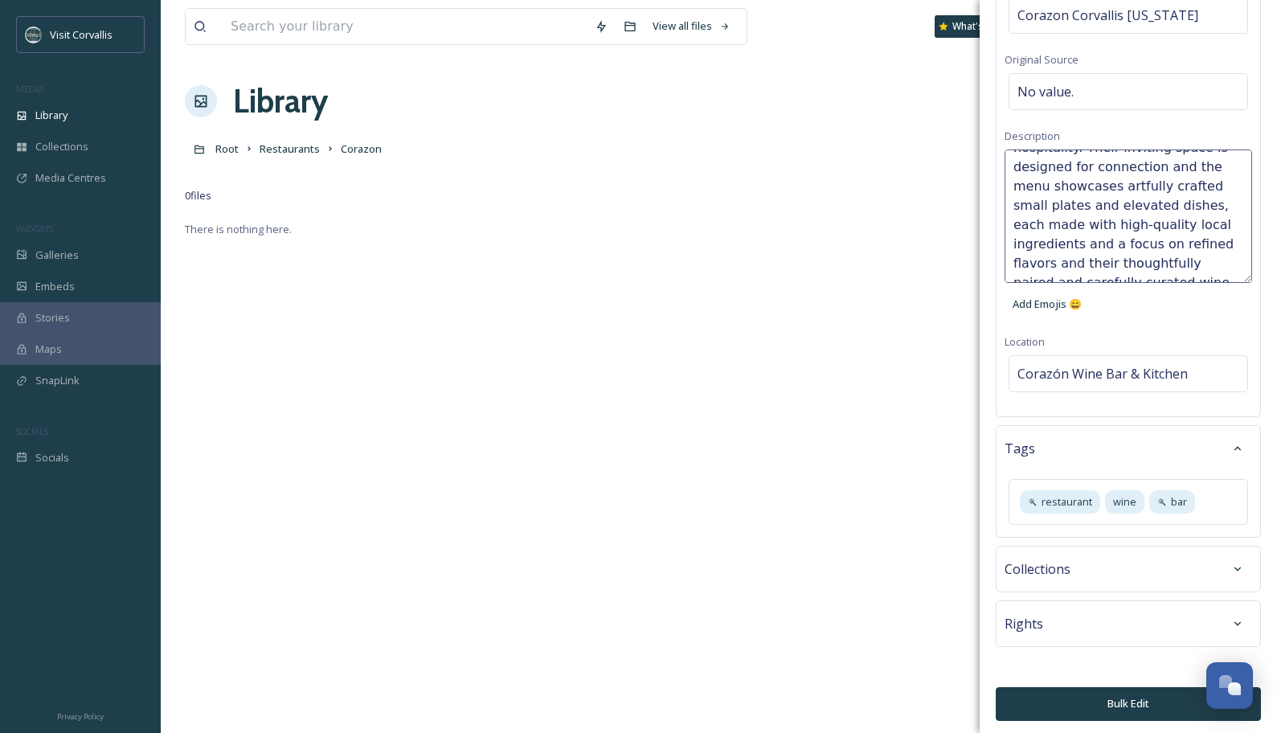
click at [1092, 540] on div "Bulk Edit Metadata Basic Info File Name [PERSON_NAME] [US_STATE] Original Sourc…" at bounding box center [1127, 296] width 297 height 882
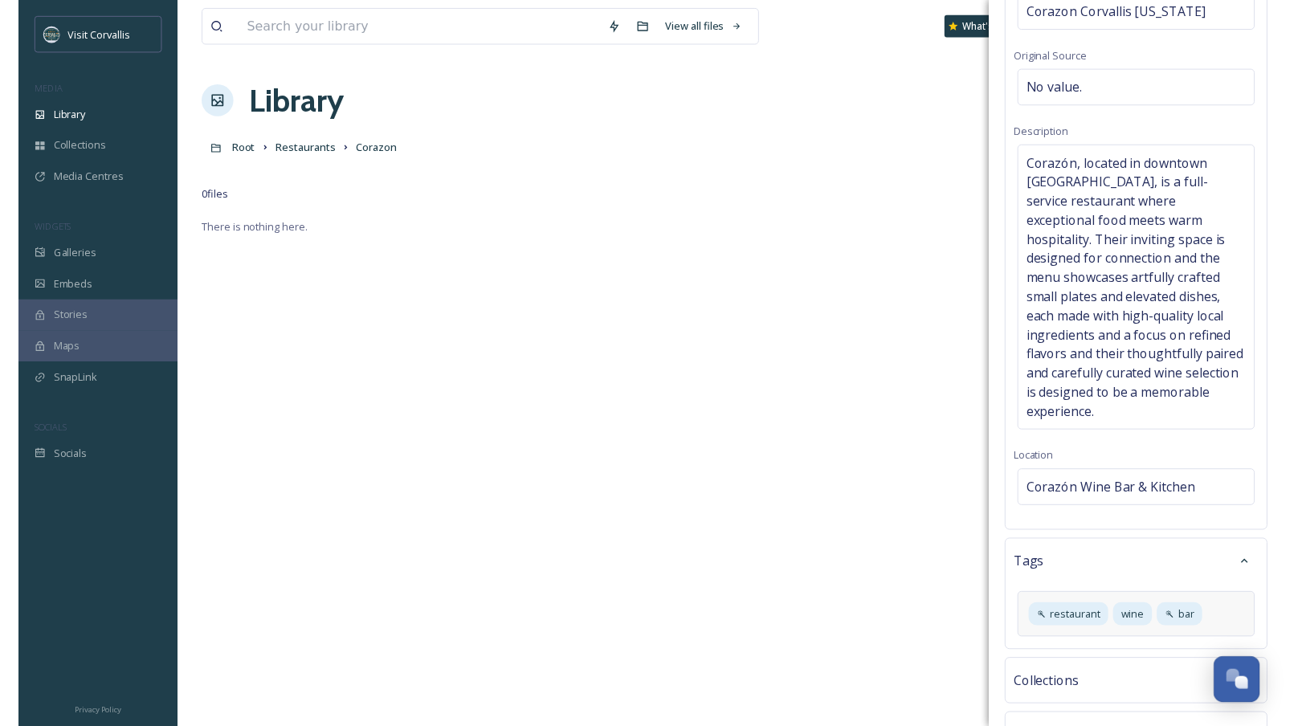
scroll to position [251, 0]
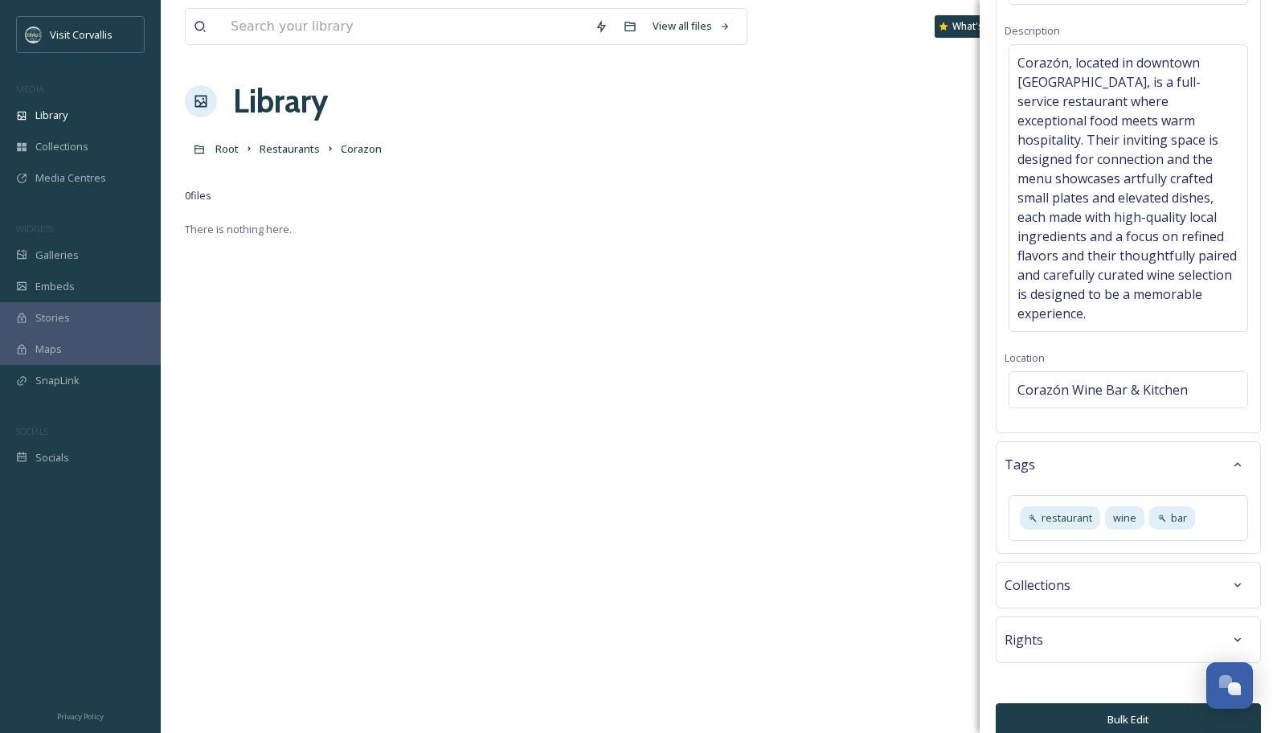
click at [1092, 540] on button "Bulk Edit" at bounding box center [1128, 719] width 265 height 33
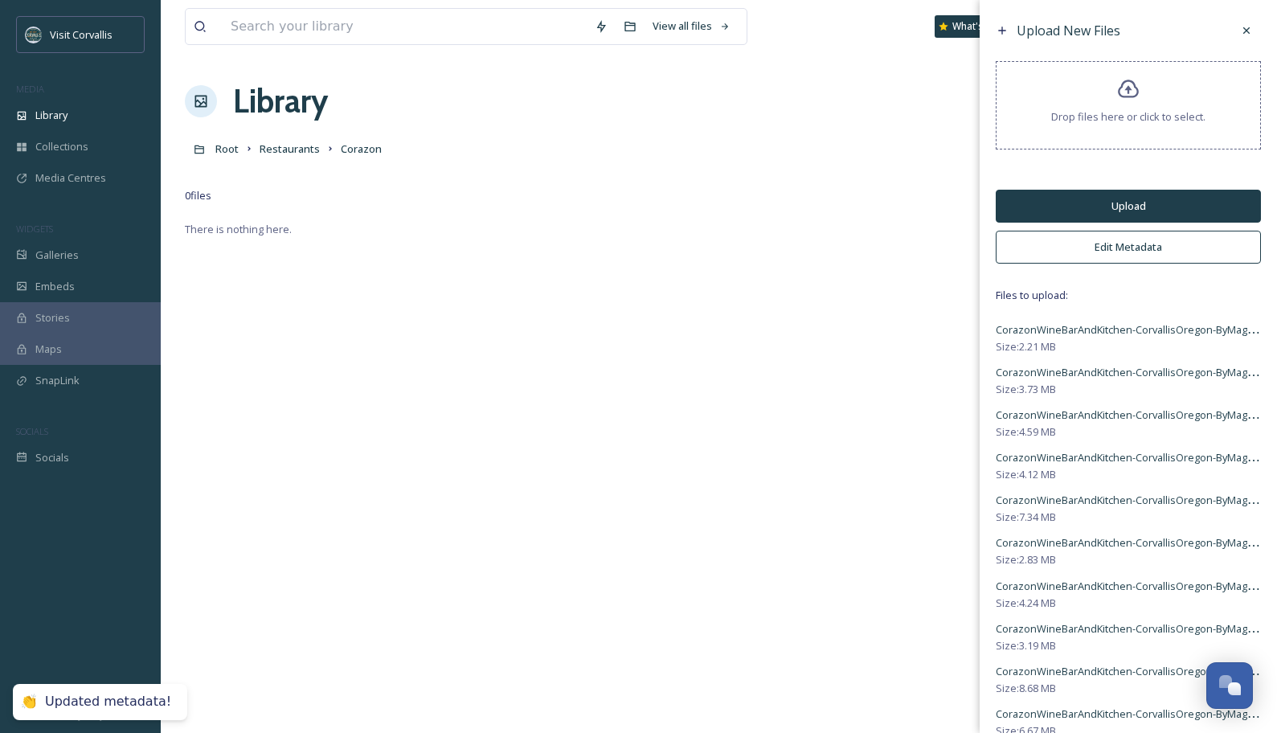
click at [1092, 209] on button "Upload" at bounding box center [1128, 206] width 265 height 33
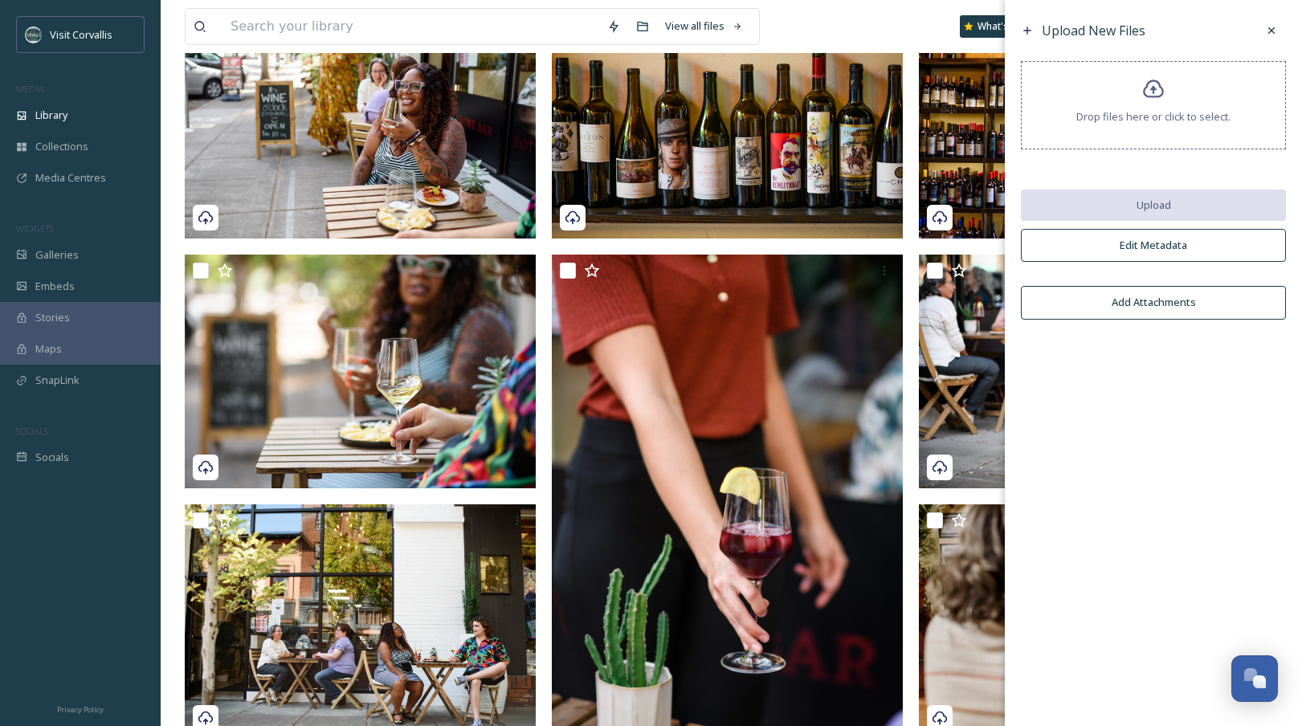
scroll to position [0, 0]
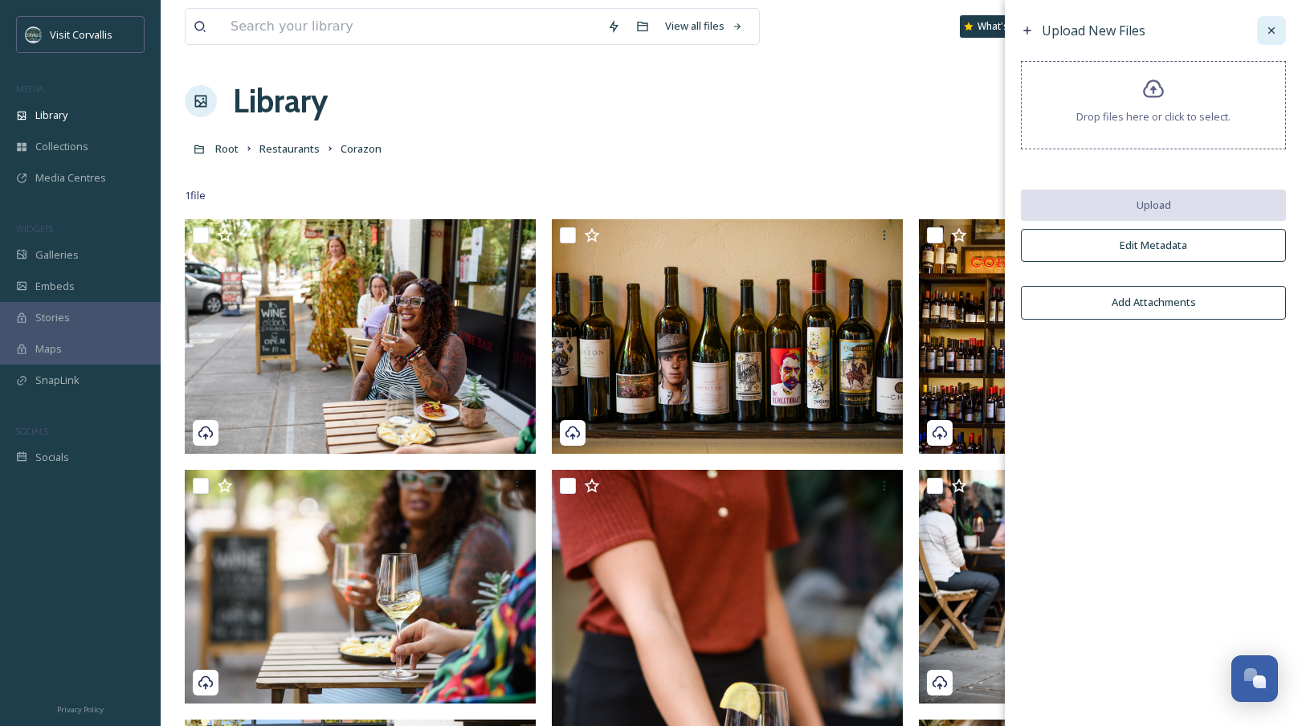
click at [1092, 35] on icon at bounding box center [1272, 30] width 13 height 13
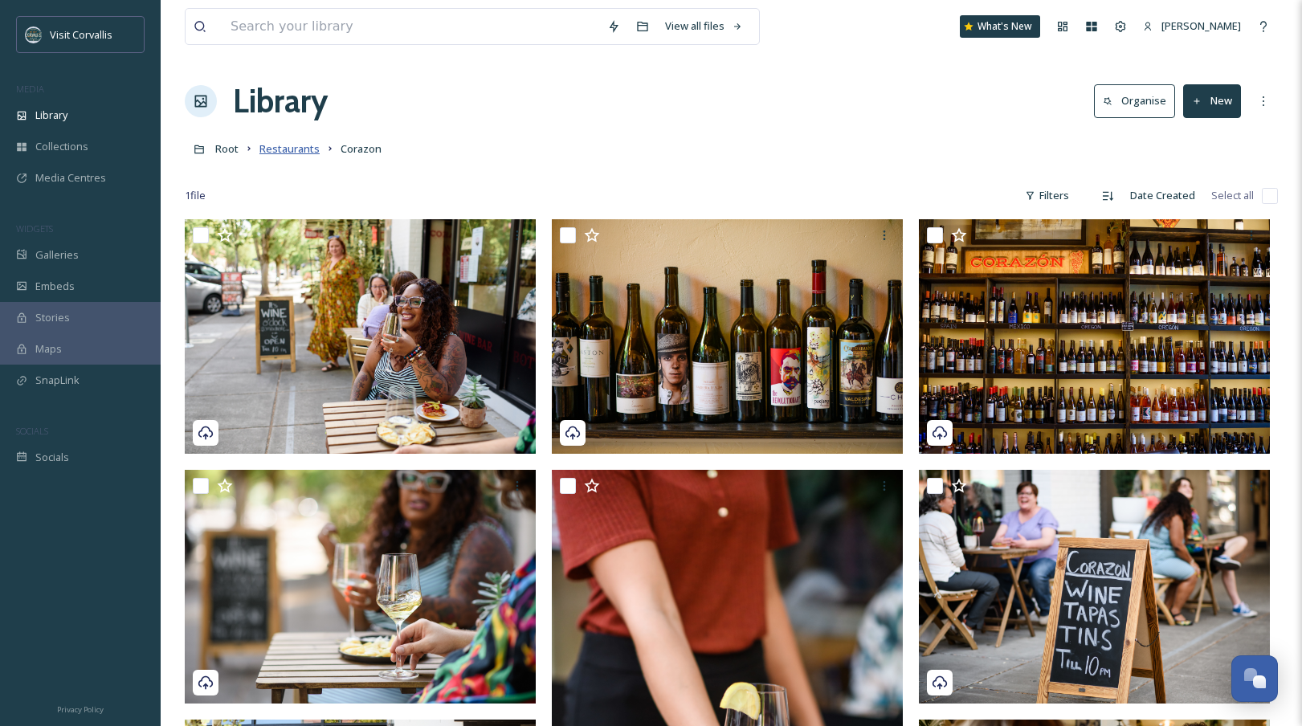
click at [272, 153] on span "Restaurants" at bounding box center [290, 148] width 60 height 14
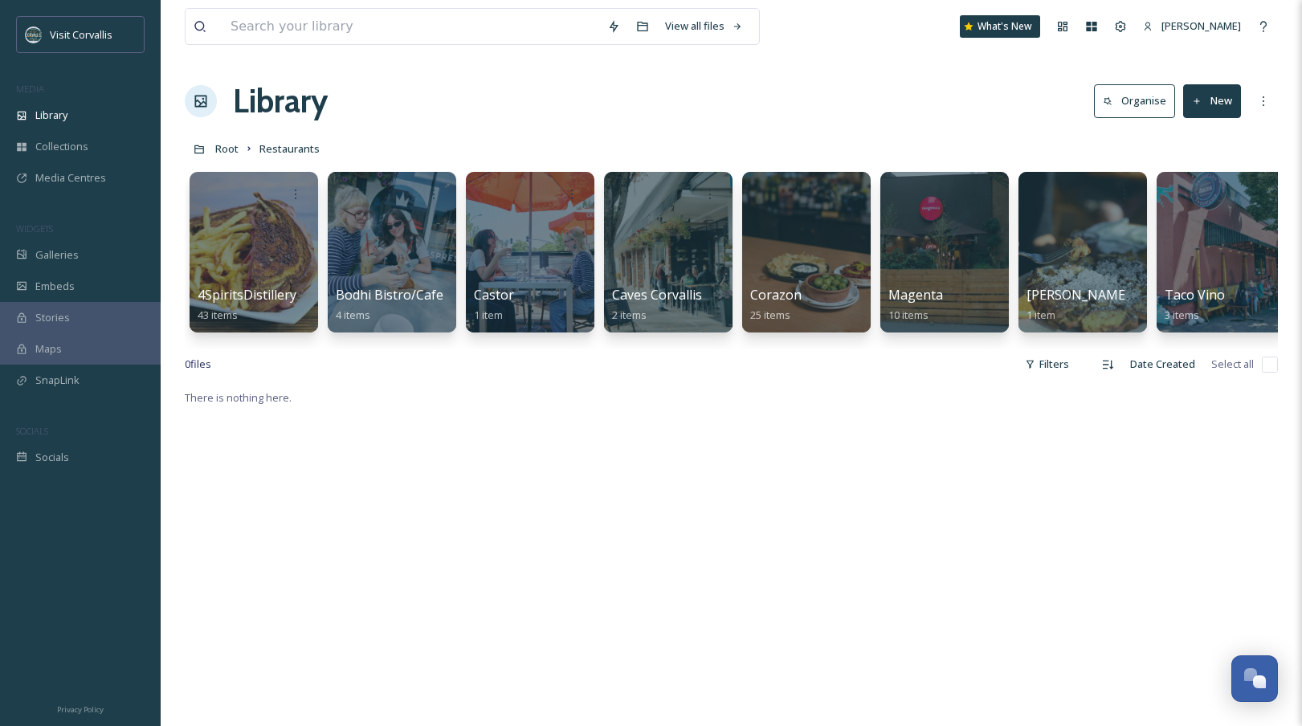
click at [1092, 103] on button "New" at bounding box center [1213, 100] width 58 height 33
click at [1092, 211] on div "Folder" at bounding box center [1195, 201] width 91 height 31
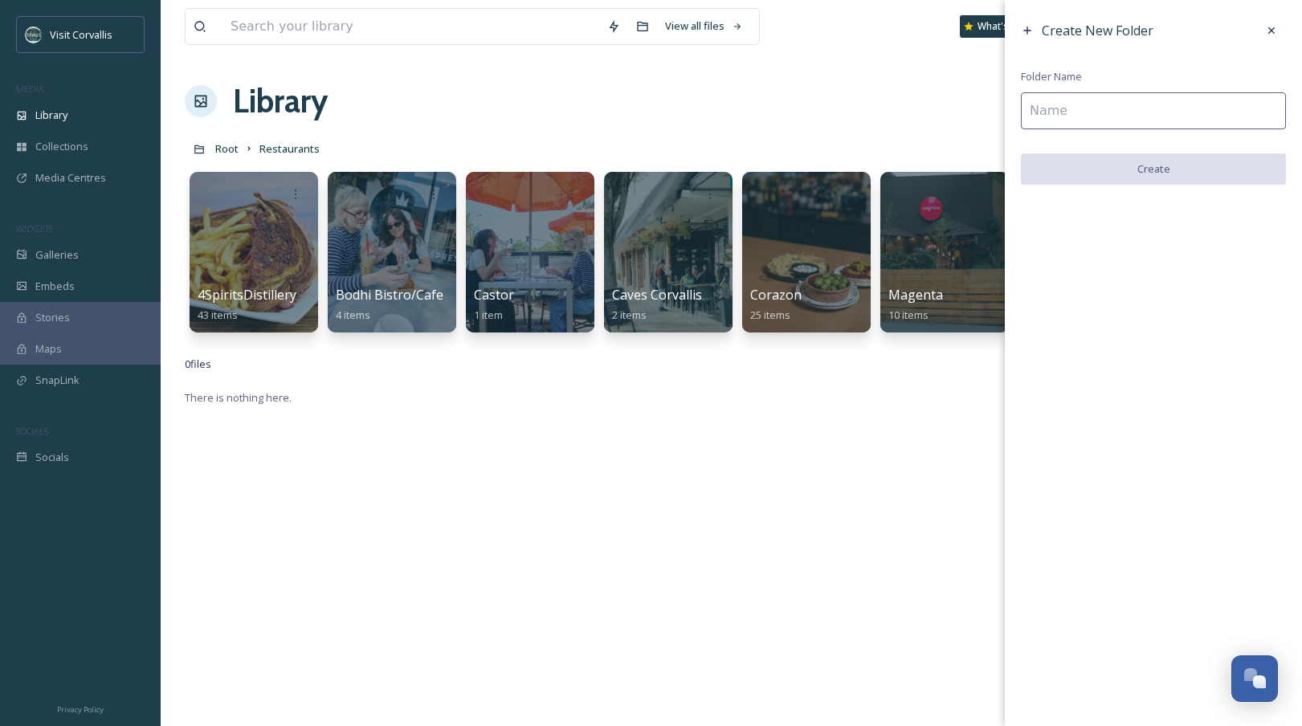
click at [1052, 110] on input at bounding box center [1153, 110] width 265 height 37
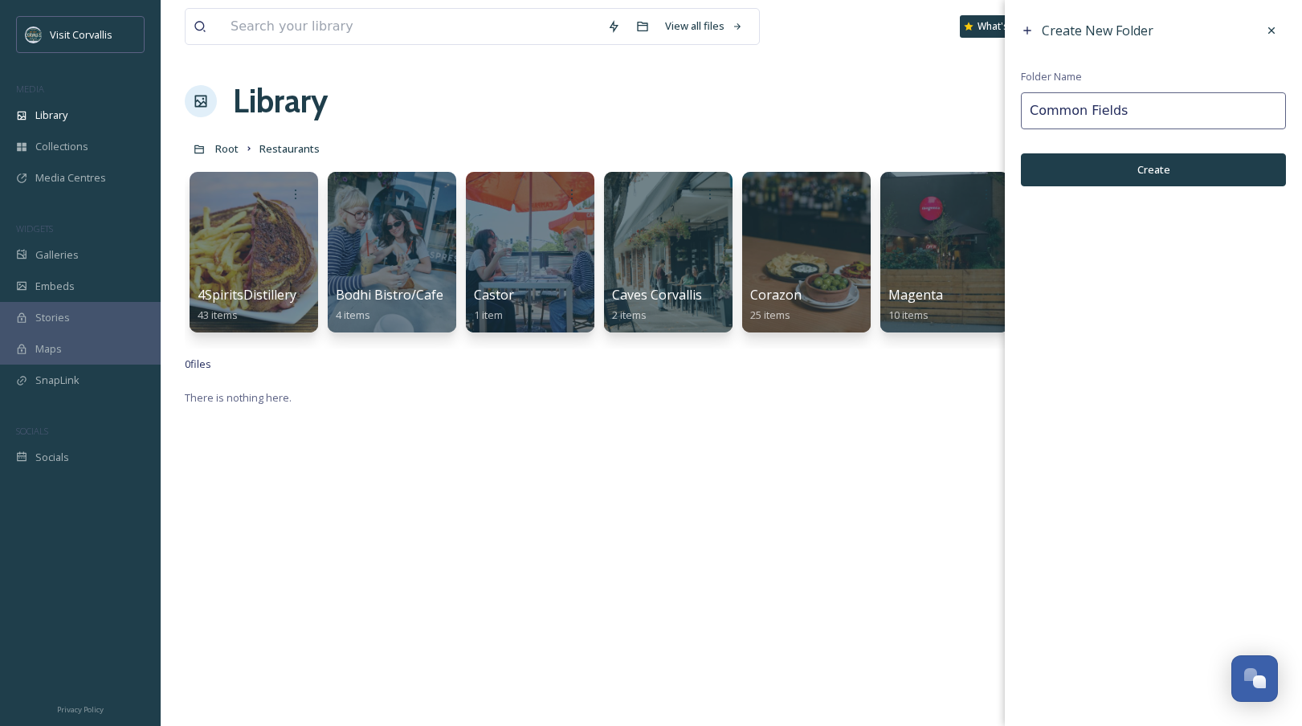
type input "Common Fields"
click at [1077, 180] on button "Create" at bounding box center [1153, 169] width 265 height 33
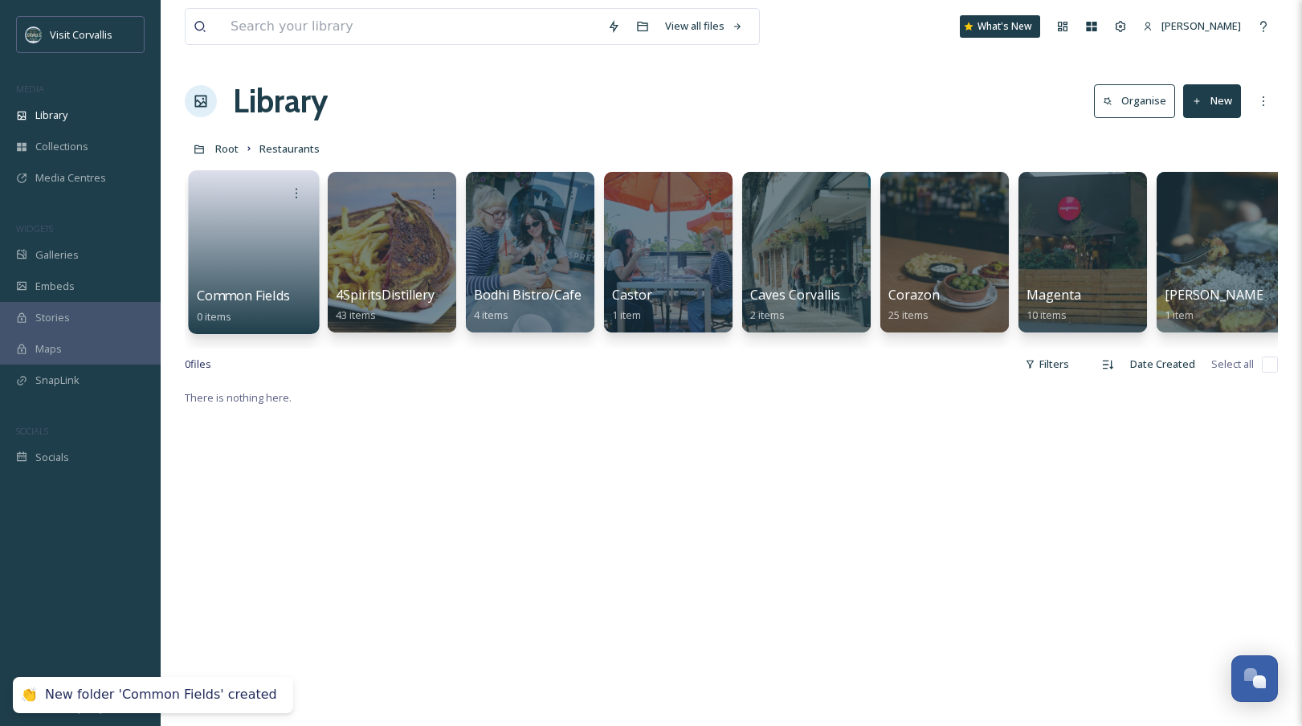
click at [247, 247] on link at bounding box center [254, 247] width 115 height 78
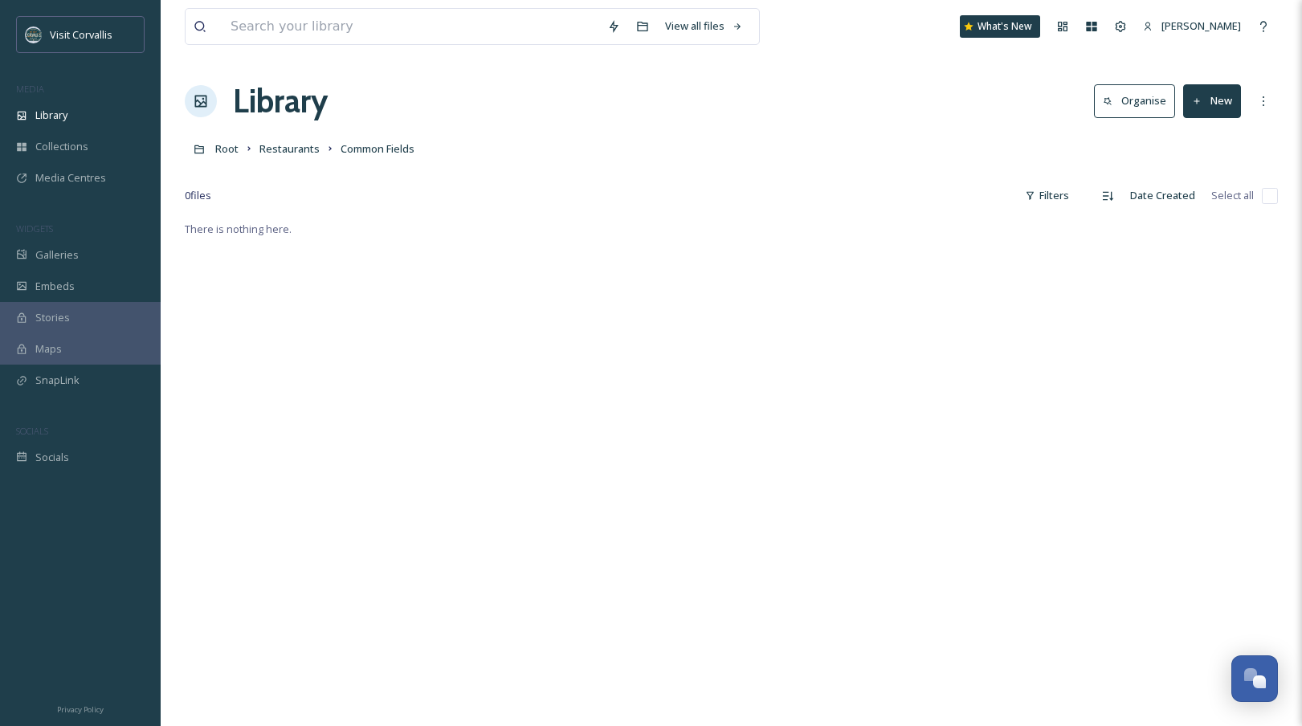
click at [1092, 111] on button "New" at bounding box center [1213, 100] width 58 height 33
click at [1092, 136] on span "File Upload" at bounding box center [1205, 138] width 53 height 15
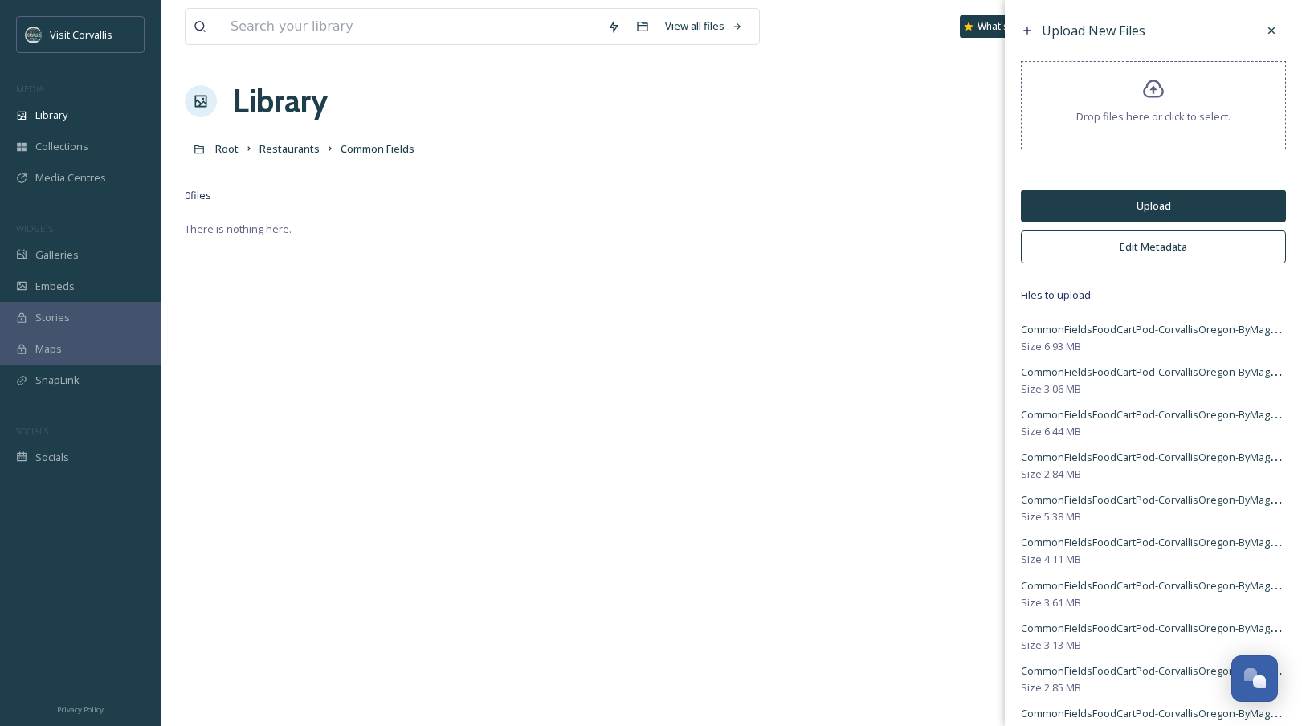
click at [1092, 243] on button "Edit Metadata" at bounding box center [1153, 247] width 265 height 33
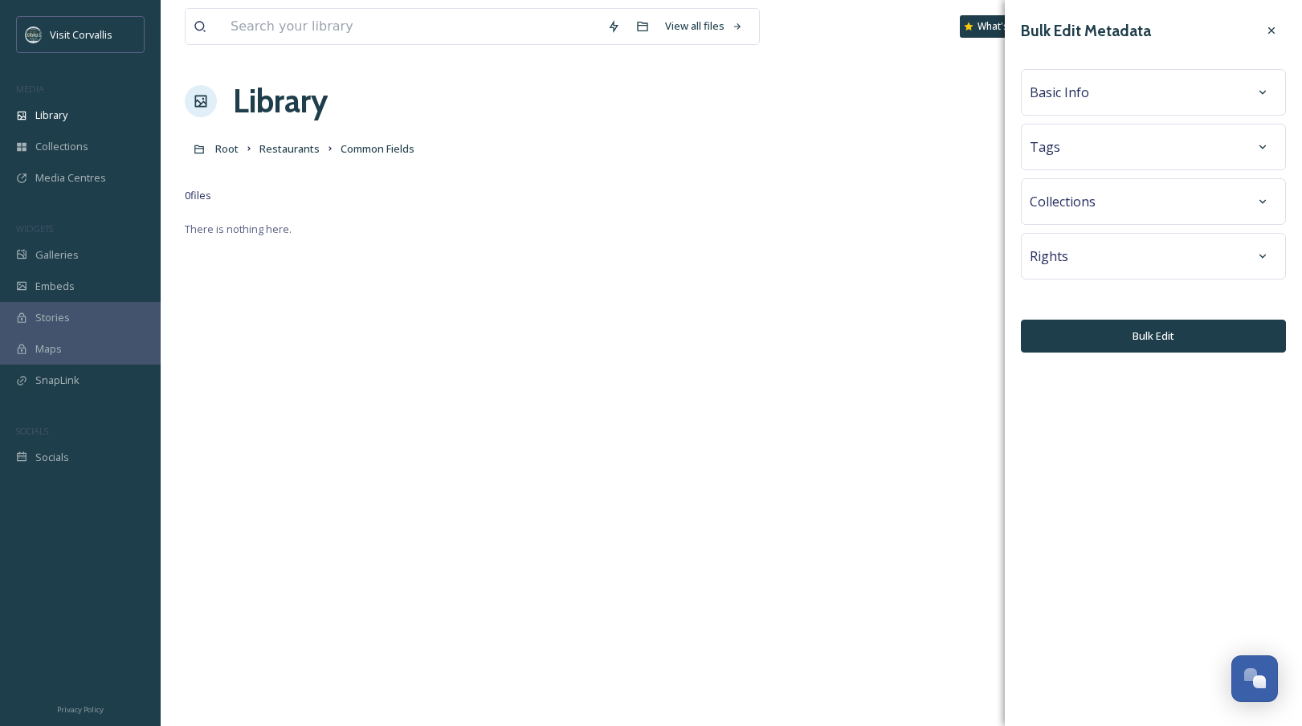
click at [1092, 86] on div "Basic Info" at bounding box center [1153, 92] width 247 height 29
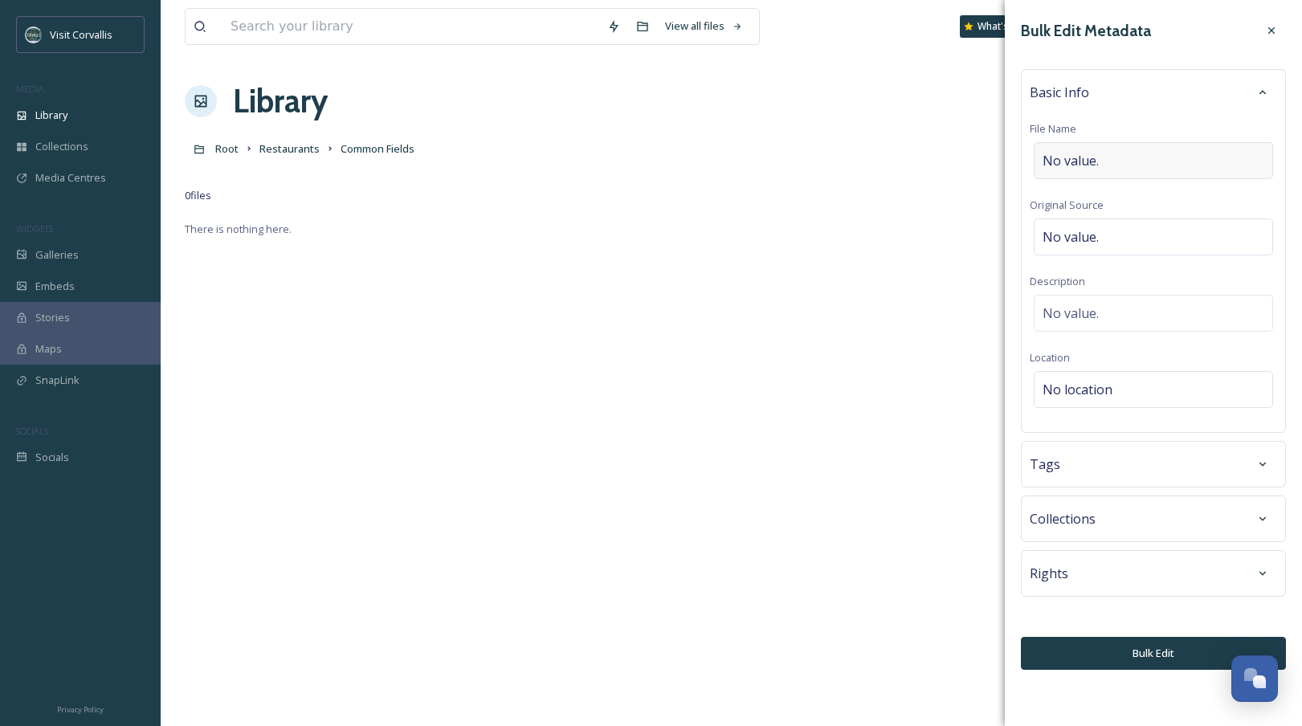
click at [1092, 148] on div "No value." at bounding box center [1153, 160] width 239 height 37
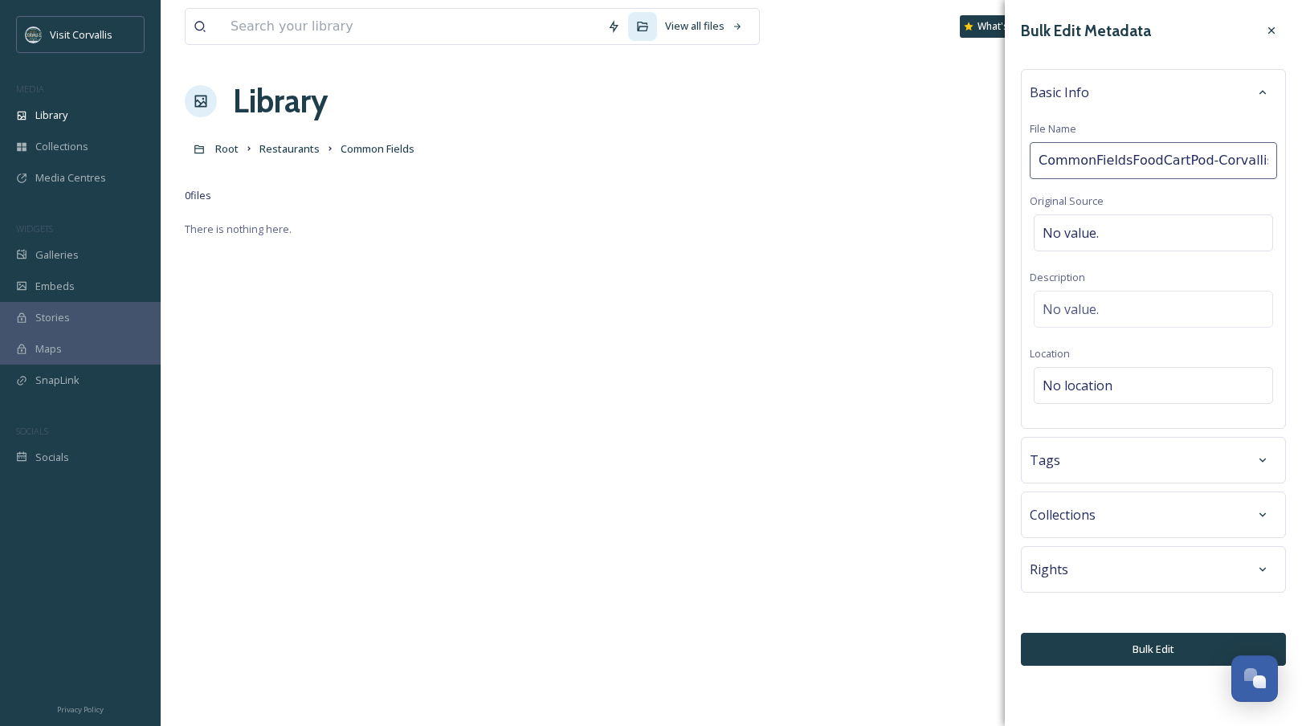
scroll to position [0, 144]
click at [1069, 157] on input "CommonFieldsFoodCartPod-CorvallisOregon-ByMaggieKirkland" at bounding box center [1153, 160] width 247 height 37
drag, startPoint x: 1260, startPoint y: 162, endPoint x: 1322, endPoint y: 164, distance: 61.9
click at [1092, 164] on input "Common Fields Food Cart Pod [GEOGRAPHIC_DATA] [US_STATE]-ByMaggieKirkland" at bounding box center [1153, 160] width 247 height 37
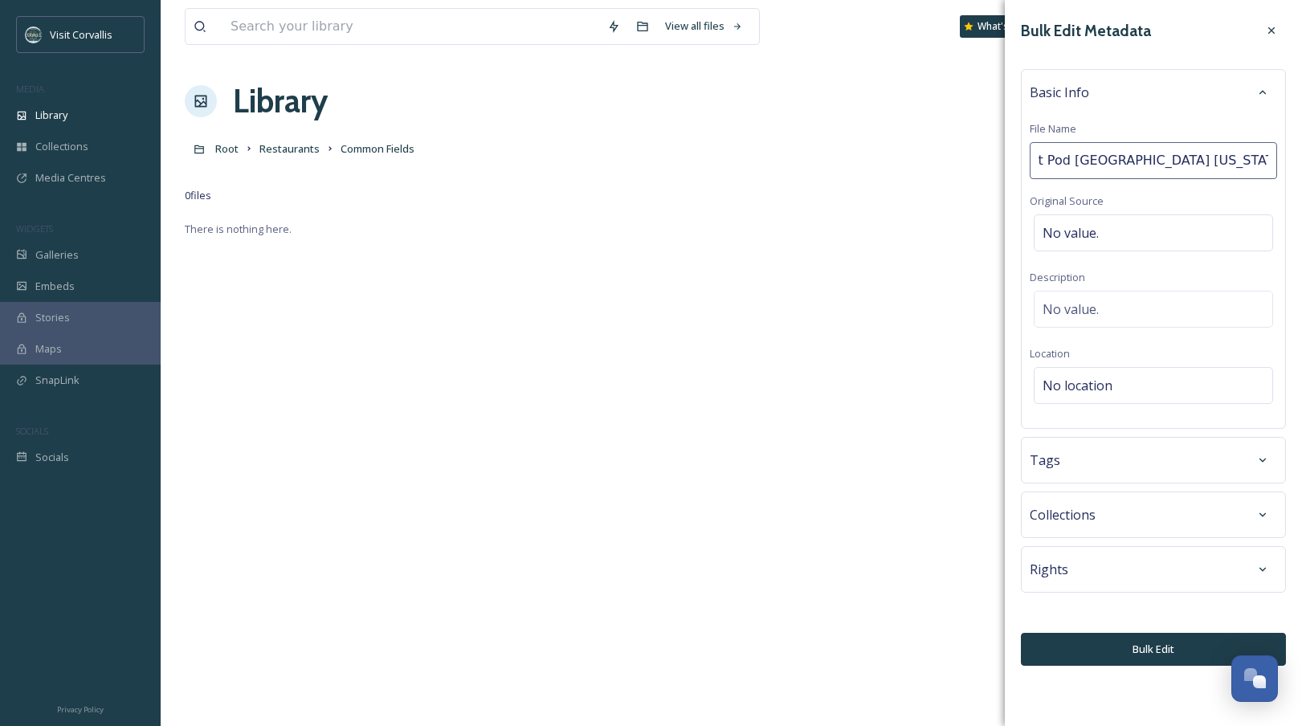
type input "Common Fields Food Cart Pod [GEOGRAPHIC_DATA] [US_STATE]"
click at [1088, 305] on div "Basic Info File Name Common Fields Food Cart Pod Corvallis [US_STATE] Original …" at bounding box center [1153, 249] width 265 height 360
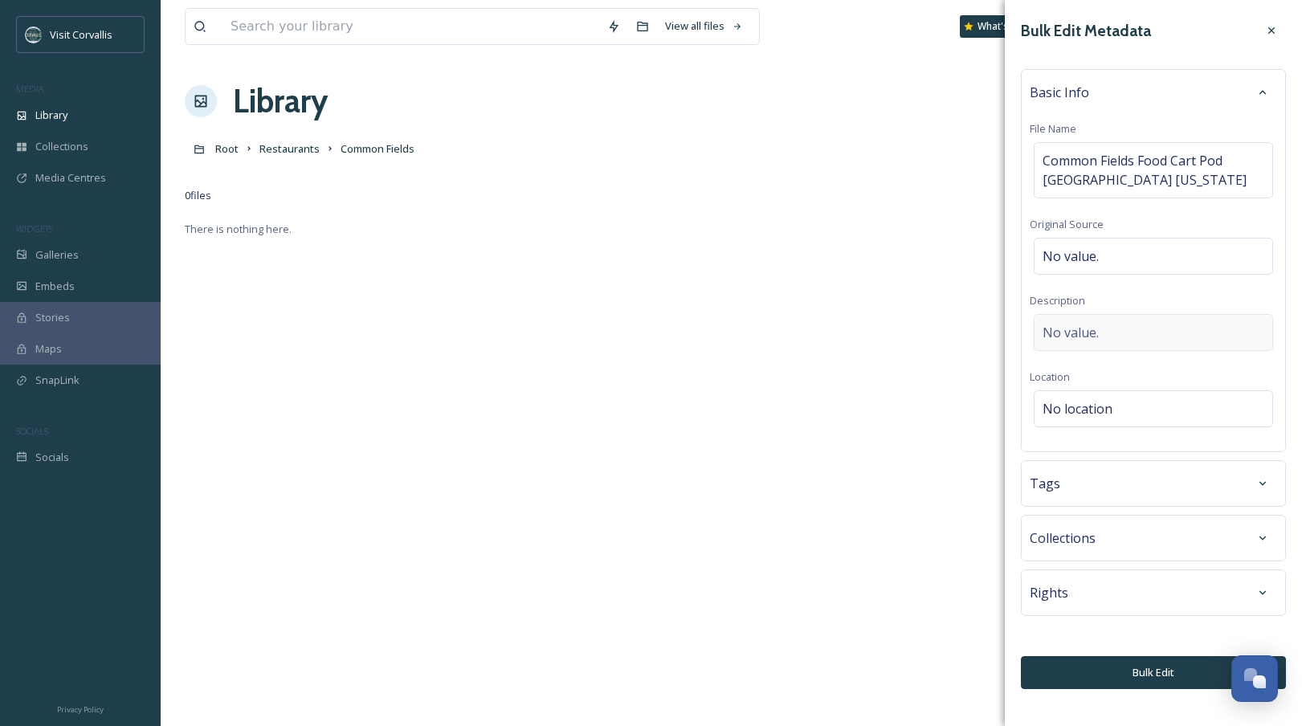
click at [1090, 326] on span "No value." at bounding box center [1071, 332] width 56 height 19
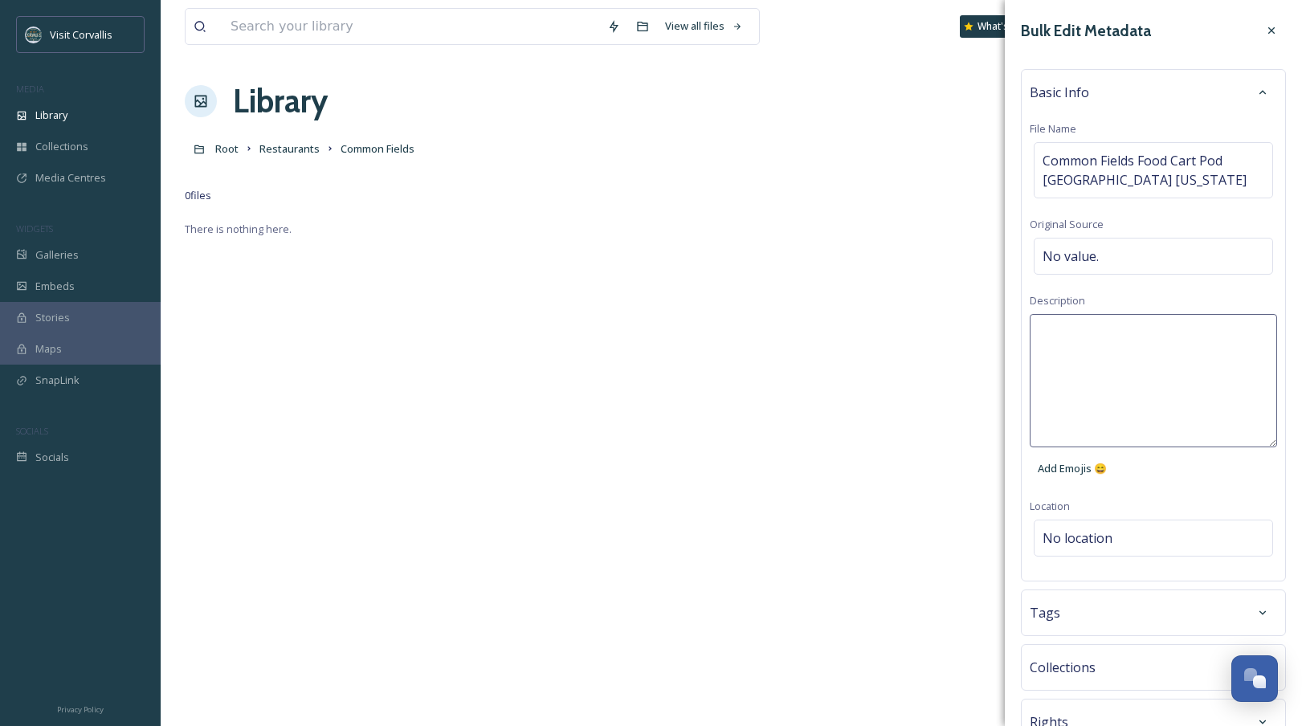
click at [1078, 327] on textarea at bounding box center [1153, 380] width 247 height 133
paste textarea "CommonFieldsFoodCartPod-CorvallisOregon-ByMaggieKirkland"
click at [1092, 329] on textarea "CommonFieldsFoodCartPod-CorvallisOregon-ByMaggieKirkland" at bounding box center [1153, 380] width 247 height 133
click at [1092, 331] on textarea "Common FieldsFoodCartPod-CorvallisOregon-ByMaggieKirkland" at bounding box center [1153, 380] width 247 height 133
click at [1092, 333] on textarea "Common Fields FoodCartPod-CorvallisOregon-ByMaggieKirkland" at bounding box center [1153, 380] width 247 height 133
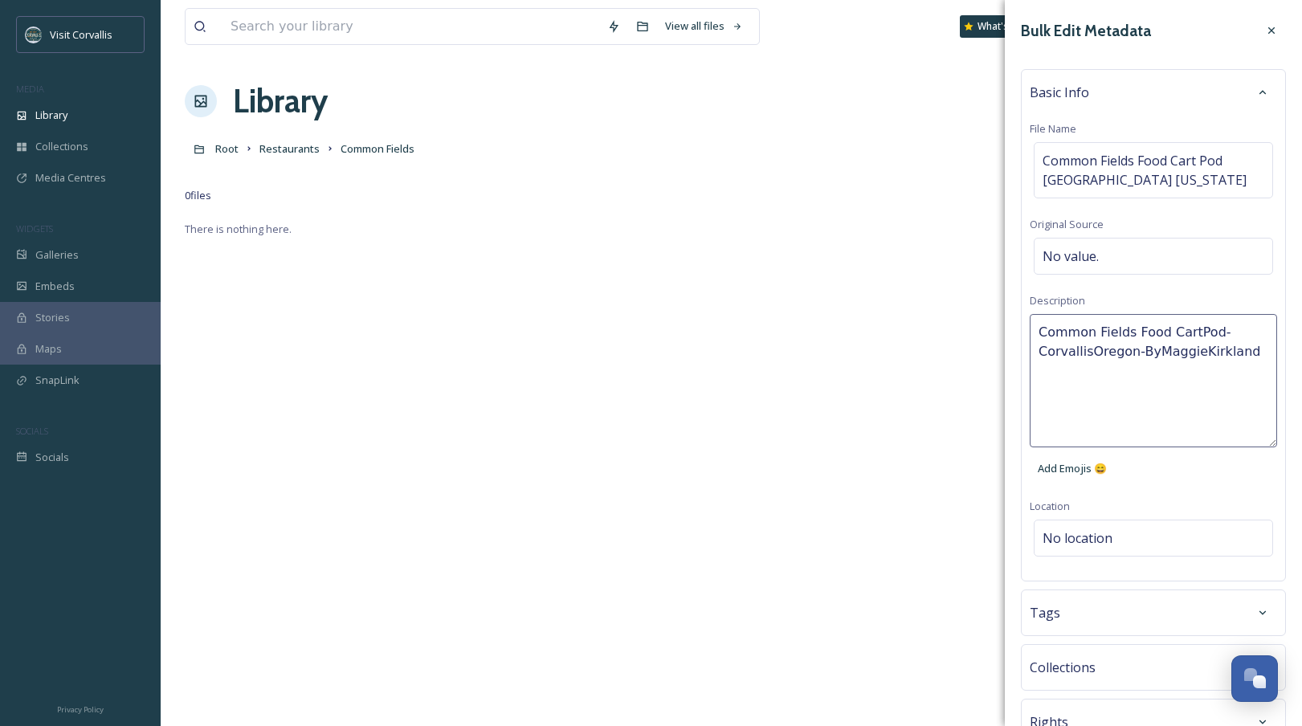
click at [1092, 333] on textarea "Common Fields Food CartPod-CorvallisOregon-ByMaggieKirkland" at bounding box center [1153, 380] width 247 height 133
drag, startPoint x: 1219, startPoint y: 332, endPoint x: 1236, endPoint y: 327, distance: 17.5
click at [1092, 326] on textarea "Common Fields Food Cart Pod-CorvallisOregon-ByMaggieKirkland" at bounding box center [1153, 380] width 247 height 133
click at [1089, 354] on textarea "Common Fields Food Cart Pod in [GEOGRAPHIC_DATA]-ByMaggieKirkland" at bounding box center [1153, 380] width 247 height 133
click at [1092, 350] on textarea "Common Fields Food Cart Pod in [GEOGRAPHIC_DATA] [US_STATE]-ByMaggieKirkland" at bounding box center [1153, 380] width 247 height 133
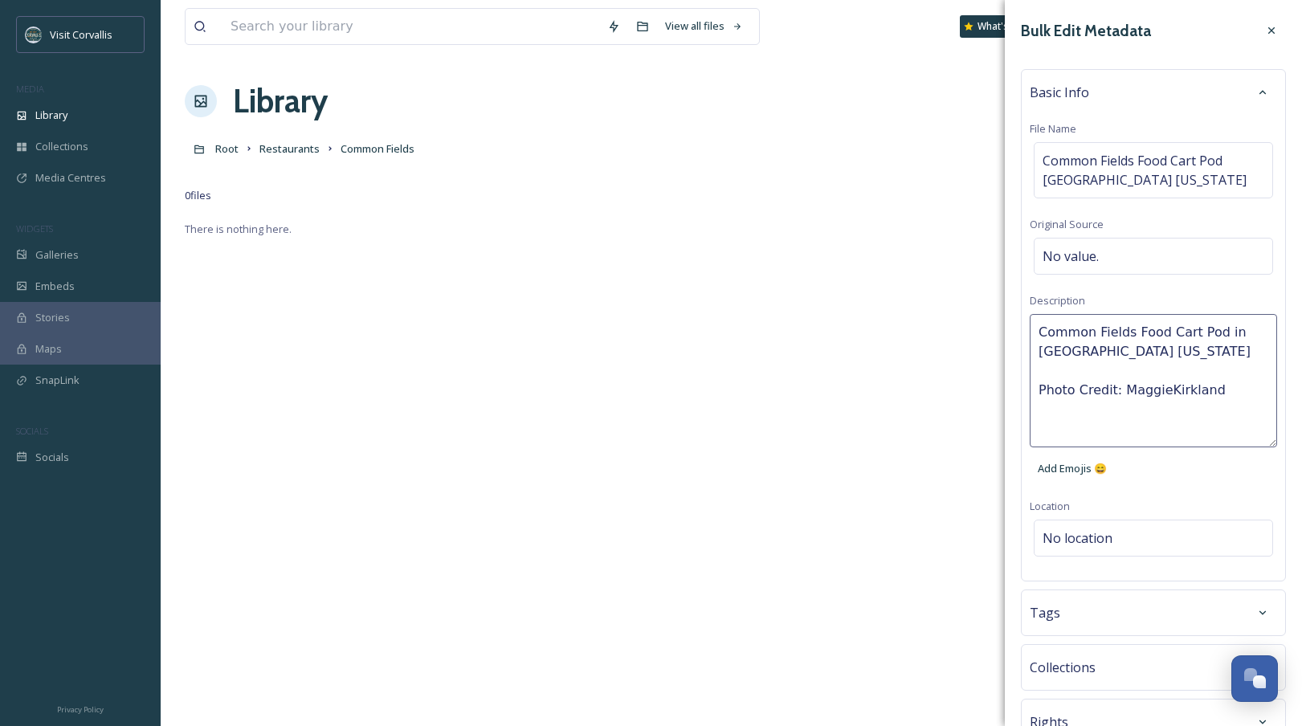
type textarea "Common Fields Food Cart Pod in [GEOGRAPHIC_DATA] [US_STATE] Photo Credit: [PERS…"
click at [1092, 525] on div "Bulk Edit Metadata Basic Info File Name Common Fields Food Cart Pod Corvallis […" at bounding box center [1153, 417] width 297 height 835
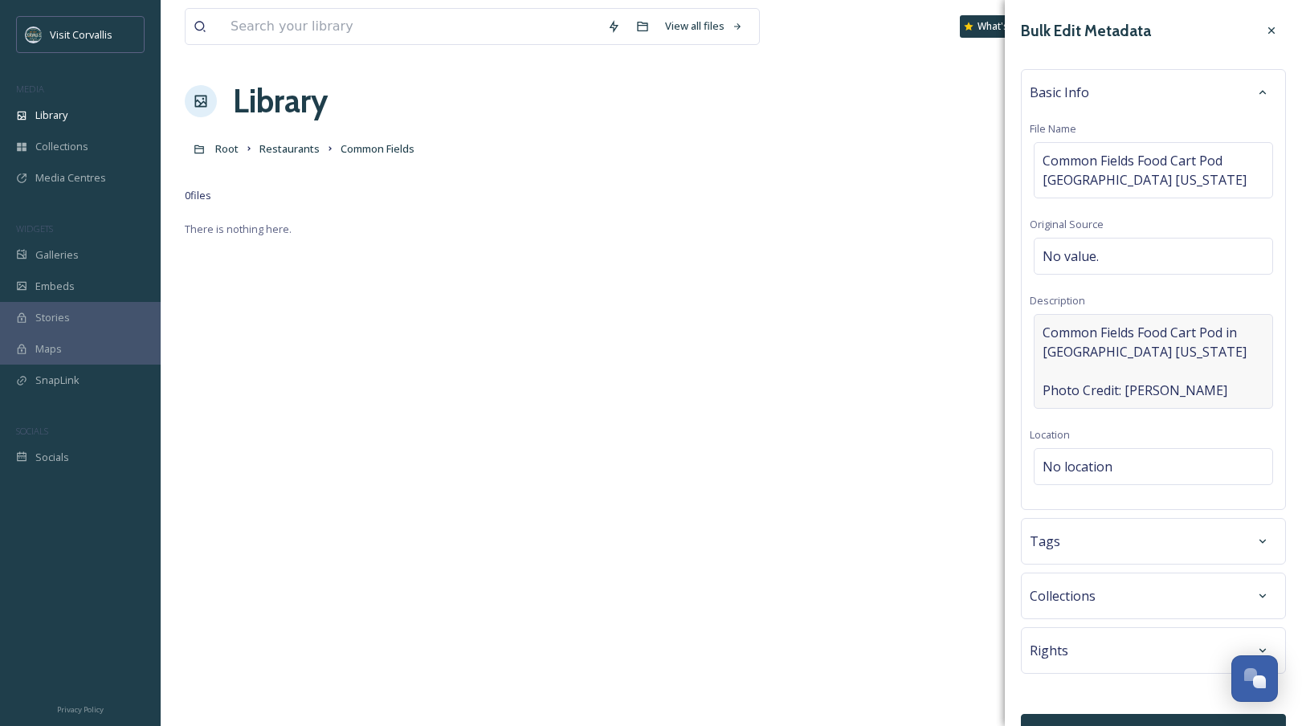
click at [1092, 390] on span "Common Fields Food Cart Pod in [GEOGRAPHIC_DATA] [US_STATE] Photo Credit: [PERS…" at bounding box center [1154, 361] width 222 height 77
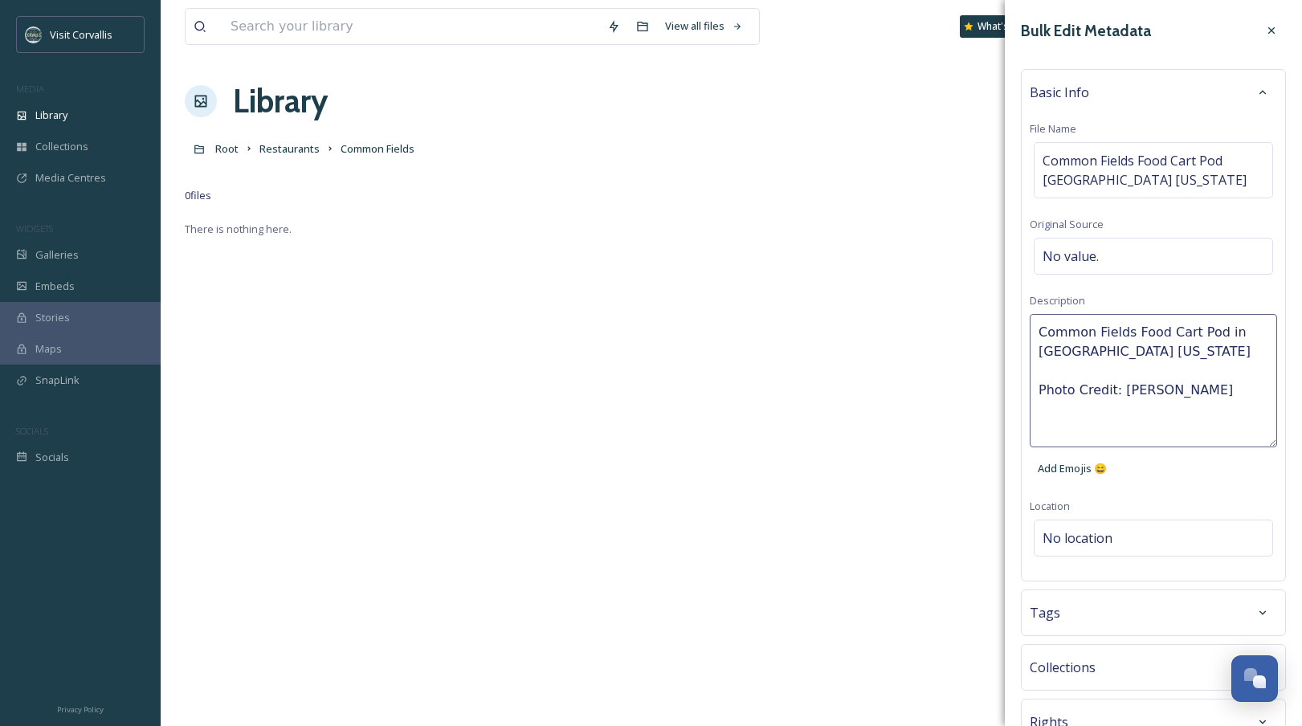
click at [1092, 389] on textarea "Common Fields Food Cart Pod in [GEOGRAPHIC_DATA] [US_STATE] Photo Credit: [PERS…" at bounding box center [1153, 380] width 247 height 133
type textarea "Common Fields Food Cart Pod in [GEOGRAPHIC_DATA] [US_STATE] Photos by: [PERSON_…"
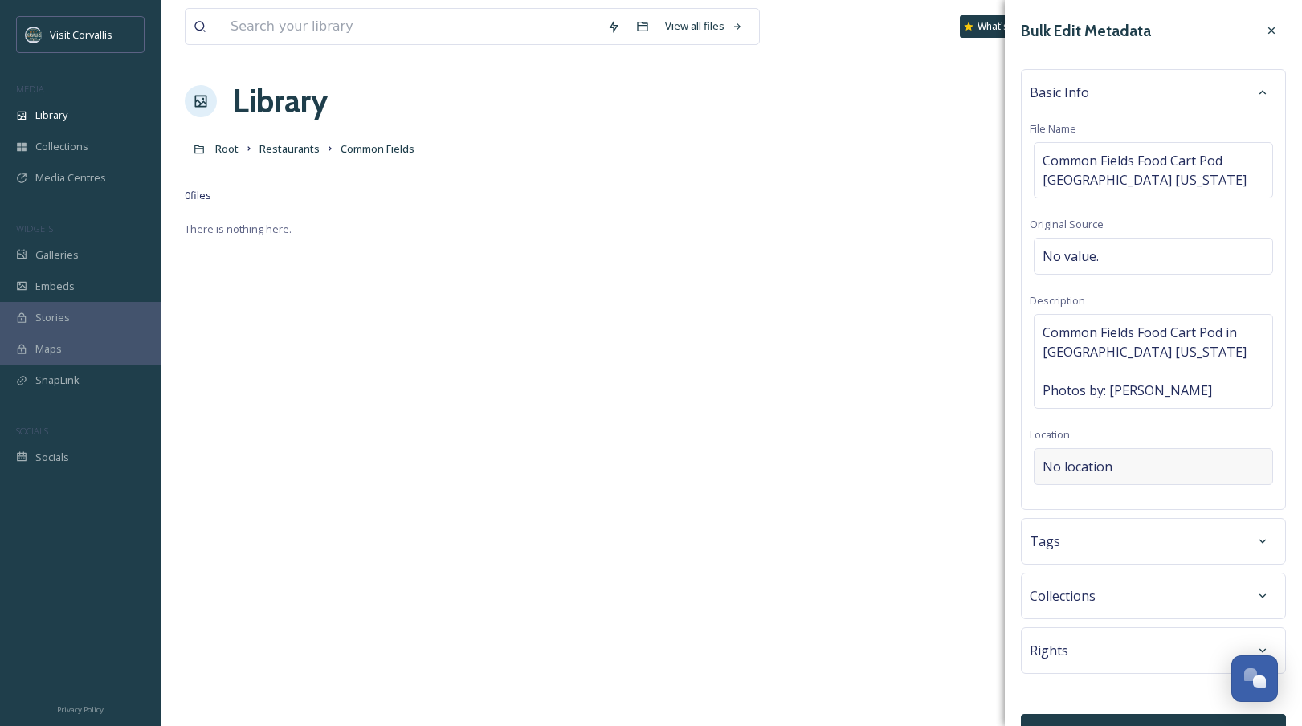
click at [1072, 531] on div "Bulk Edit Metadata Basic Info File Name Common Fields Food Cart Pod Corvallis […" at bounding box center [1153, 381] width 297 height 763
click at [1057, 472] on span "No location" at bounding box center [1078, 466] width 70 height 19
click at [1061, 467] on input at bounding box center [1154, 466] width 238 height 35
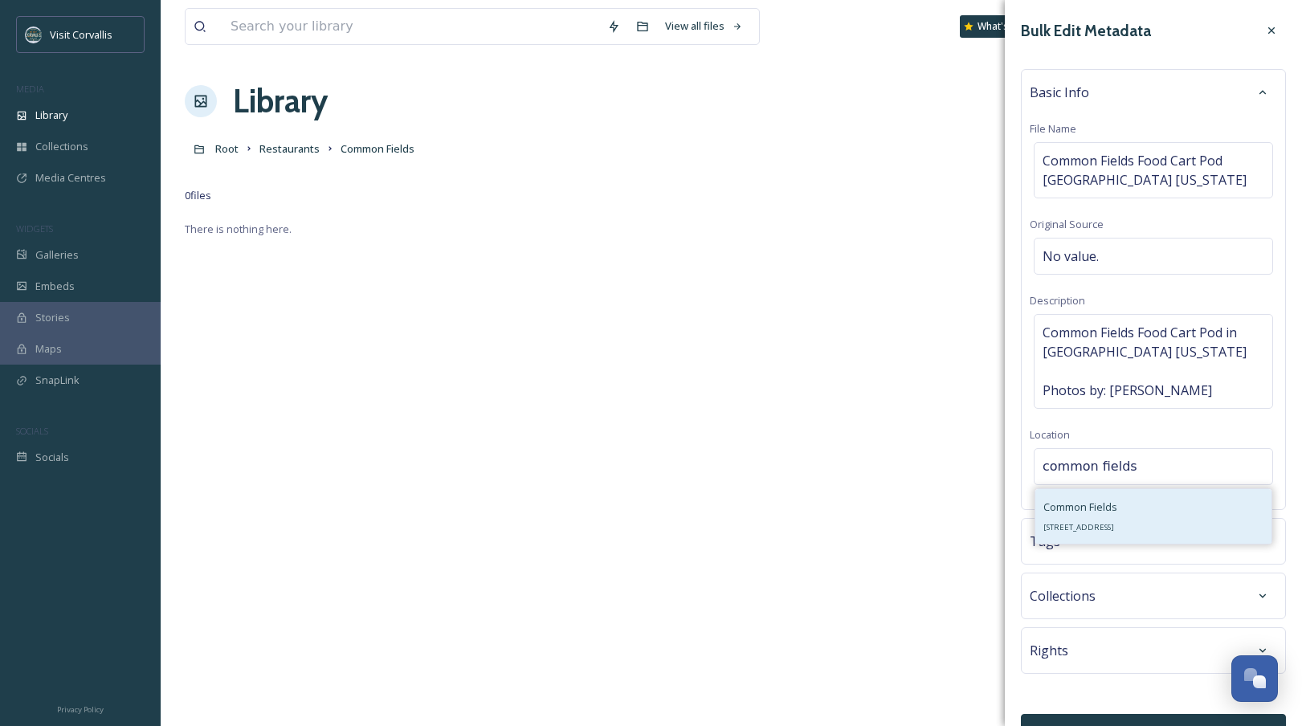
type input "common fields"
click at [1057, 514] on span "Common Fields" at bounding box center [1081, 507] width 74 height 14
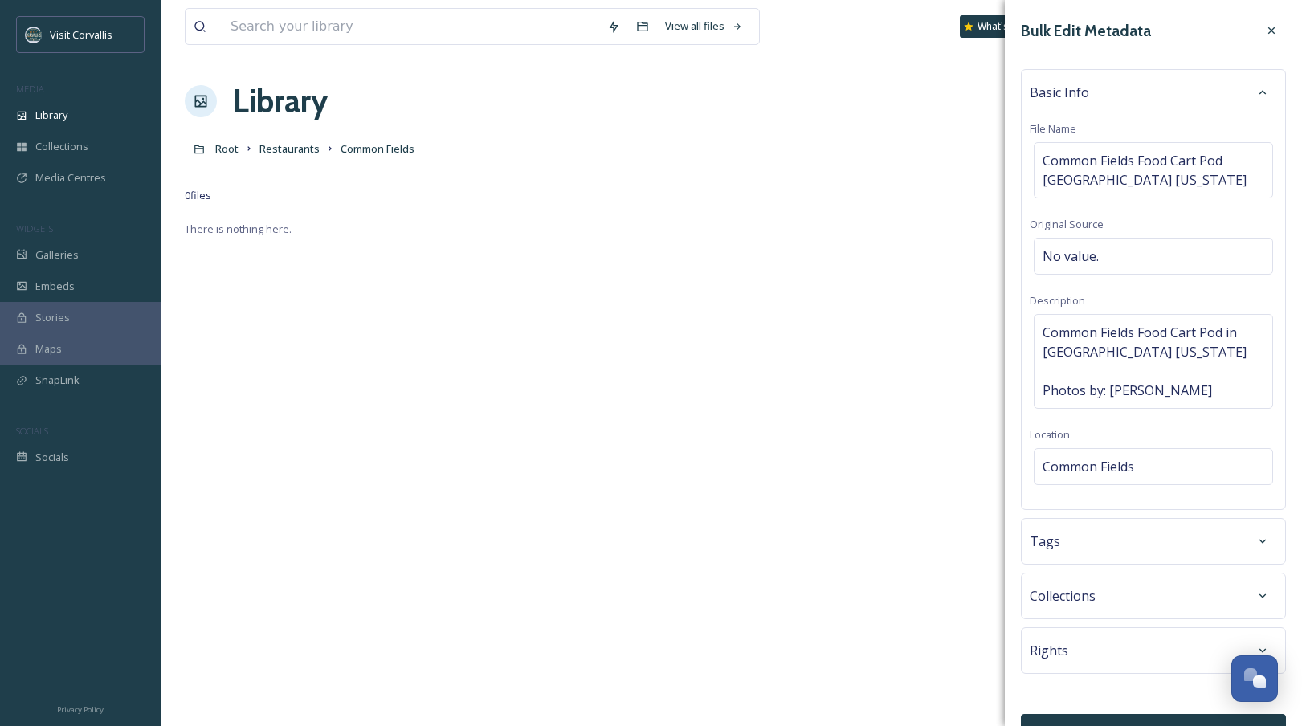
scroll to position [37, 0]
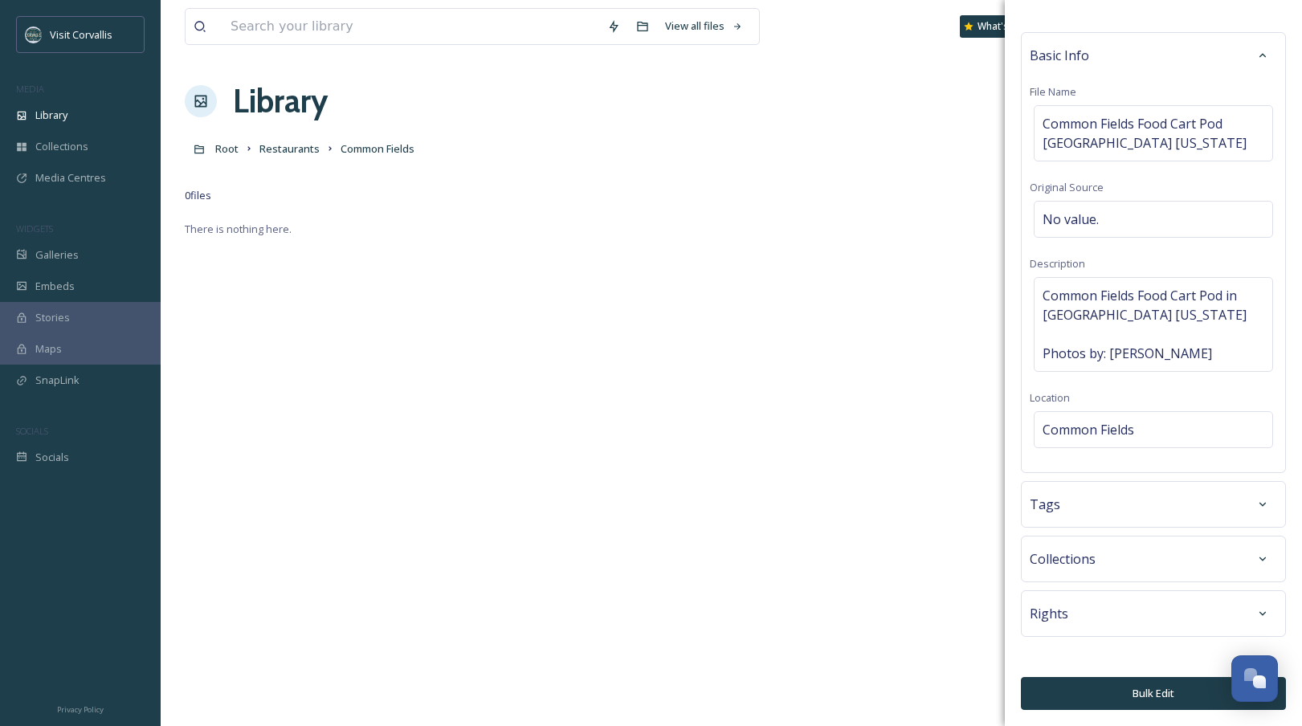
click at [1092, 505] on div "Tags" at bounding box center [1153, 504] width 247 height 29
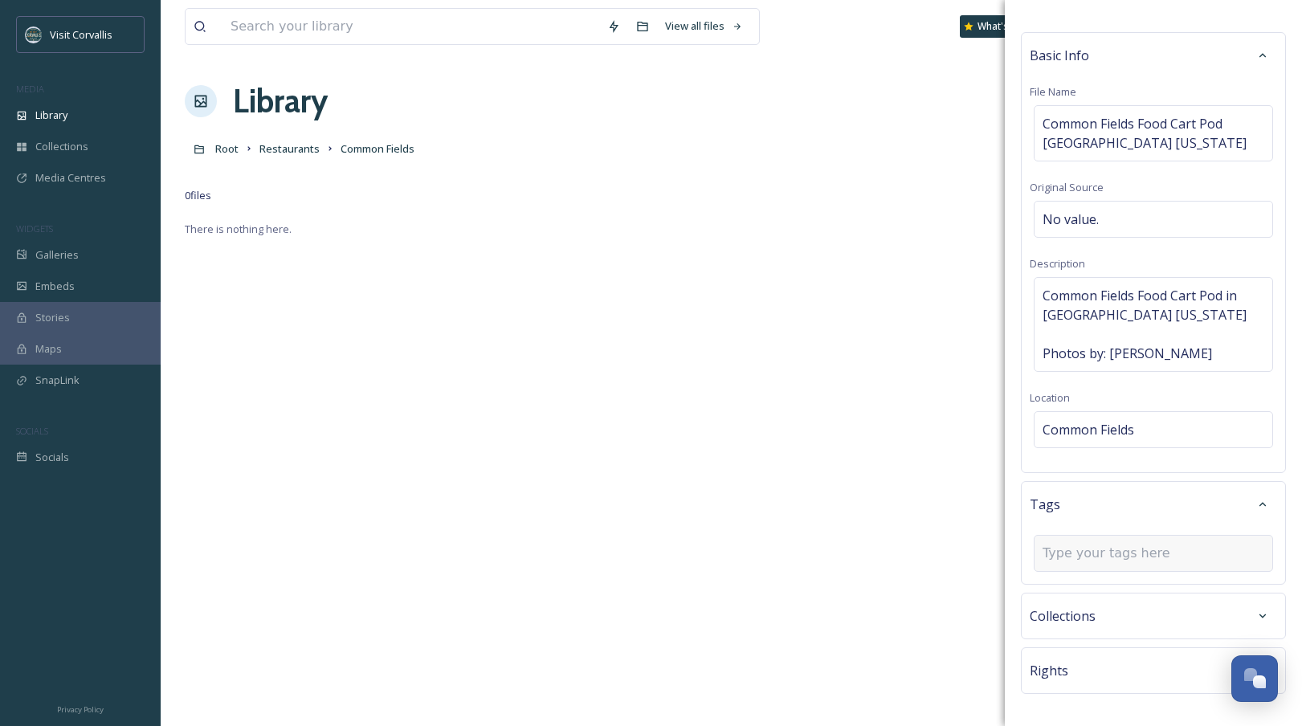
click at [1092, 540] on input at bounding box center [1123, 553] width 161 height 19
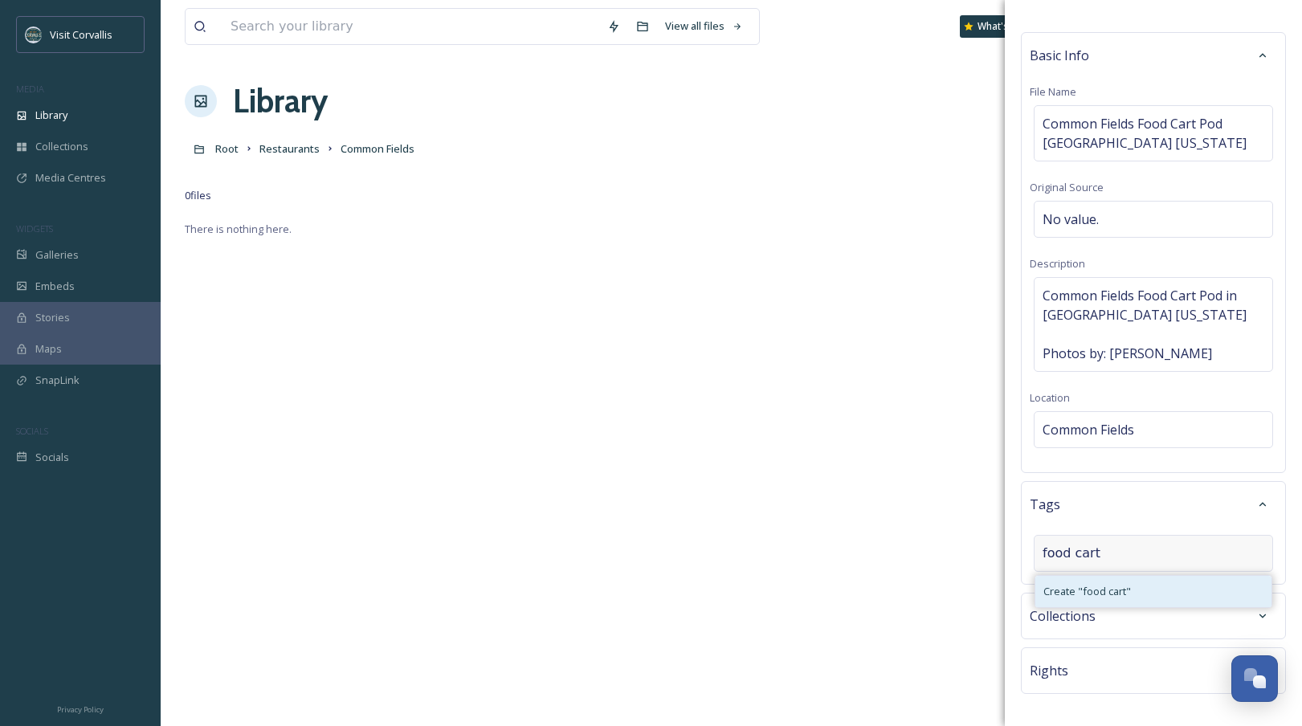
type input "food cart"
drag, startPoint x: 1116, startPoint y: 593, endPoint x: 1121, endPoint y: 579, distance: 14.5
click at [1092, 540] on span "Create " food cart "" at bounding box center [1088, 591] width 88 height 15
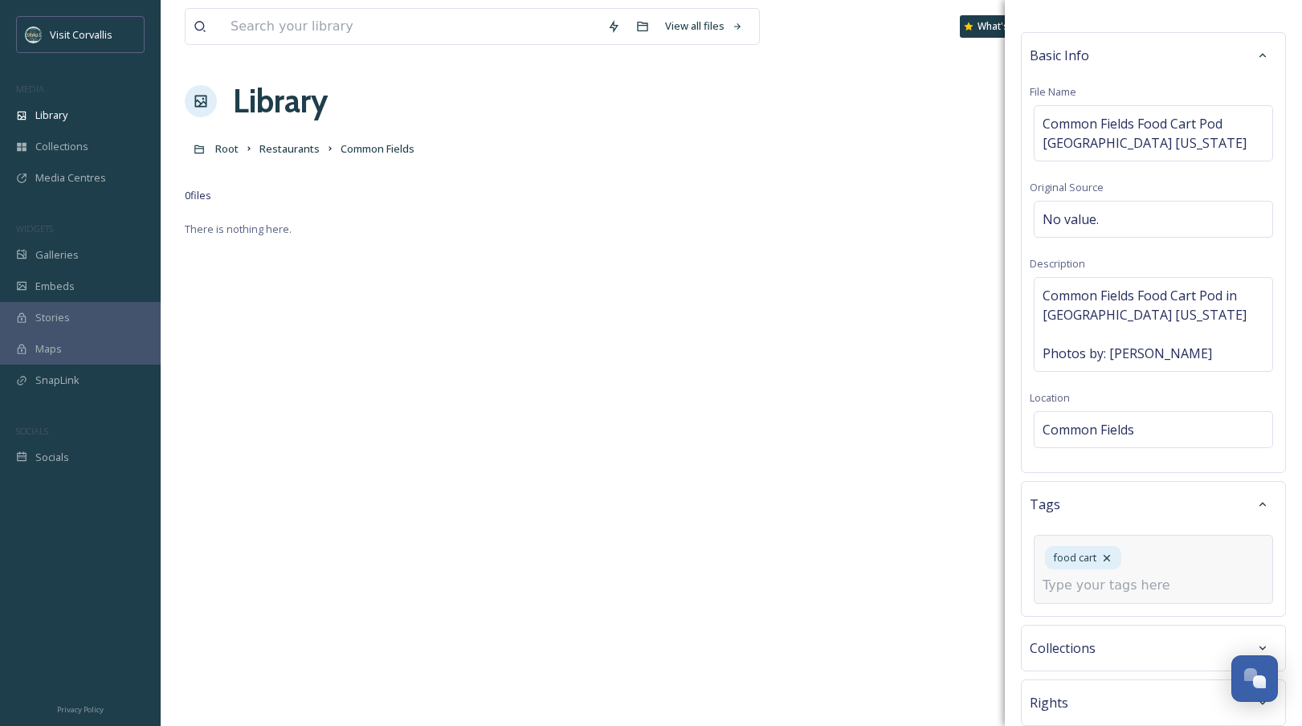
click at [1092, 540] on input at bounding box center [1123, 585] width 161 height 19
type input "food cart pod"
click at [1092, 540] on span "Create " food cart pod "" at bounding box center [1098, 623] width 109 height 15
click at [1092, 540] on input at bounding box center [1123, 585] width 161 height 19
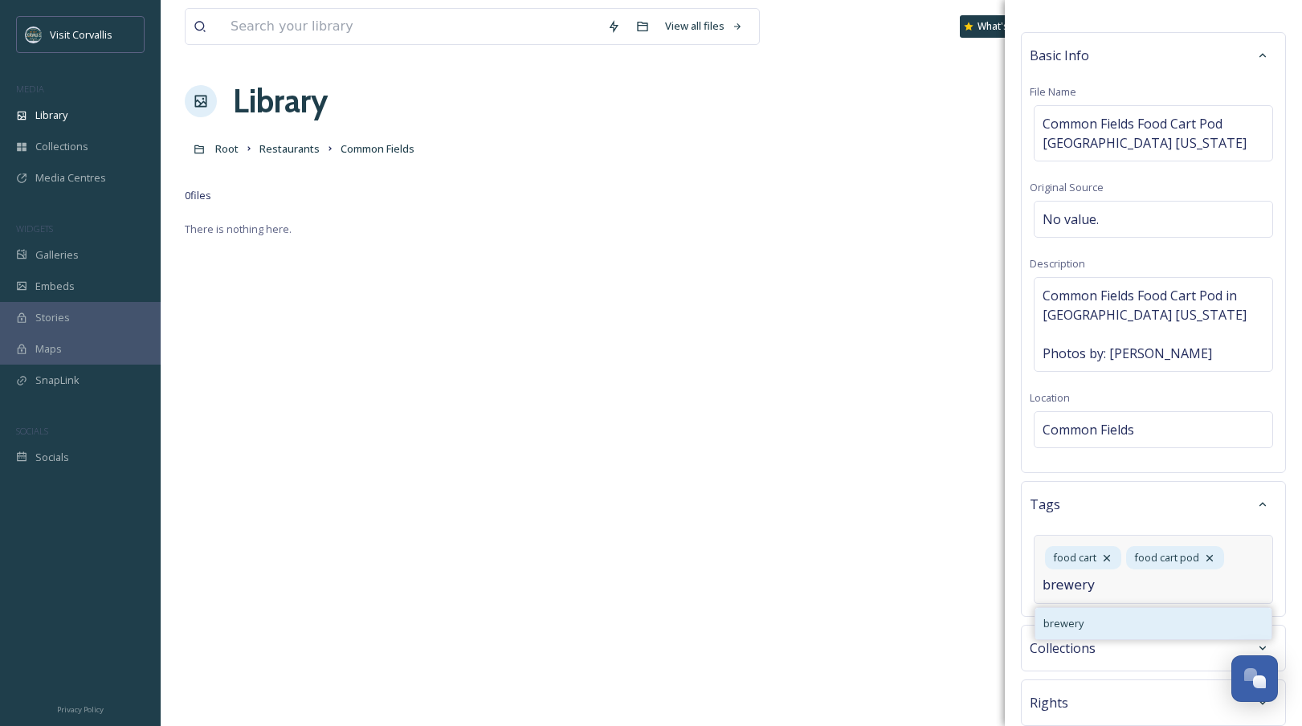
type input "brewery"
click at [1092, 540] on div "brewery" at bounding box center [1154, 623] width 236 height 31
click at [1092, 540] on input at bounding box center [1123, 617] width 161 height 19
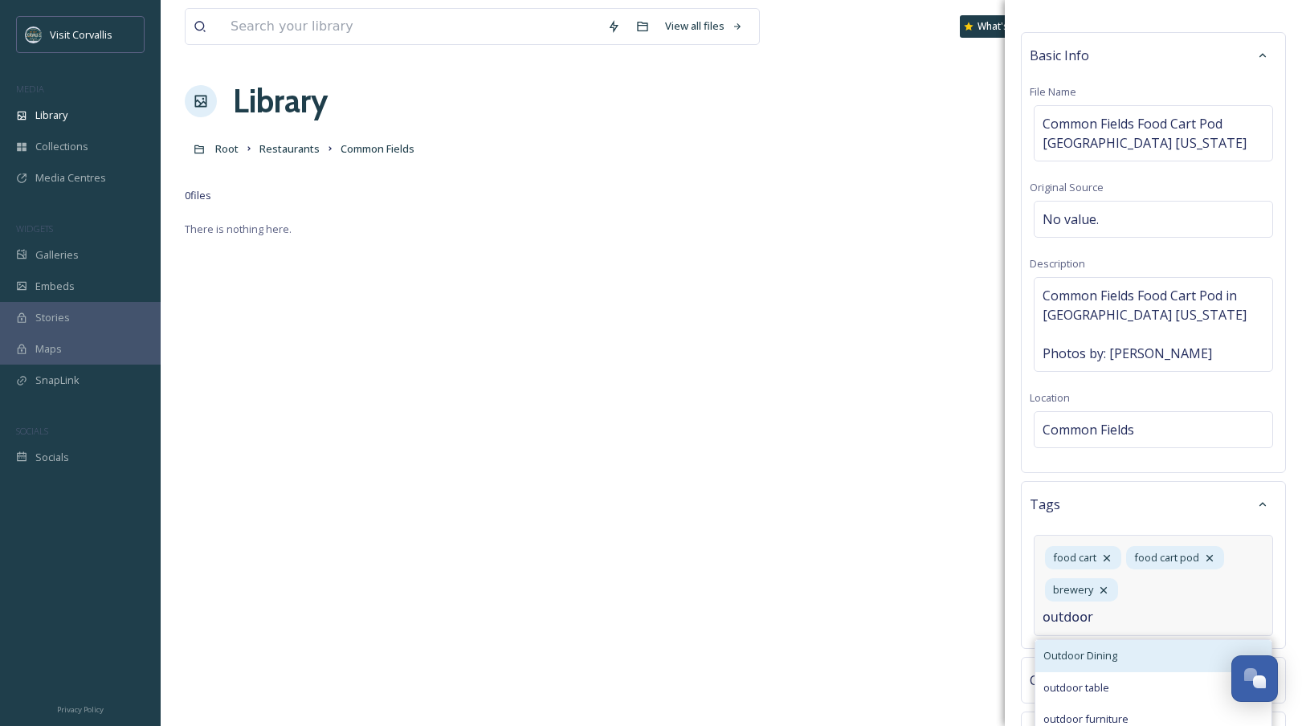
type input "outdoor"
click at [1092, 540] on span "Outdoor Dining" at bounding box center [1081, 655] width 74 height 15
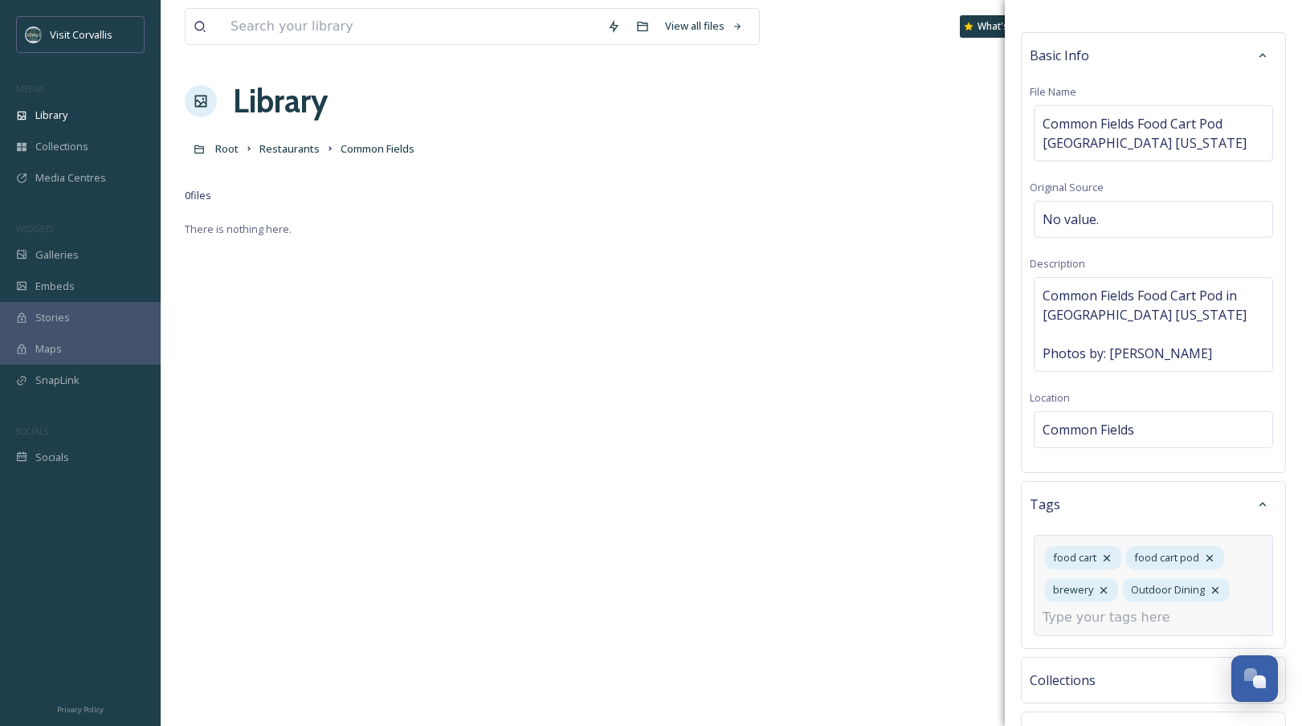
click at [1092, 540] on input at bounding box center [1123, 617] width 161 height 19
type input "rest"
click at [1092, 540] on div "restaurant" at bounding box center [1154, 655] width 236 height 31
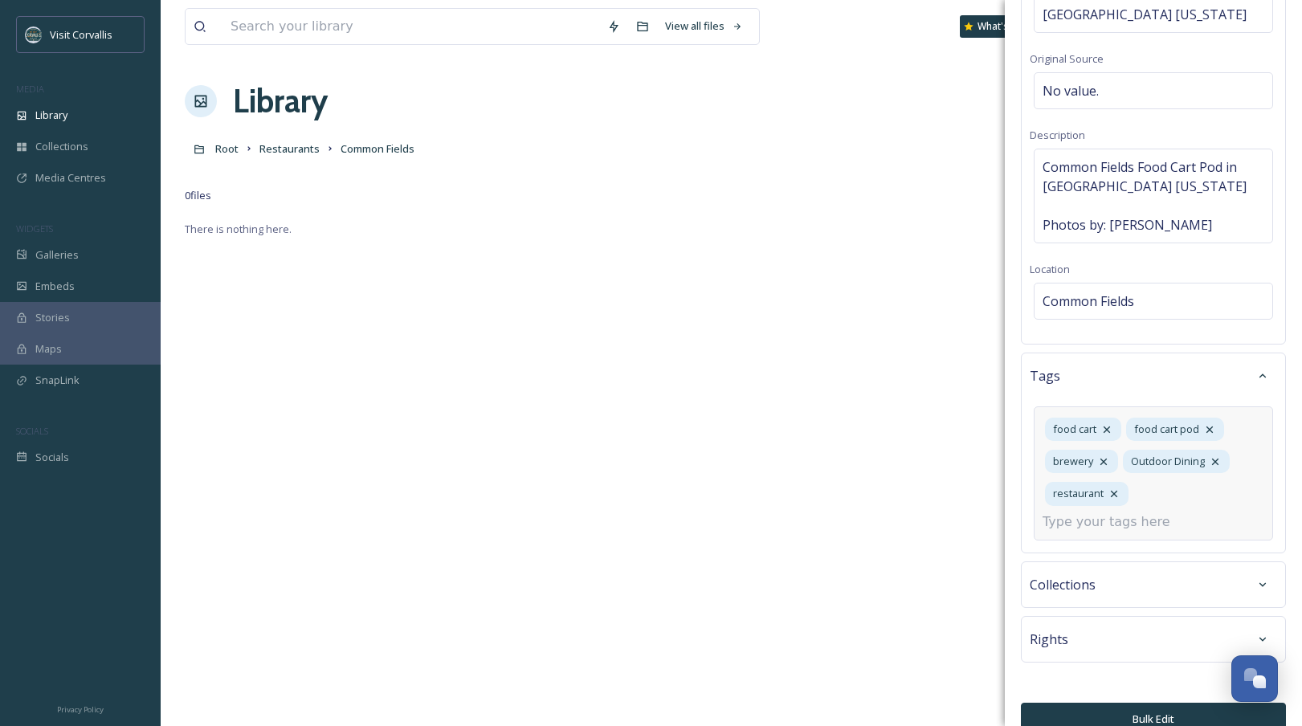
scroll to position [191, 0]
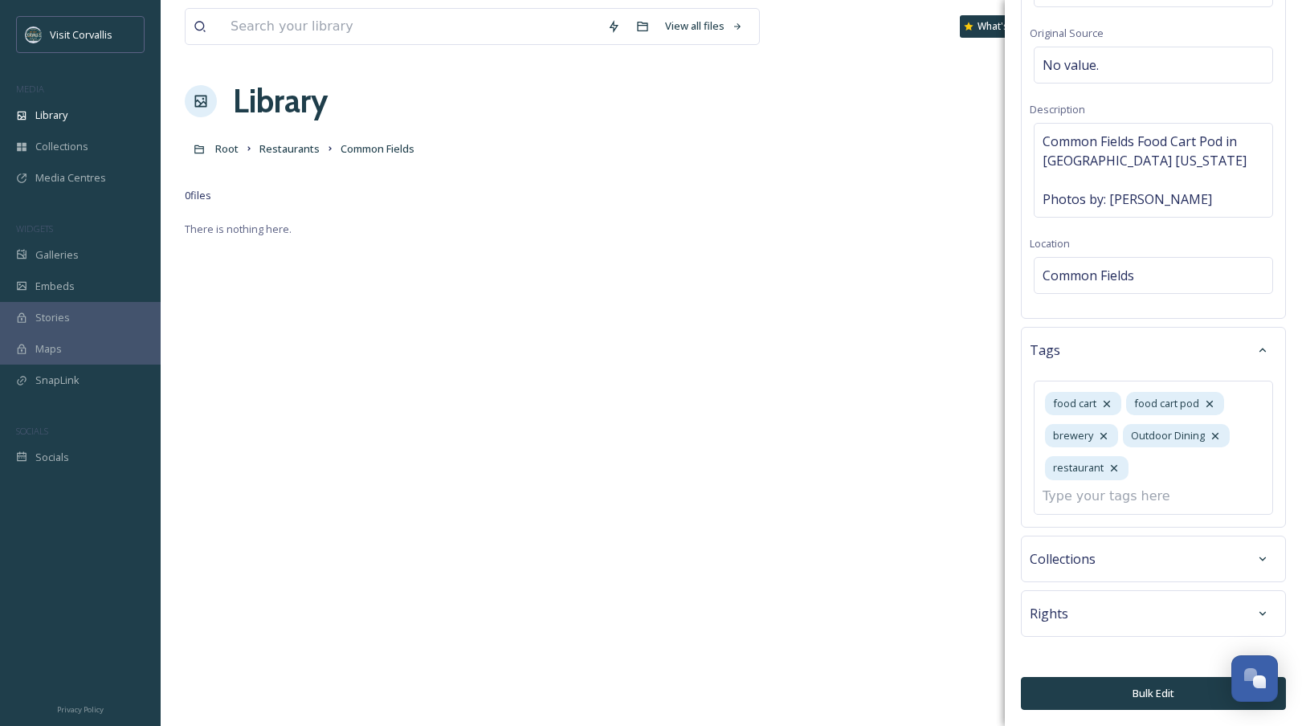
click at [1092, 540] on button "Bulk Edit" at bounding box center [1153, 693] width 265 height 33
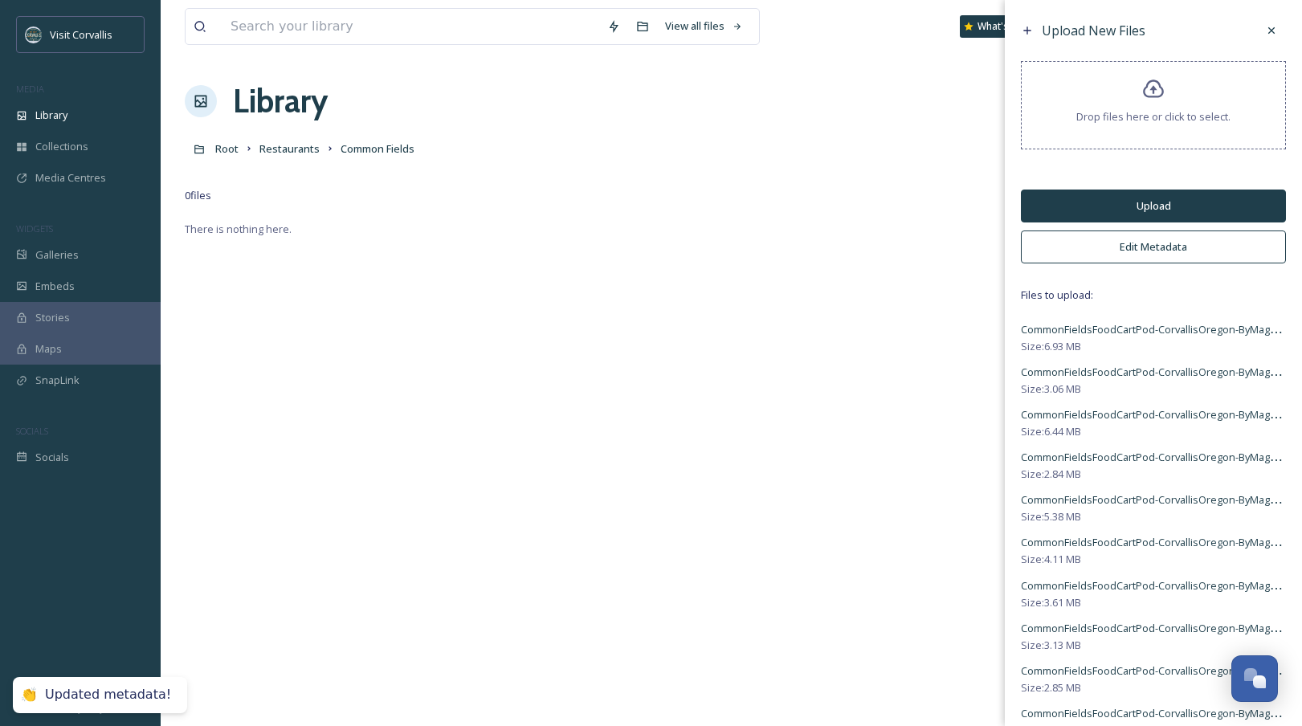
click at [1092, 201] on button "Upload" at bounding box center [1153, 206] width 265 height 33
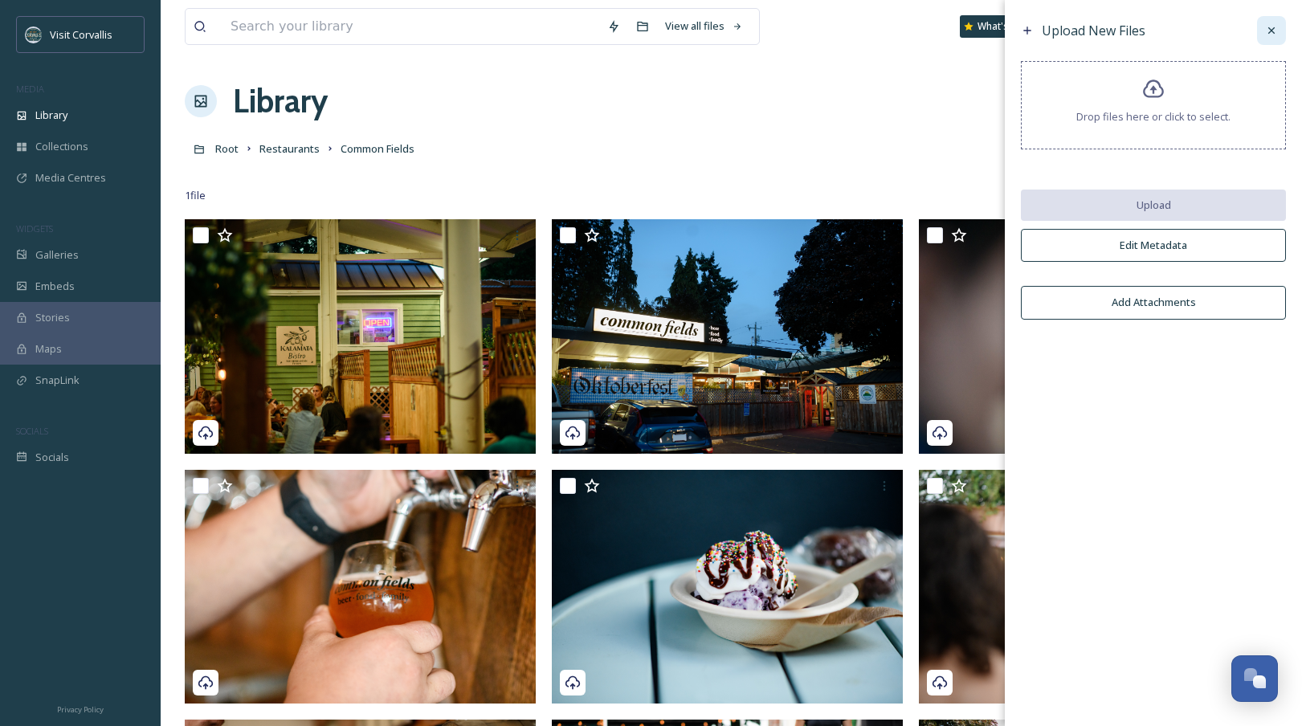
click at [1092, 32] on icon at bounding box center [1272, 30] width 6 height 6
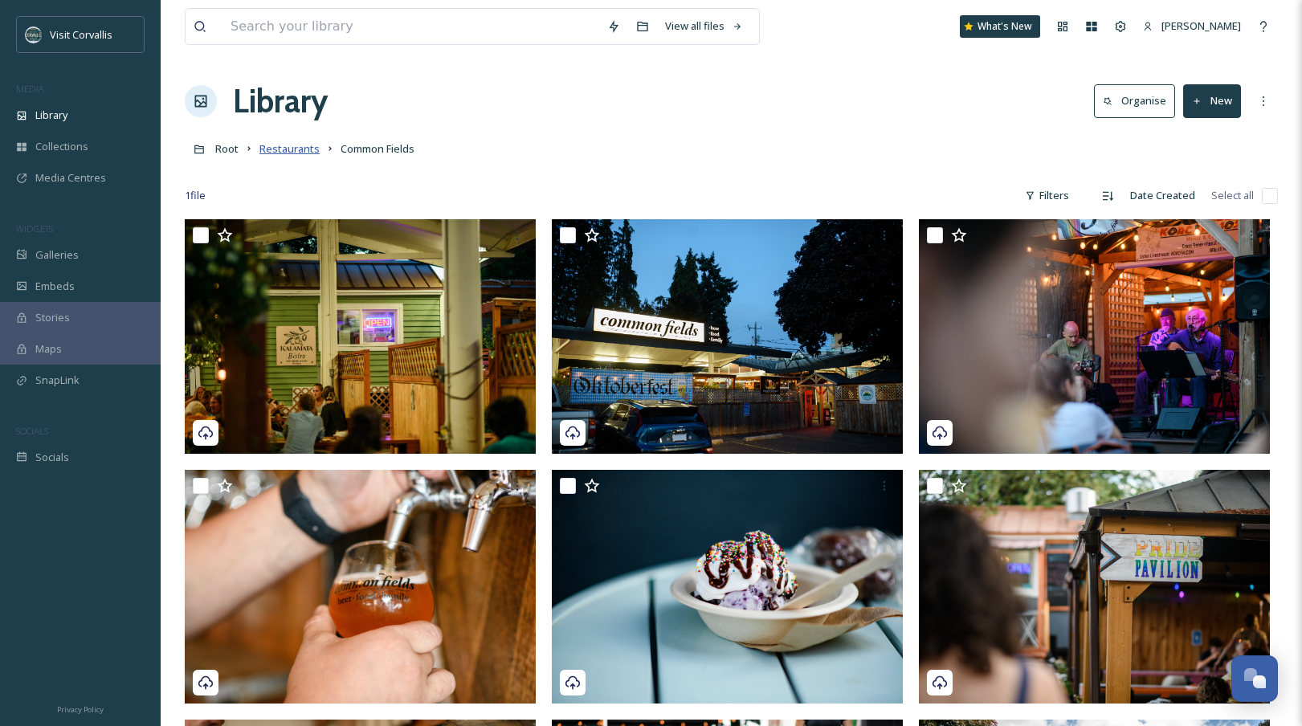
click at [301, 144] on span "Restaurants" at bounding box center [290, 148] width 60 height 14
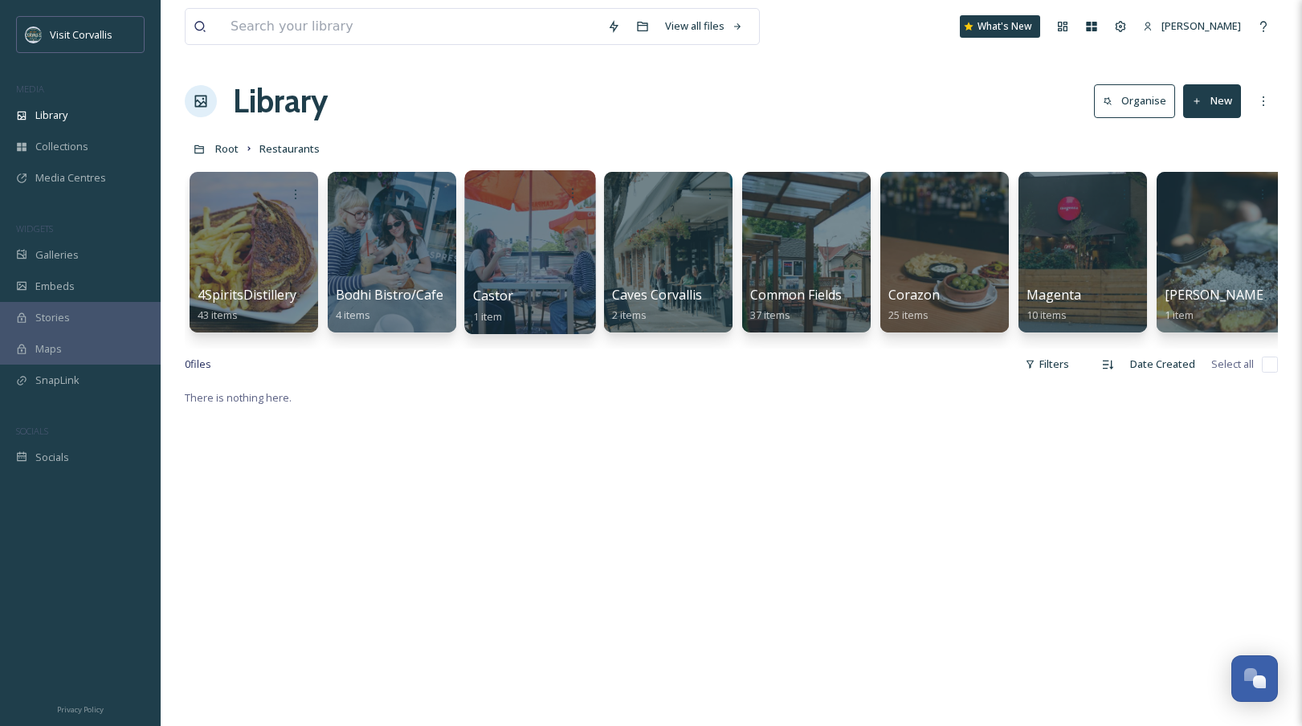
click at [533, 274] on div at bounding box center [529, 252] width 131 height 164
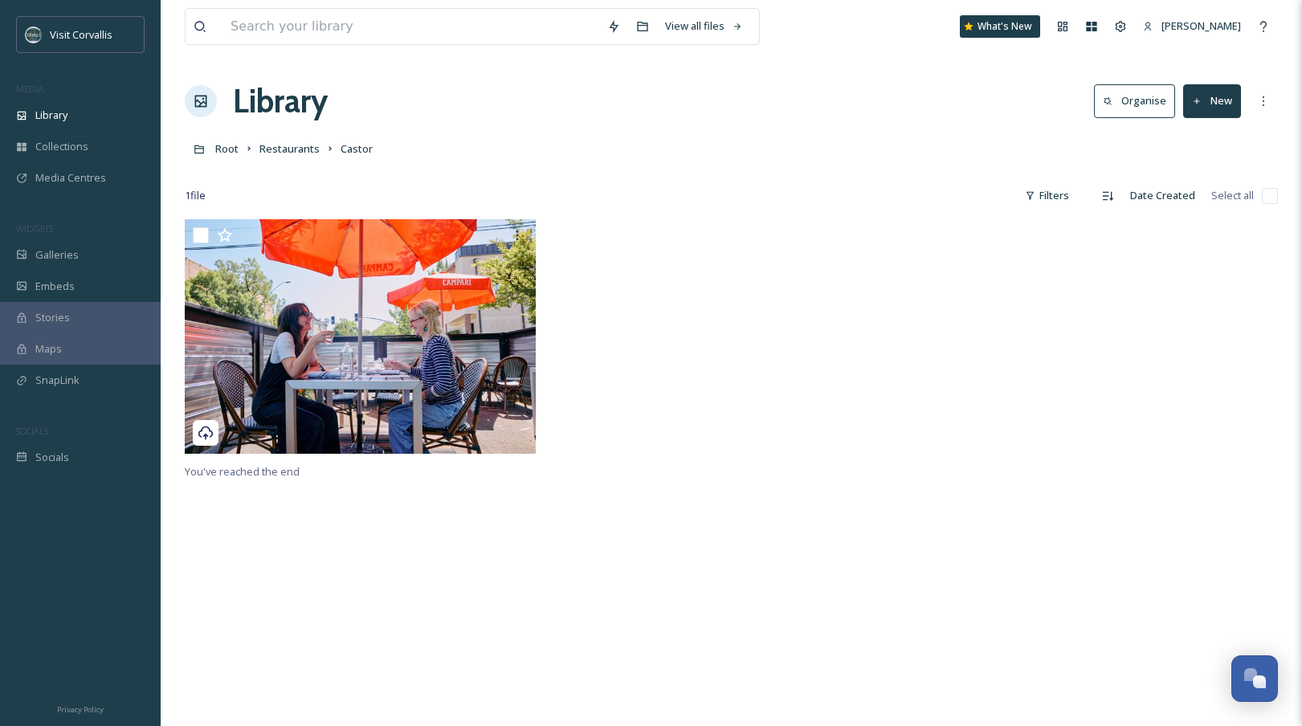
click at [1092, 95] on button "New" at bounding box center [1213, 100] width 58 height 33
click at [1092, 133] on span "File Upload" at bounding box center [1205, 138] width 53 height 15
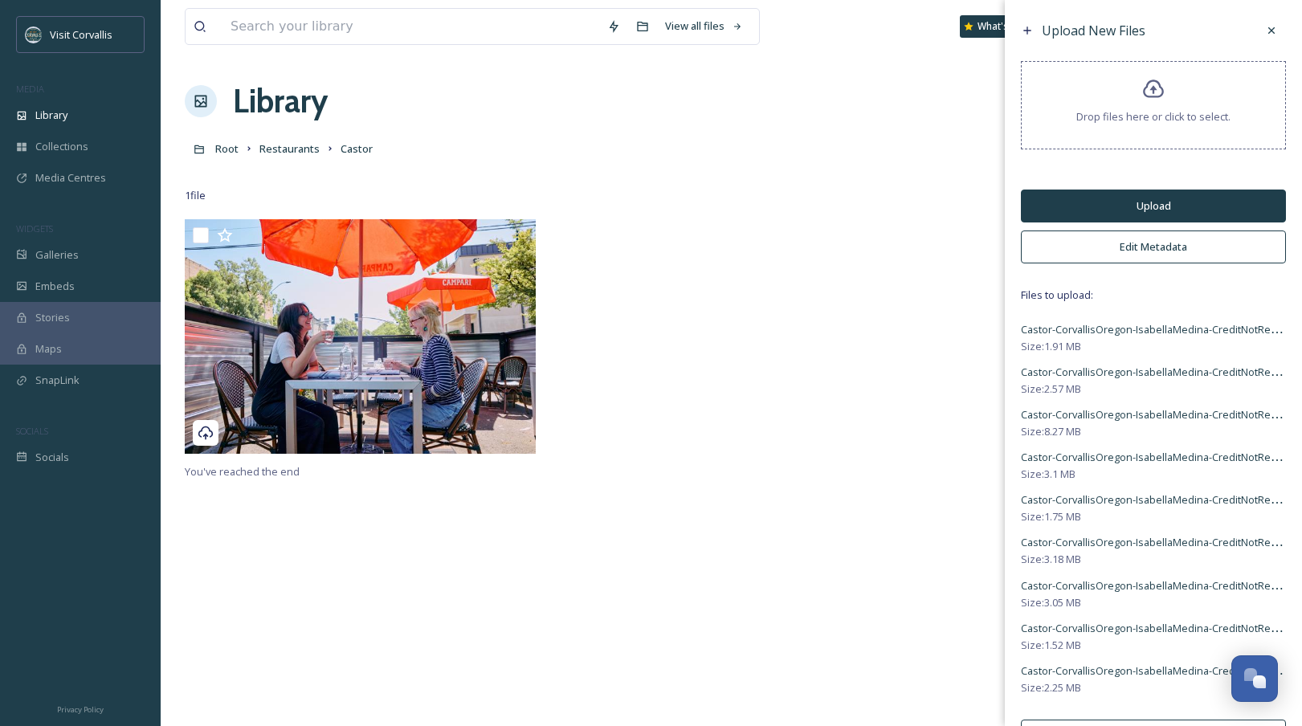
click at [1092, 249] on button "Edit Metadata" at bounding box center [1153, 247] width 265 height 33
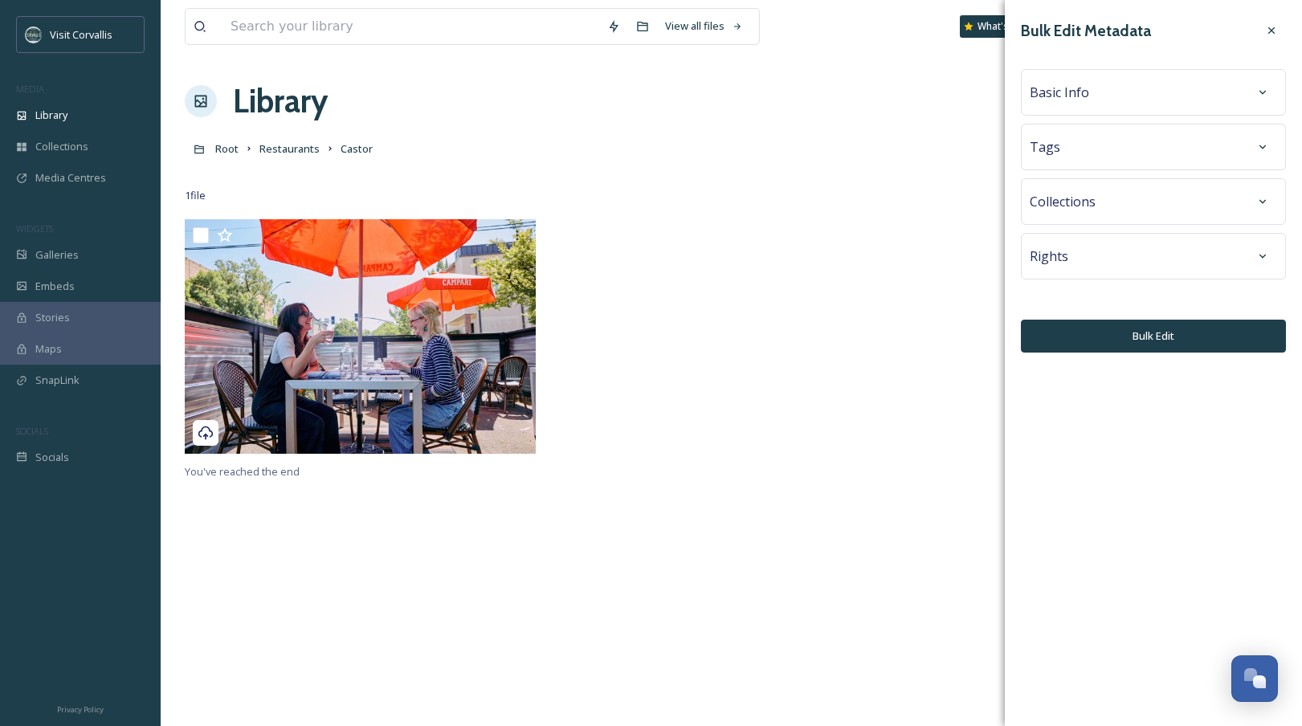
click at [1064, 92] on span "Basic Info" at bounding box center [1059, 92] width 59 height 19
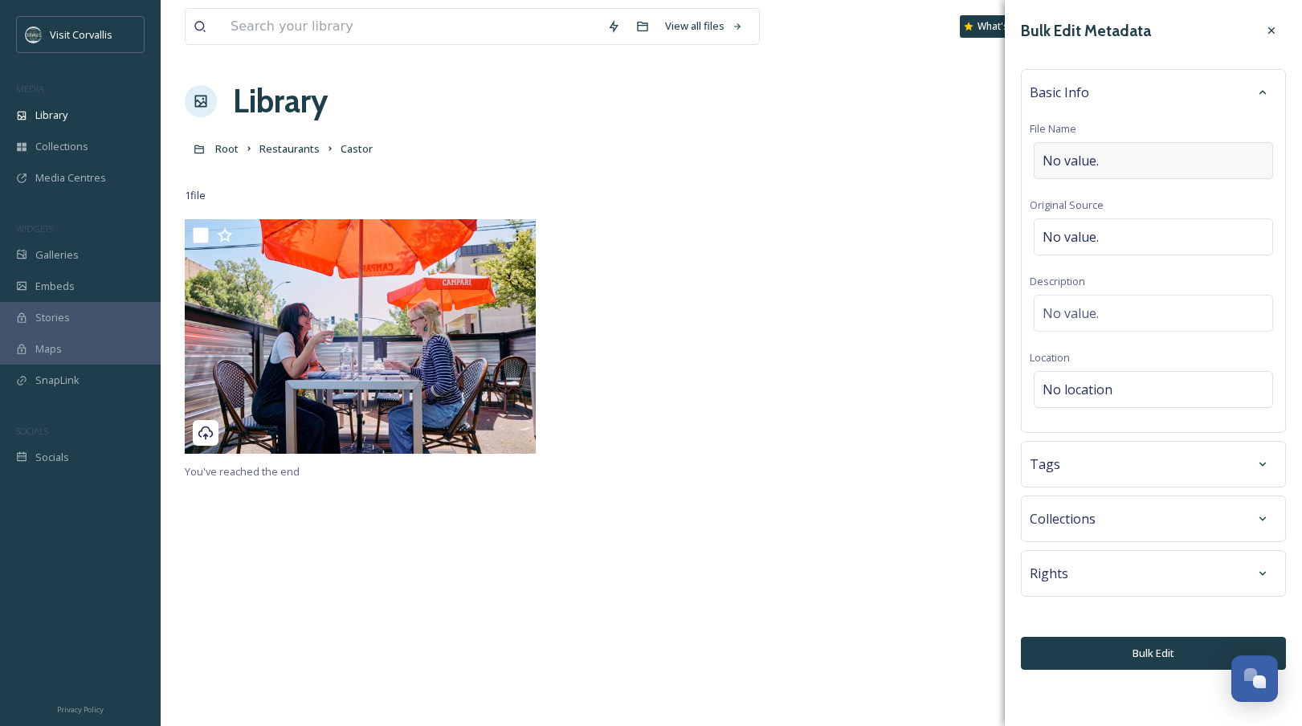
click at [1092, 164] on span "No value." at bounding box center [1071, 160] width 56 height 19
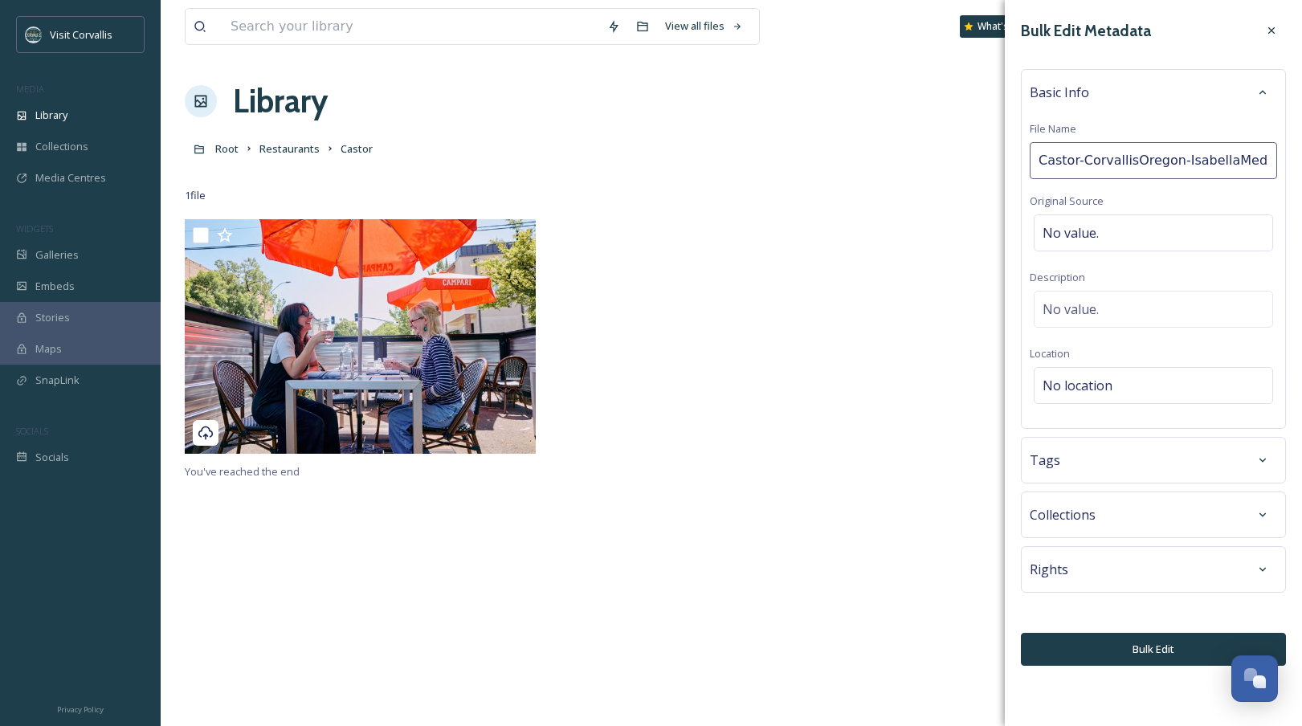
click at [1086, 156] on input "Castor-CorvallisOregon-IsabellaMedina" at bounding box center [1153, 160] width 247 height 37
drag, startPoint x: 1181, startPoint y: 162, endPoint x: 1293, endPoint y: 162, distance: 111.7
click at [1092, 162] on input "Castor Corvallis [US_STATE] IsabellaMedina" at bounding box center [1153, 160] width 247 height 37
type input "Castor Corvallis [US_STATE]"
click at [1092, 456] on div "Tags" at bounding box center [1153, 460] width 247 height 29
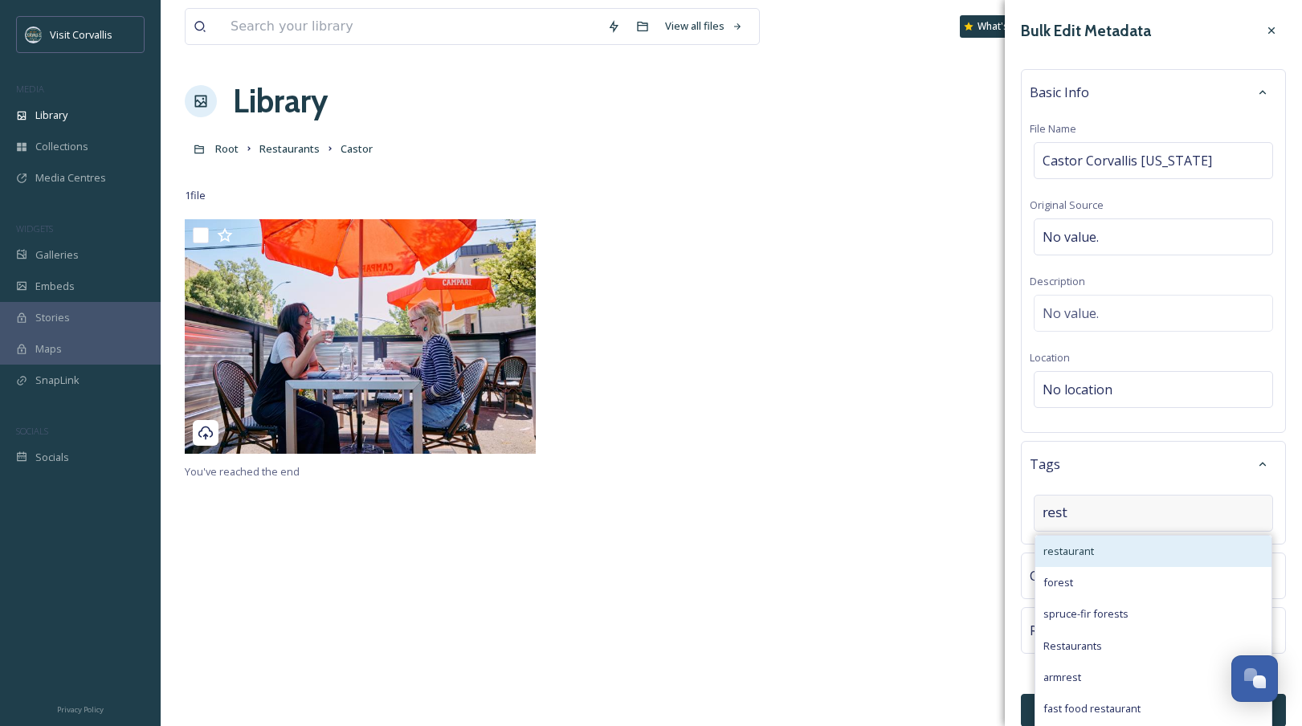
type input "rest"
click at [1092, 540] on div "restaurant" at bounding box center [1154, 551] width 236 height 31
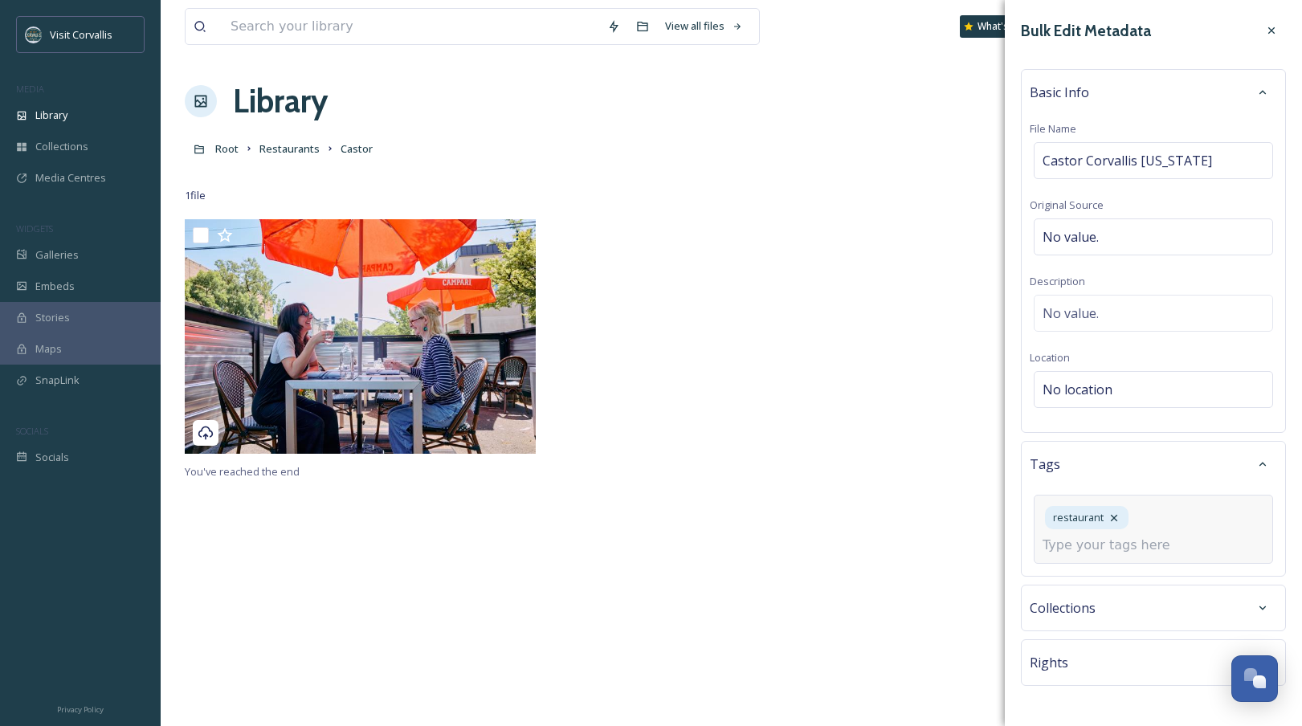
click at [1092, 540] on input at bounding box center [1123, 545] width 161 height 19
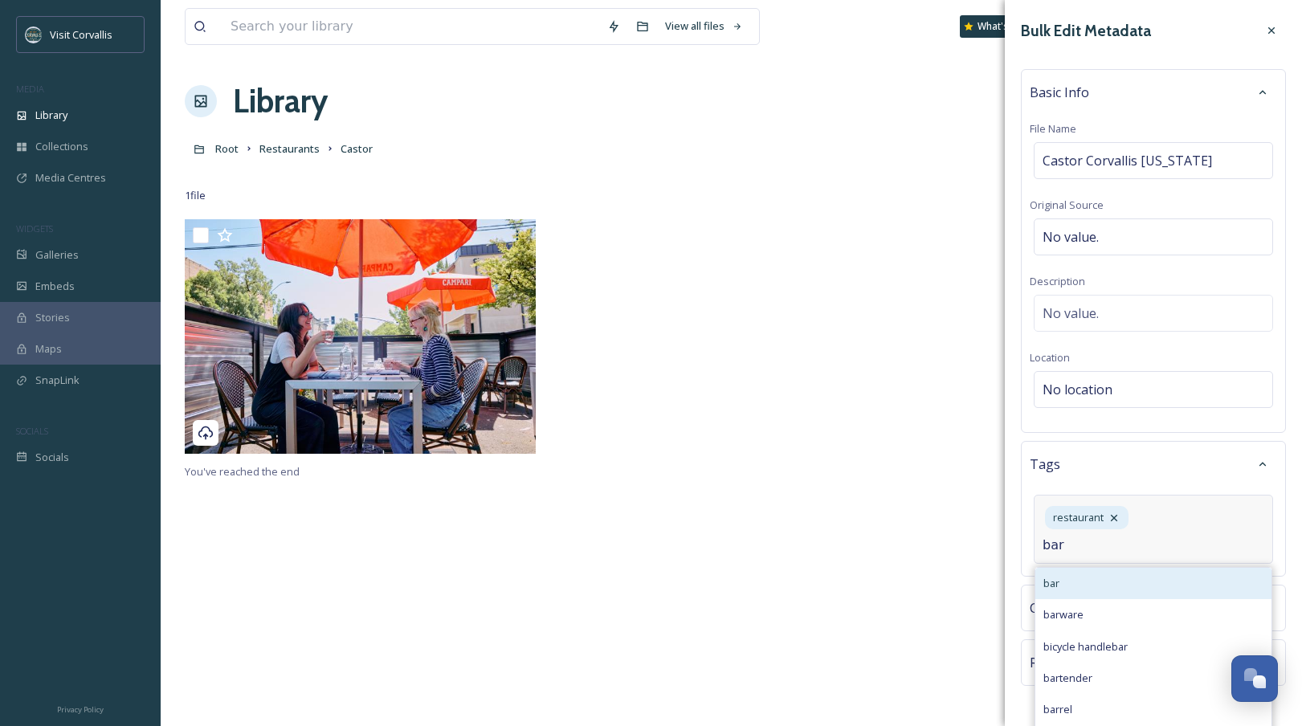
type input "bar"
click at [1092, 540] on div "bar" at bounding box center [1154, 583] width 236 height 31
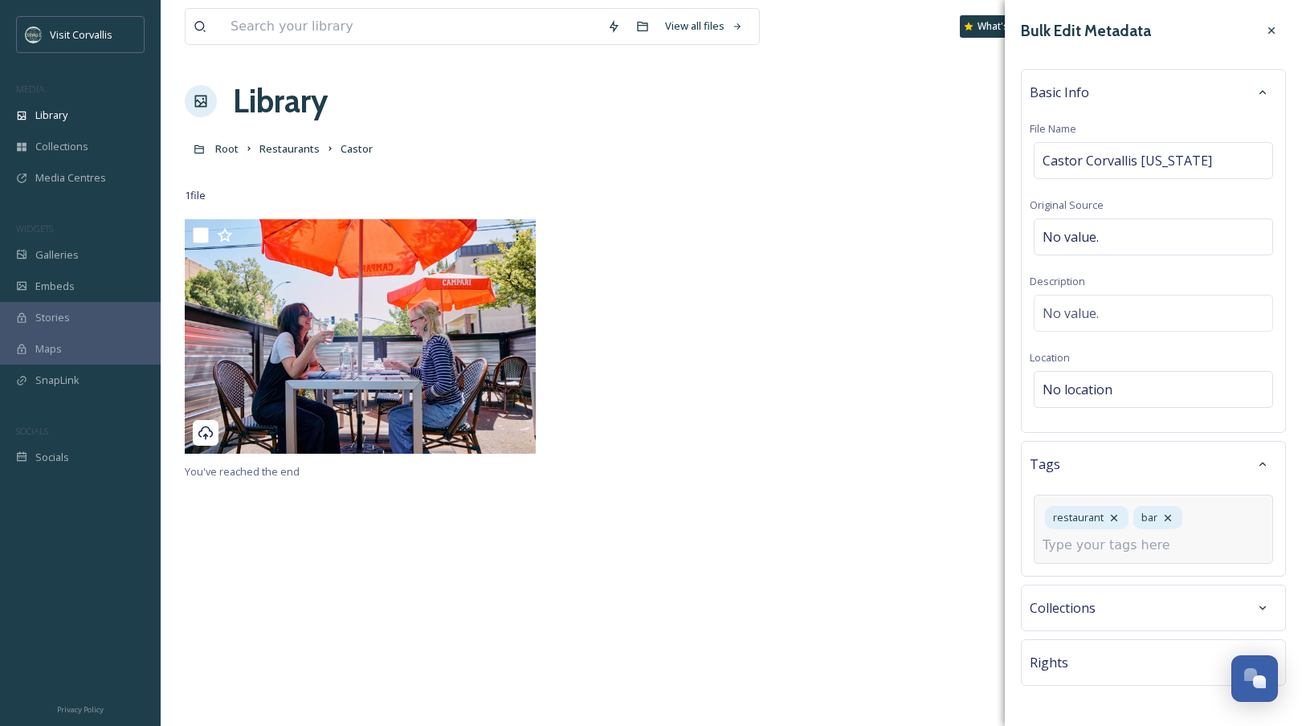
click at [1092, 540] on input at bounding box center [1123, 545] width 161 height 19
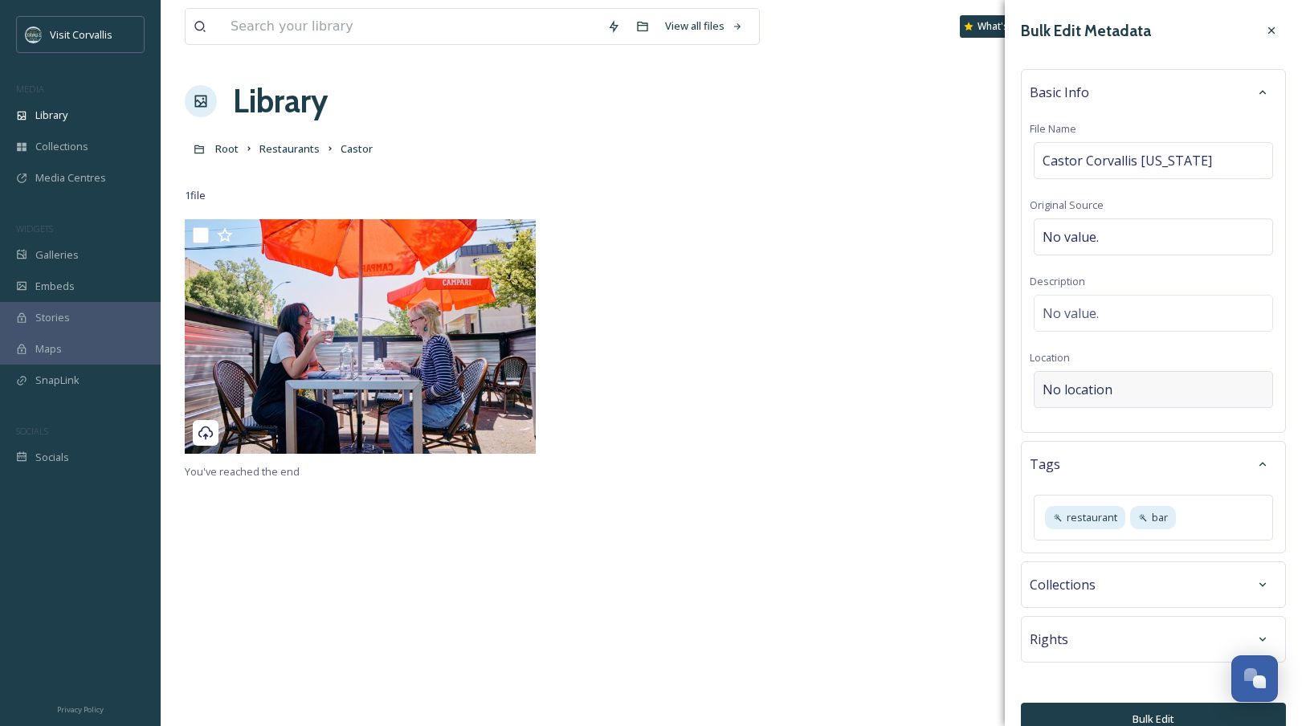
click at [1092, 395] on span "No location" at bounding box center [1078, 389] width 70 height 19
click at [1072, 382] on input at bounding box center [1154, 389] width 238 height 35
paste input "Castor-CorvallisOregon-IsabellaMedina"
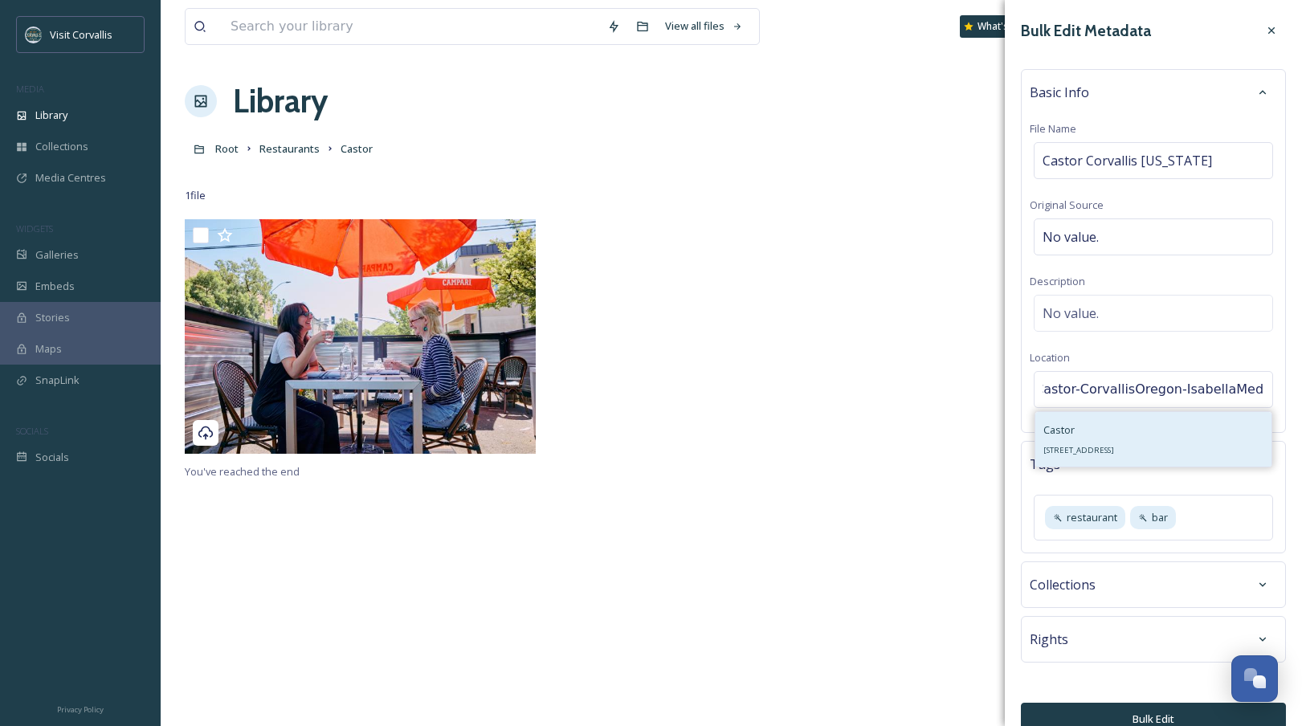
type input "Castor-CorvallisOregon-IsabellaMedina"
click at [1092, 430] on div "Castor [STREET_ADDRESS]" at bounding box center [1079, 439] width 71 height 39
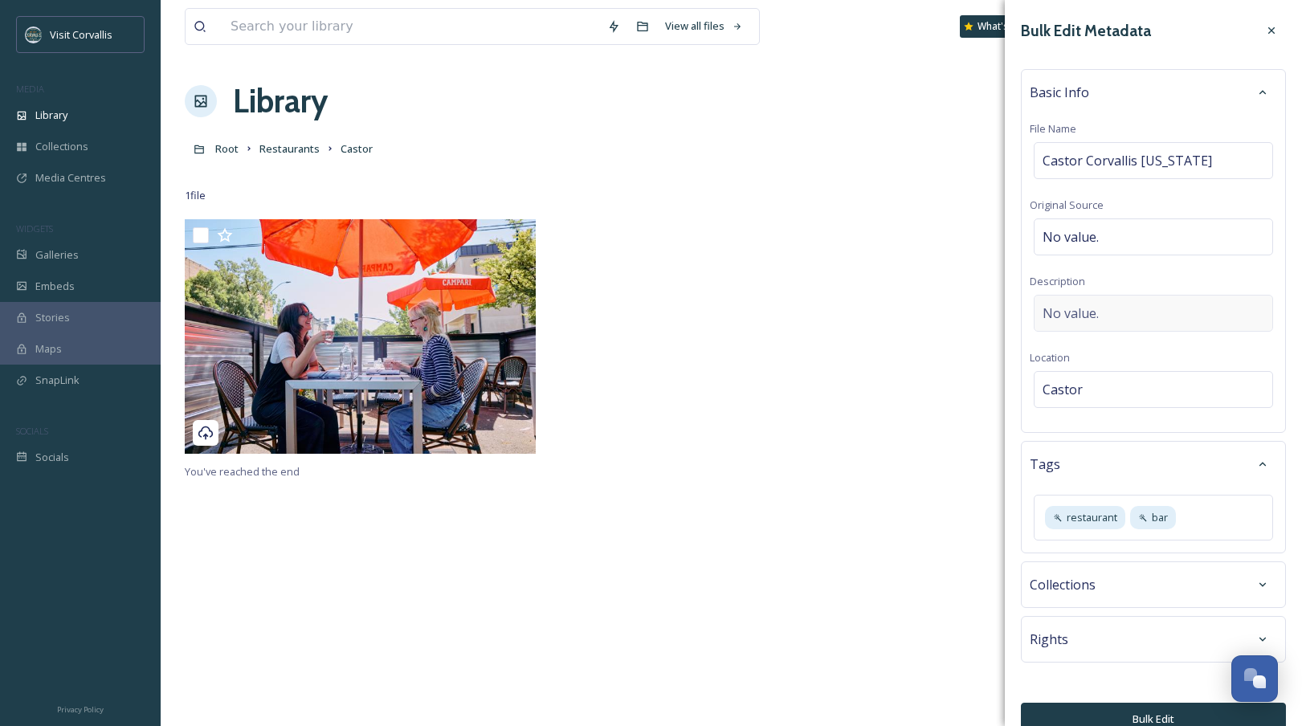
click at [1089, 315] on span "No value." at bounding box center [1071, 313] width 56 height 19
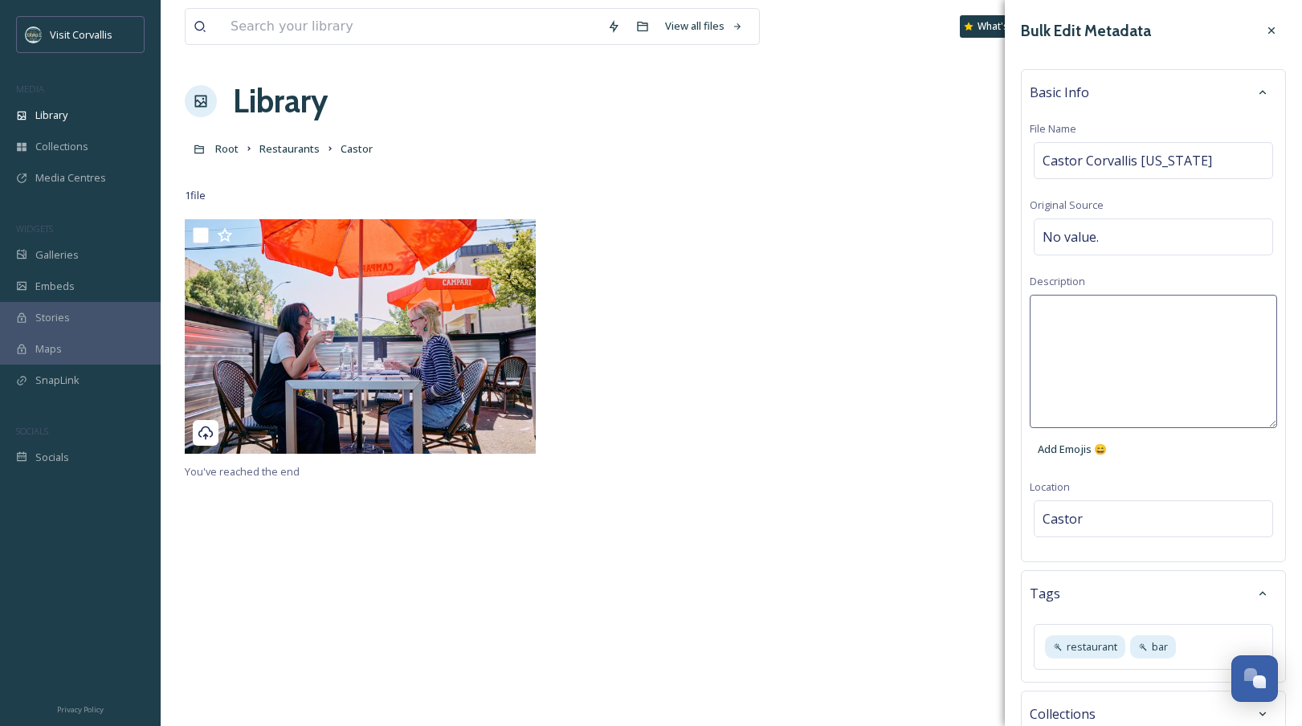
click at [1074, 314] on textarea at bounding box center [1153, 361] width 247 height 133
paste textarea "Castor-CorvallisOregon-IsabellaMedina"
click at [1083, 310] on textarea "Castor-CorvallisOregon-IsabellaMedina" at bounding box center [1153, 361] width 247 height 133
click at [1092, 311] on textarea "[PERSON_NAME]-IsabellaMedina" at bounding box center [1153, 361] width 247 height 133
drag, startPoint x: 1180, startPoint y: 315, endPoint x: 1200, endPoint y: 315, distance: 20.1
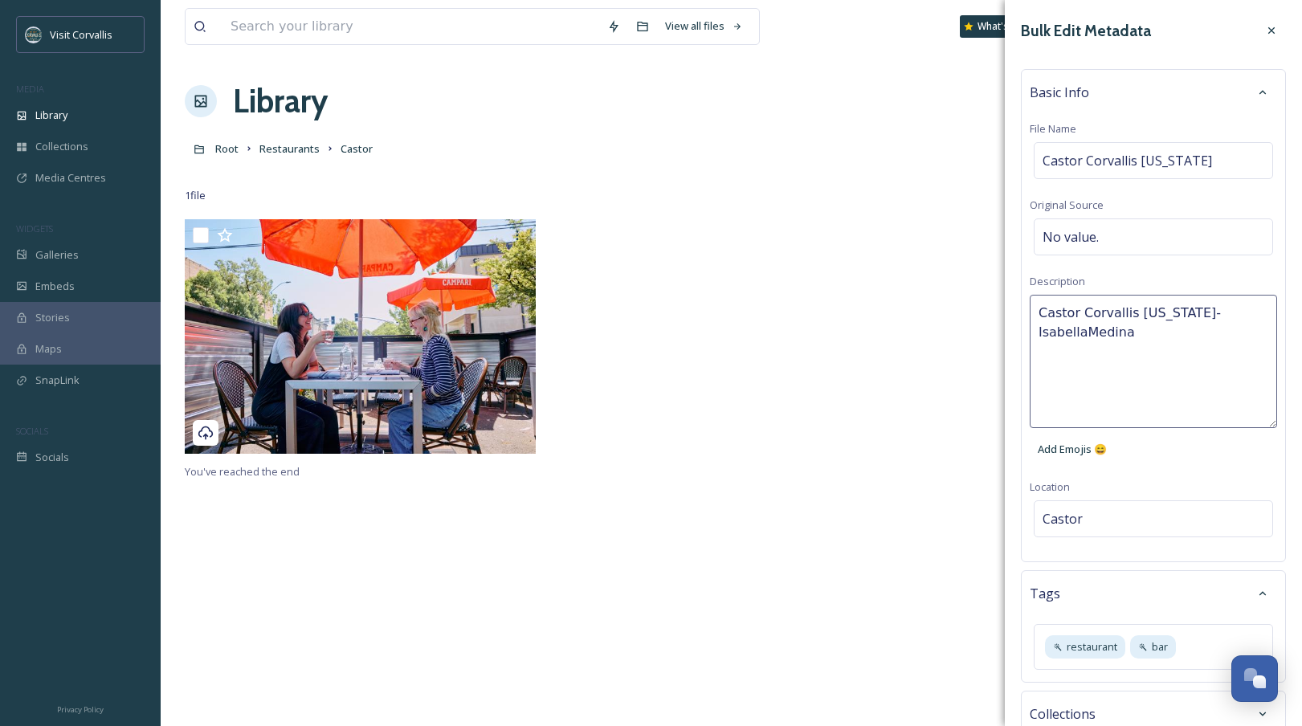
click at [1092, 315] on textarea "Castor Corvallis [US_STATE]-IsabellaMedina" at bounding box center [1153, 361] width 247 height 133
click at [1092, 317] on textarea "Castor Corvallis [US_STATE] Photos by: [PERSON_NAME]" at bounding box center [1153, 361] width 247 height 133
paste textarea "Castor is a full service restaurant and bar located in the heart of downtown [G…"
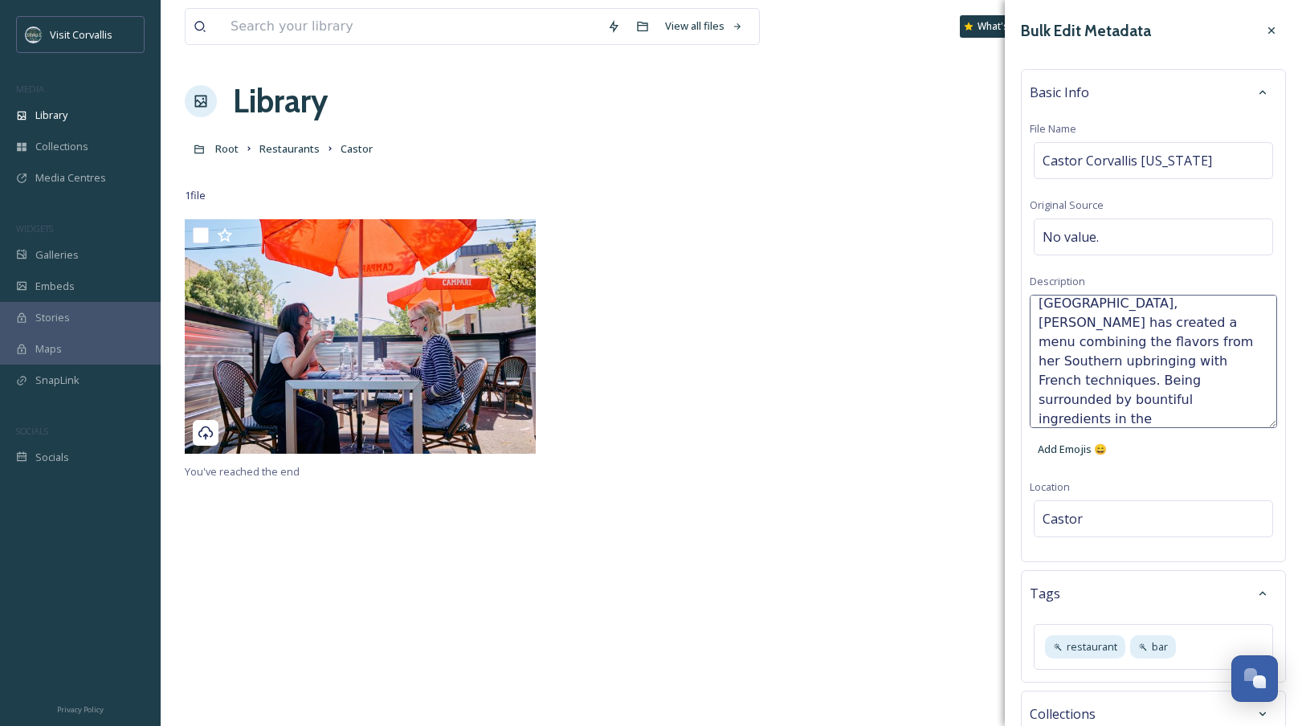
scroll to position [0, 0]
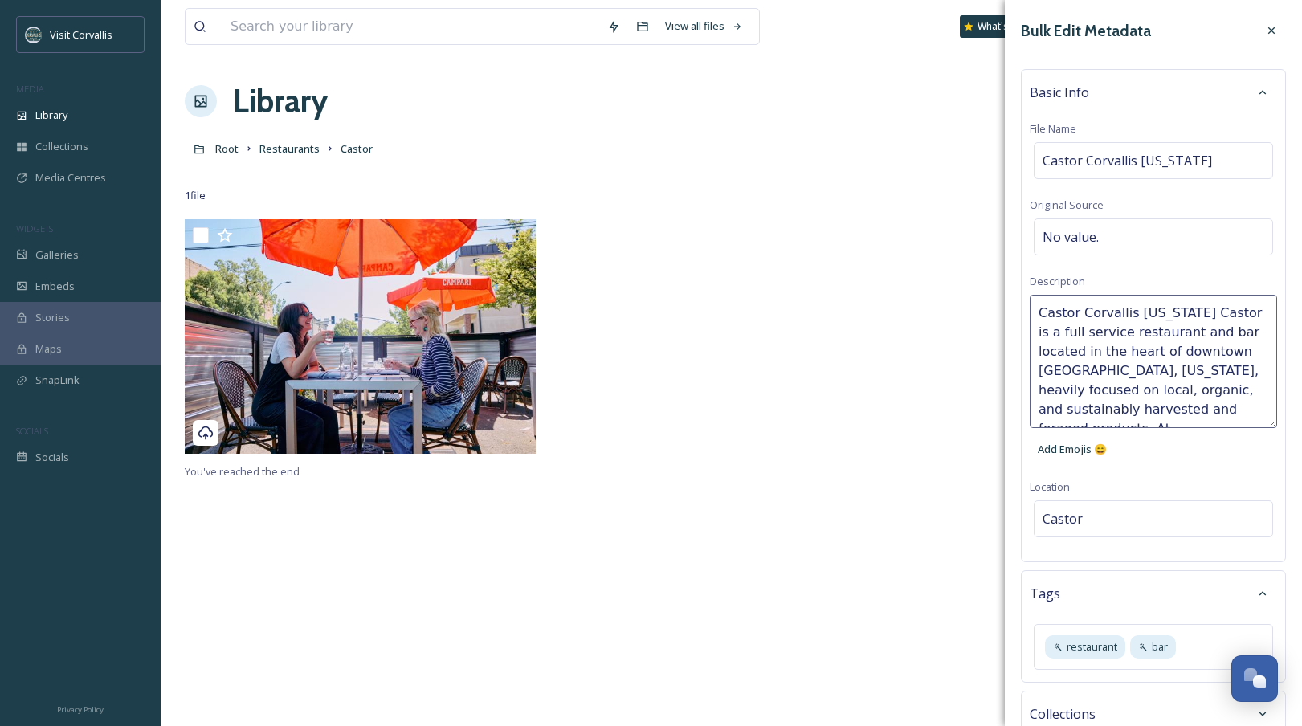
drag, startPoint x: 1183, startPoint y: 317, endPoint x: 1222, endPoint y: 313, distance: 39.7
click at [1092, 313] on textarea "Castor Corvallis [US_STATE] Castor is a full service restaurant and bar located…" at bounding box center [1153, 361] width 247 height 133
drag, startPoint x: 1180, startPoint y: 311, endPoint x: 1276, endPoint y: 344, distance: 101.9
click at [1078, 313] on textarea "Castor Corvallis [US_STATE] is a full service restaurant and bar located in the…" at bounding box center [1153, 361] width 247 height 133
type textarea "Castor is a full service restaurant and bar located in the heart of downtown [G…"
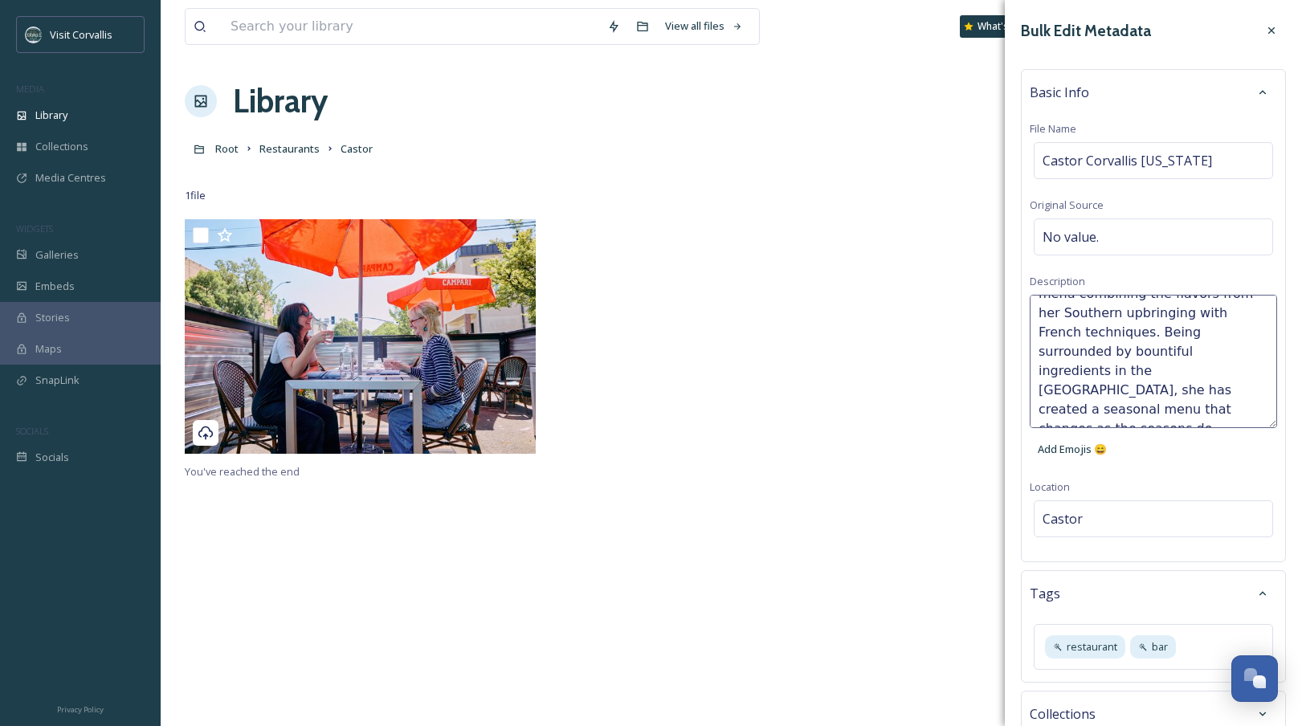
scroll to position [152, 0]
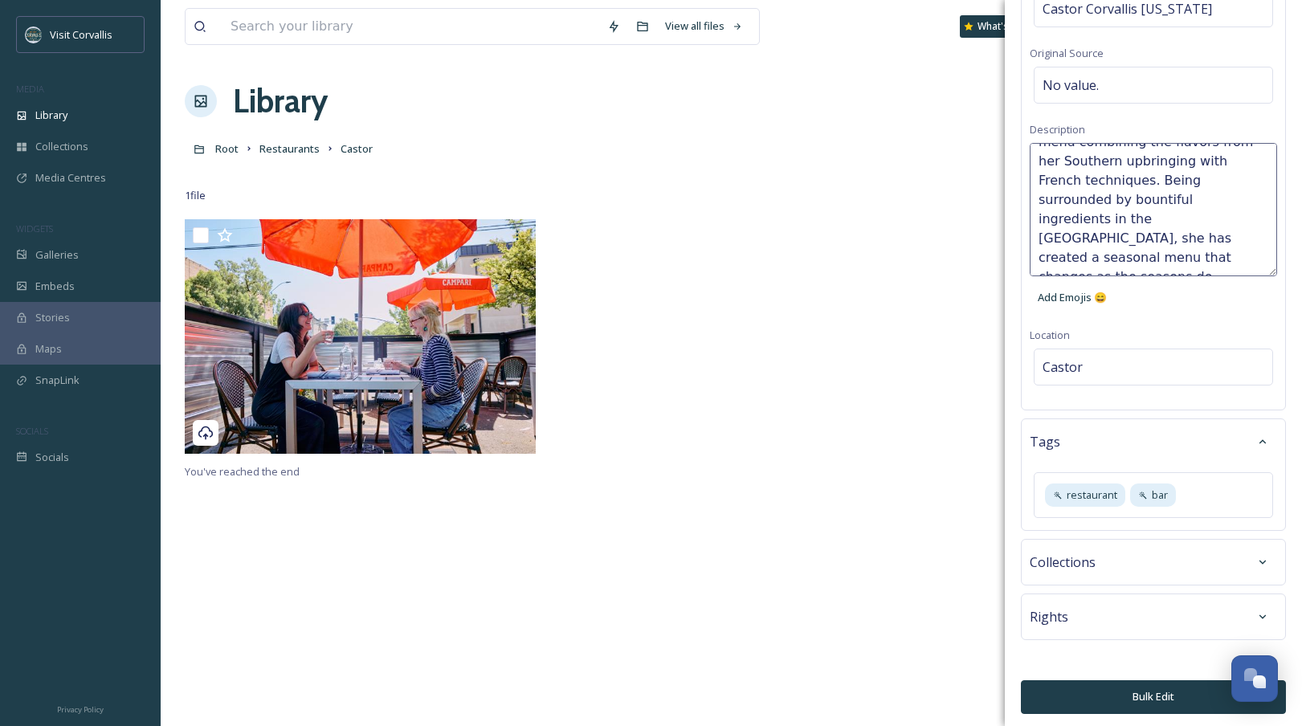
click at [1092, 540] on div "Bulk Edit Metadata Basic Info File Name Castor Corvallis [US_STATE] Original So…" at bounding box center [1153, 289] width 297 height 882
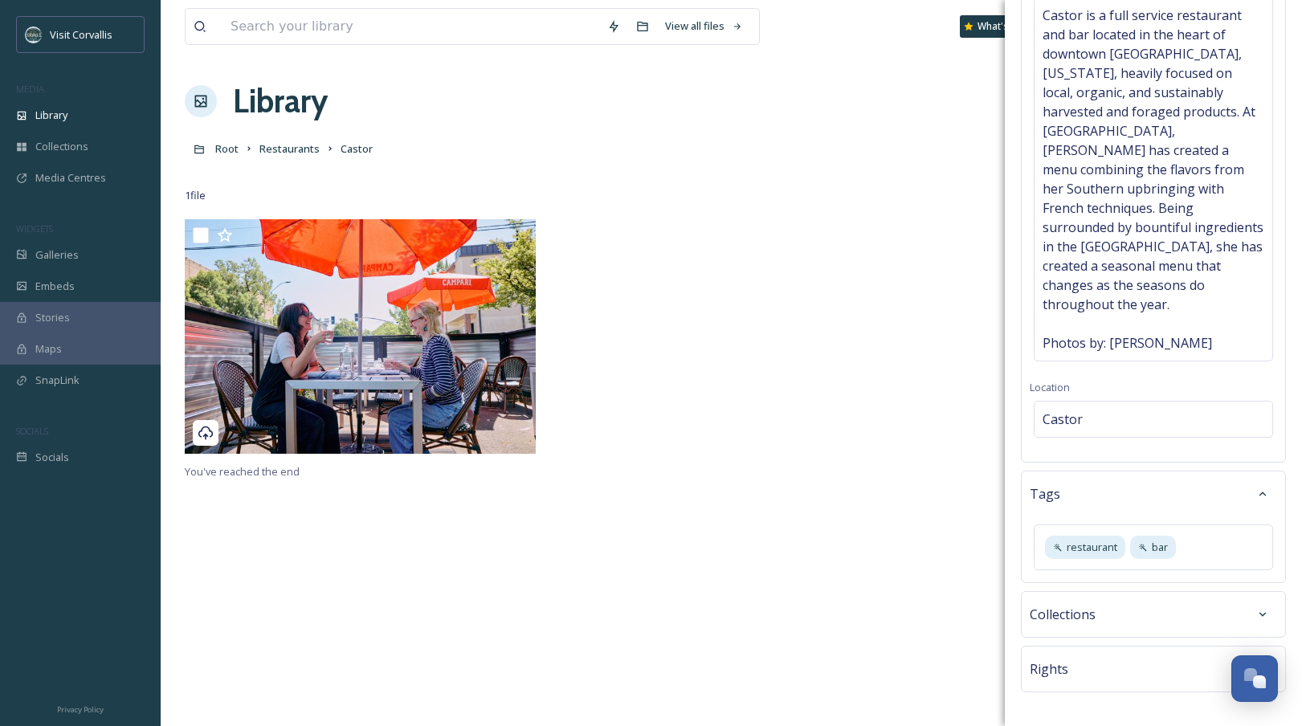
scroll to position [315, 0]
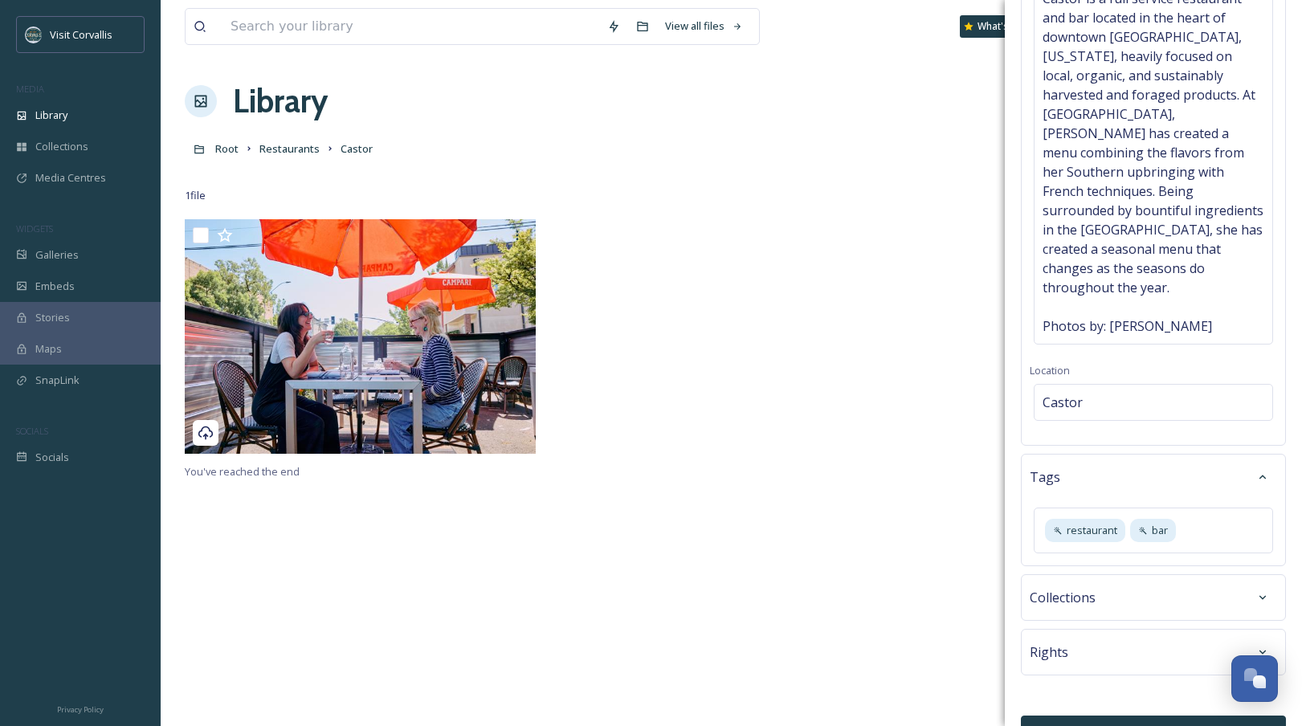
click at [1092, 540] on button "Bulk Edit" at bounding box center [1153, 732] width 265 height 33
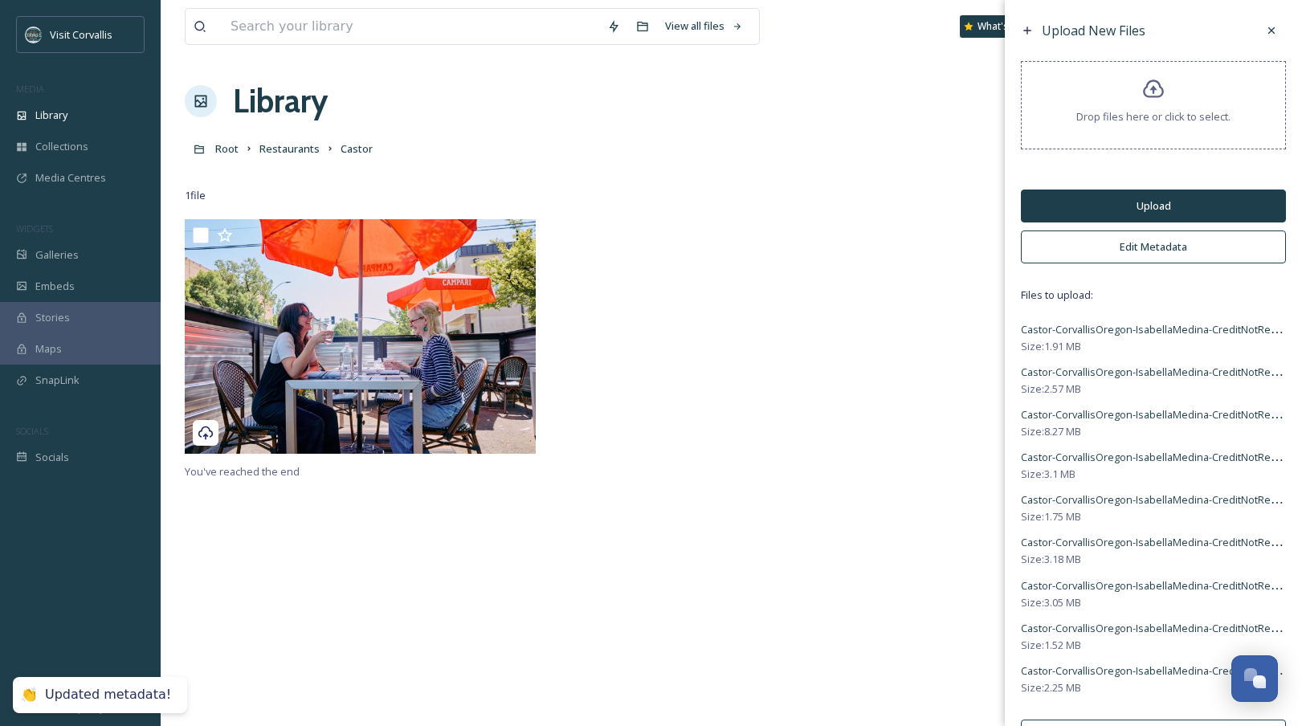
click at [1092, 207] on button "Upload" at bounding box center [1153, 206] width 265 height 33
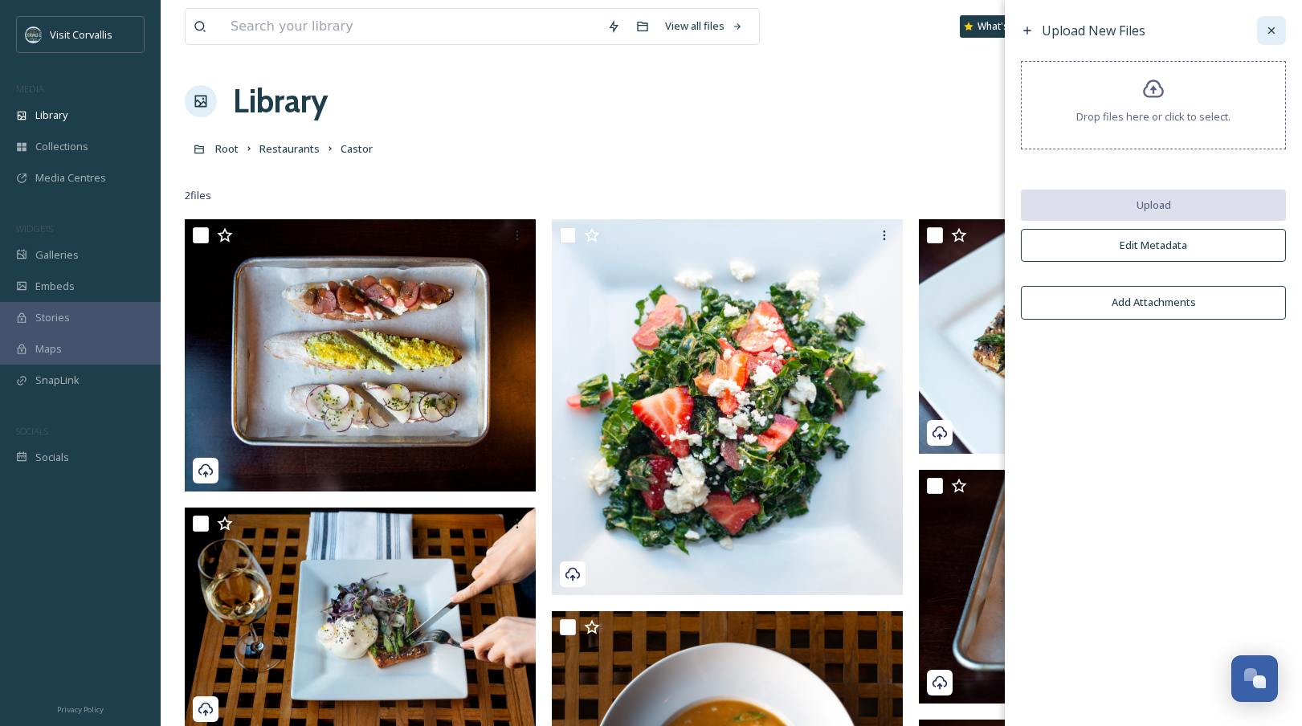
click at [1092, 34] on icon at bounding box center [1272, 30] width 13 height 13
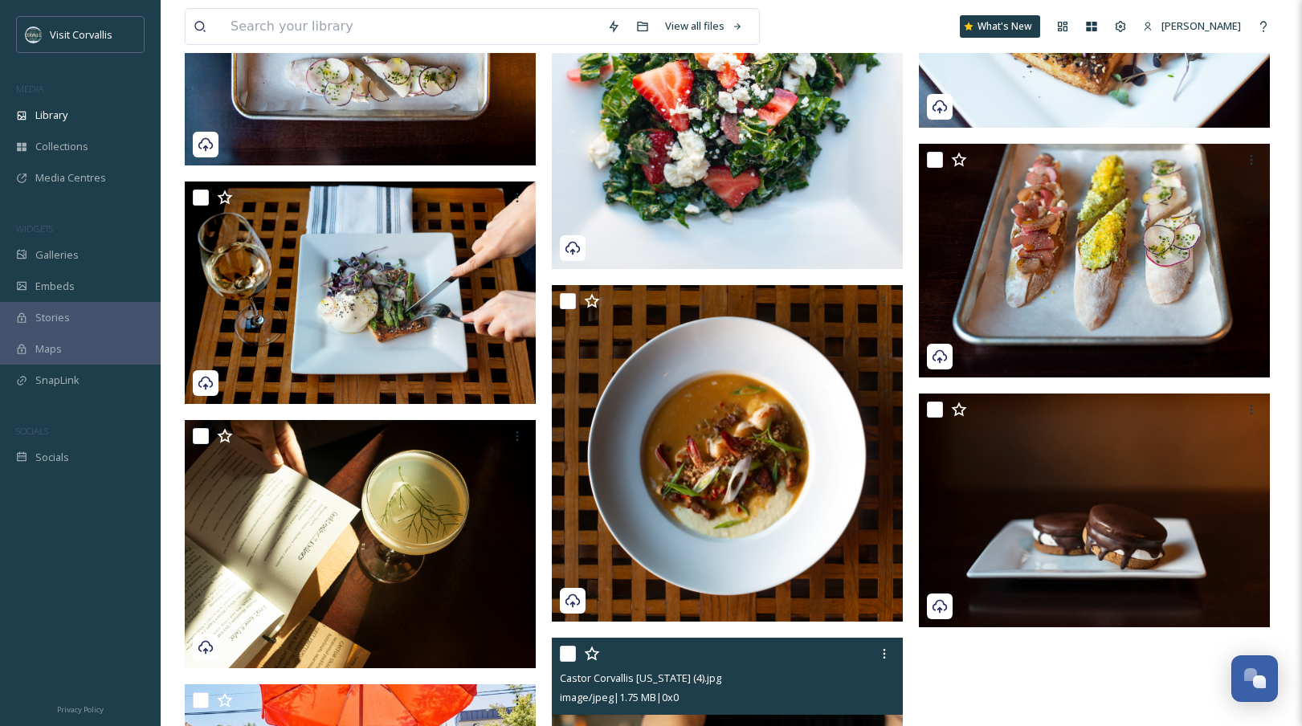
scroll to position [0, 0]
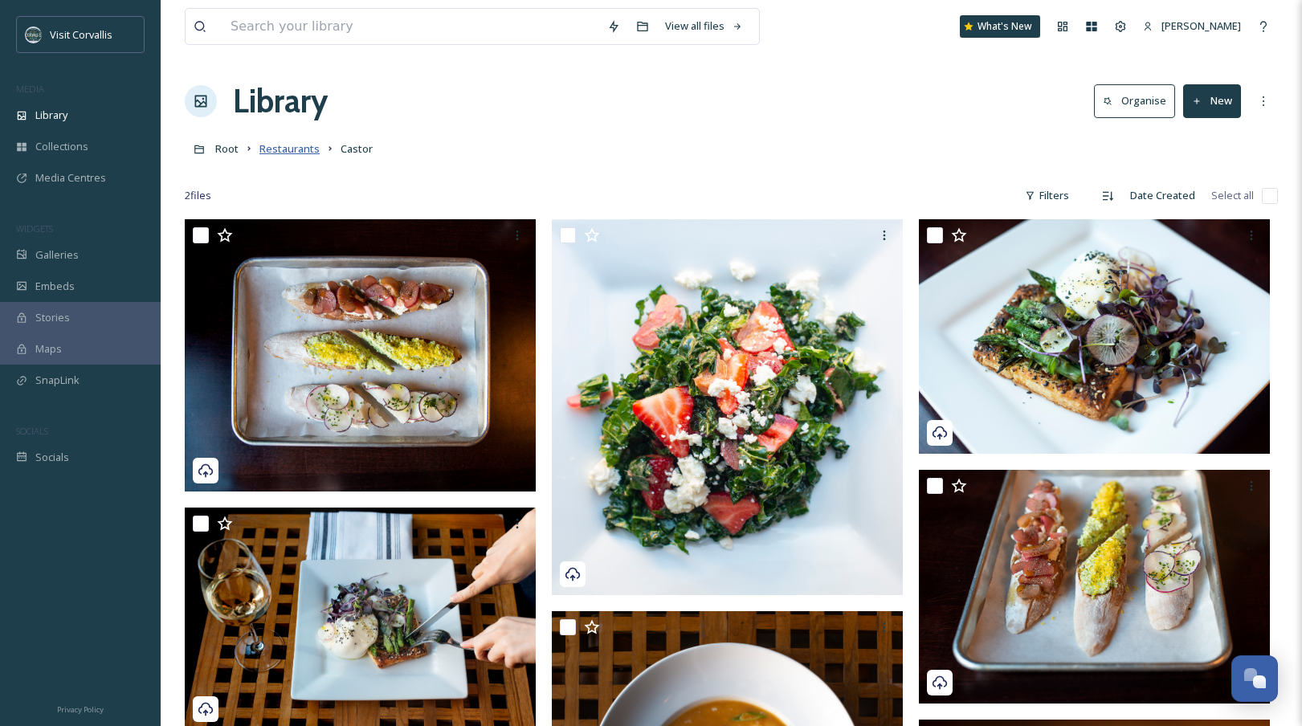
click at [296, 151] on span "Restaurants" at bounding box center [290, 148] width 60 height 14
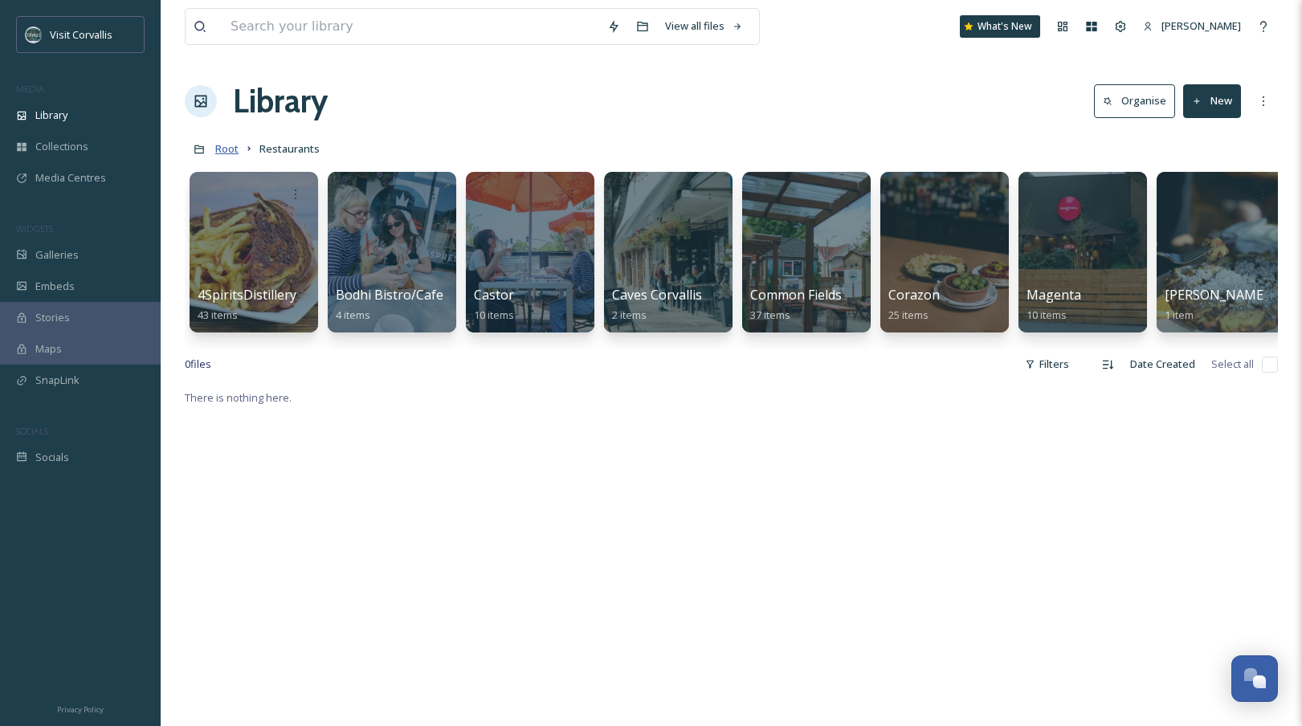
click at [230, 153] on span "Root" at bounding box center [226, 148] width 23 height 14
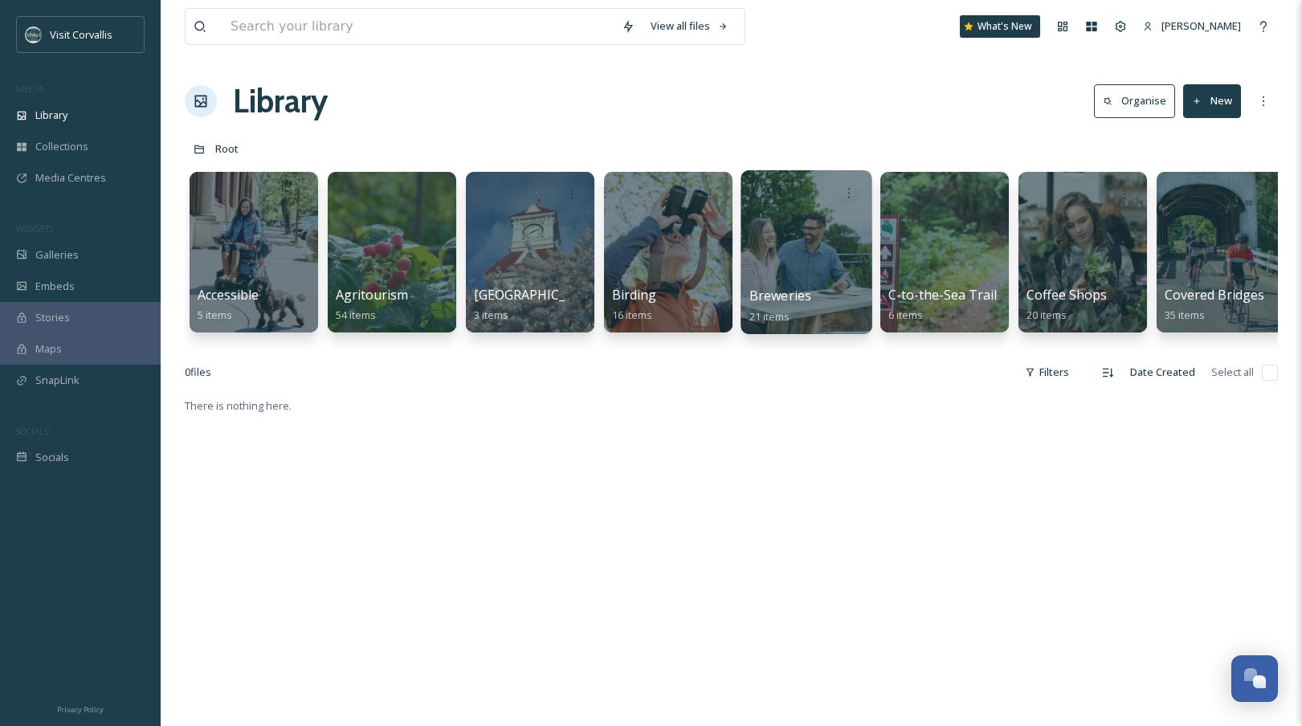
click at [808, 247] on div at bounding box center [806, 252] width 131 height 164
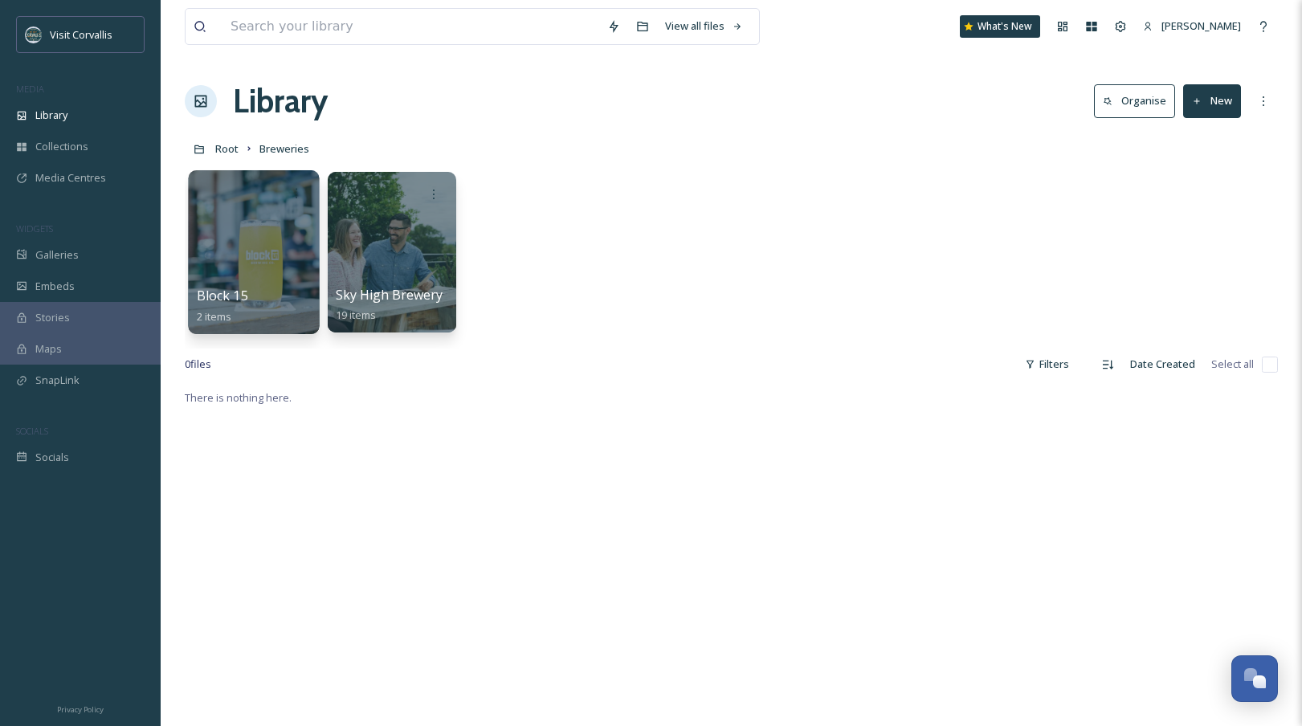
click at [252, 264] on div at bounding box center [253, 252] width 131 height 164
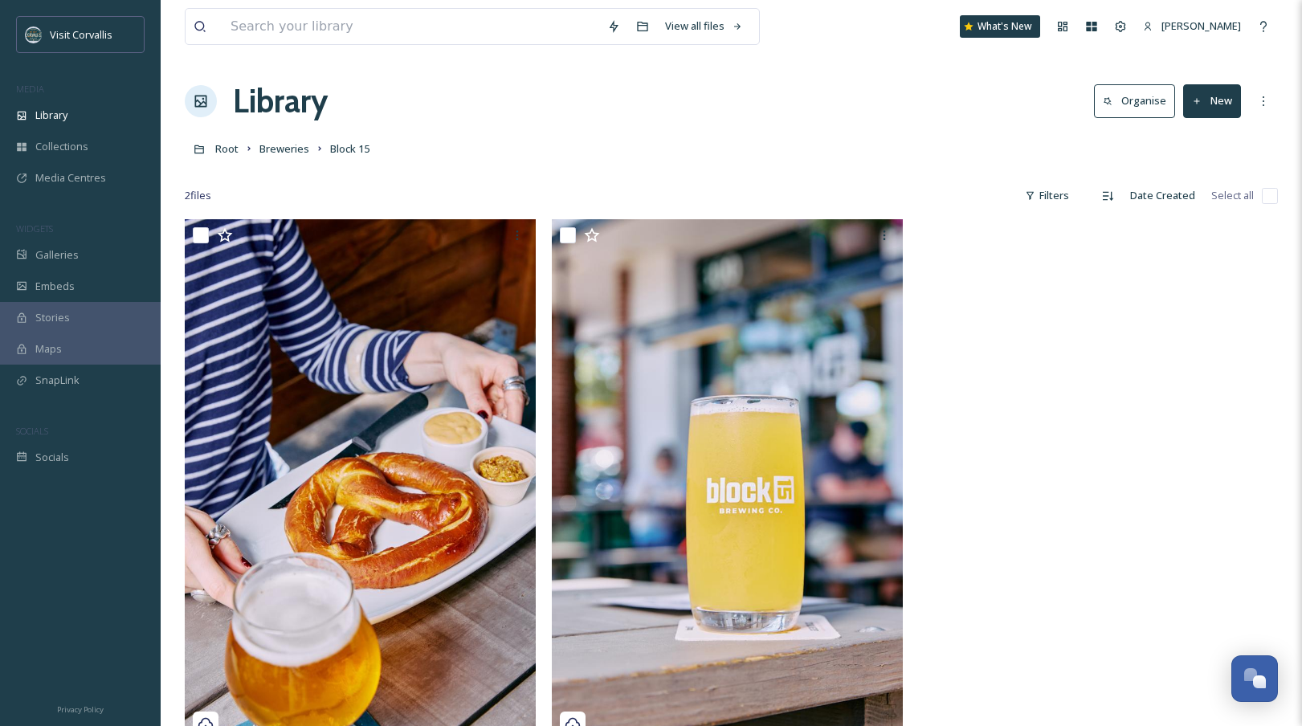
click at [1092, 111] on button "New" at bounding box center [1213, 100] width 58 height 33
click at [1092, 132] on span "File Upload" at bounding box center [1205, 138] width 53 height 15
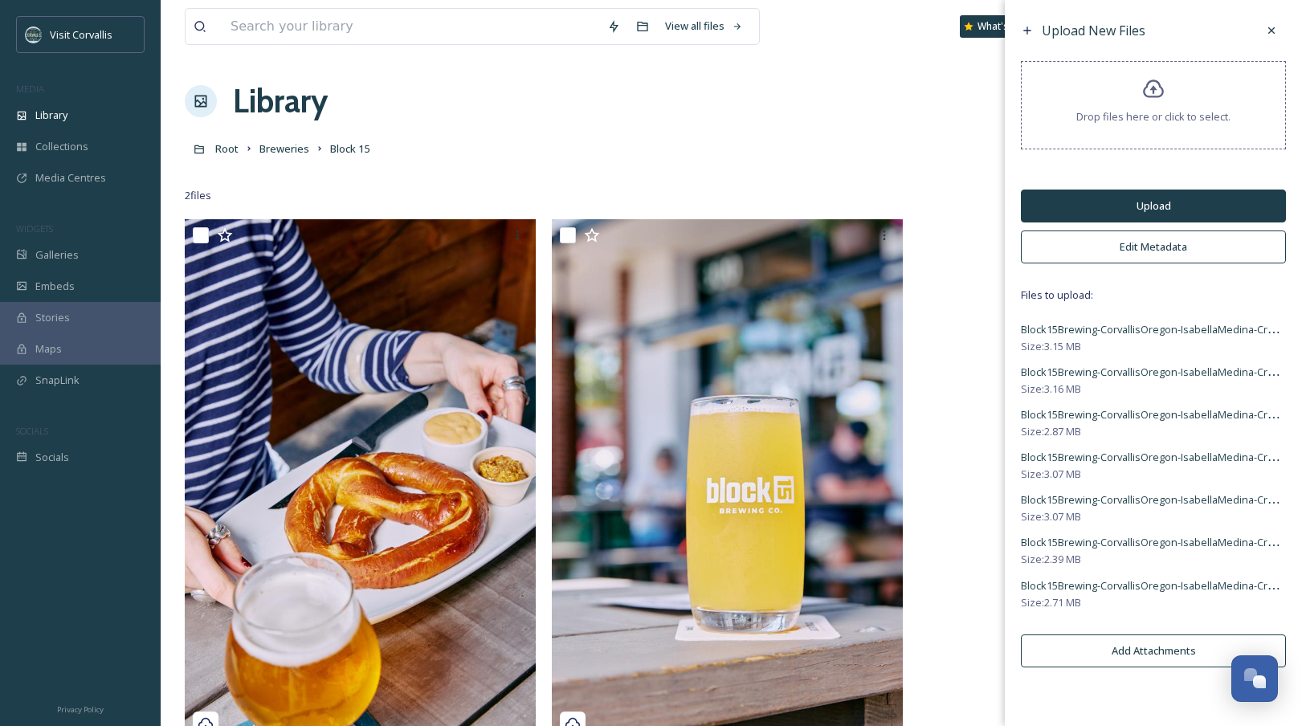
click at [1092, 249] on button "Edit Metadata" at bounding box center [1153, 247] width 265 height 33
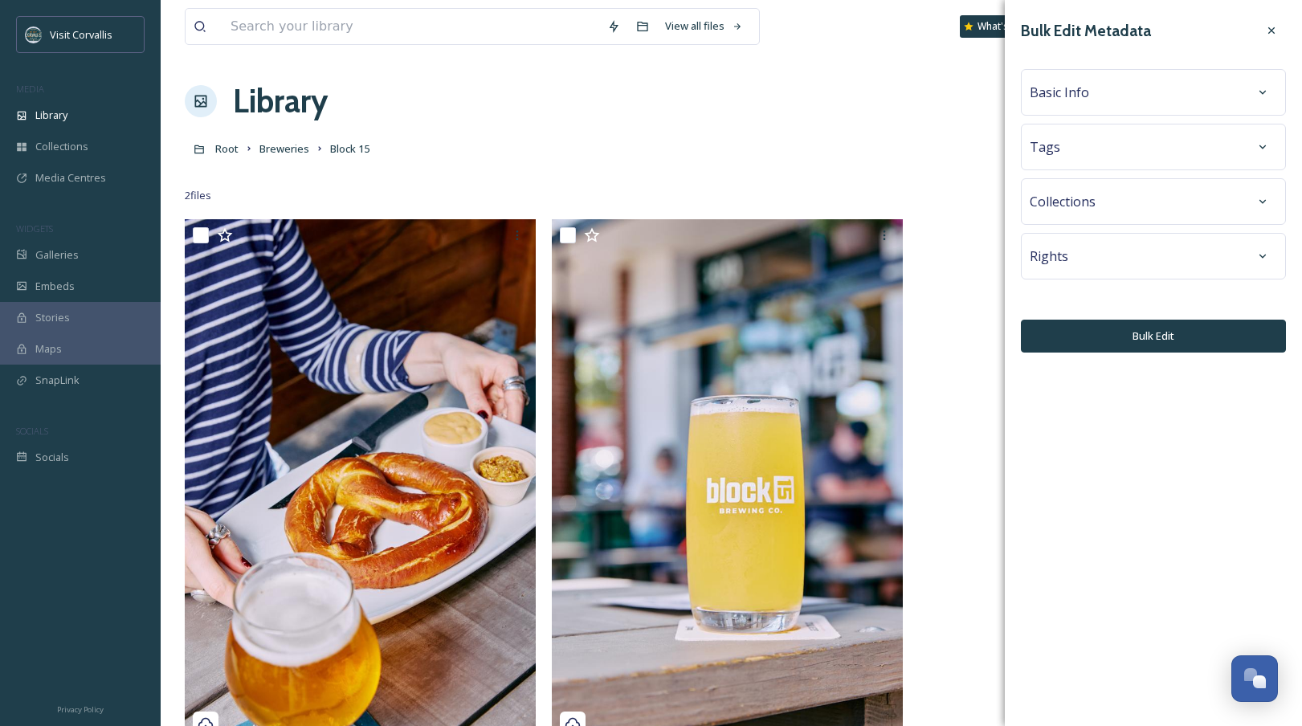
click at [1063, 145] on div "Tags" at bounding box center [1153, 147] width 247 height 29
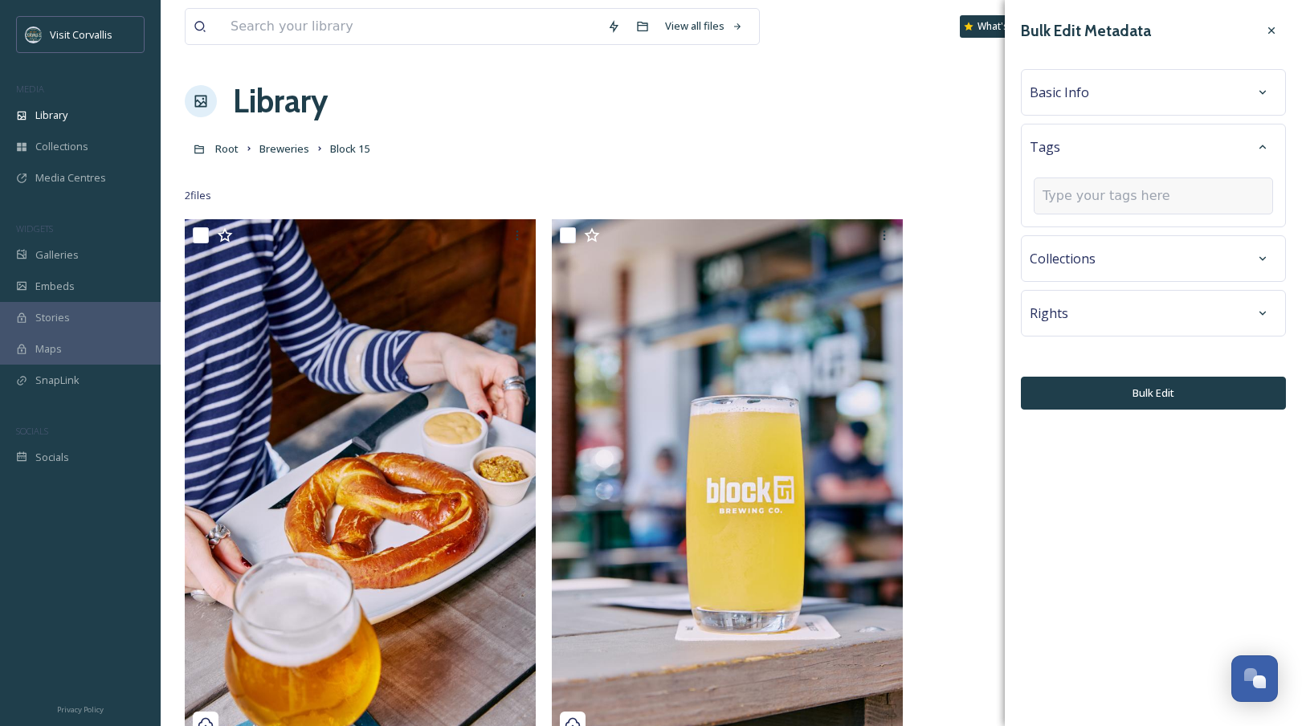
click at [1079, 193] on input at bounding box center [1123, 195] width 161 height 19
type input "brewery"
click at [1084, 232] on div "brewery" at bounding box center [1154, 234] width 236 height 31
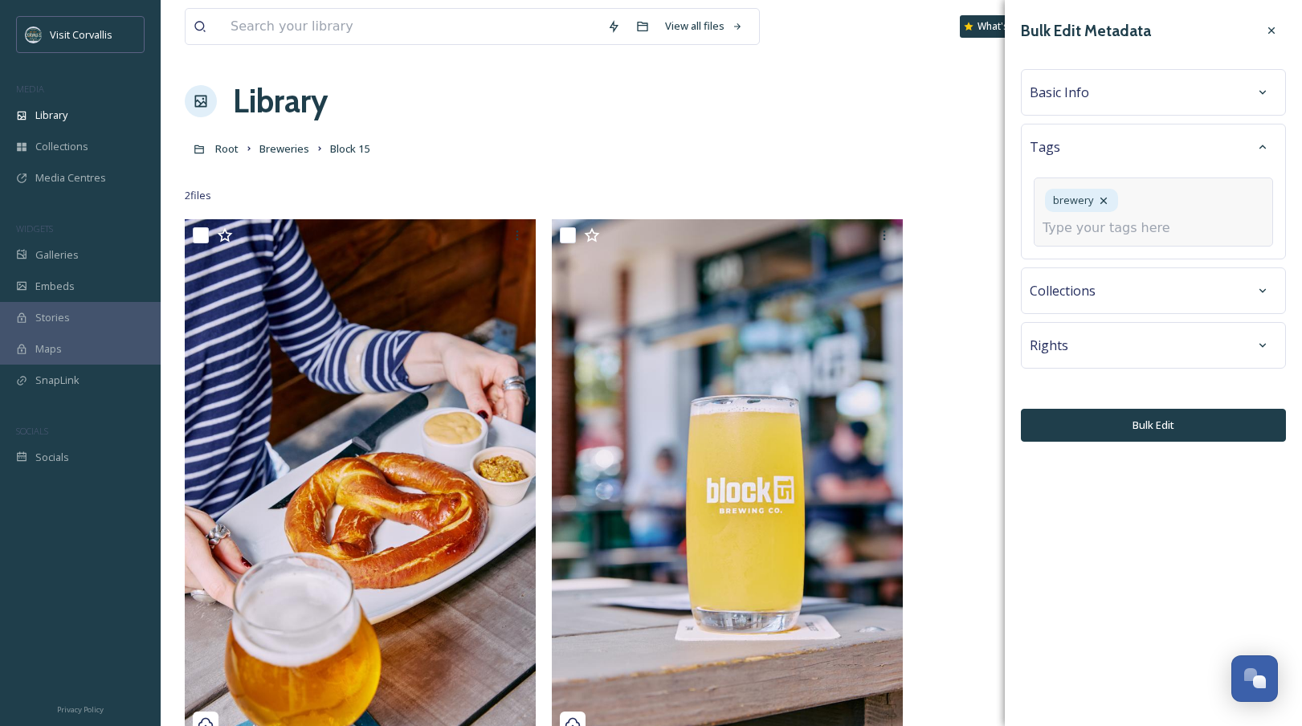
click at [1092, 233] on input at bounding box center [1123, 228] width 161 height 19
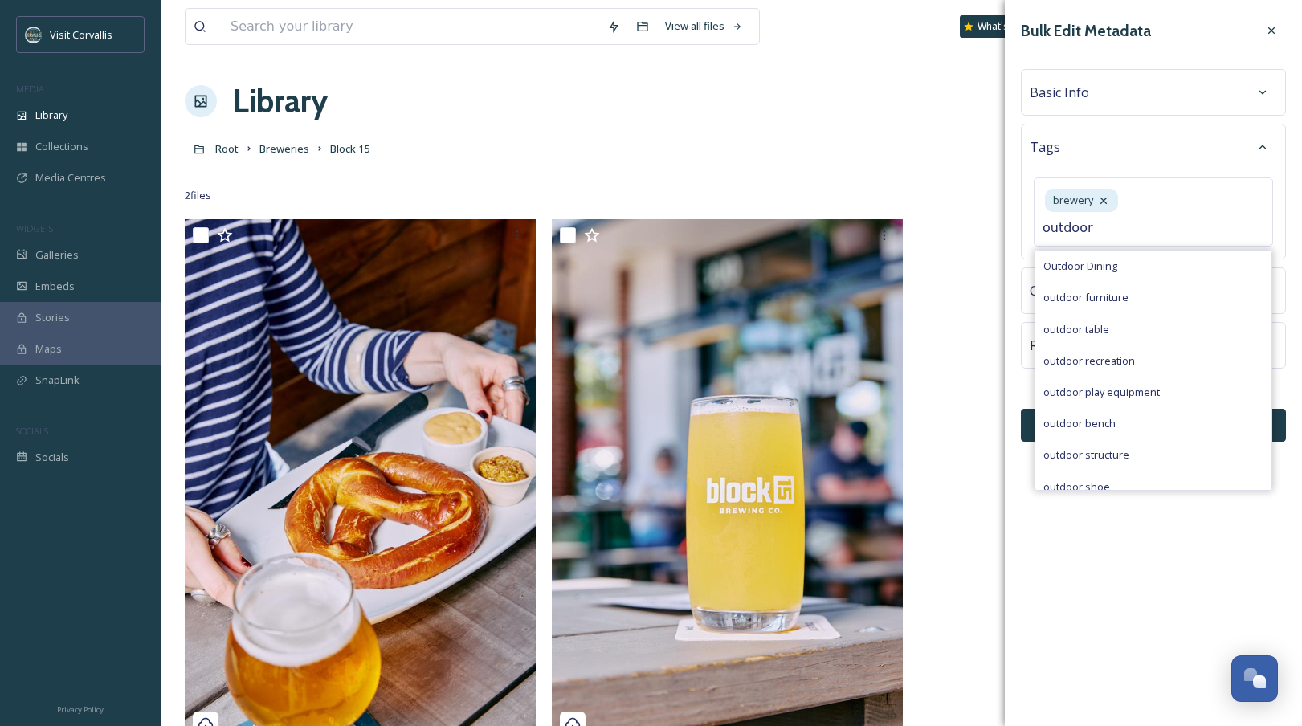
type input "outdoor"
click at [1092, 266] on span "Outdoor Dining" at bounding box center [1081, 266] width 74 height 15
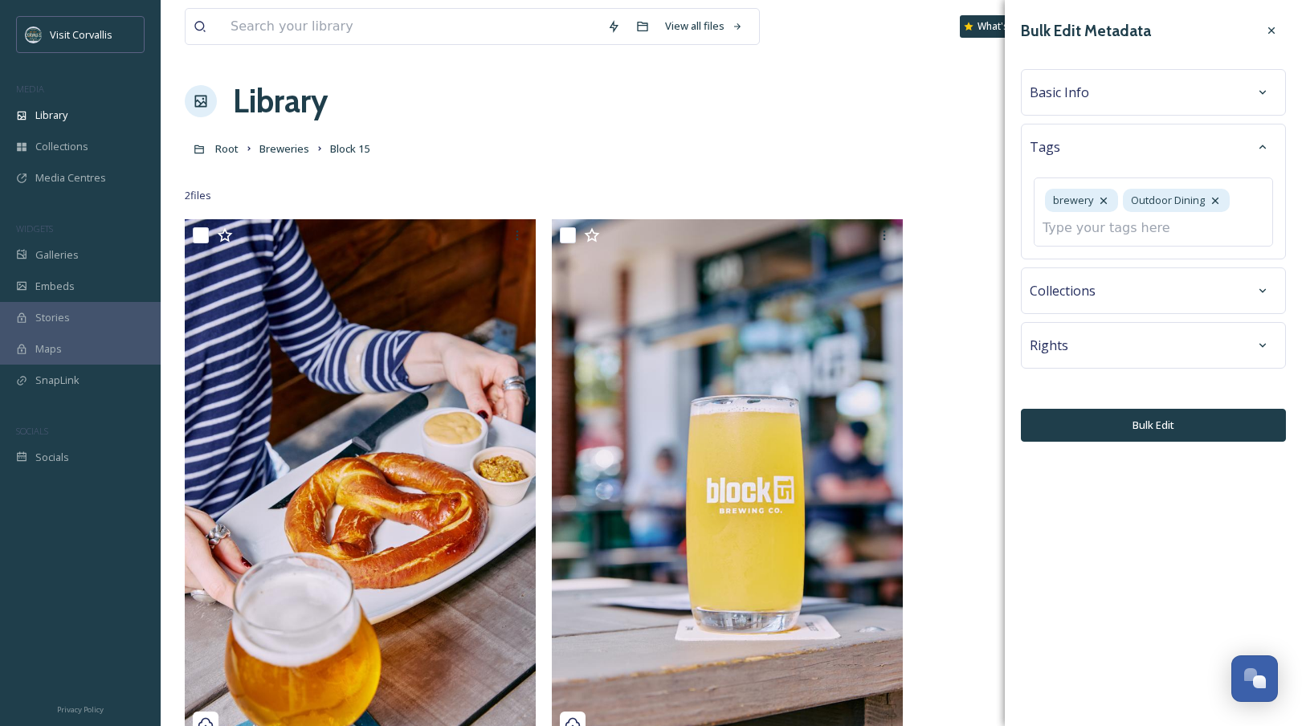
click at [1084, 88] on span "Basic Info" at bounding box center [1059, 92] width 59 height 19
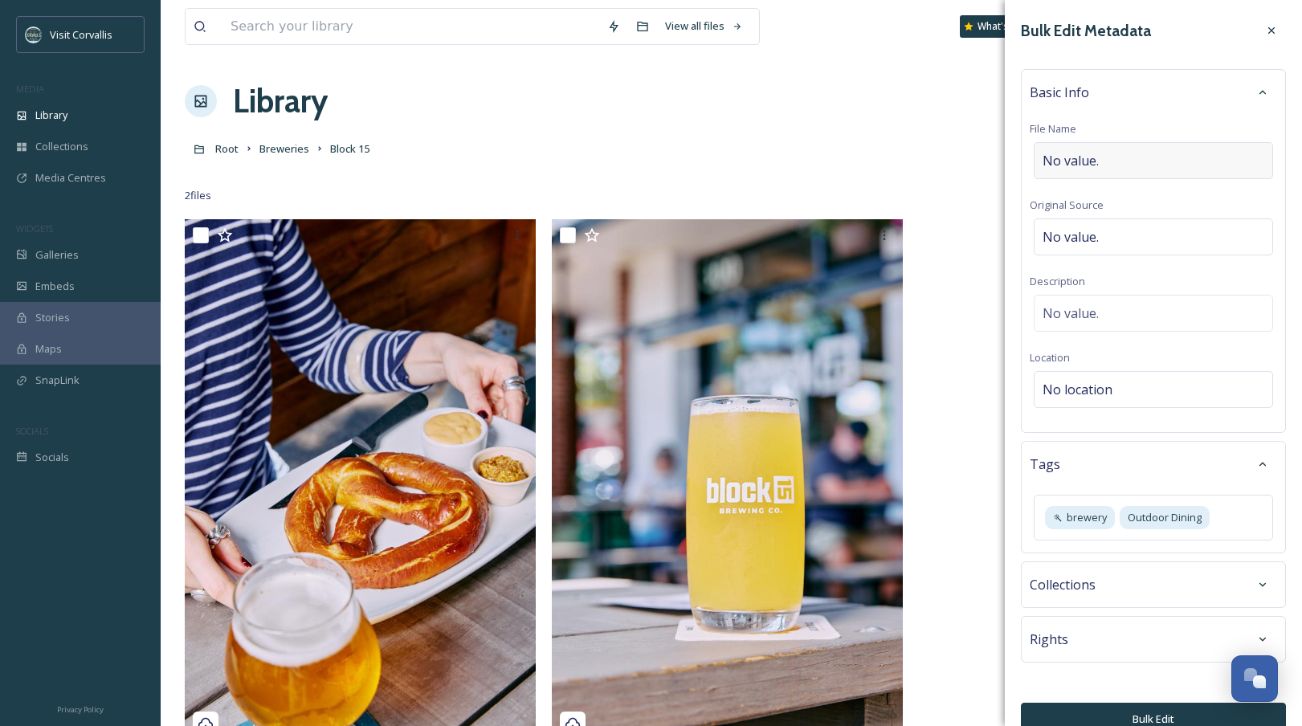
click at [1089, 164] on span "No value." at bounding box center [1071, 160] width 56 height 19
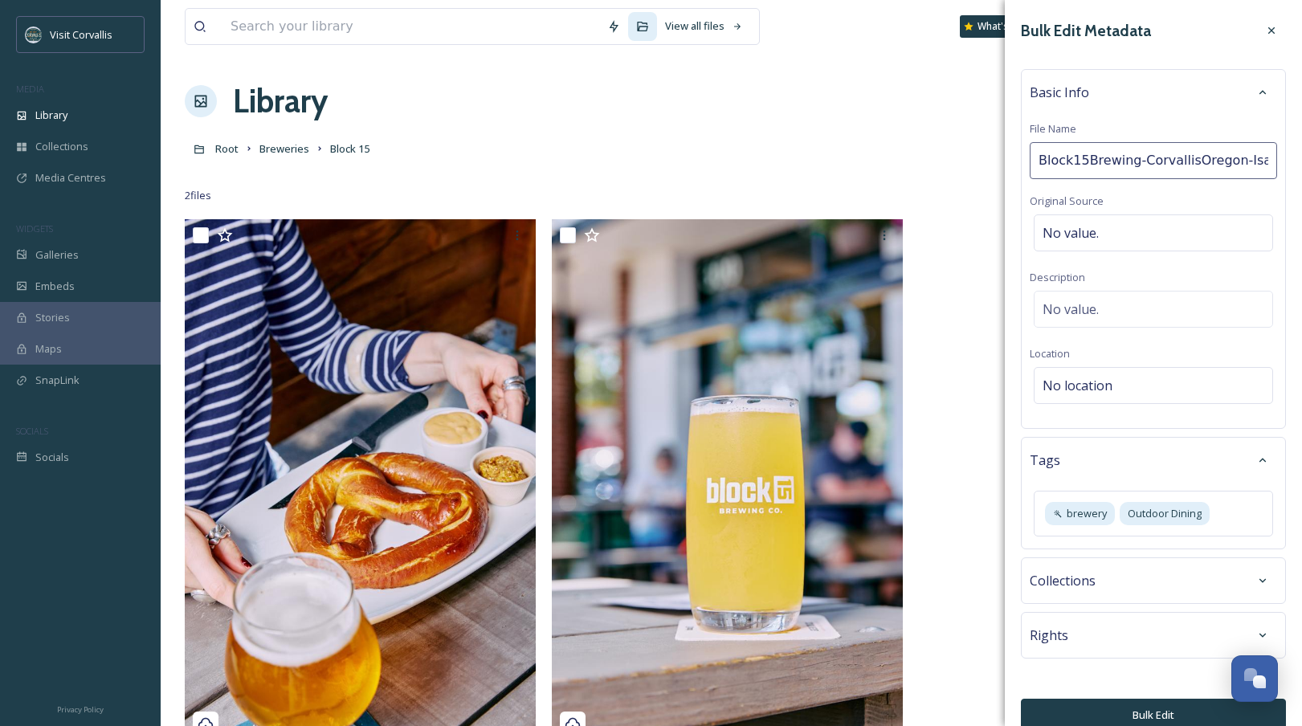
scroll to position [0, 55]
click at [1081, 161] on input "Block15Brewing-CorvallisOregon-IsabellaMedina" at bounding box center [1153, 160] width 247 height 37
drag, startPoint x: 1240, startPoint y: 163, endPoint x: 1317, endPoint y: 160, distance: 77.2
click at [1092, 160] on input "Block 15 Brewing Corvallis [US_STATE]-IsabellaMedina" at bounding box center [1153, 160] width 247 height 37
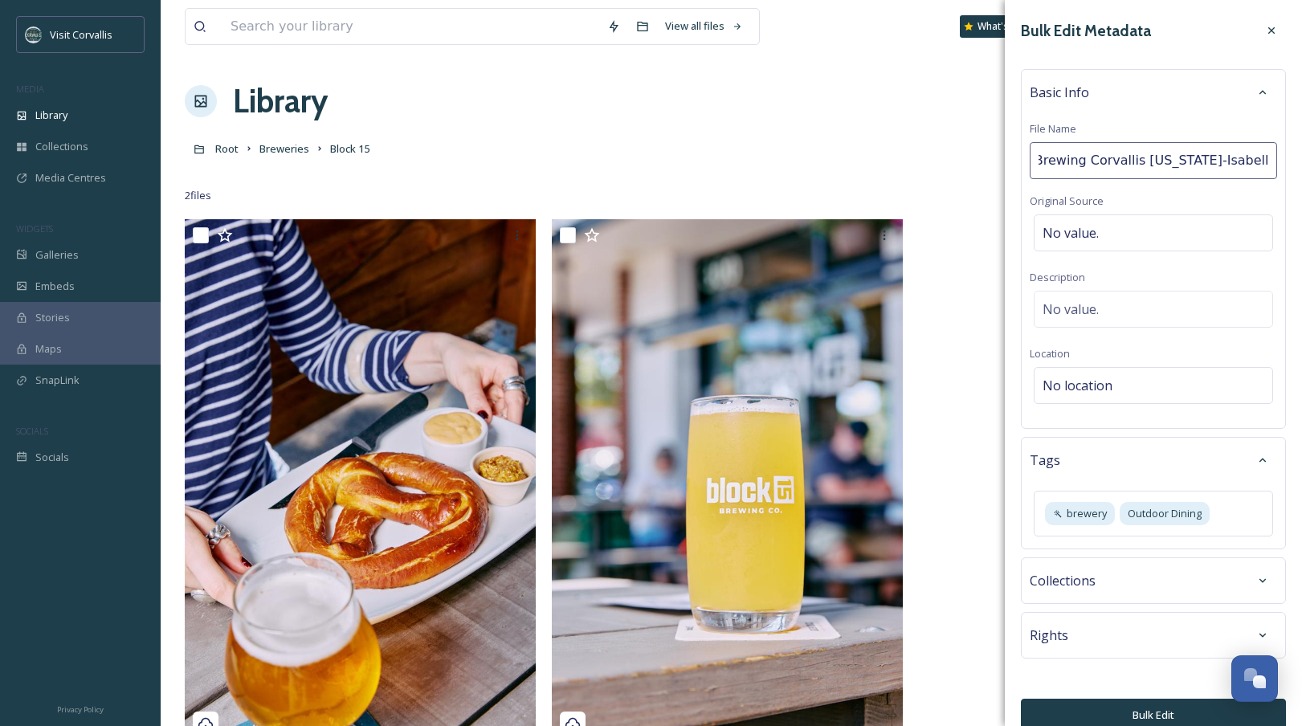
type input "Block 15 Brewing Corvallis [US_STATE]"
click at [1092, 309] on div "No value." at bounding box center [1153, 309] width 239 height 37
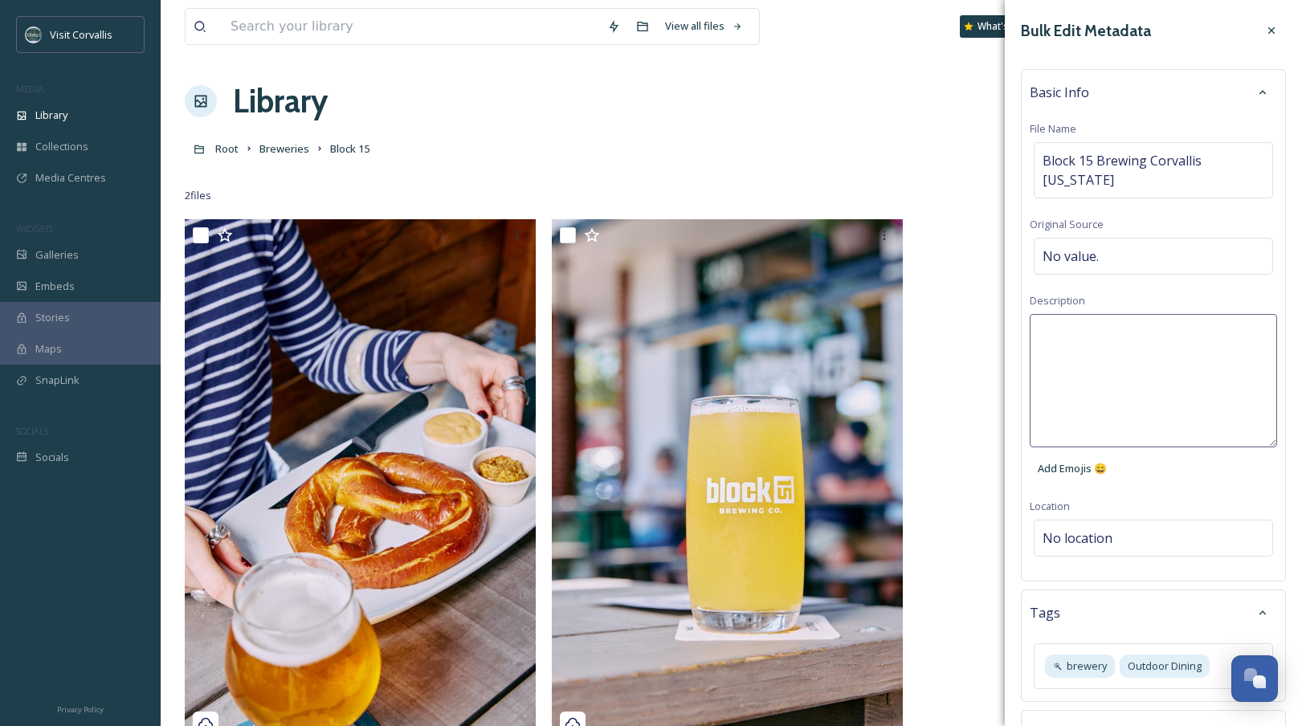
click at [1088, 314] on textarea at bounding box center [1153, 380] width 247 height 133
paste textarea "Block15Brewing-CorvallisOregon-IsabellaMedina"
click at [1070, 317] on textarea "Block15Brewing-CorvallisOregon-IsabellaMedina" at bounding box center [1153, 380] width 247 height 133
click at [1090, 314] on textarea "Block 15Brewing-CorvallisOregon-IsabellaMedina" at bounding box center [1153, 380] width 247 height 133
click at [1092, 314] on textarea "Block 15 Brewing-CorvallisOregon-IsabellaMedina" at bounding box center [1153, 380] width 247 height 133
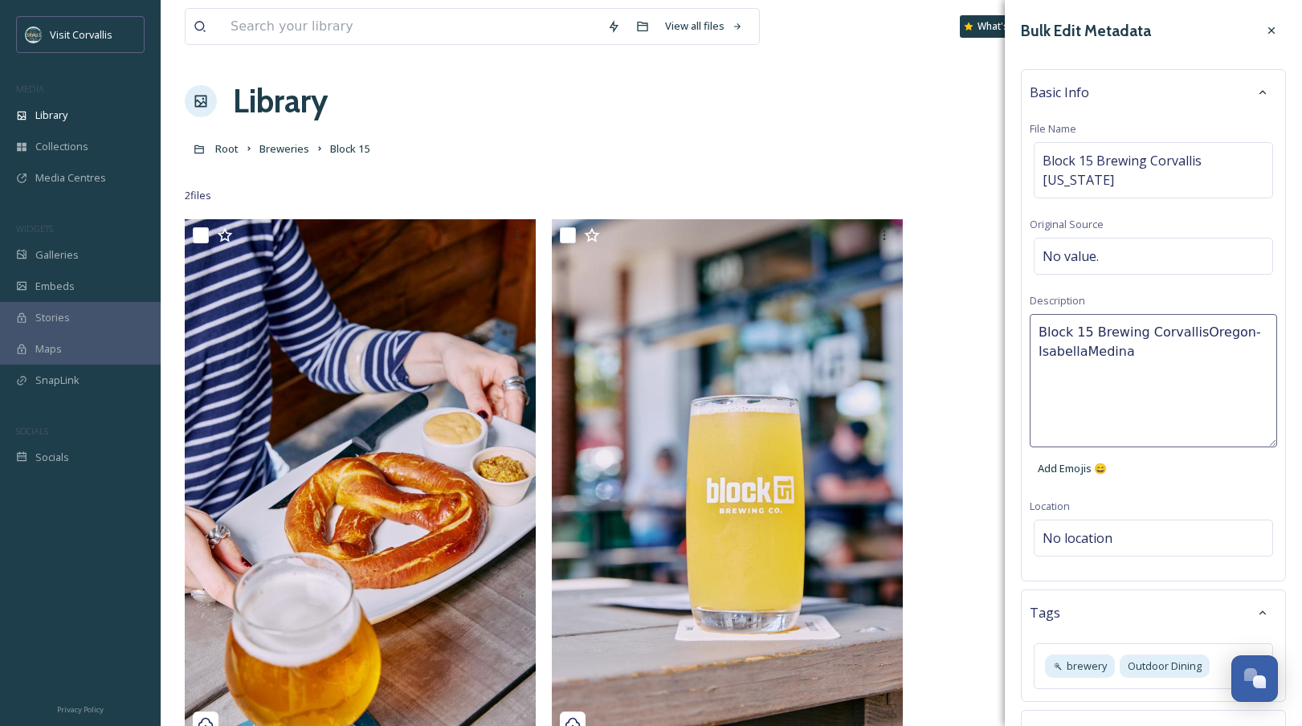
click at [1092, 314] on textarea "Block 15 Brewing CorvallisOregon-IsabellaMedina" at bounding box center [1153, 380] width 247 height 133
drag, startPoint x: 1239, startPoint y: 312, endPoint x: 1272, endPoint y: 314, distance: 33.0
click at [1092, 314] on textarea "Block 15 Brewing Corvallis [US_STATE]-IsabellaMedina" at bounding box center [1153, 380] width 247 height 133
drag, startPoint x: 1082, startPoint y: 333, endPoint x: 1194, endPoint y: 321, distance: 112.3
click at [1083, 333] on textarea "Block 15 Brewing Corvallis [US_STATE] IsabellaMedina" at bounding box center [1153, 380] width 247 height 133
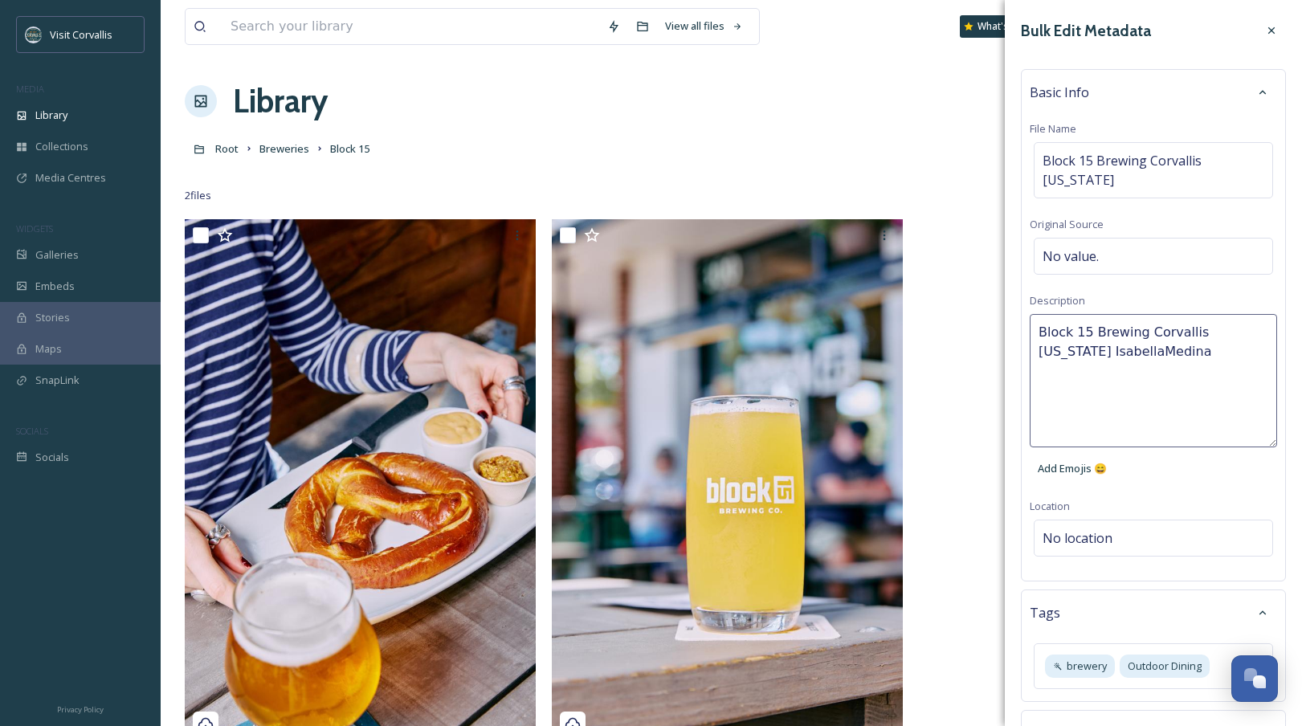
type textarea "Block 15 Brewing Corvallis [US_STATE] [PERSON_NAME]"
click at [1092, 329] on textarea "Block 15 Brewing Corvallis [US_STATE] [PERSON_NAME]" at bounding box center [1153, 380] width 247 height 133
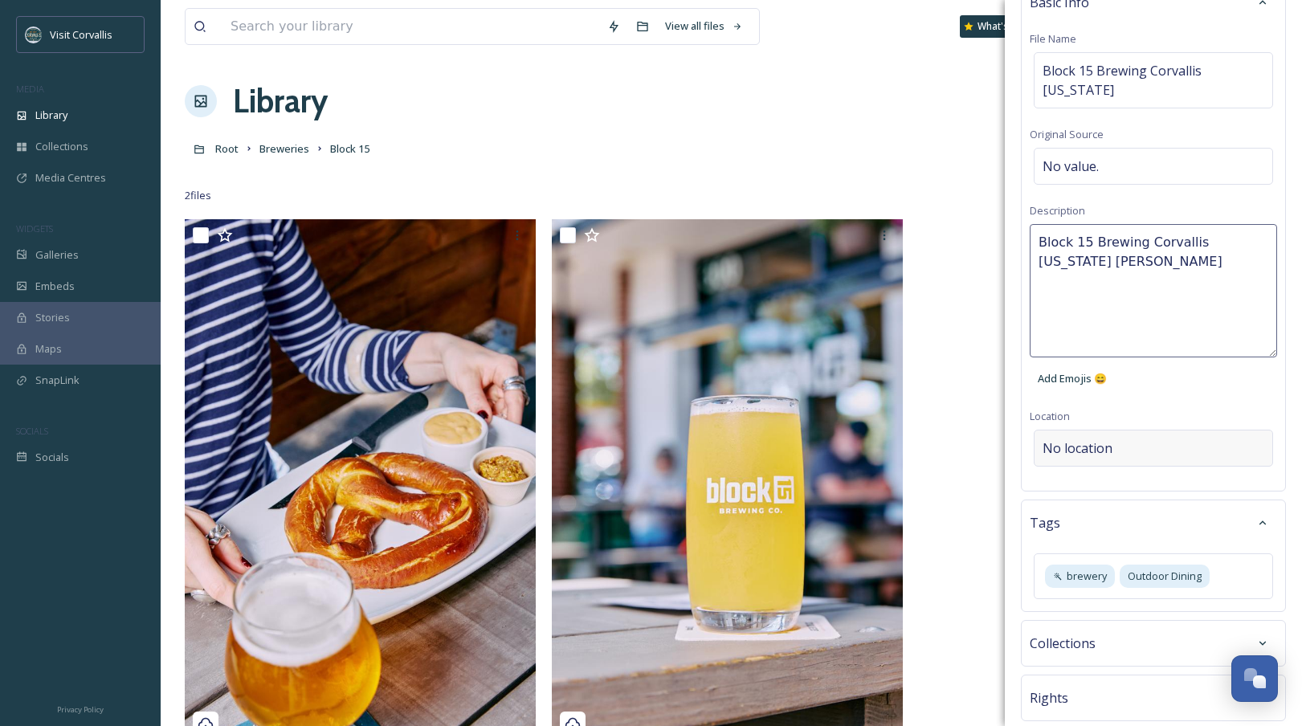
click at [1092, 426] on div "Bulk Edit Metadata Basic Info File Name Block 15 Brewing Corvallis [US_STATE] O…" at bounding box center [1153, 361] width 297 height 902
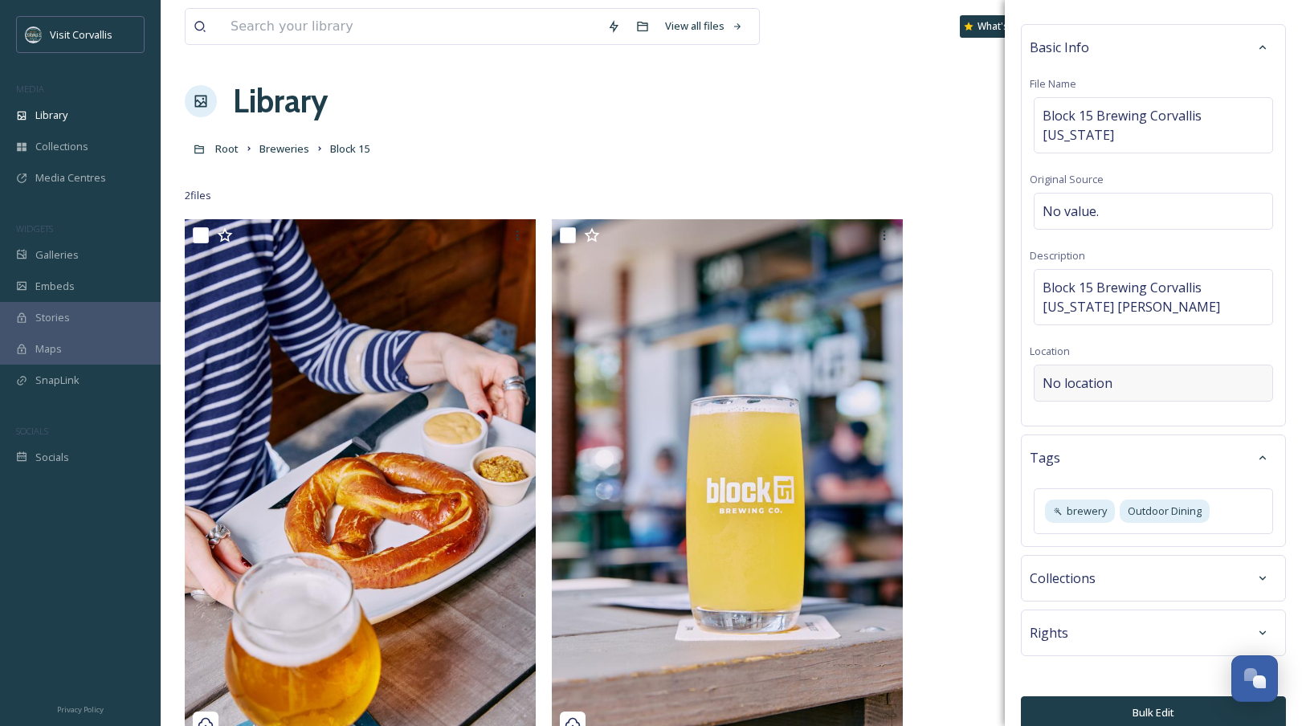
click at [1060, 374] on span "No location" at bounding box center [1078, 383] width 70 height 19
click at [1060, 366] on input at bounding box center [1154, 383] width 238 height 35
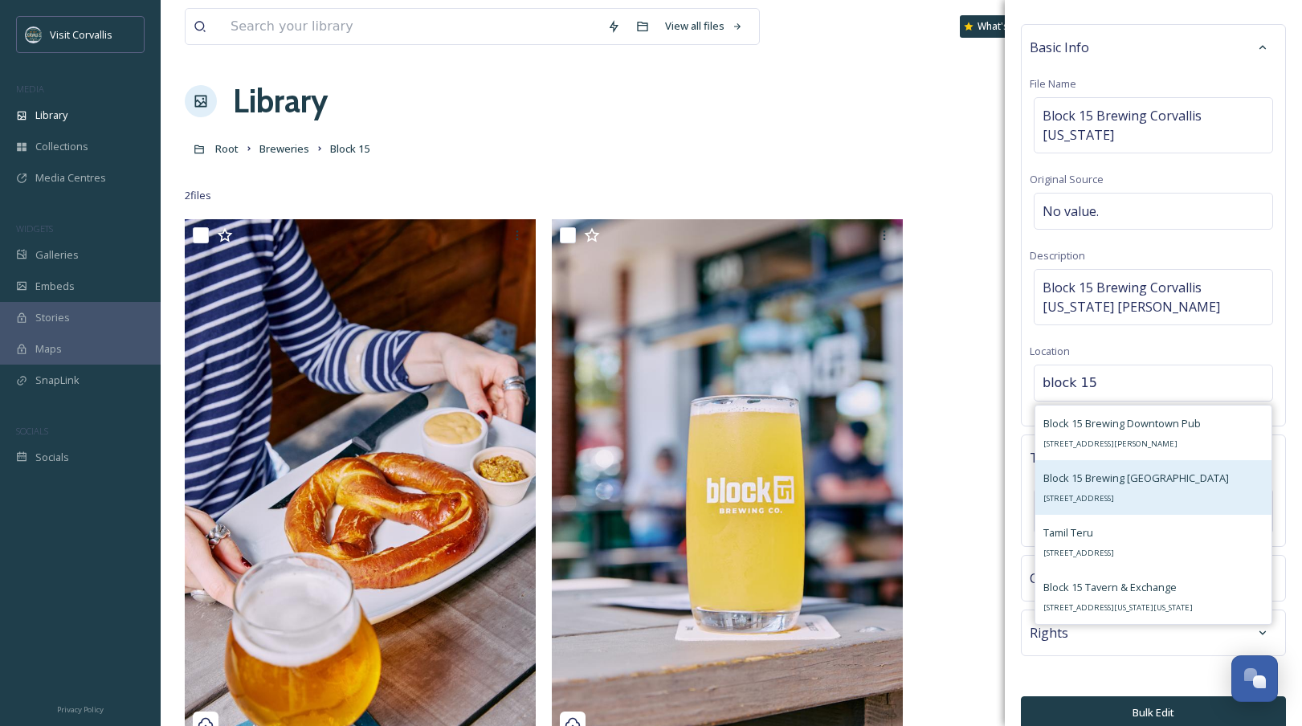
type input "block 15"
click at [1092, 468] on div "Block 15 Brewing [GEOGRAPHIC_DATA] [STREET_ADDRESS]" at bounding box center [1137, 487] width 186 height 39
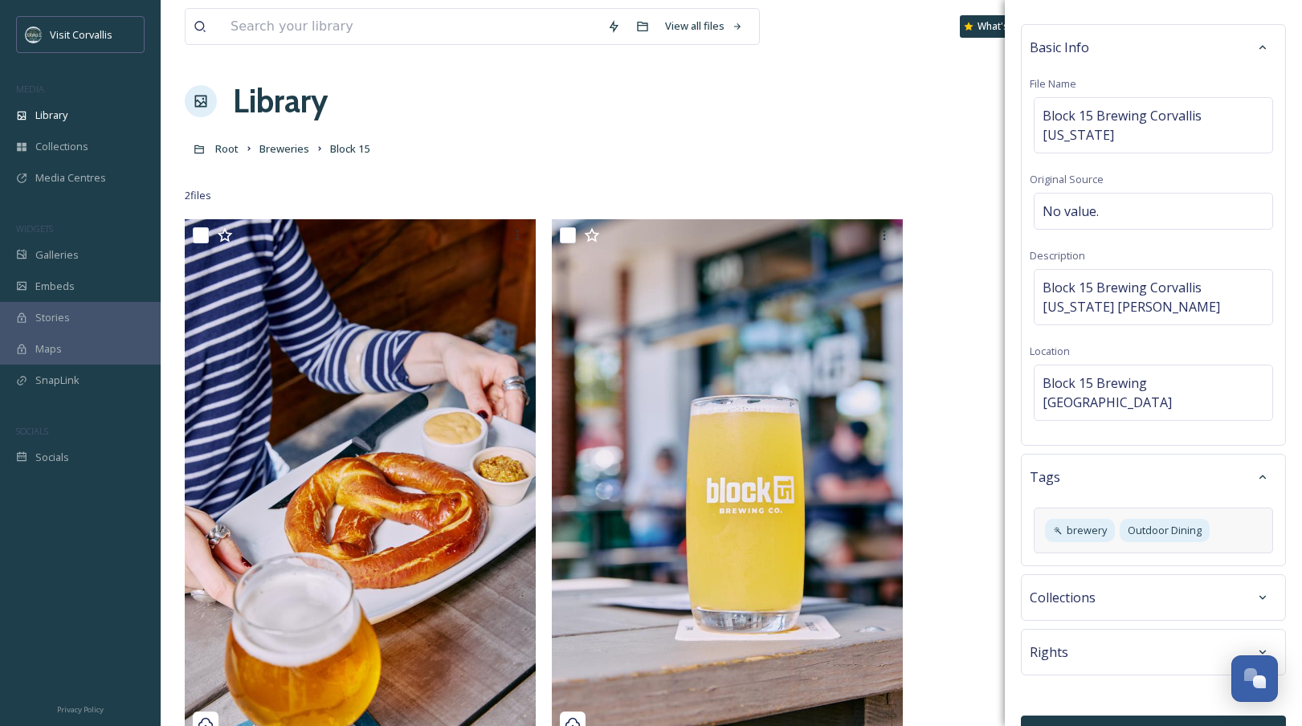
scroll to position [64, 0]
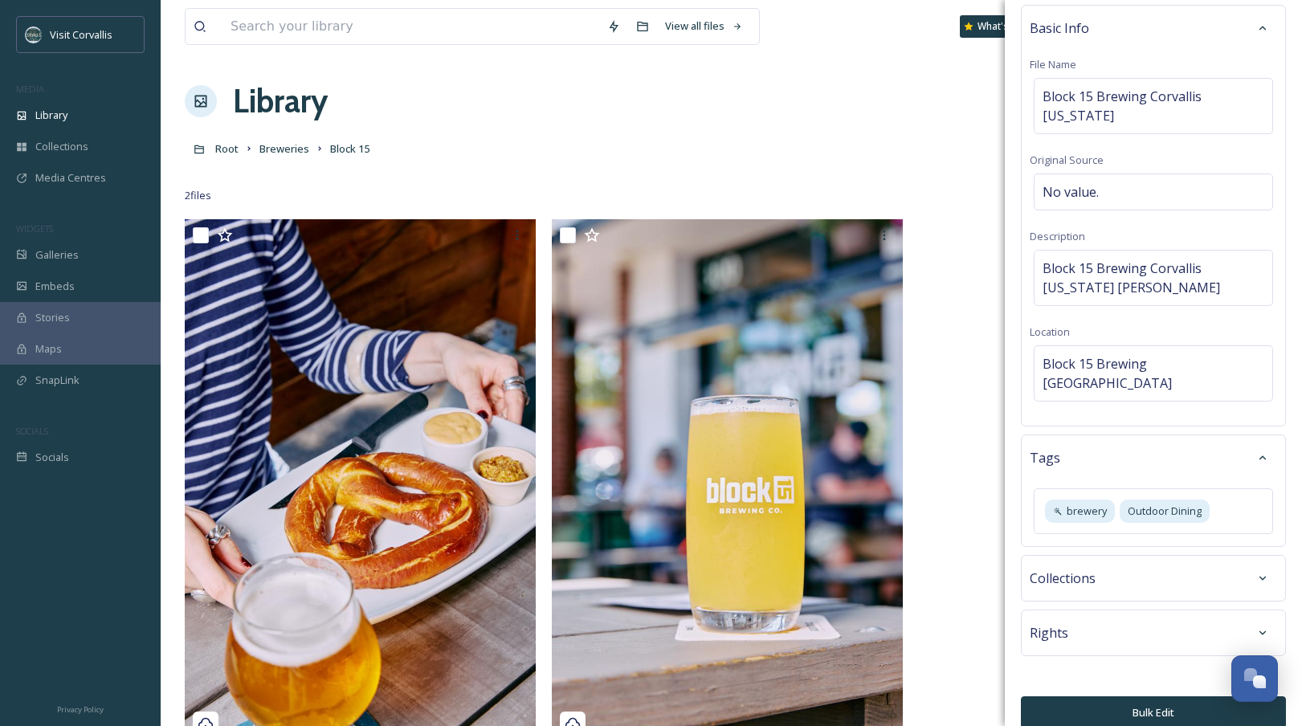
click at [1092, 540] on button "Bulk Edit" at bounding box center [1153, 713] width 265 height 33
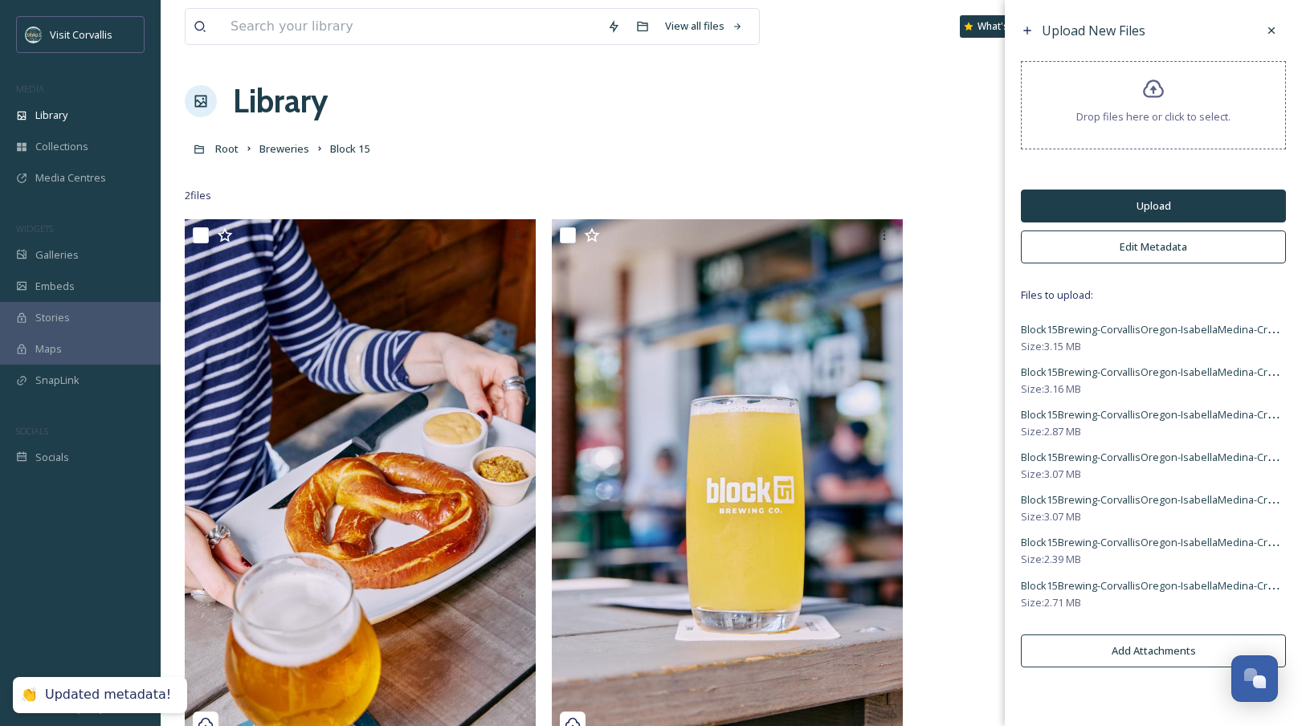
click at [1092, 204] on button "Upload" at bounding box center [1153, 206] width 265 height 33
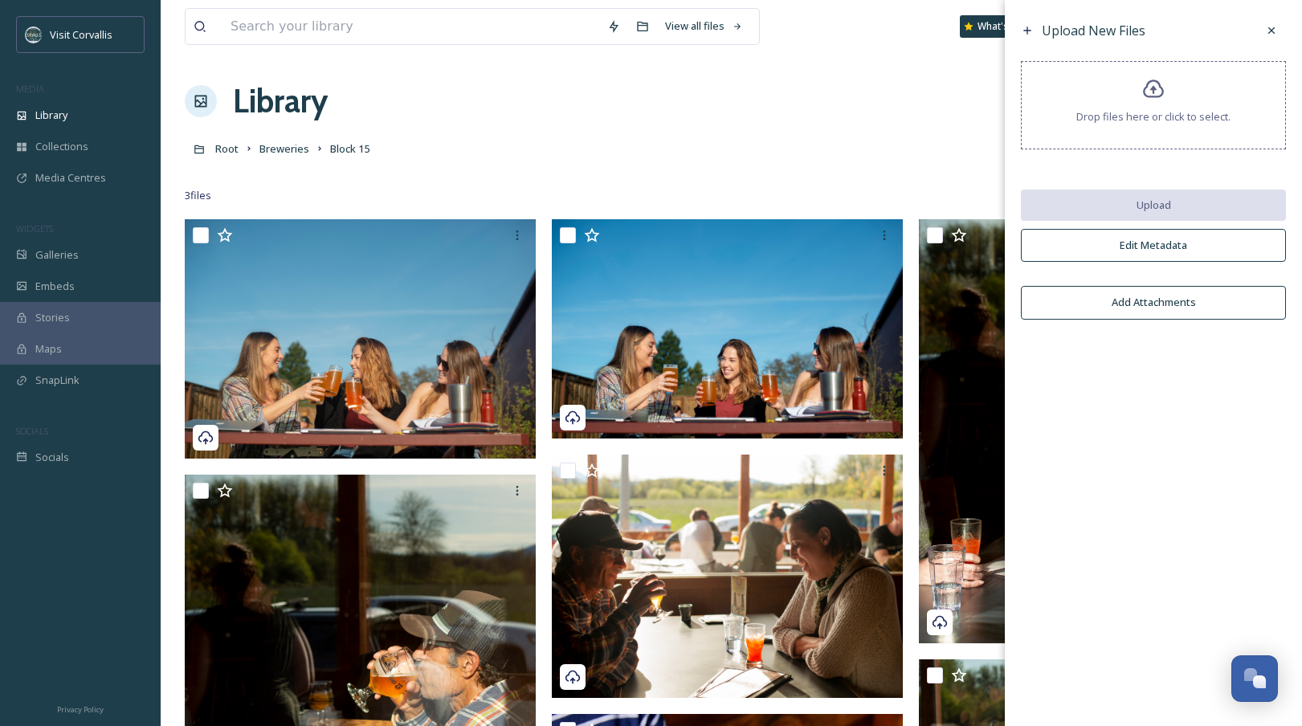
click at [632, 96] on div "Library Organise New" at bounding box center [732, 101] width 1094 height 48
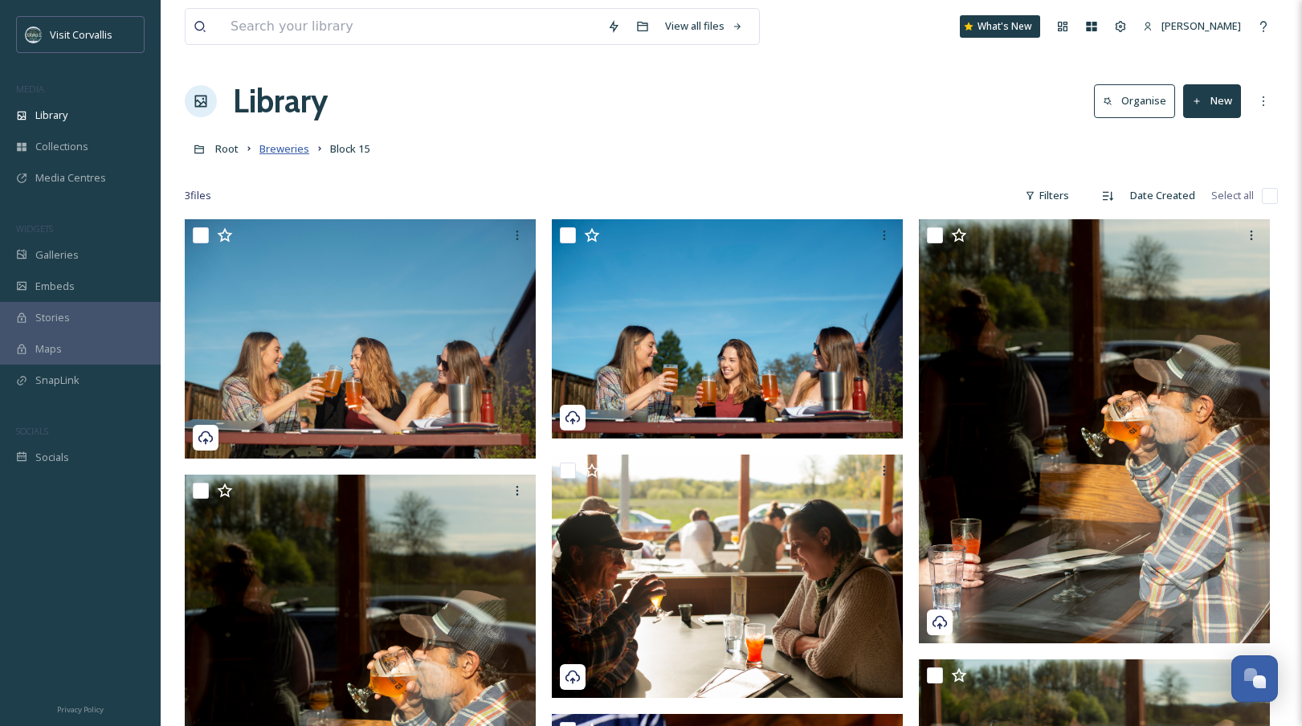
click at [288, 149] on span "Breweries" at bounding box center [285, 148] width 50 height 14
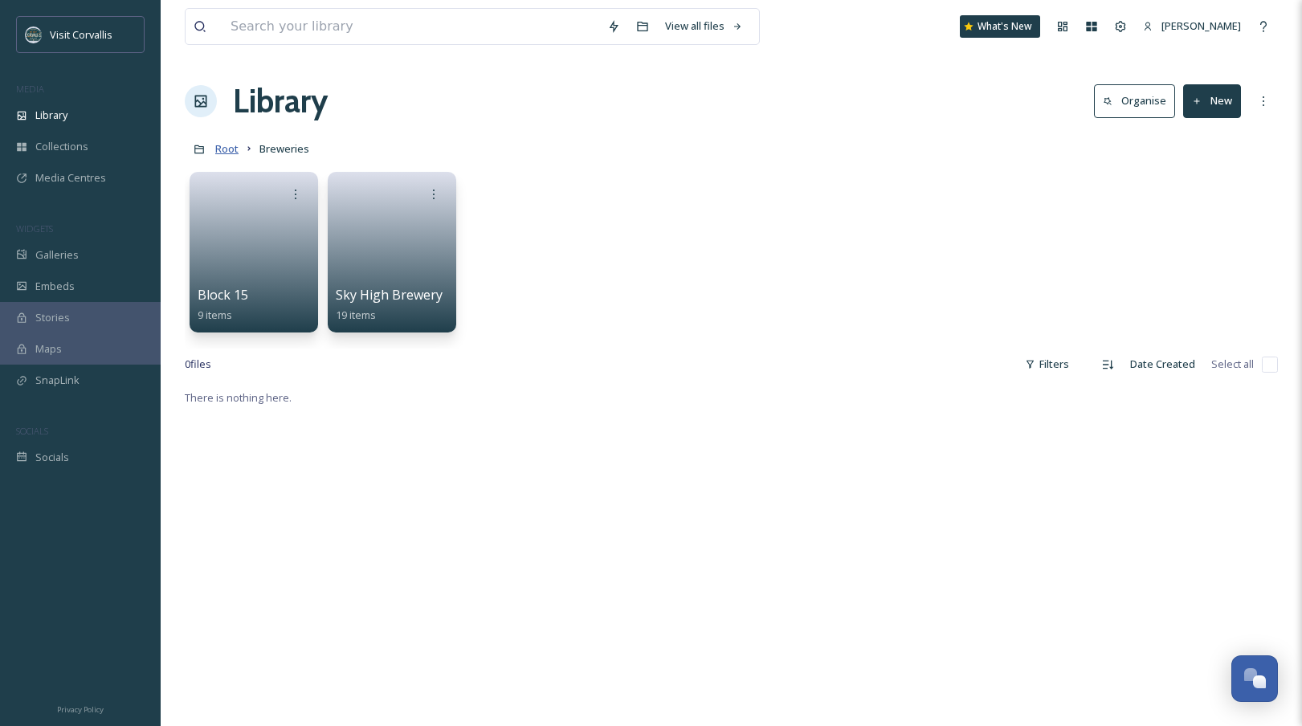
click at [231, 153] on span "Root" at bounding box center [226, 148] width 23 height 14
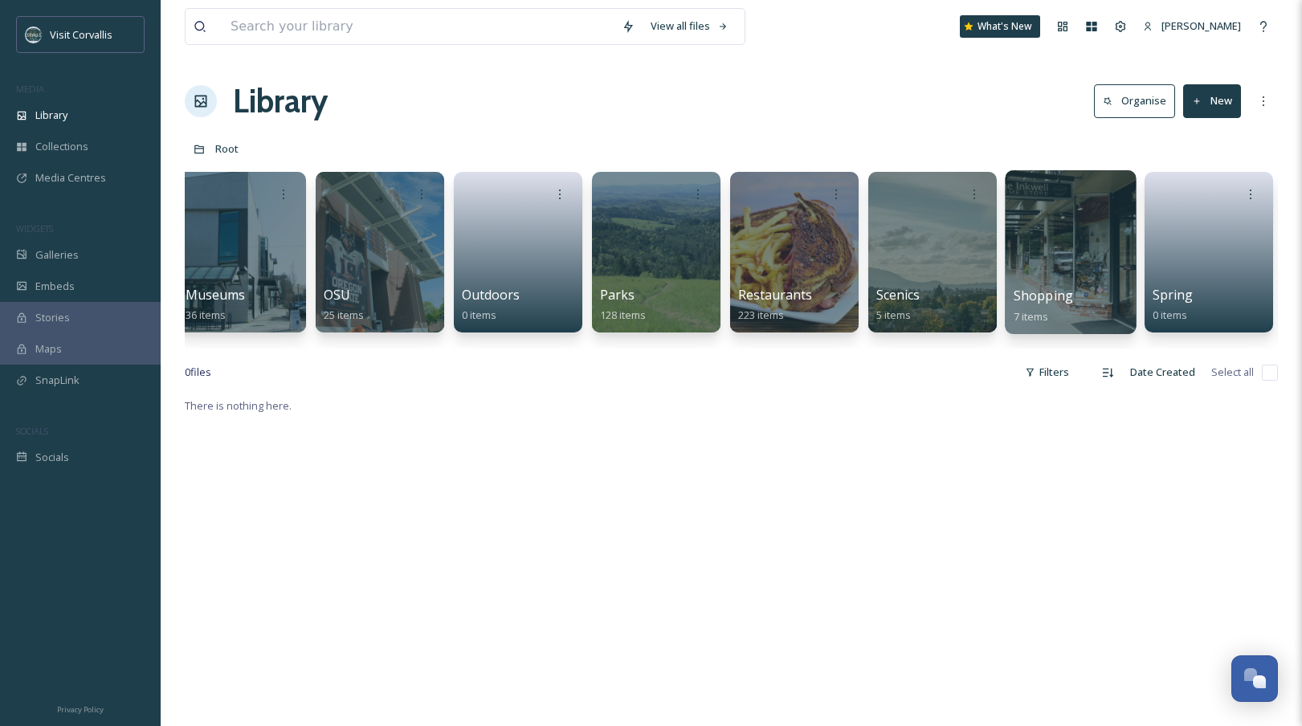
scroll to position [0, 2492]
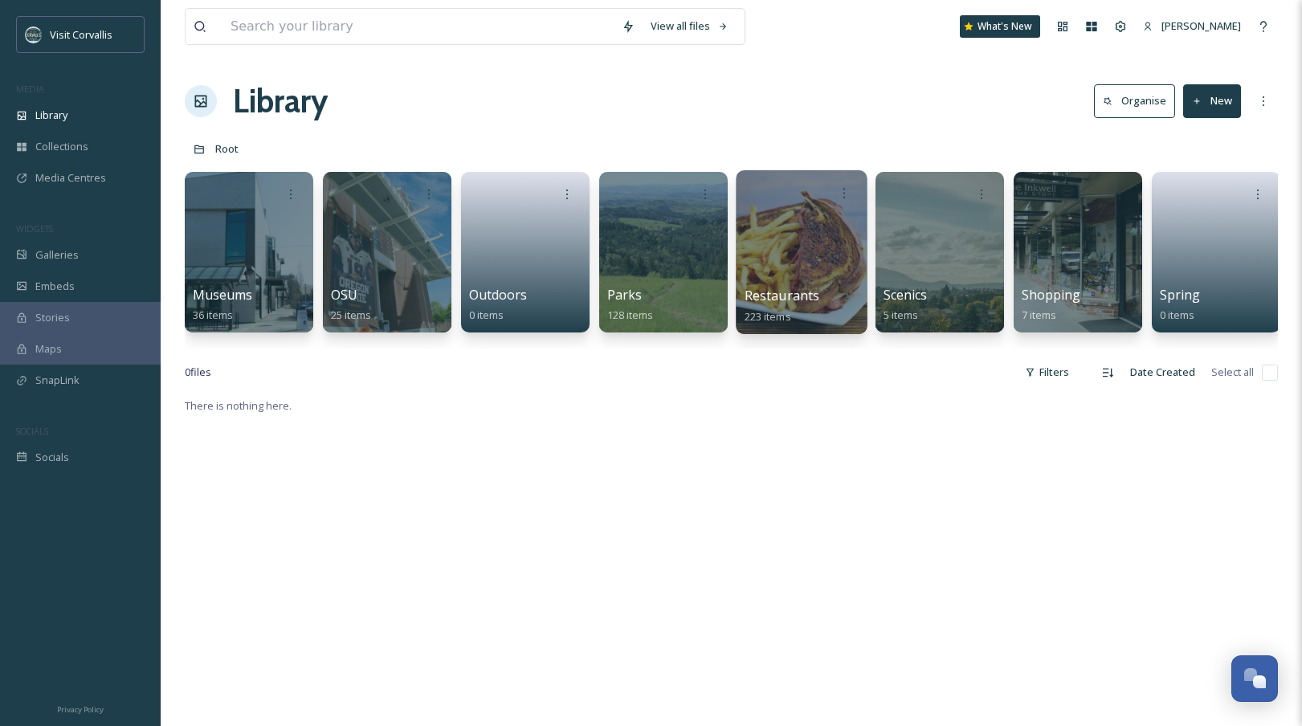
click at [827, 256] on div at bounding box center [801, 252] width 131 height 164
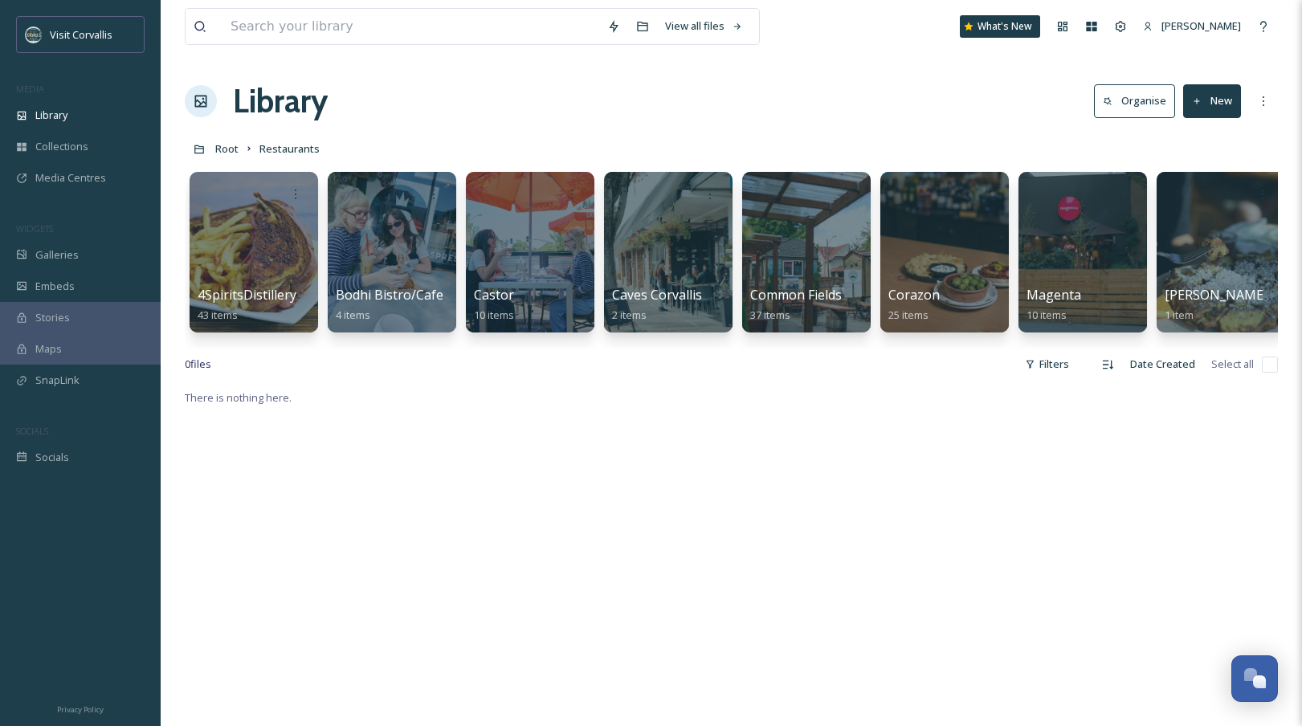
click at [1092, 100] on button "New" at bounding box center [1213, 100] width 58 height 33
click at [1092, 218] on div "File Upload .zip Upload Folder" at bounding box center [1195, 170] width 92 height 96
click at [1092, 207] on span "Folder" at bounding box center [1194, 201] width 31 height 15
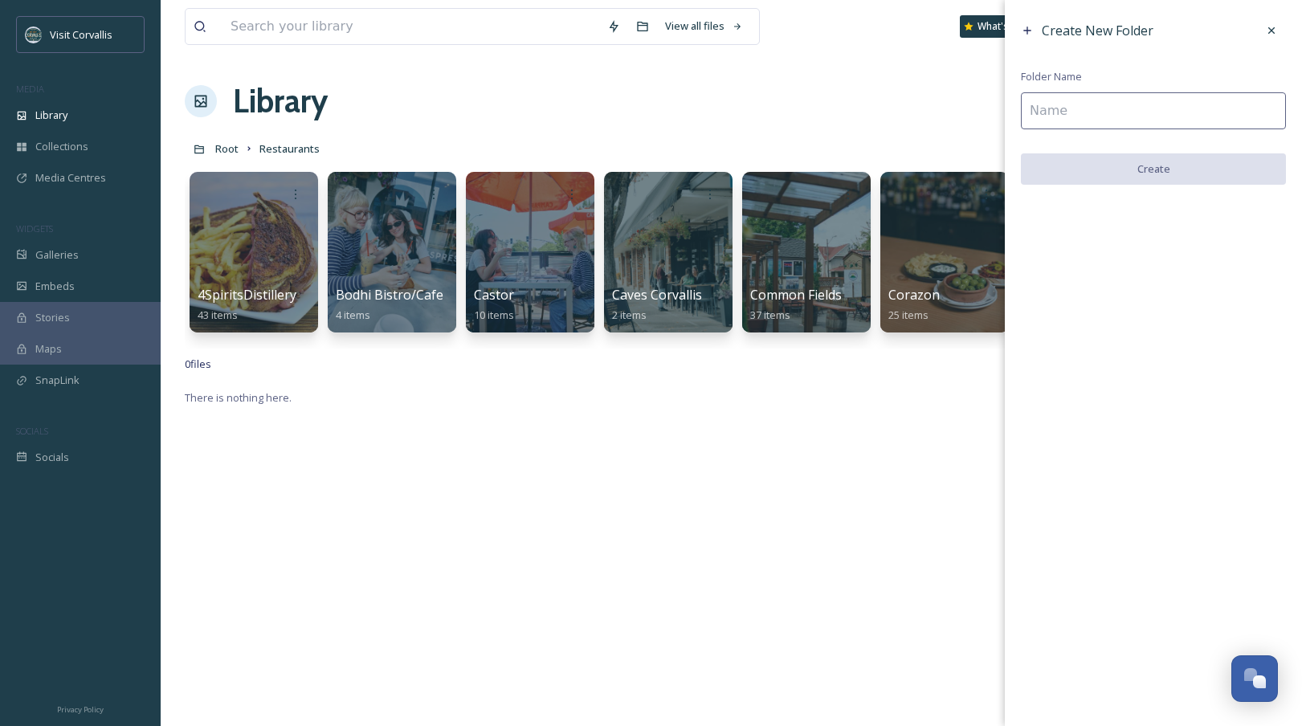
click at [1092, 115] on input at bounding box center [1153, 110] width 265 height 37
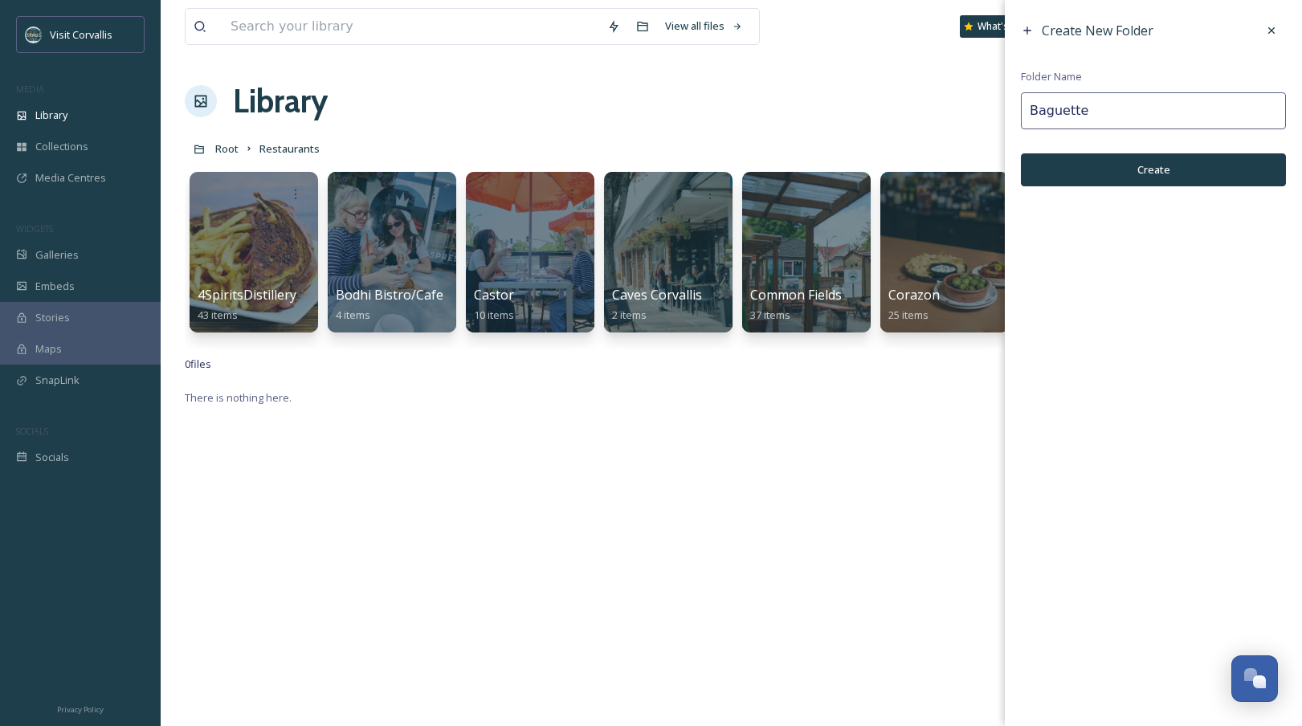
type input "Baguette"
click at [1092, 174] on button "Create" at bounding box center [1153, 169] width 265 height 33
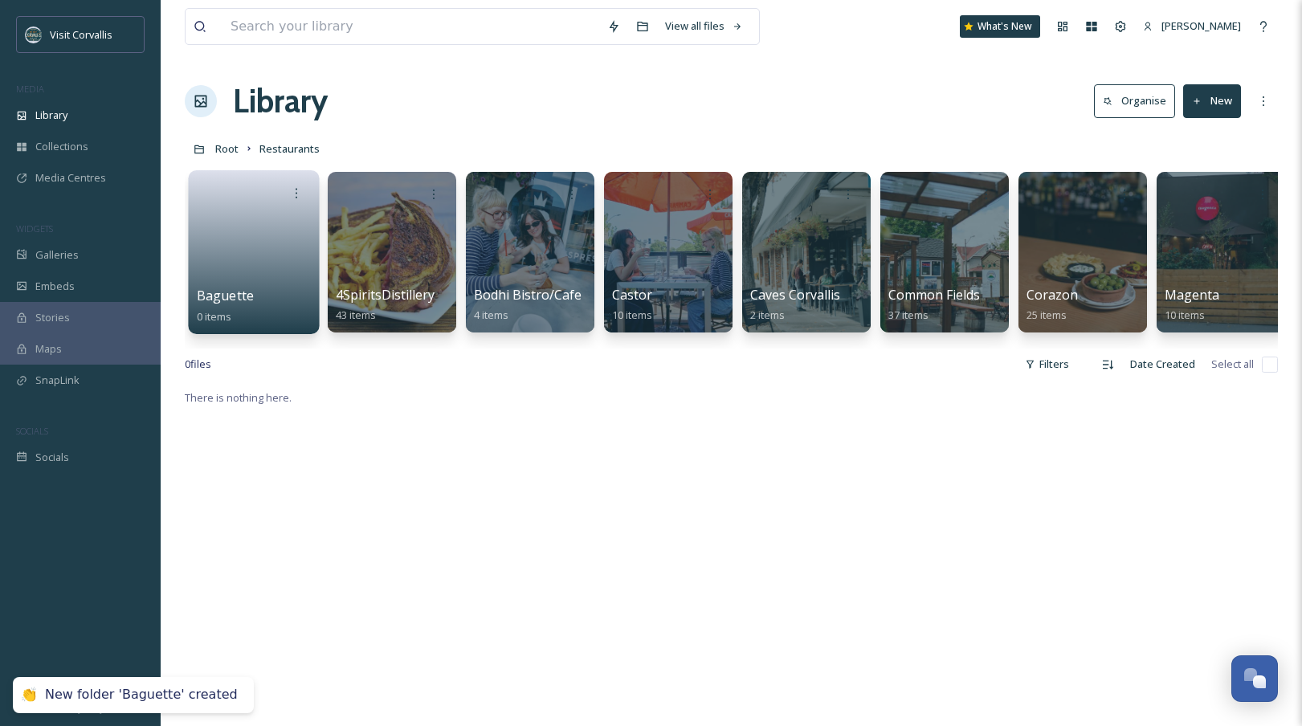
click at [253, 239] on link at bounding box center [254, 247] width 115 height 78
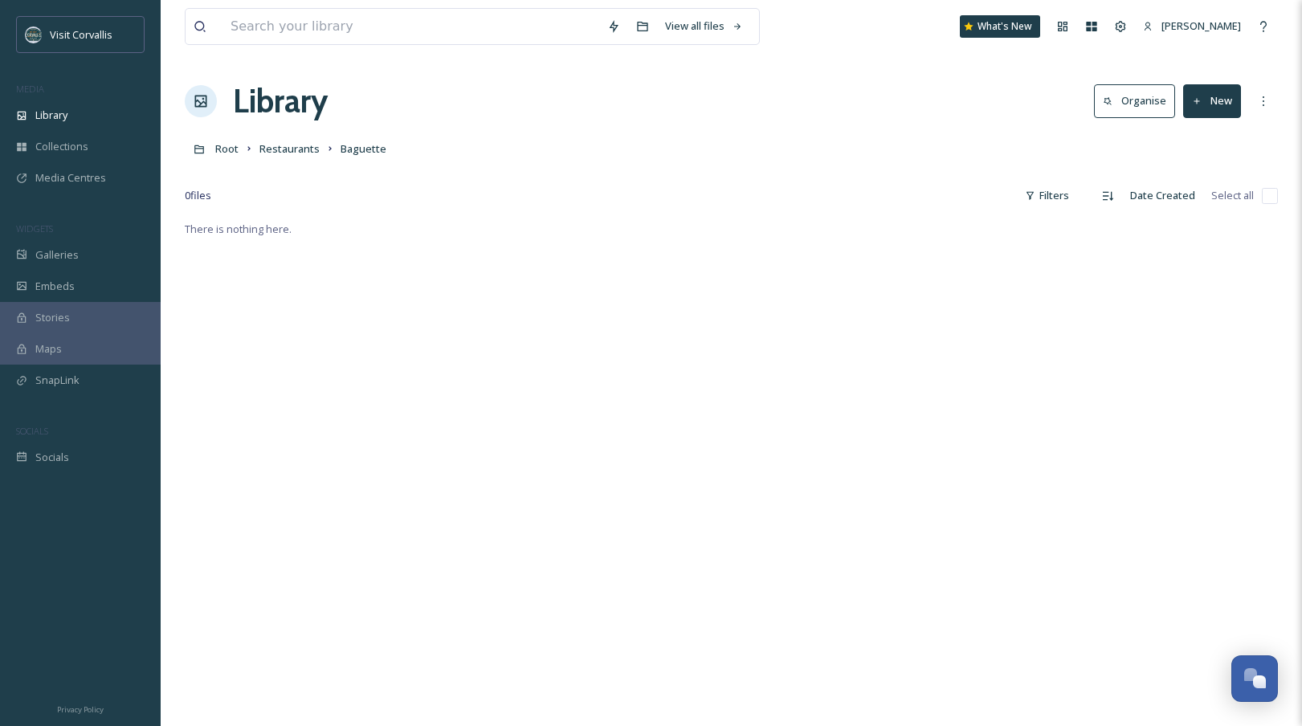
click at [1092, 100] on button "New" at bounding box center [1213, 100] width 58 height 33
click at [1092, 133] on span "File Upload" at bounding box center [1205, 138] width 53 height 15
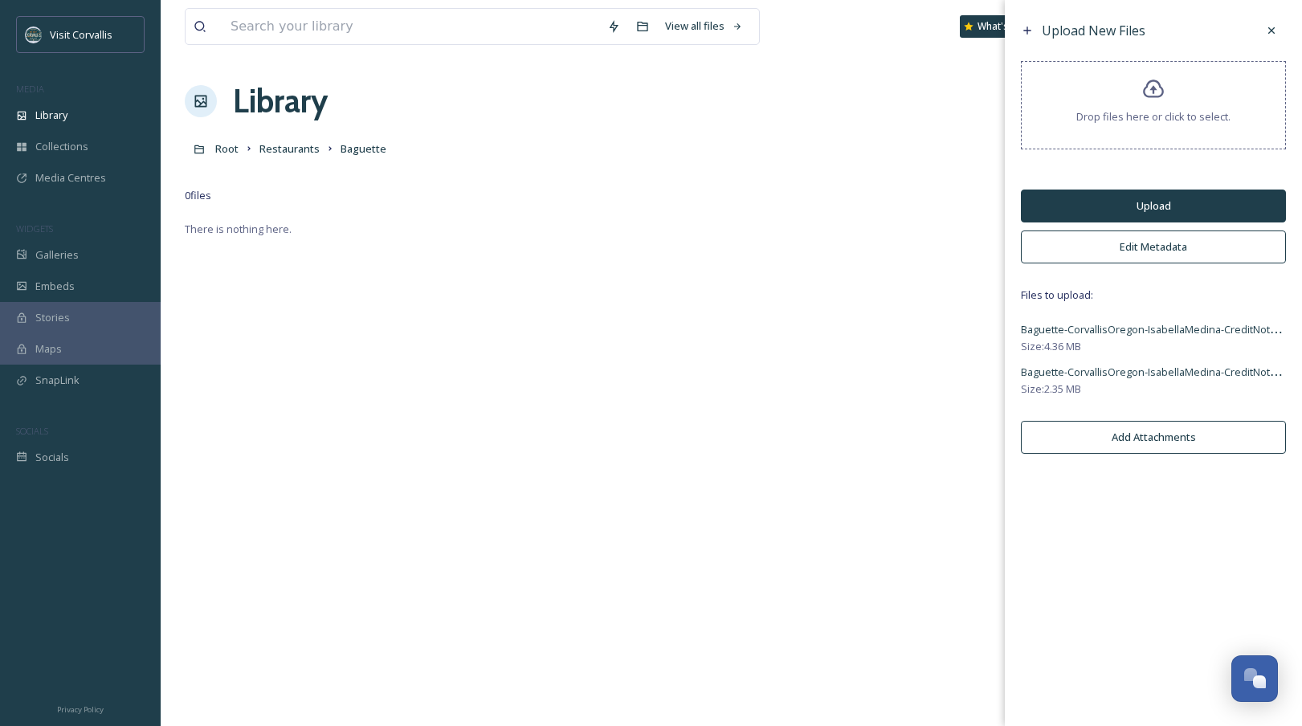
click at [1092, 245] on button "Edit Metadata" at bounding box center [1153, 247] width 265 height 33
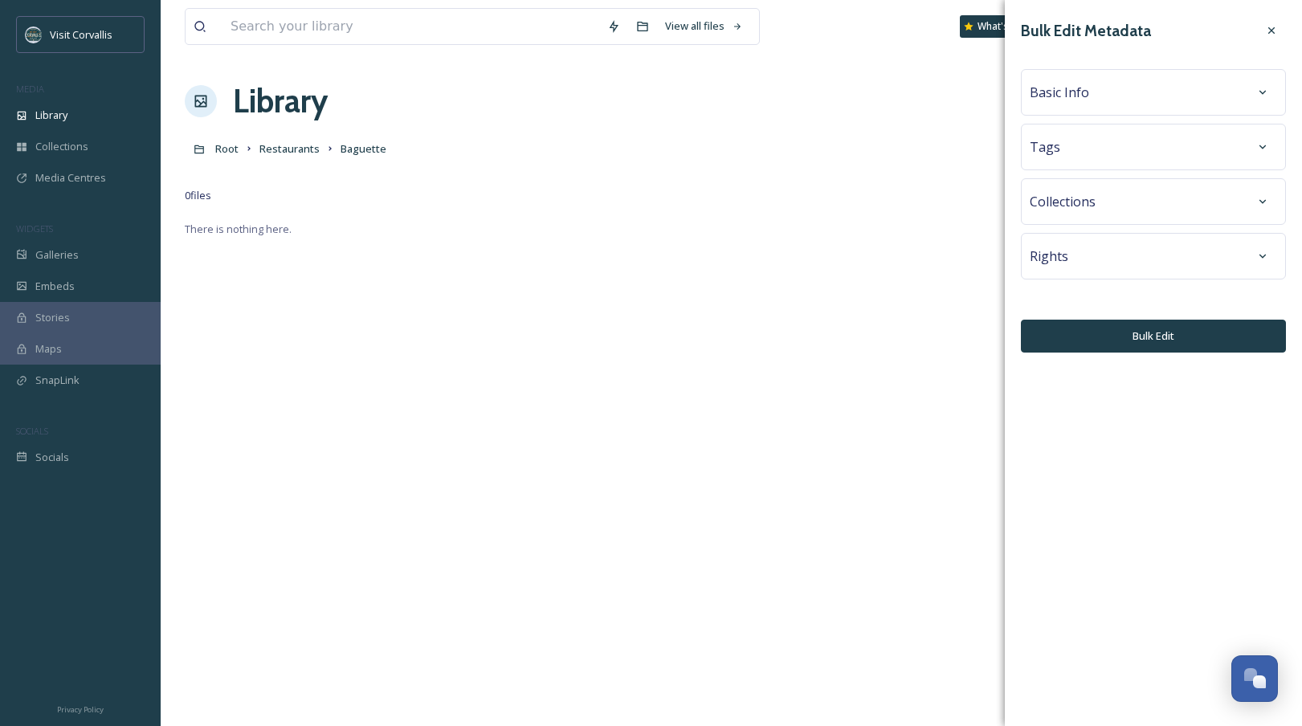
click at [1082, 110] on div "Basic Info" at bounding box center [1153, 92] width 265 height 47
click at [1078, 95] on span "Basic Info" at bounding box center [1059, 92] width 59 height 19
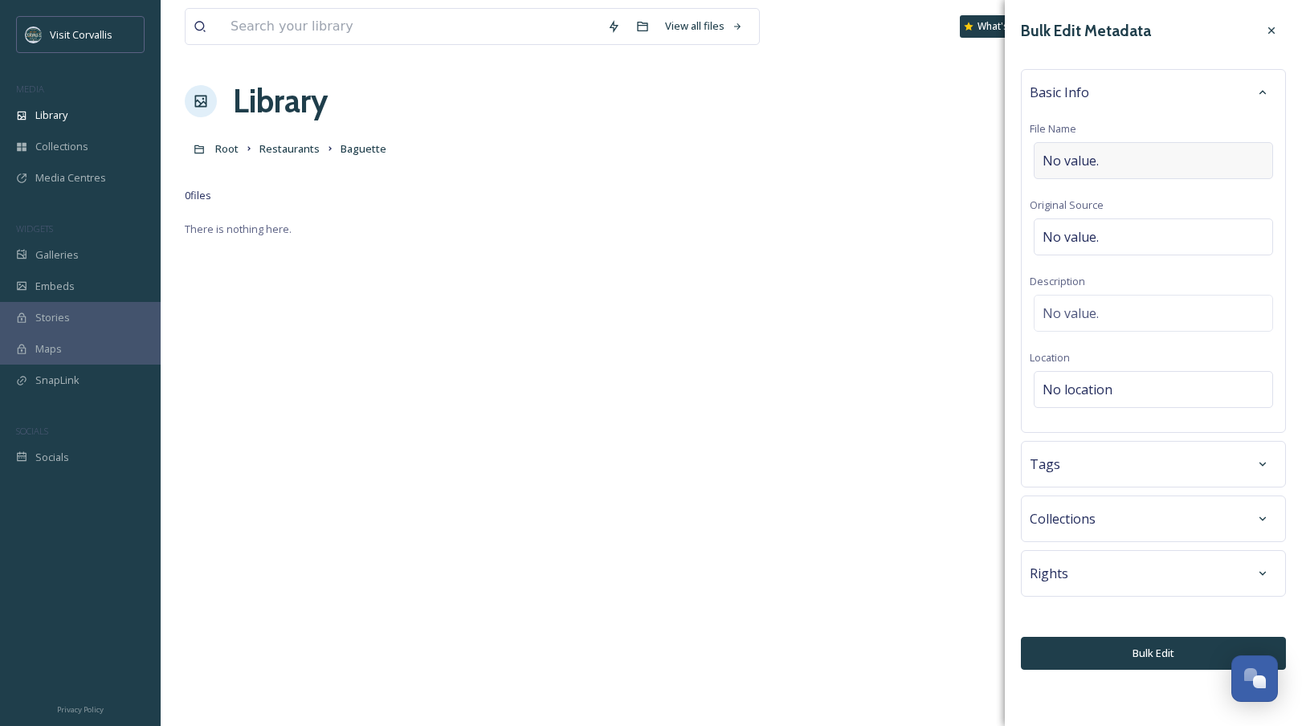
click at [1092, 157] on div "No value." at bounding box center [1153, 160] width 239 height 37
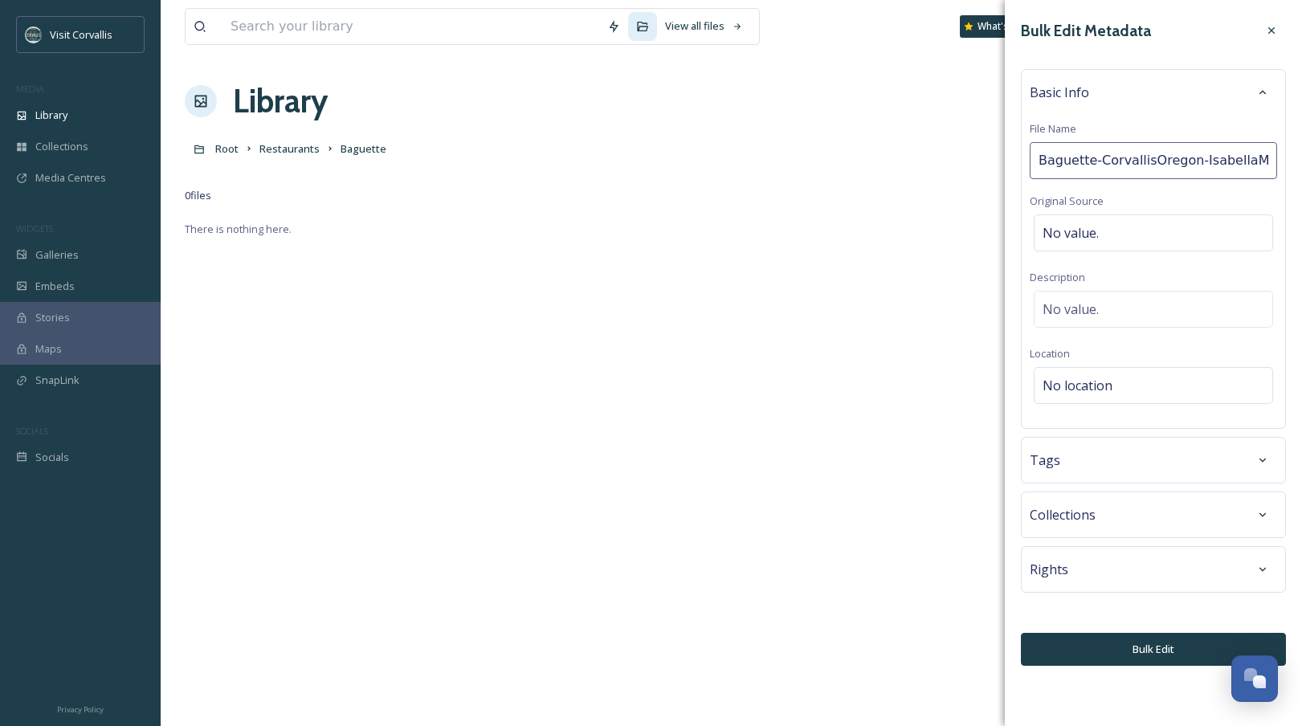
scroll to position [0, 14]
click at [1083, 161] on input "Baguette-CorvallisOregon-IsabellaMedina" at bounding box center [1153, 160] width 247 height 37
click at [1092, 159] on input "Baguette CorvallisOregon-IsabellaMedina" at bounding box center [1153, 160] width 247 height 37
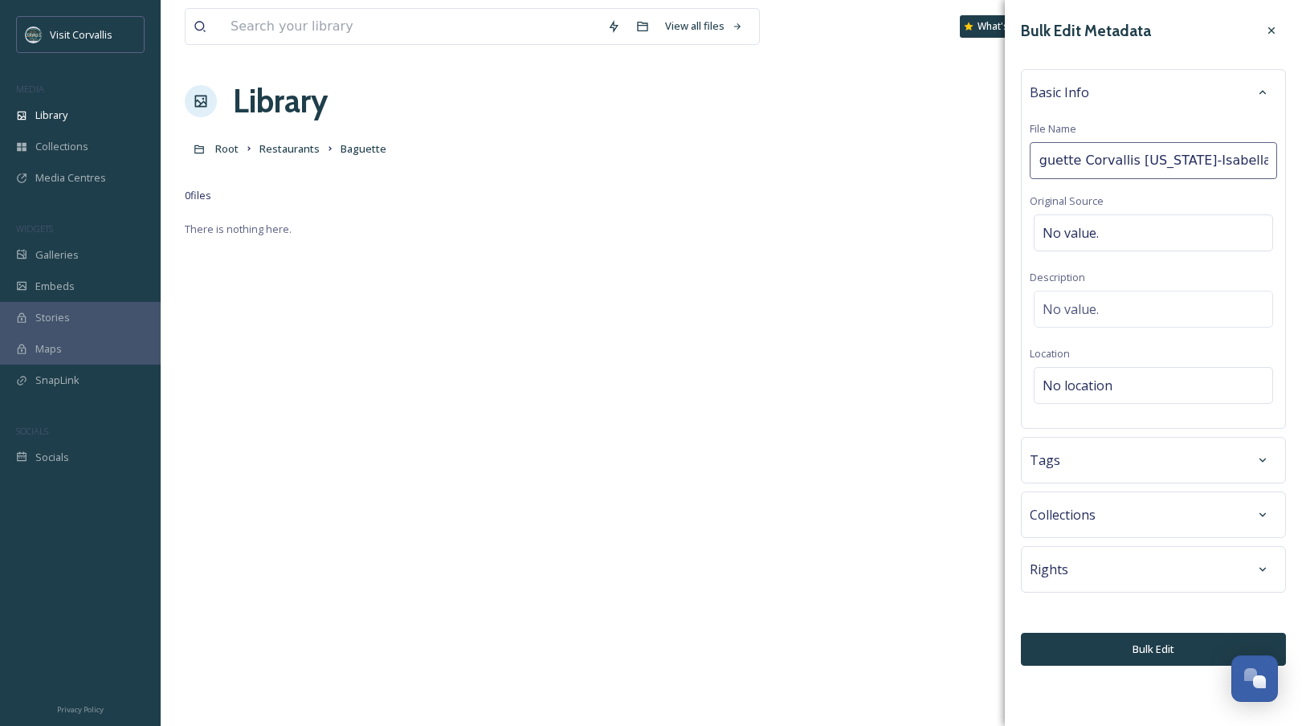
drag, startPoint x: 1182, startPoint y: 158, endPoint x: 1301, endPoint y: 166, distance: 119.1
click at [1092, 166] on input "Baguette Corvallis [US_STATE]-IsabellaMedina" at bounding box center [1153, 160] width 247 height 37
type input "Baguette Corvallis [US_STATE]"
click at [1092, 317] on div "No value." at bounding box center [1153, 309] width 239 height 37
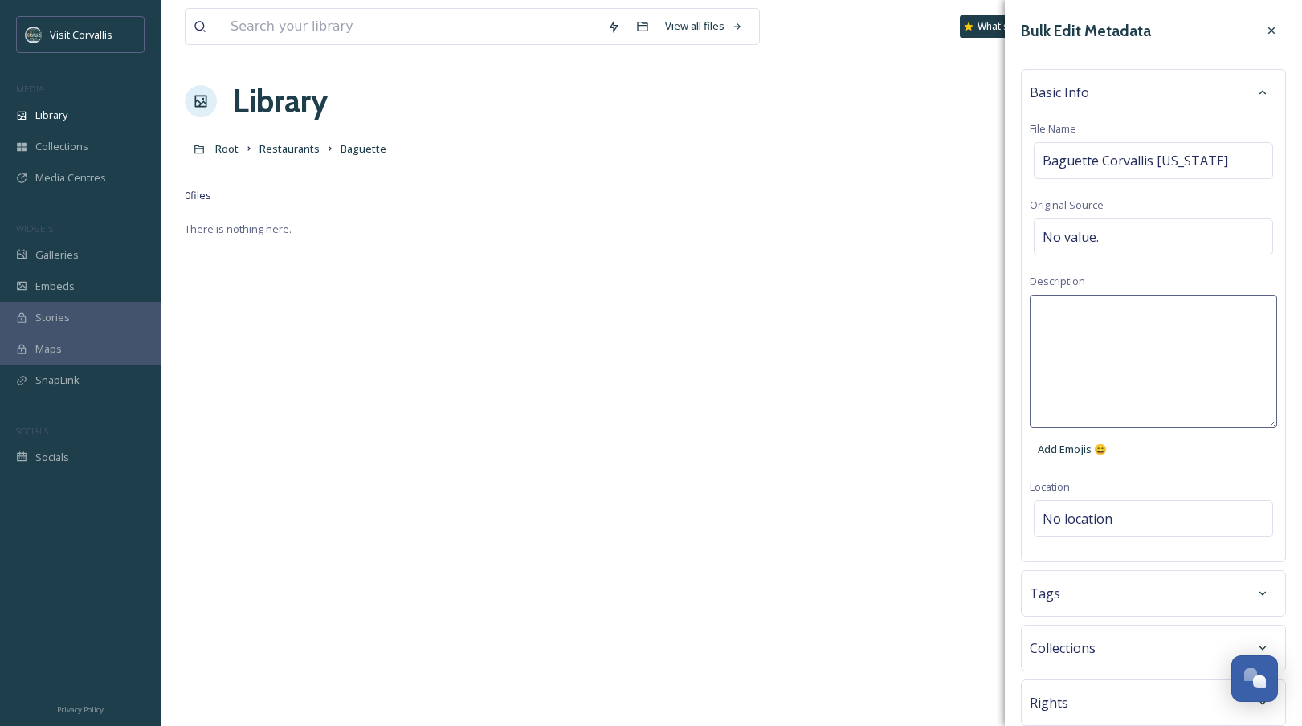
click at [1092, 312] on textarea at bounding box center [1153, 361] width 247 height 133
paste textarea "Baguette-CorvallisOregon-IsabellaMedina"
drag, startPoint x: 1098, startPoint y: 314, endPoint x: 1167, endPoint y: 317, distance: 69.9
click at [1092, 314] on textarea "Baguette-CorvallisOregon-IsabellaMedina" at bounding box center [1153, 361] width 247 height 133
click at [1092, 356] on textarea "Baguette is an Asian Fusion sandwiches in downtown [GEOGRAPHIC_DATA]-IsabellaMe…" at bounding box center [1153, 361] width 247 height 133
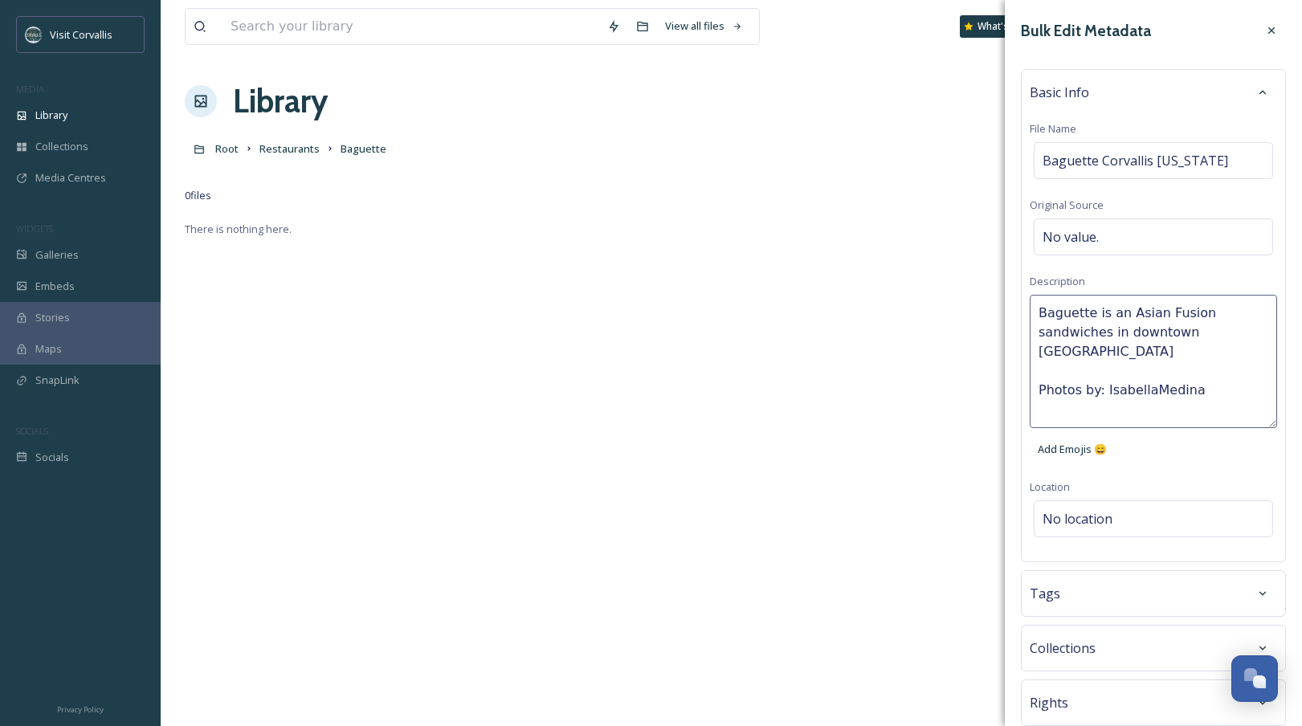
click at [1092, 390] on textarea "Baguette is an Asian Fusion sandwiches in downtown [GEOGRAPHIC_DATA] Photos by:…" at bounding box center [1153, 361] width 247 height 133
click at [1090, 357] on textarea "Baguette is an Asian Fusion sandwiches in downtown [GEOGRAPHIC_DATA] Photos by:…" at bounding box center [1153, 361] width 247 height 133
drag, startPoint x: 1098, startPoint y: 315, endPoint x: 1148, endPoint y: 326, distance: 51.9
click at [1092, 315] on textarea "Baguette is an Asian Fusion sandwiches in downtown [GEOGRAPHIC_DATA] [US_STATE]…" at bounding box center [1153, 361] width 247 height 133
click at [1092, 332] on textarea "Baguette offers Asian Fusion sandwiches in downtown [GEOGRAPHIC_DATA] [US_STATE…" at bounding box center [1153, 361] width 247 height 133
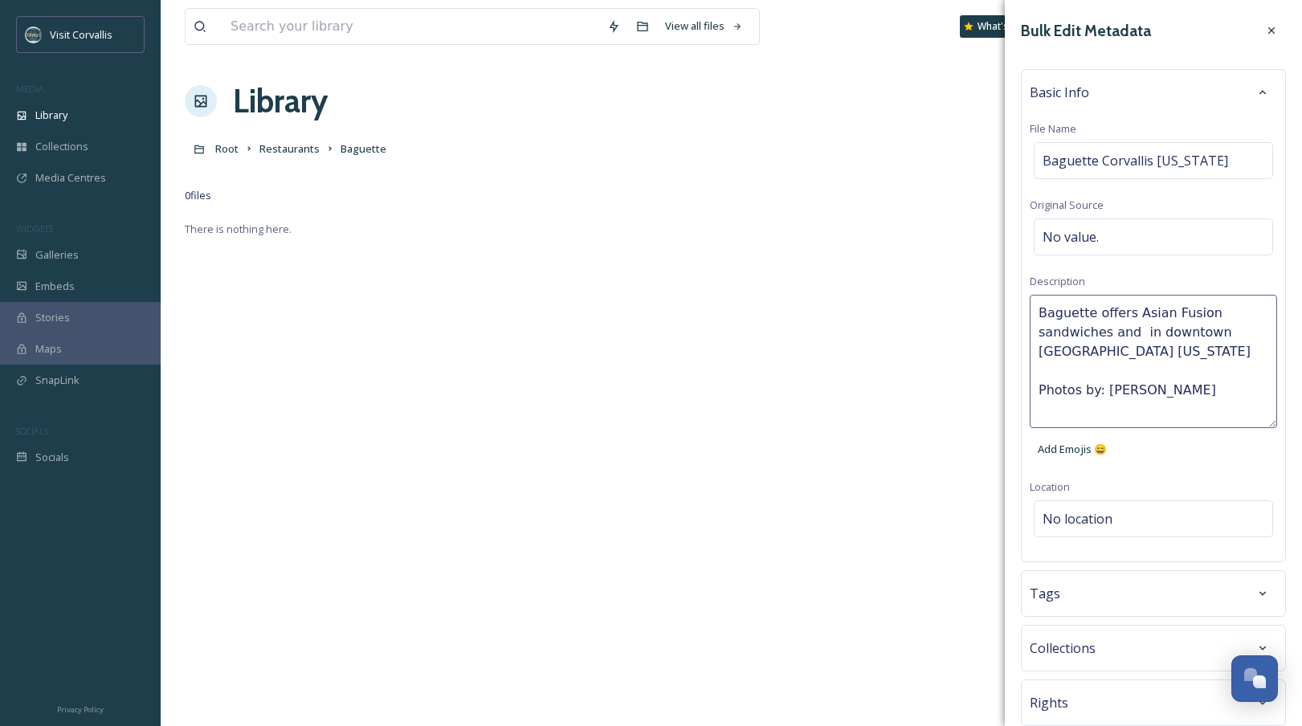
click at [1092, 361] on textarea "Baguette offers Asian Fusion sandwiches and in downtown [GEOGRAPHIC_DATA] [US_S…" at bounding box center [1153, 361] width 247 height 133
drag, startPoint x: 1135, startPoint y: 312, endPoint x: 1212, endPoint y: 309, distance: 78.0
click at [1092, 309] on textarea "Baguette offers Asian Fusion sandwiches and in downtown [GEOGRAPHIC_DATA] [US_S…" at bounding box center [1153, 361] width 247 height 133
paste textarea "art of sandwiches with a Vietnamese twist"
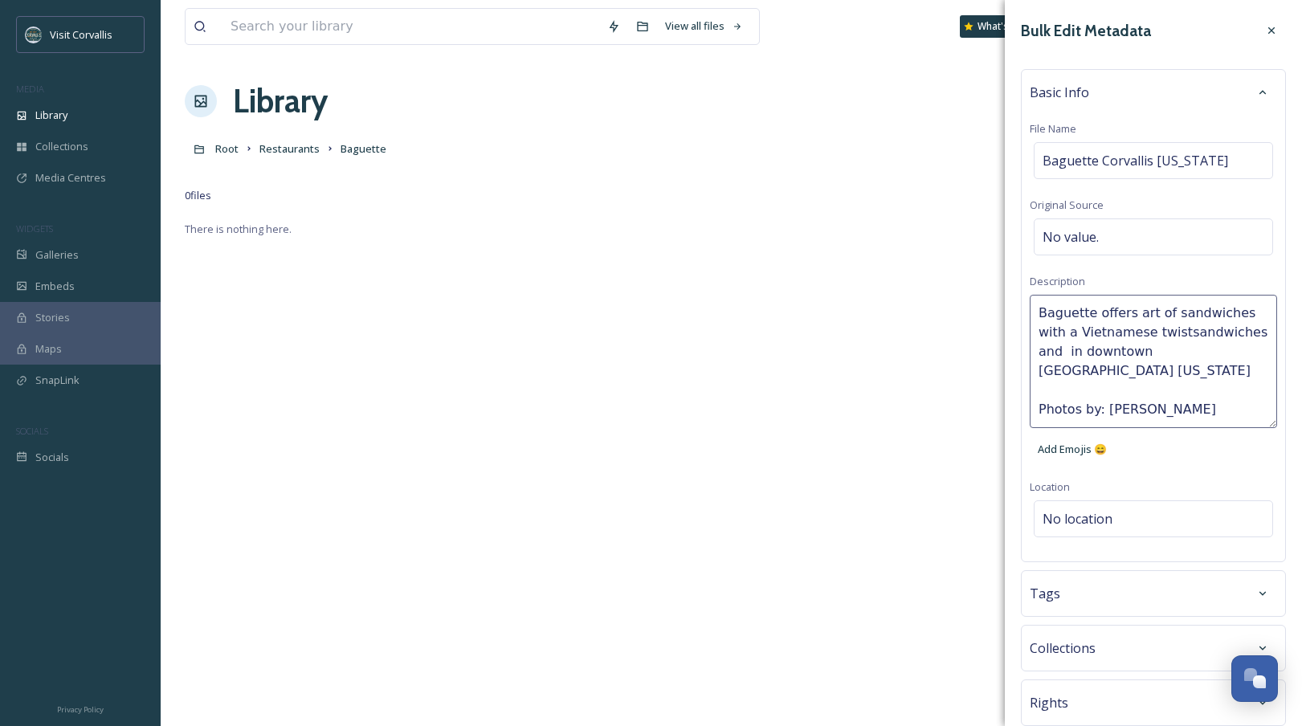
click at [1092, 312] on textarea "Baguette offers art of sandwiches with a Vietnamese twistsandwiches and in down…" at bounding box center [1153, 361] width 247 height 133
click at [1092, 332] on textarea "Baguette offers artful sandwiches with a Vietnamese twistsandwiches and in down…" at bounding box center [1153, 361] width 247 height 133
drag, startPoint x: 1156, startPoint y: 333, endPoint x: 1253, endPoint y: 329, distance: 97.3
click at [1092, 329] on textarea "Baguette offers artful sandwiches with a Vietnamese twist sandwiches and in dow…" at bounding box center [1153, 361] width 247 height 133
click at [1092, 352] on textarea "Baguette offers artful sandwiches with a Vietnamese twist in downtown [GEOGRAPH…" at bounding box center [1153, 361] width 247 height 133
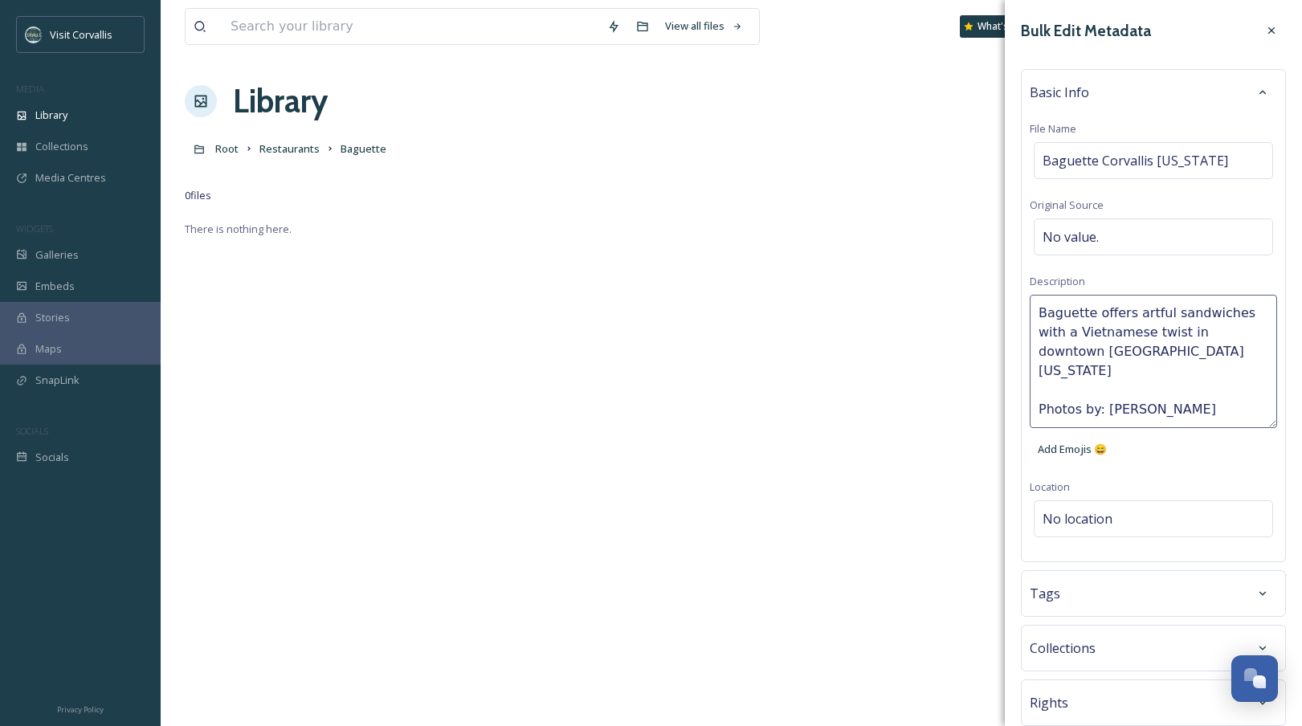
type textarea "Baguette offers artful sandwiches with a Vietnamese twist in downtown [GEOGRAPH…"
click at [1092, 510] on div "Bulk Edit Metadata Basic Info File Name Baguette Corvallis [US_STATE] Original …" at bounding box center [1153, 408] width 297 height 816
click at [1077, 476] on span "No location" at bounding box center [1078, 485] width 70 height 19
click at [1058, 468] on input at bounding box center [1154, 485] width 238 height 35
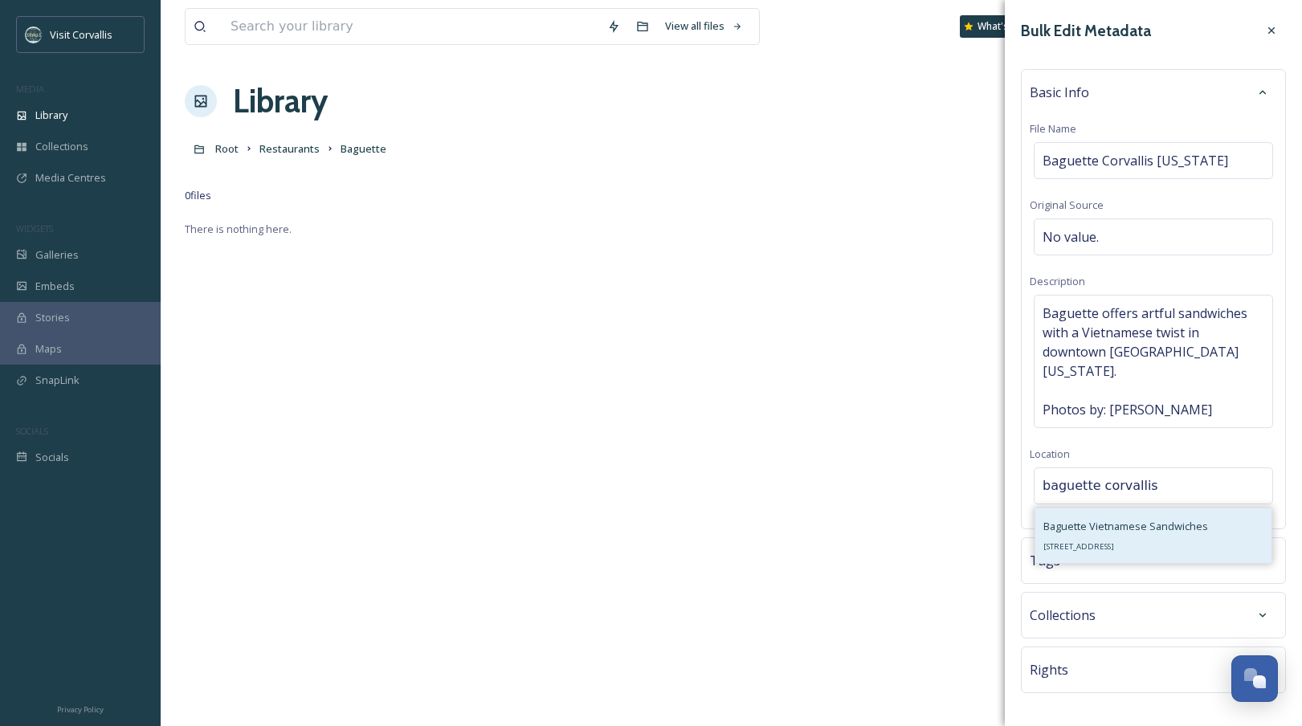
type input "baguette corvallis"
click at [1092, 519] on span "Baguette Vietnamese Sandwiches" at bounding box center [1126, 526] width 165 height 14
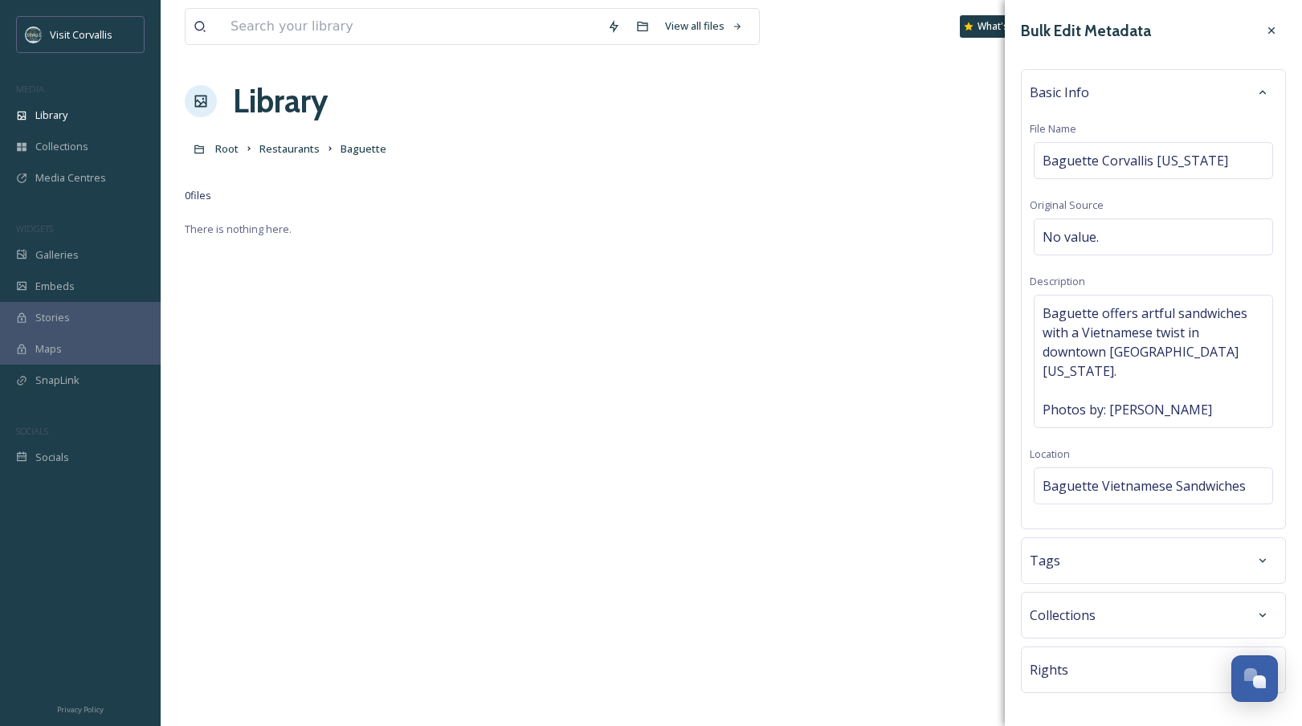
scroll to position [37, 0]
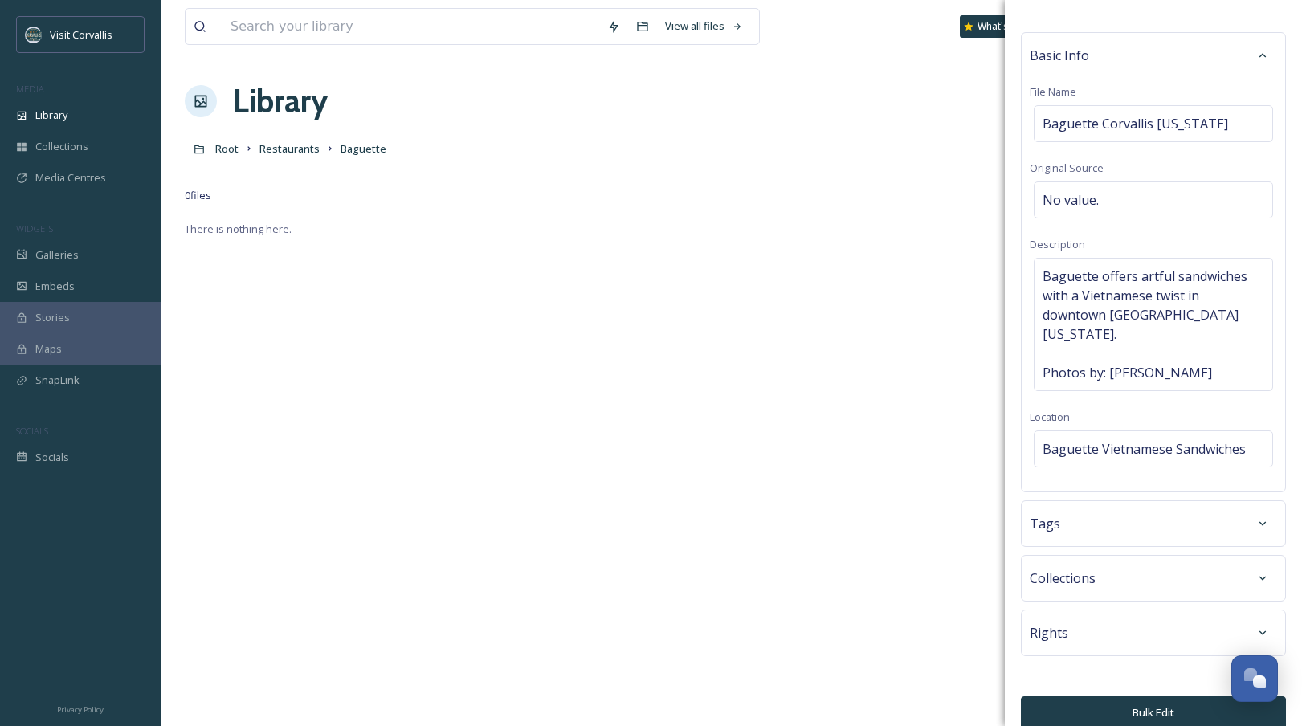
click at [1092, 509] on div "Tags" at bounding box center [1153, 523] width 247 height 29
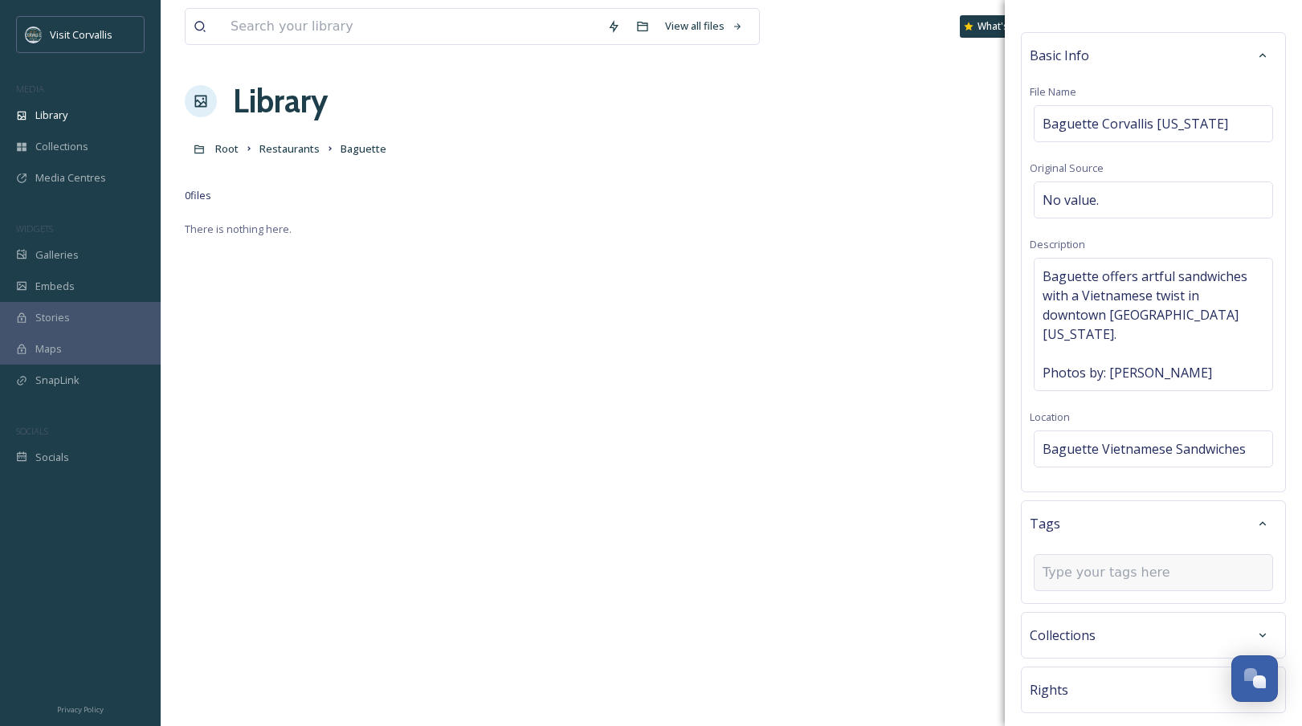
click at [1074, 540] on input at bounding box center [1123, 572] width 161 height 19
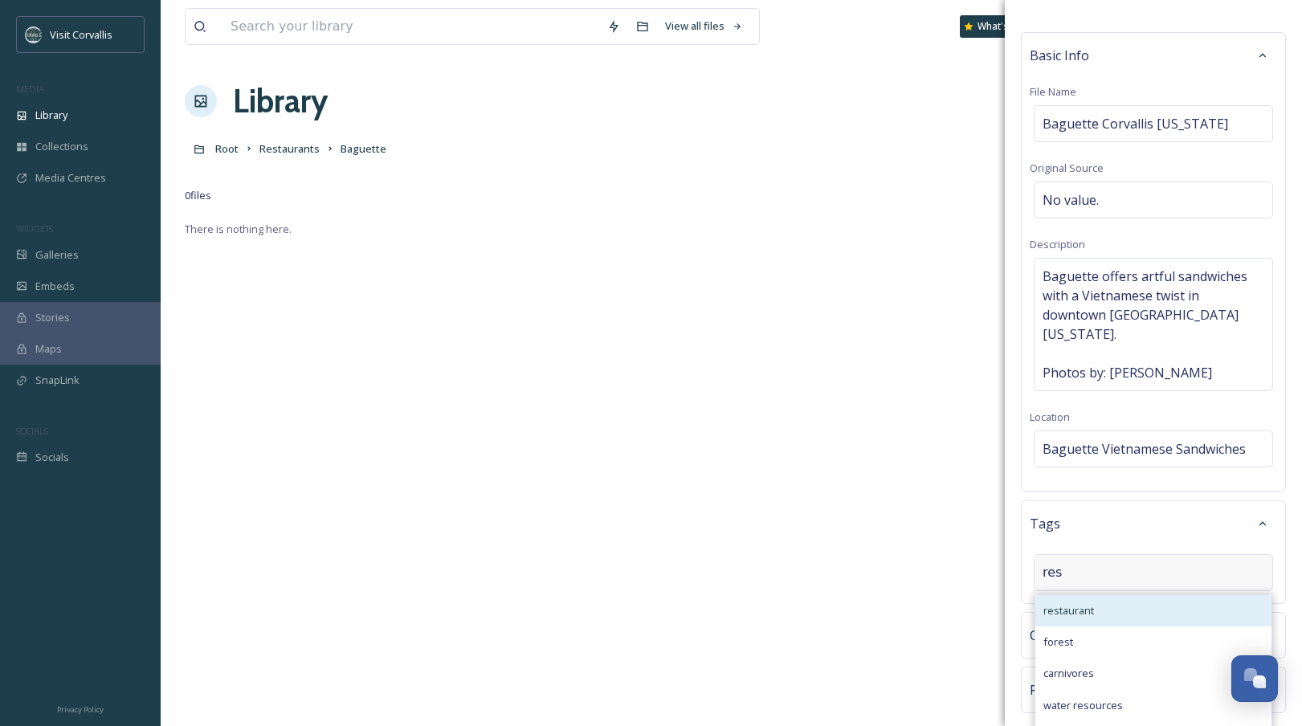
type input "res"
click at [1092, 540] on span "restaurant" at bounding box center [1069, 610] width 51 height 15
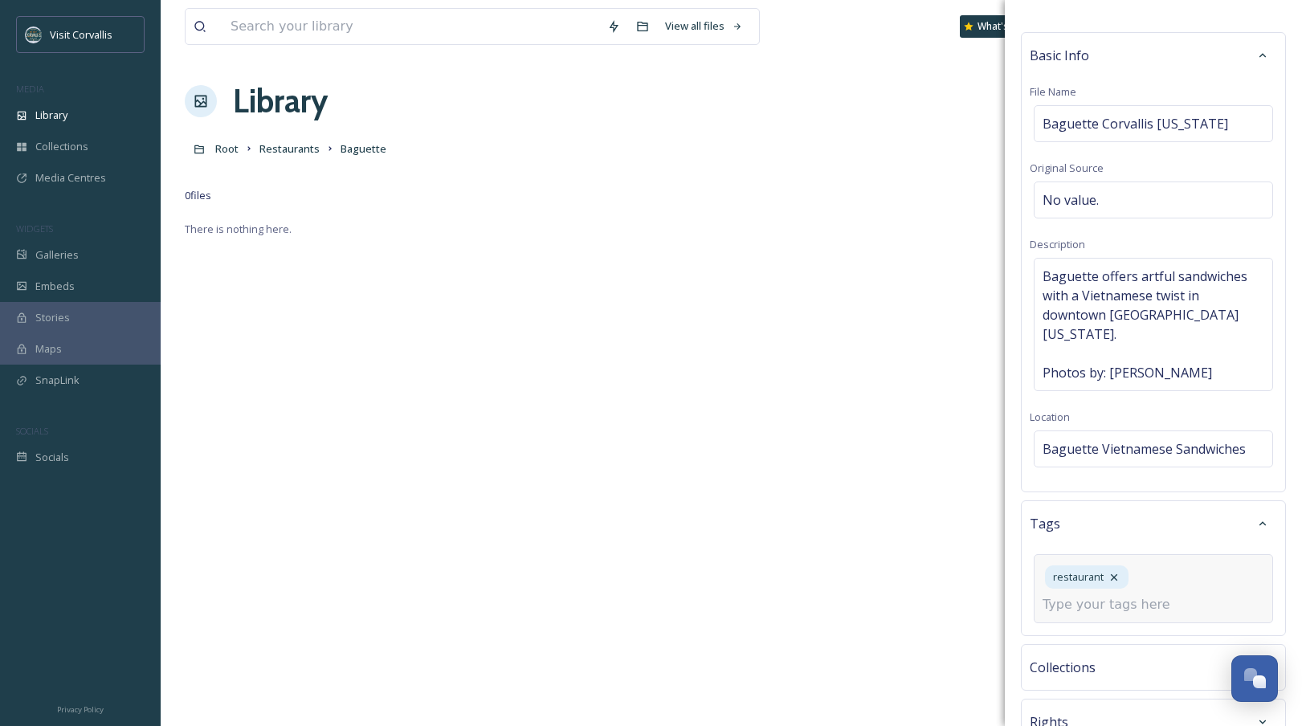
click at [1092, 540] on input at bounding box center [1123, 604] width 161 height 19
type input "lunch"
click at [1092, 540] on div "lunch" at bounding box center [1154, 643] width 236 height 31
click at [1092, 540] on input at bounding box center [1123, 604] width 161 height 19
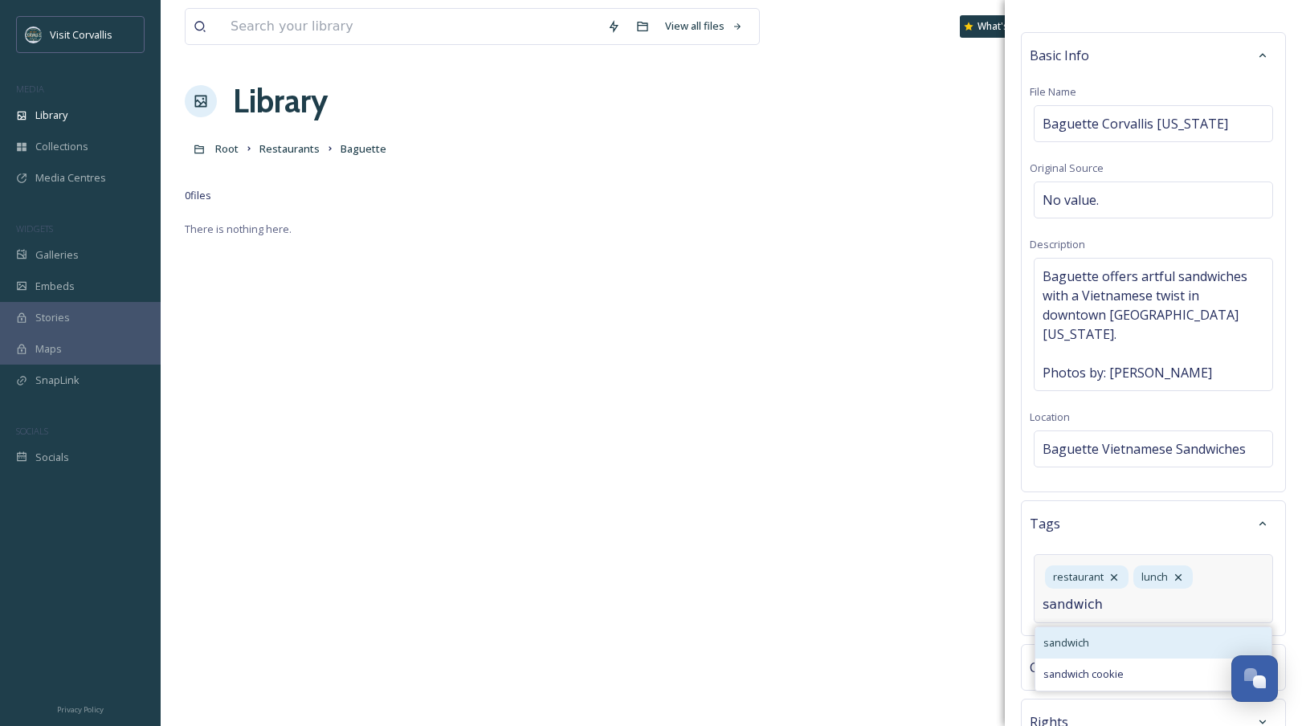
type input "sandwich"
click at [1092, 540] on div "sandwich" at bounding box center [1154, 643] width 236 height 31
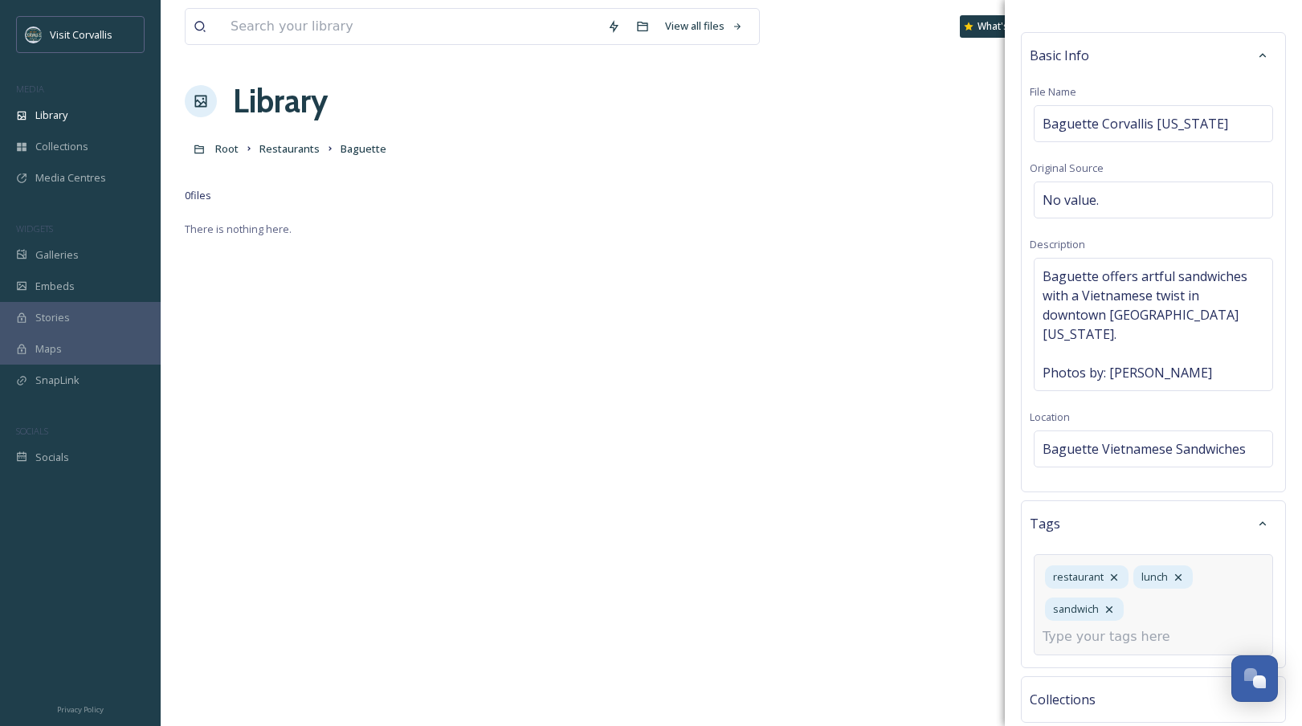
scroll to position [159, 0]
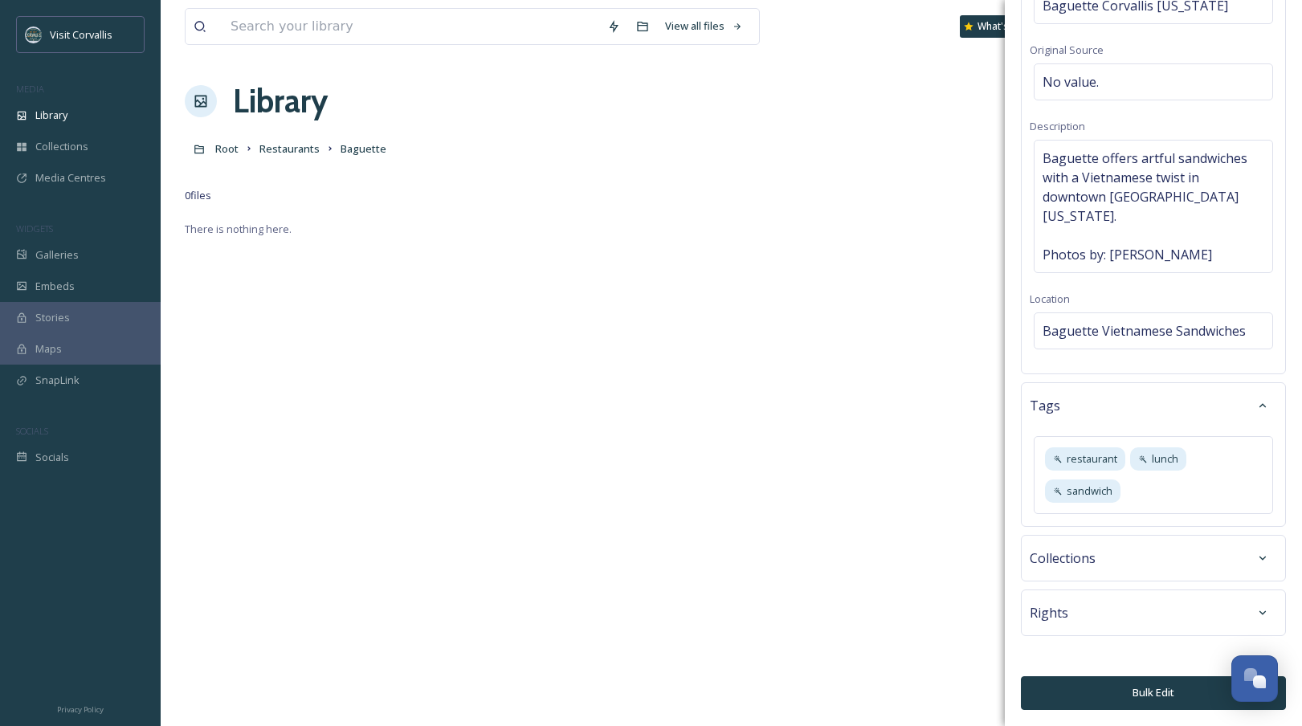
click at [1092, 540] on button "Bulk Edit" at bounding box center [1153, 693] width 265 height 33
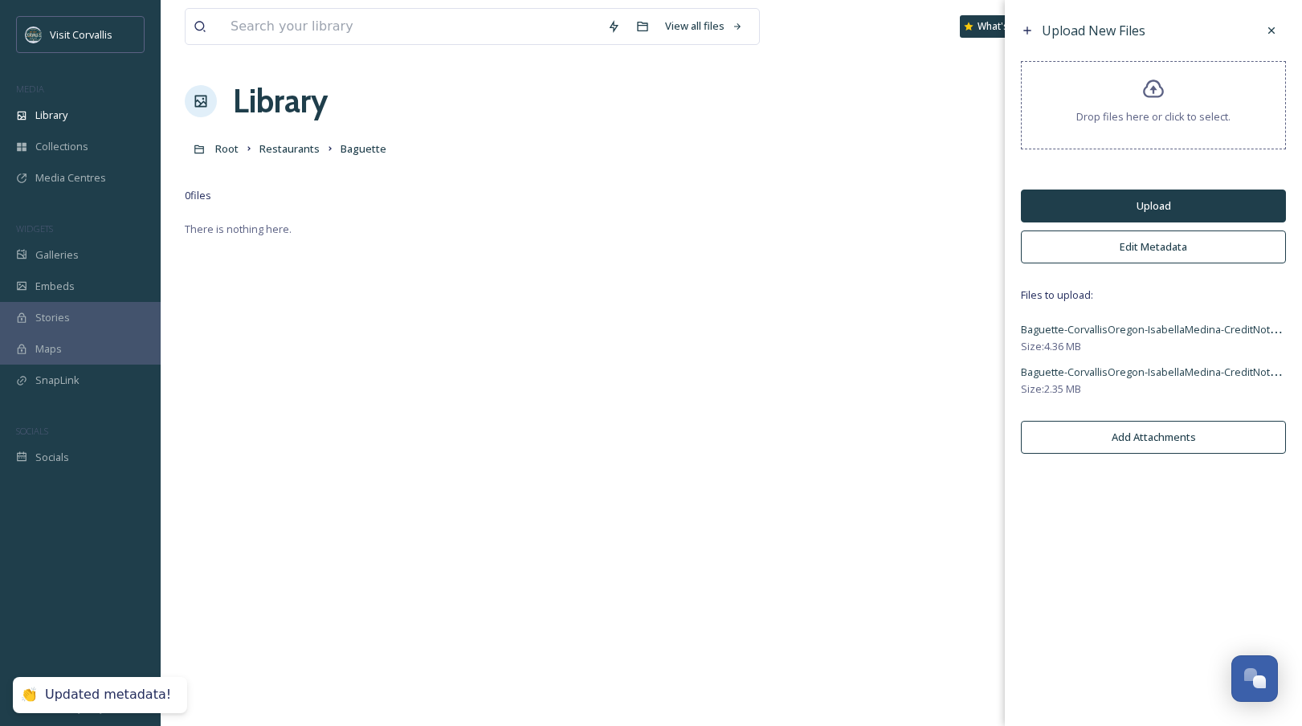
click at [1092, 202] on button "Upload" at bounding box center [1153, 206] width 265 height 33
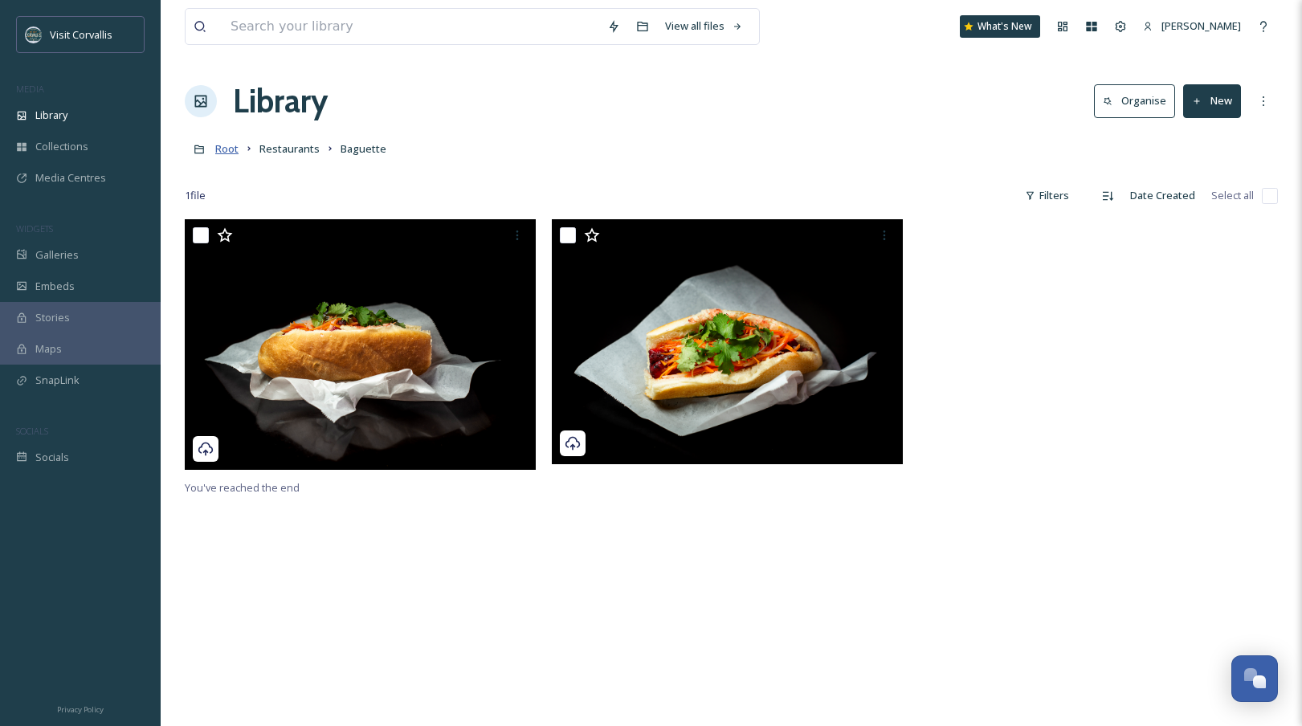
click at [220, 145] on span "Root" at bounding box center [226, 148] width 23 height 14
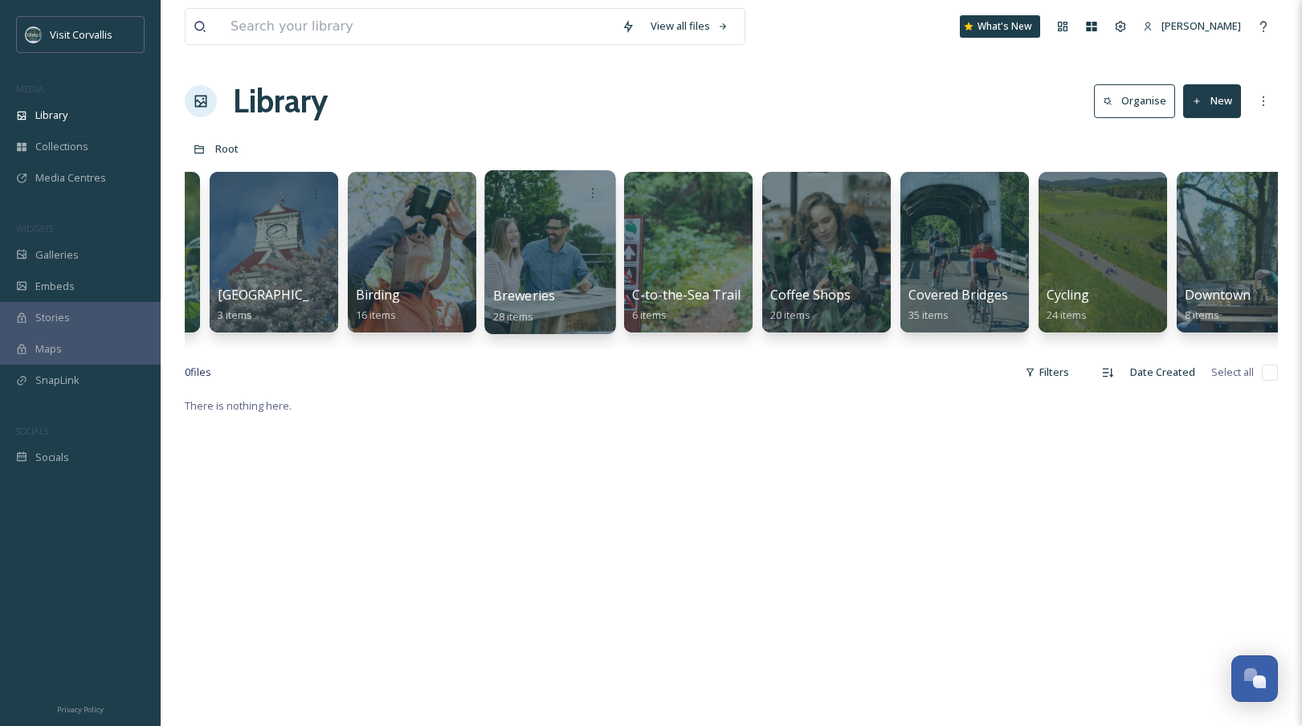
scroll to position [0, 264]
